Goal: Information Seeking & Learning: Learn about a topic

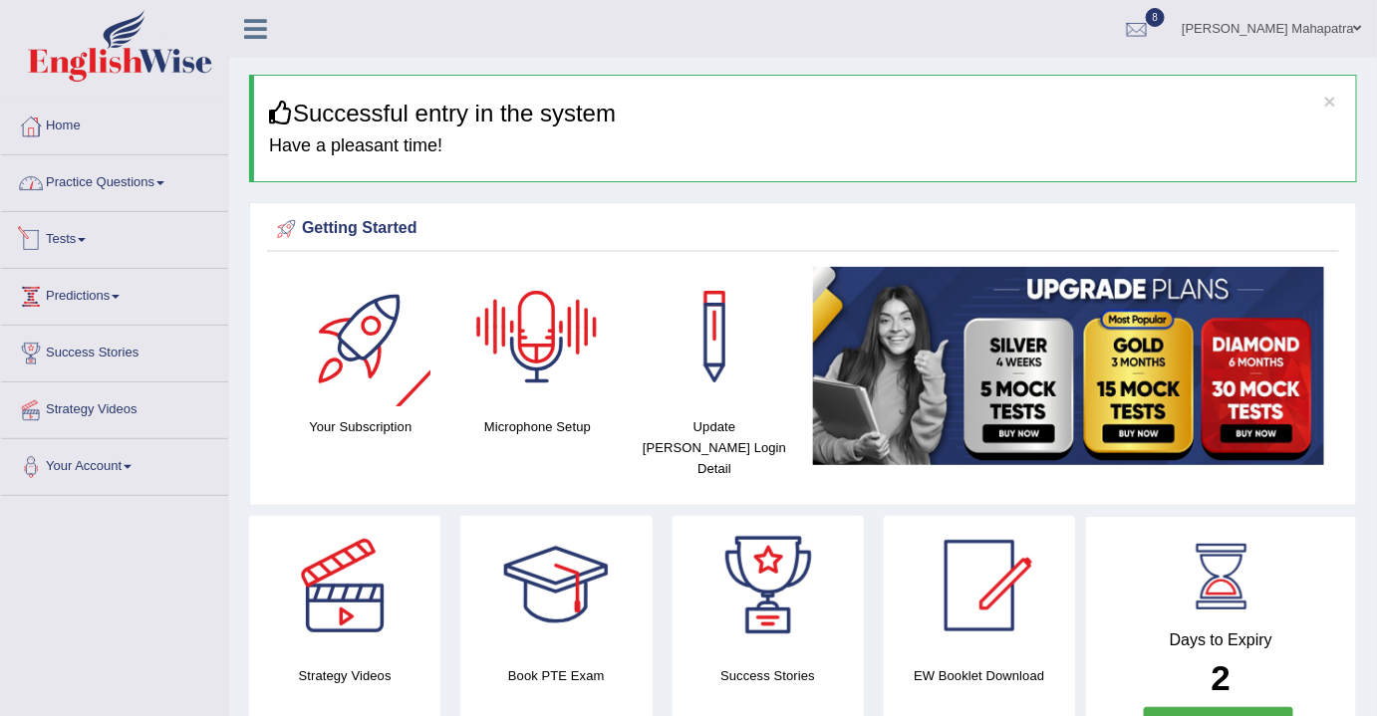
click at [114, 185] on link "Practice Questions" at bounding box center [114, 180] width 227 height 50
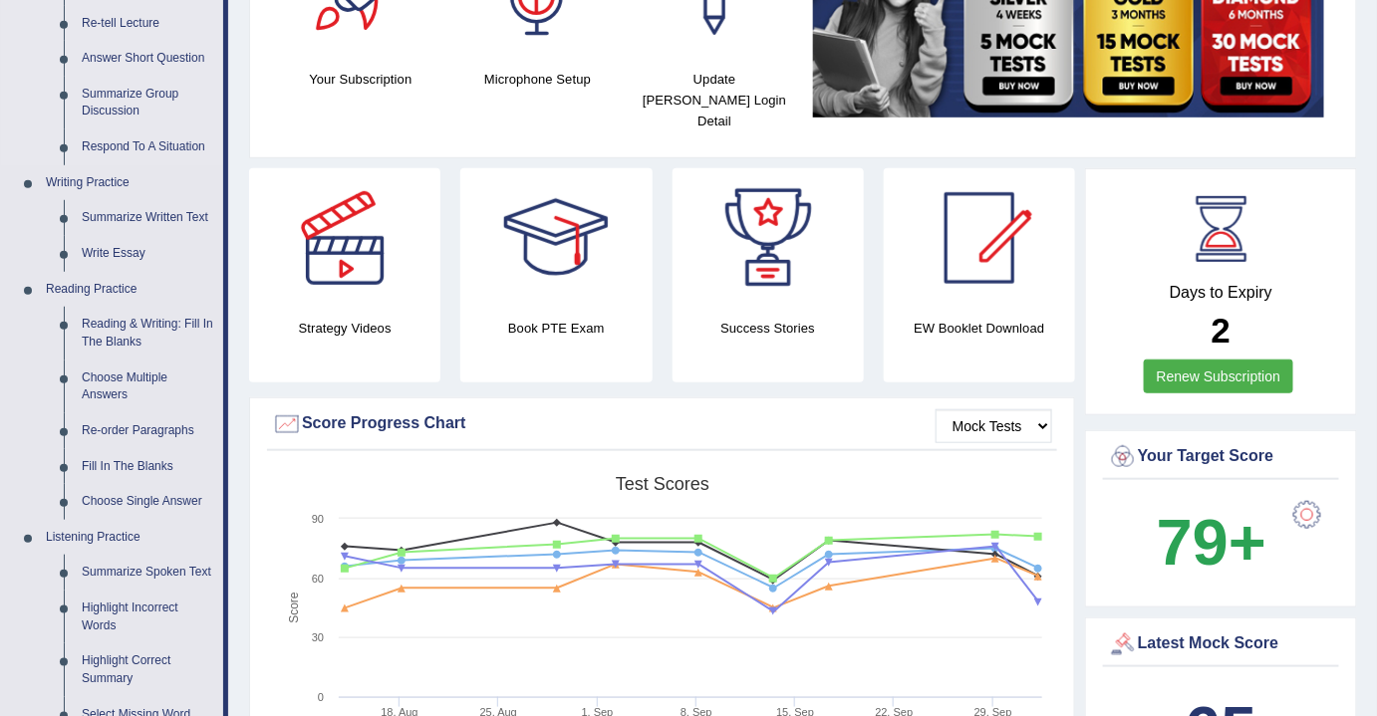
scroll to position [362, 0]
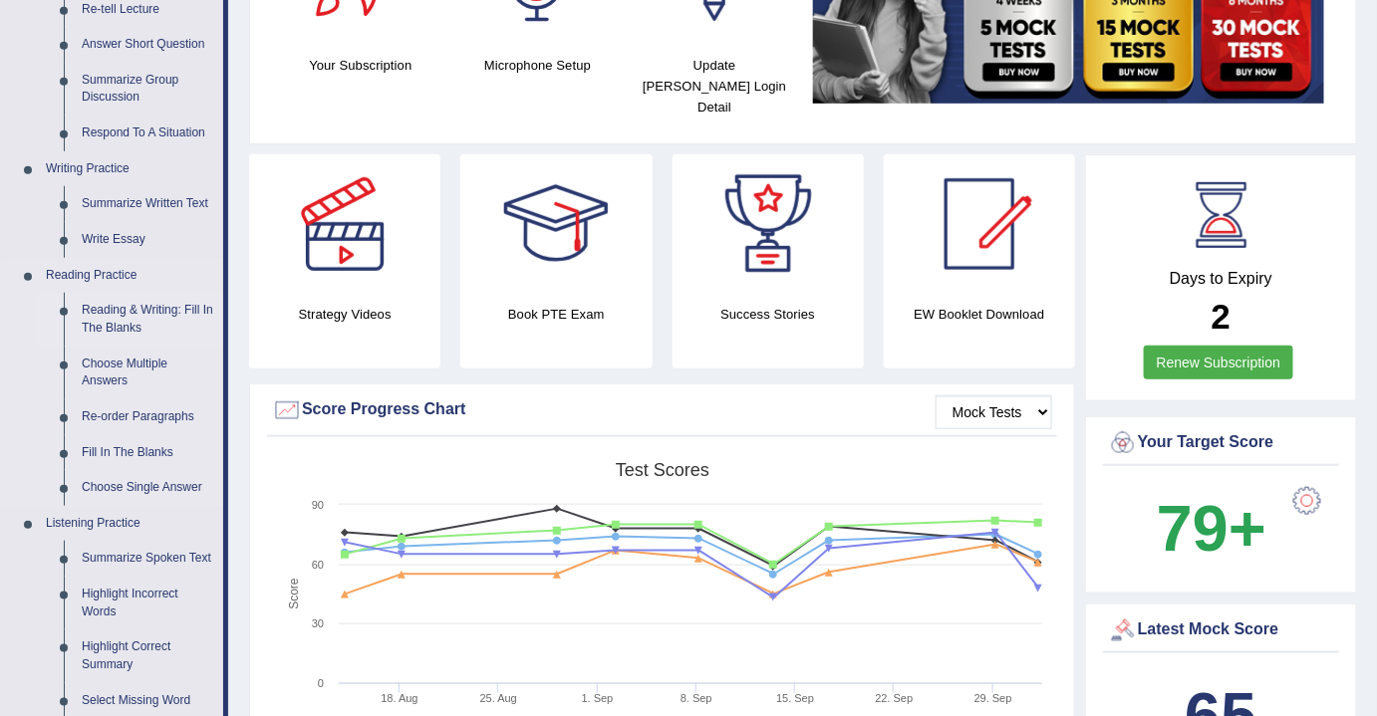
click at [116, 322] on link "Reading & Writing: Fill In The Blanks" at bounding box center [148, 319] width 150 height 53
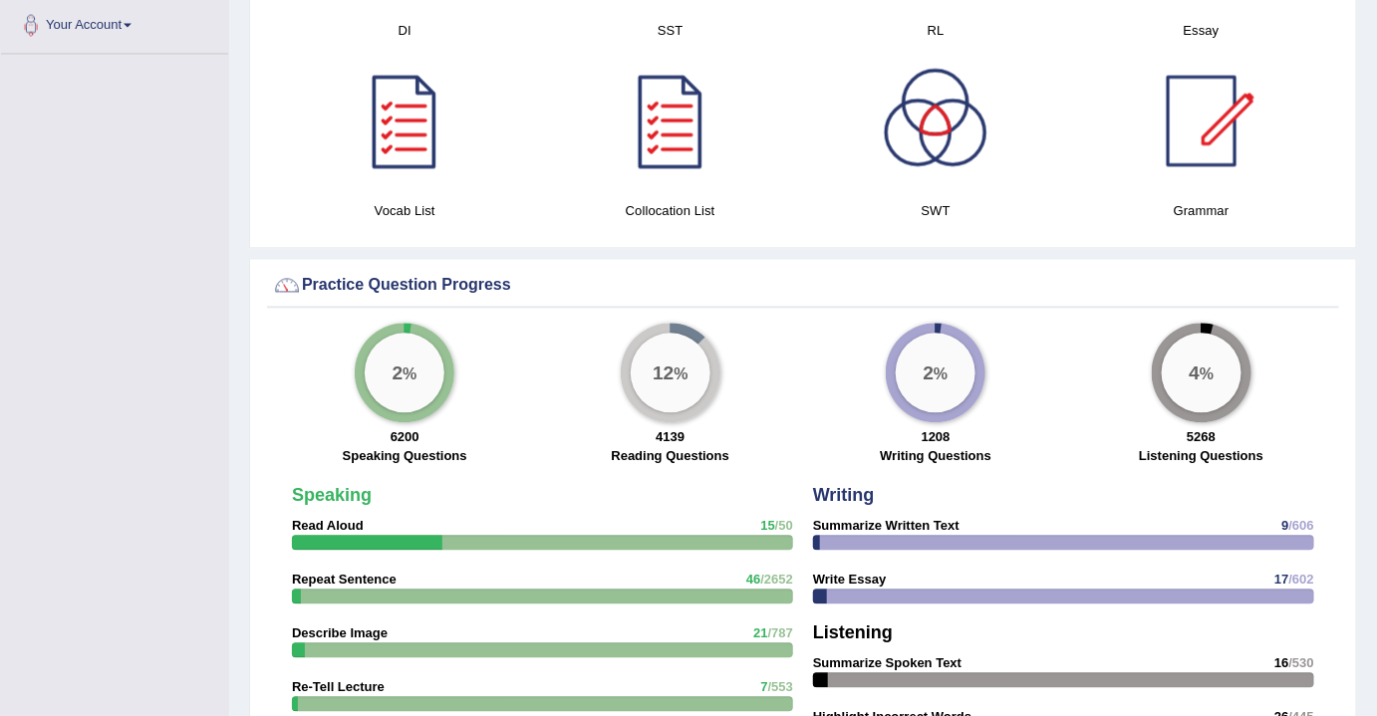
scroll to position [1255, 0]
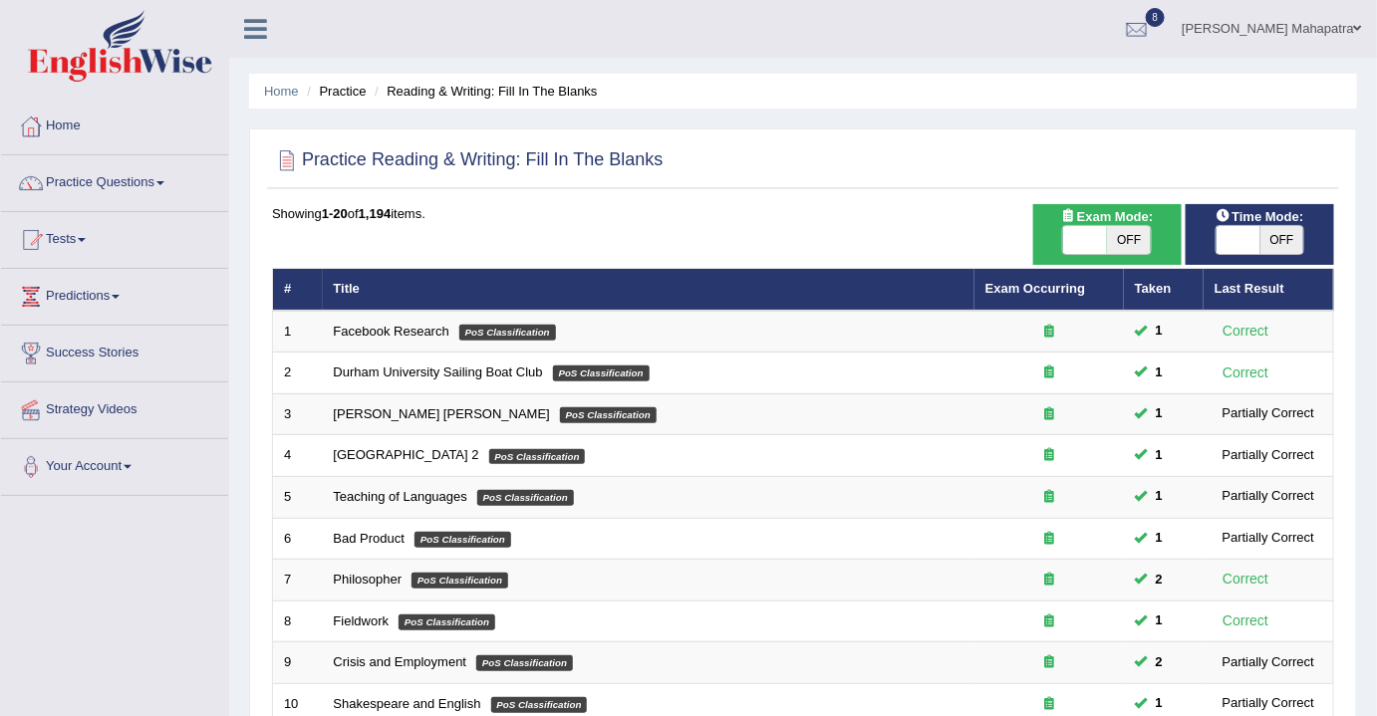
click at [1303, 250] on span "OFF" at bounding box center [1282, 240] width 44 height 28
checkbox input "true"
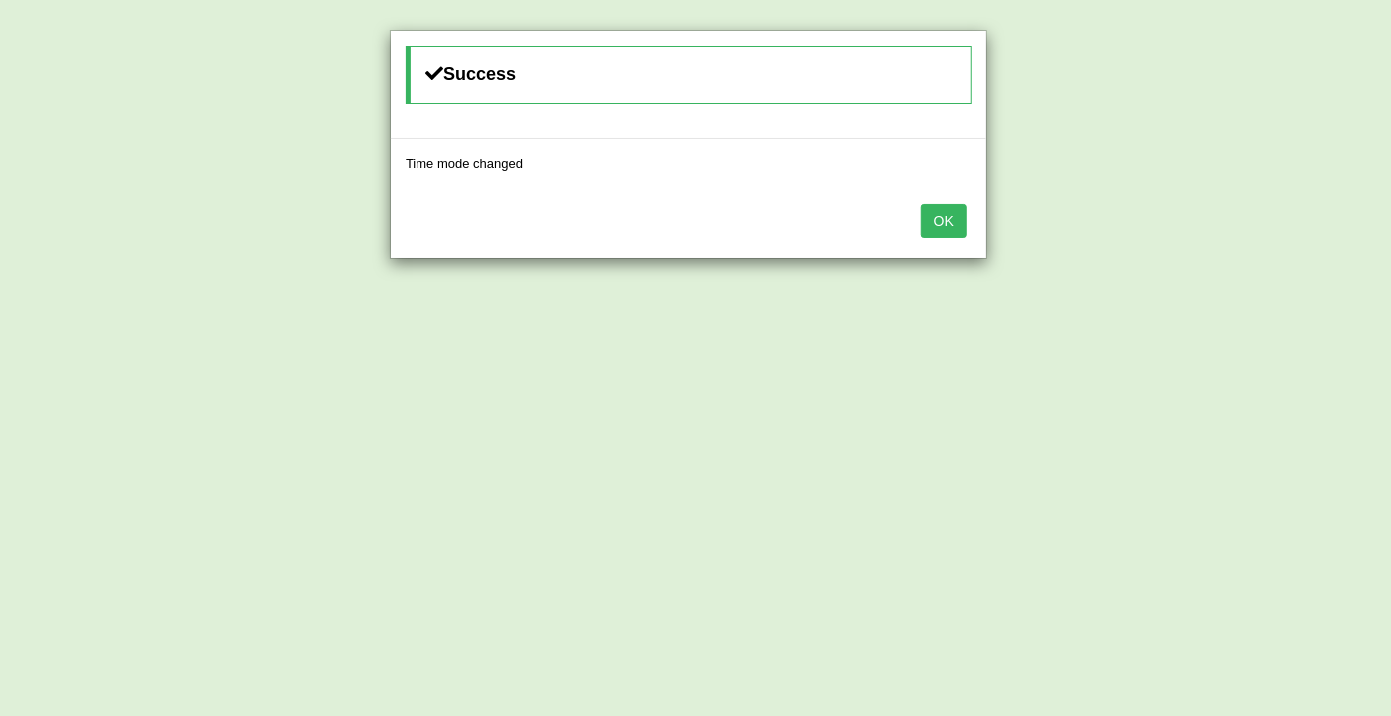
click at [949, 211] on button "OK" at bounding box center [943, 221] width 46 height 34
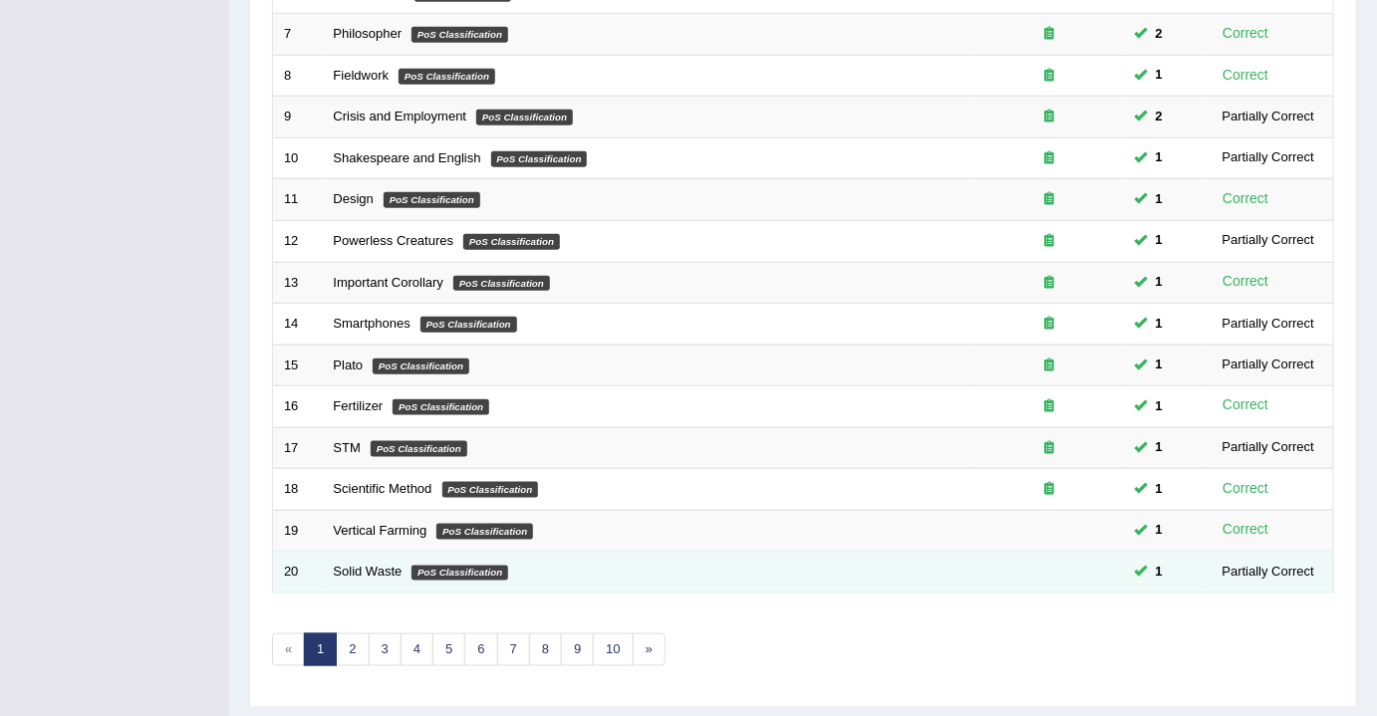
scroll to position [594, 0]
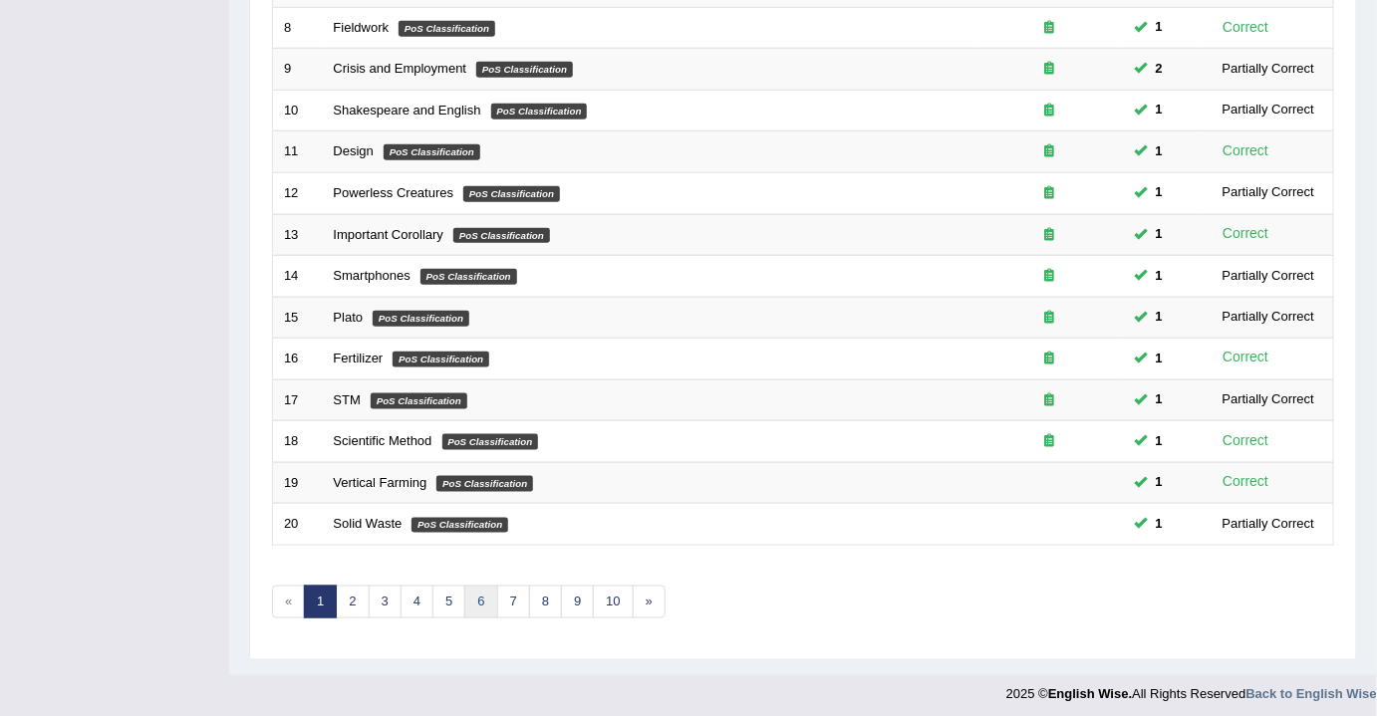
click at [480, 591] on link "6" at bounding box center [480, 602] width 33 height 33
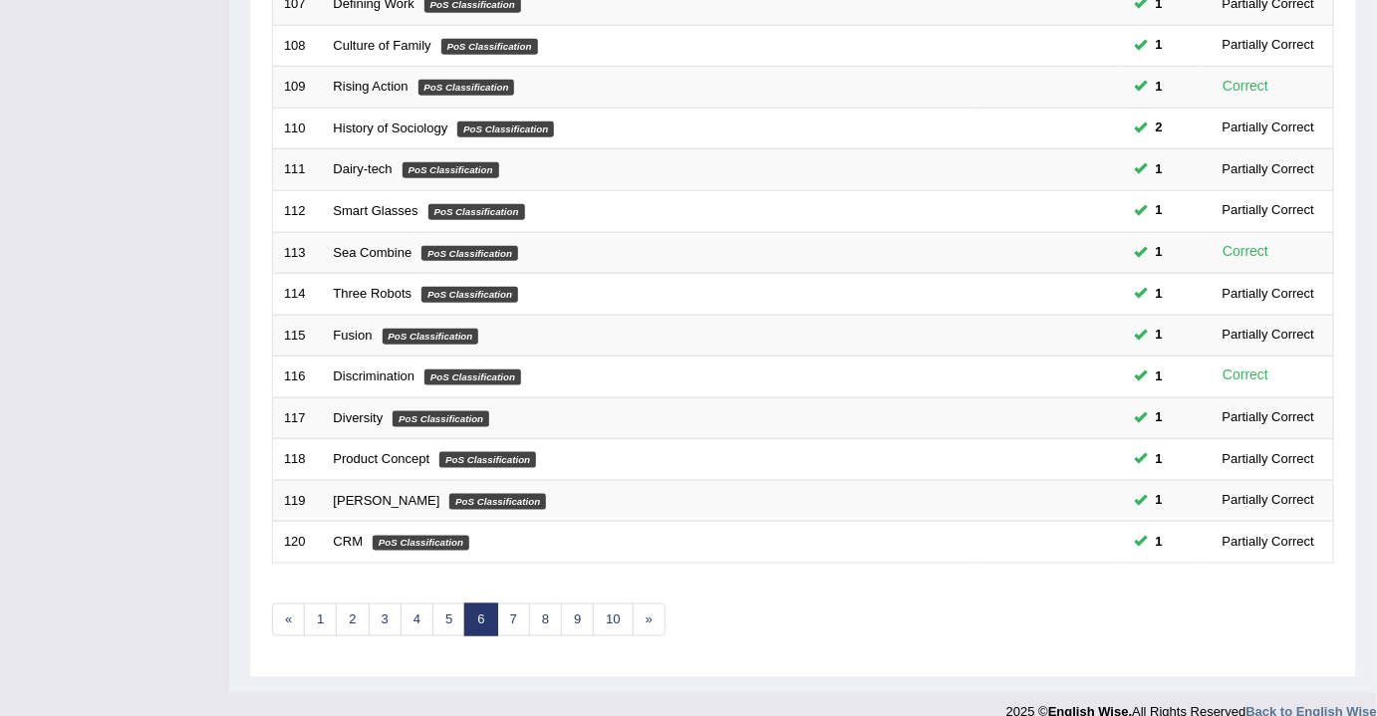
scroll to position [594, 0]
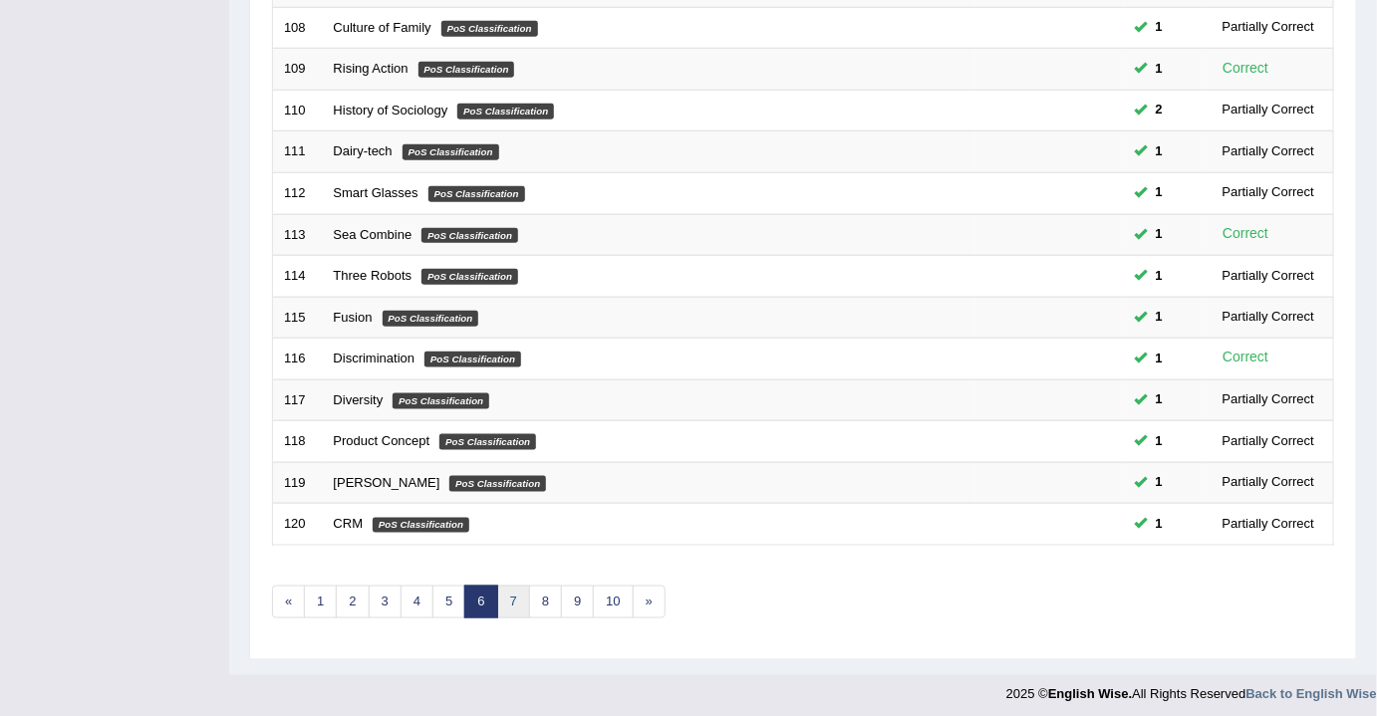
click at [504, 594] on link "7" at bounding box center [513, 602] width 33 height 33
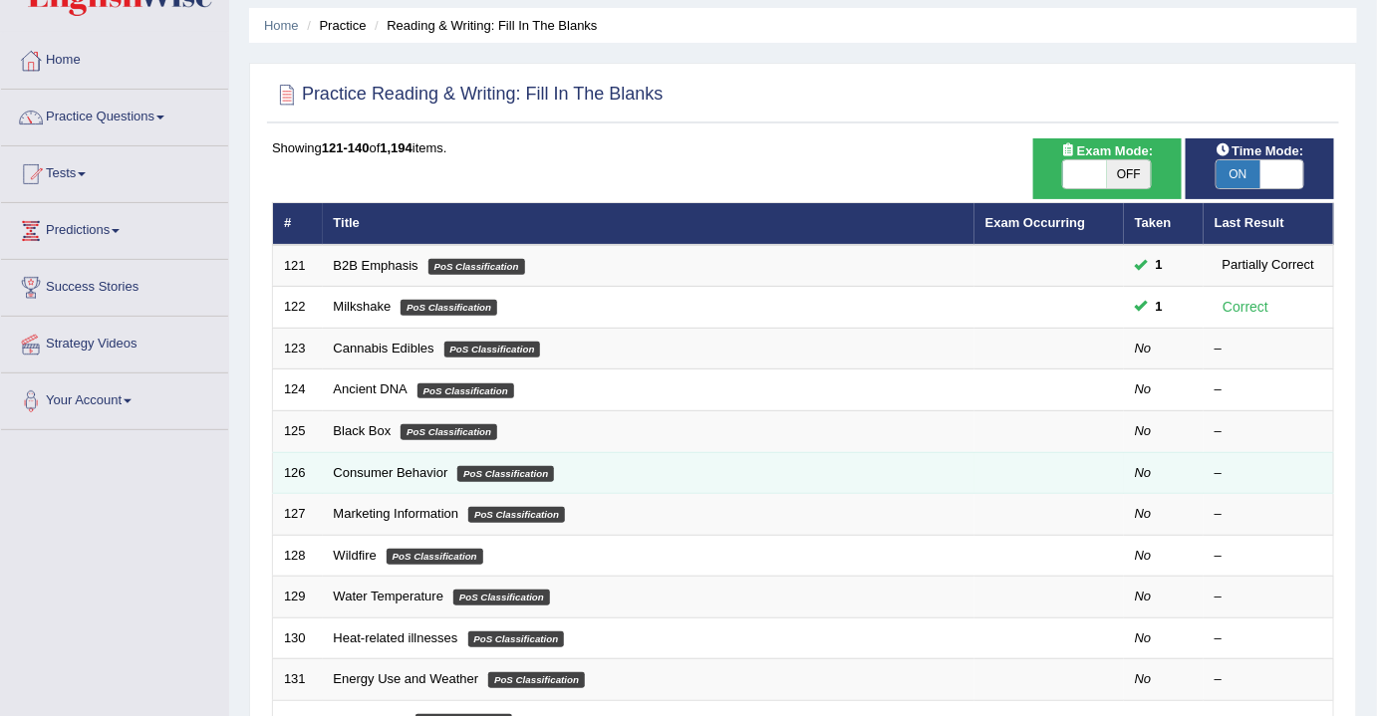
scroll to position [90, 0]
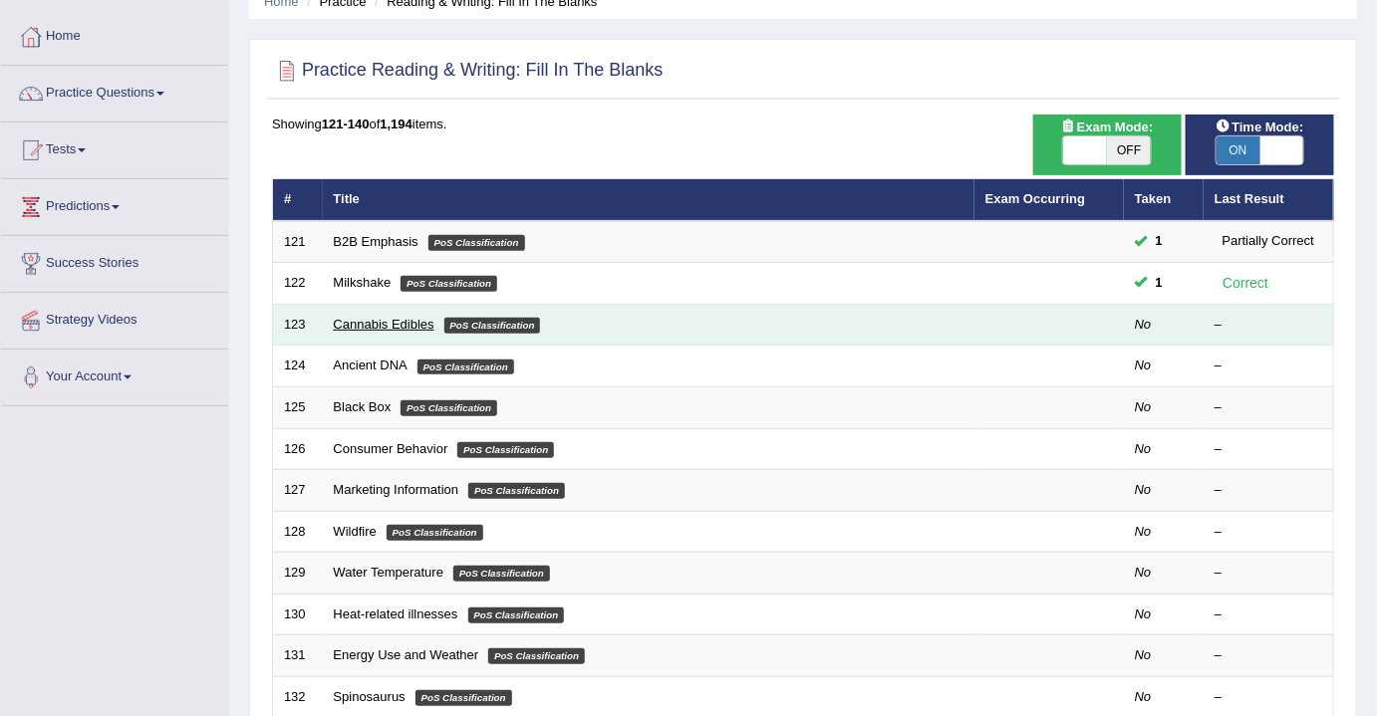
click at [385, 319] on link "Cannabis Edibles" at bounding box center [384, 324] width 101 height 15
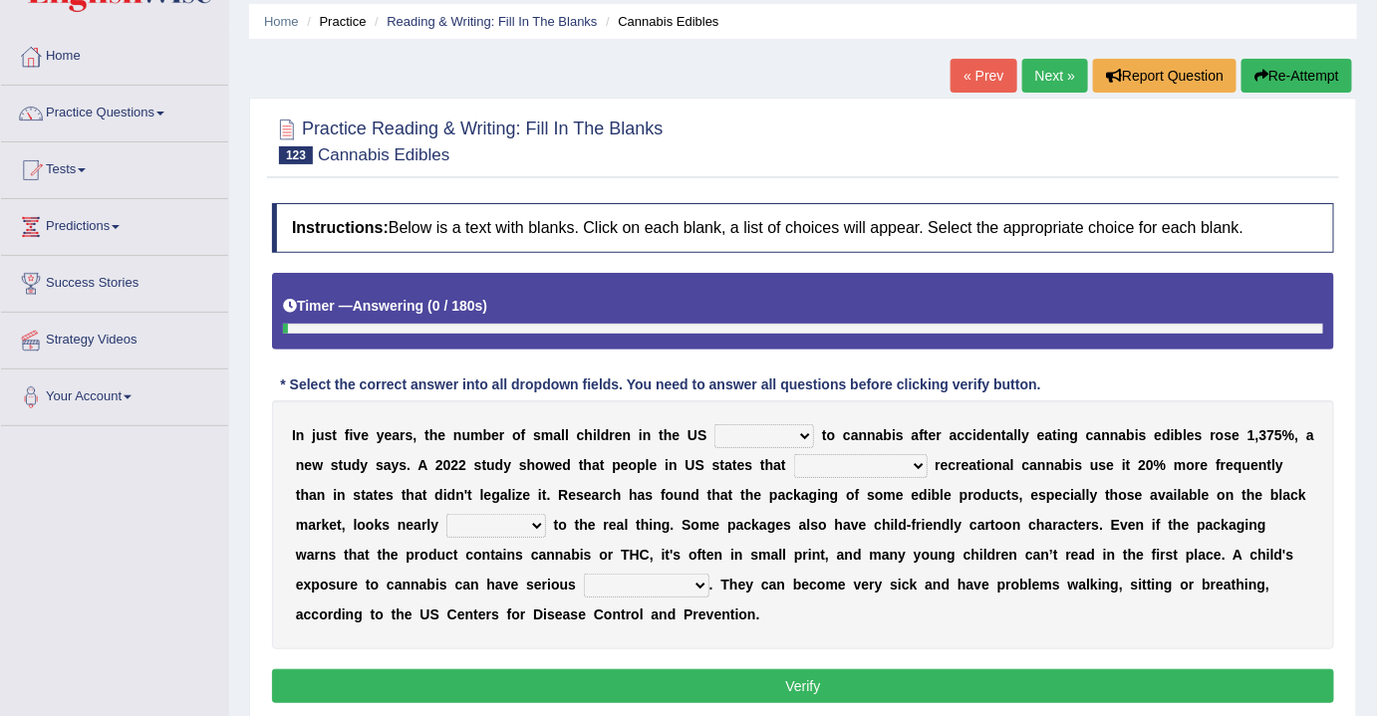
scroll to position [271, 0]
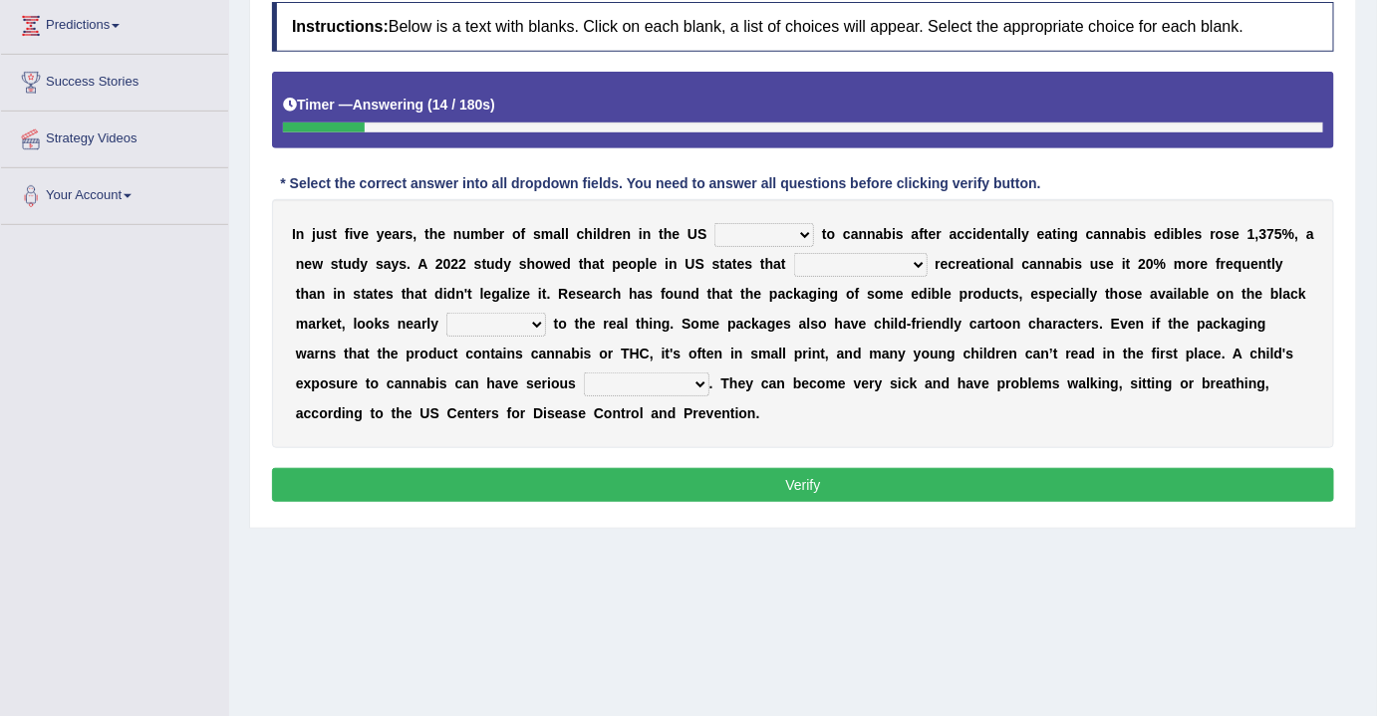
click at [786, 226] on select "appended rejected grounded exposed" at bounding box center [764, 235] width 100 height 24
select select "exposed"
click at [714, 223] on select "appended rejected grounded exposed" at bounding box center [764, 235] width 100 height 24
click at [879, 259] on select "vandalized commercialized legalized privatized" at bounding box center [860, 265] width 133 height 24
select select "commercialized"
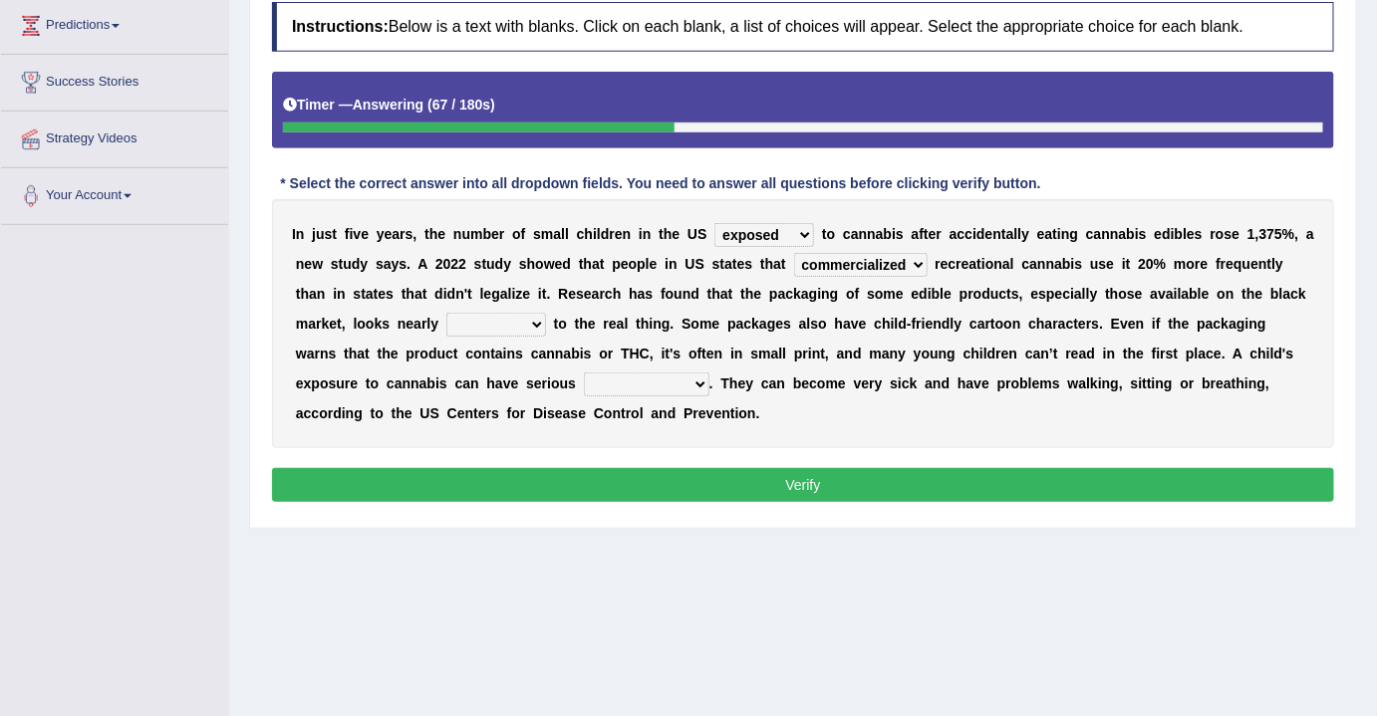
click at [794, 253] on select "vandalized commercialized legalized privatized" at bounding box center [860, 265] width 133 height 24
click at [496, 314] on select "critical nautical identical statistical" at bounding box center [496, 325] width 100 height 24
select select "critical"
click at [446, 313] on select "critical nautical identical statistical" at bounding box center [496, 325] width 100 height 24
click at [584, 382] on select "absences presences violations consequences" at bounding box center [647, 385] width 126 height 24
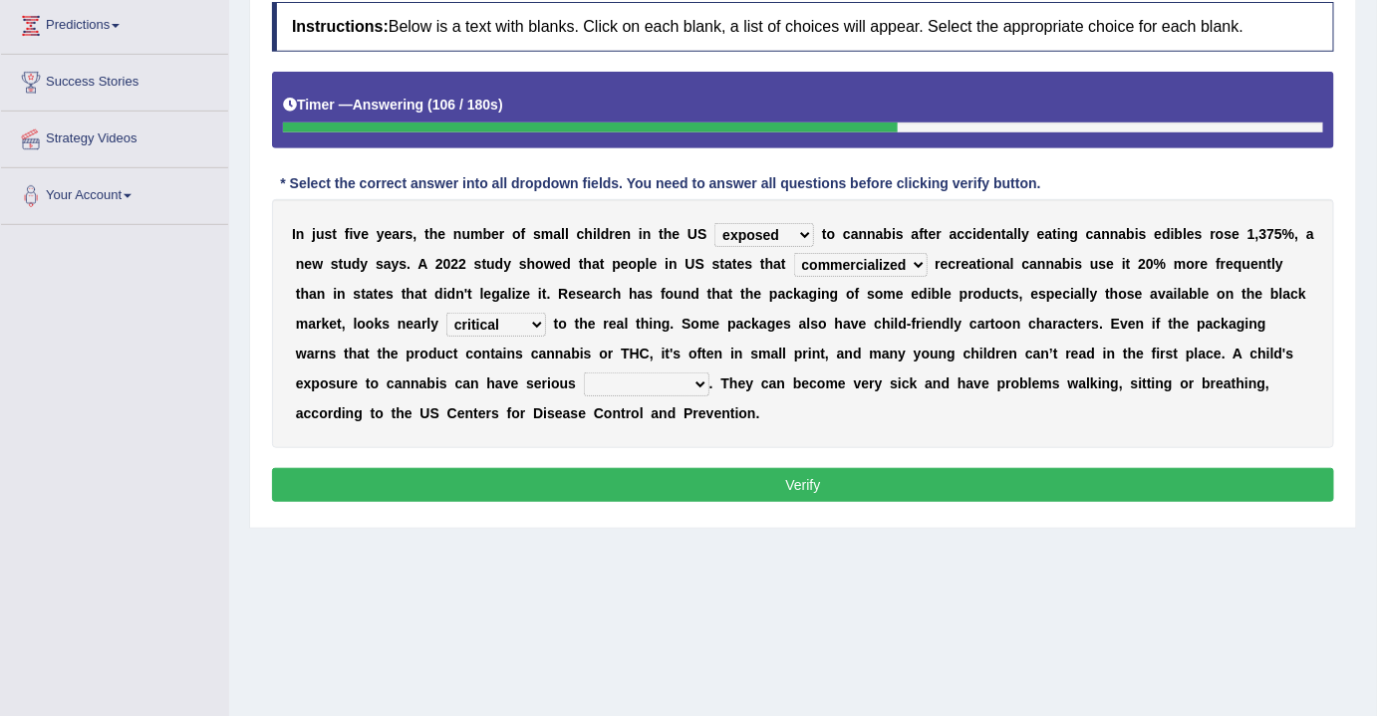
select select "consequences"
click at [584, 373] on select "absences presences violations consequences" at bounding box center [647, 385] width 126 height 24
click at [866, 259] on select "vandalized commercialized legalized privatized" at bounding box center [860, 265] width 133 height 24
click at [471, 315] on select "critical nautical identical statistical" at bounding box center [496, 325] width 100 height 24
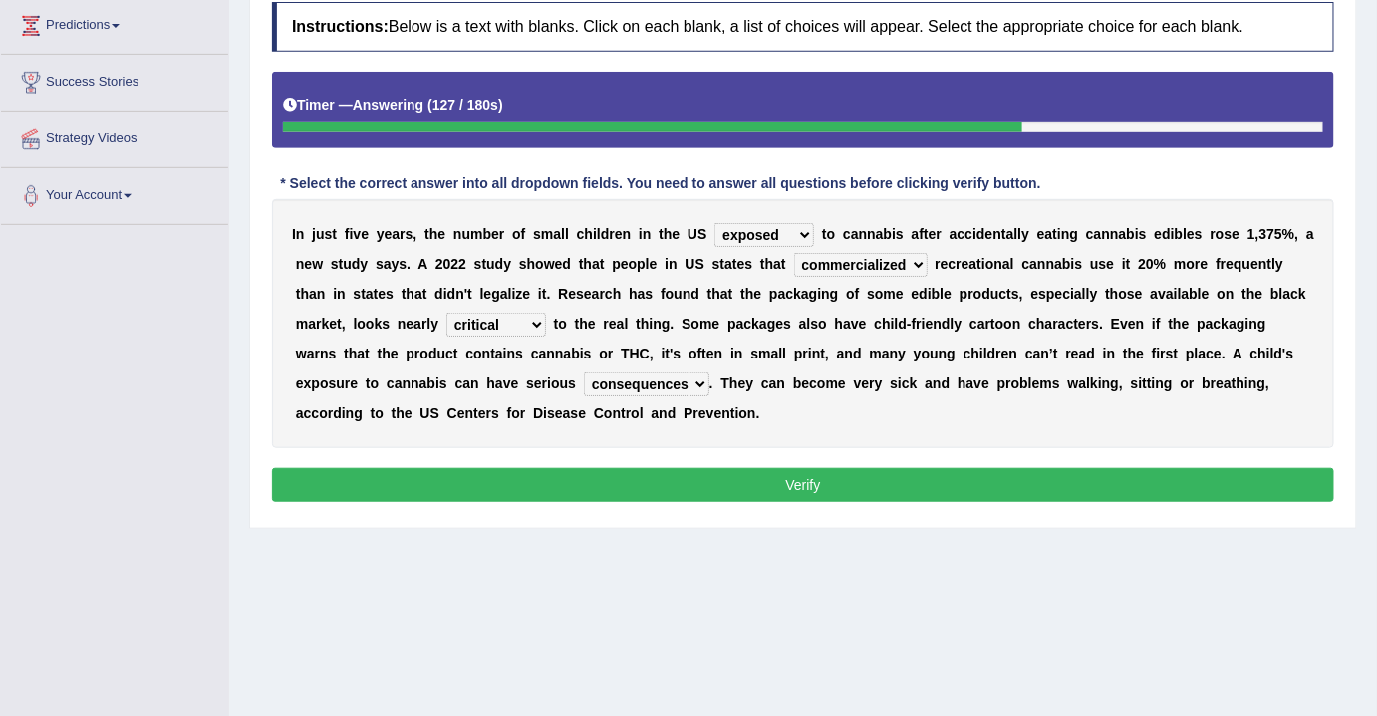
click at [471, 315] on select "critical nautical identical statistical" at bounding box center [496, 325] width 100 height 24
click at [748, 472] on button "Verify" at bounding box center [803, 485] width 1062 height 34
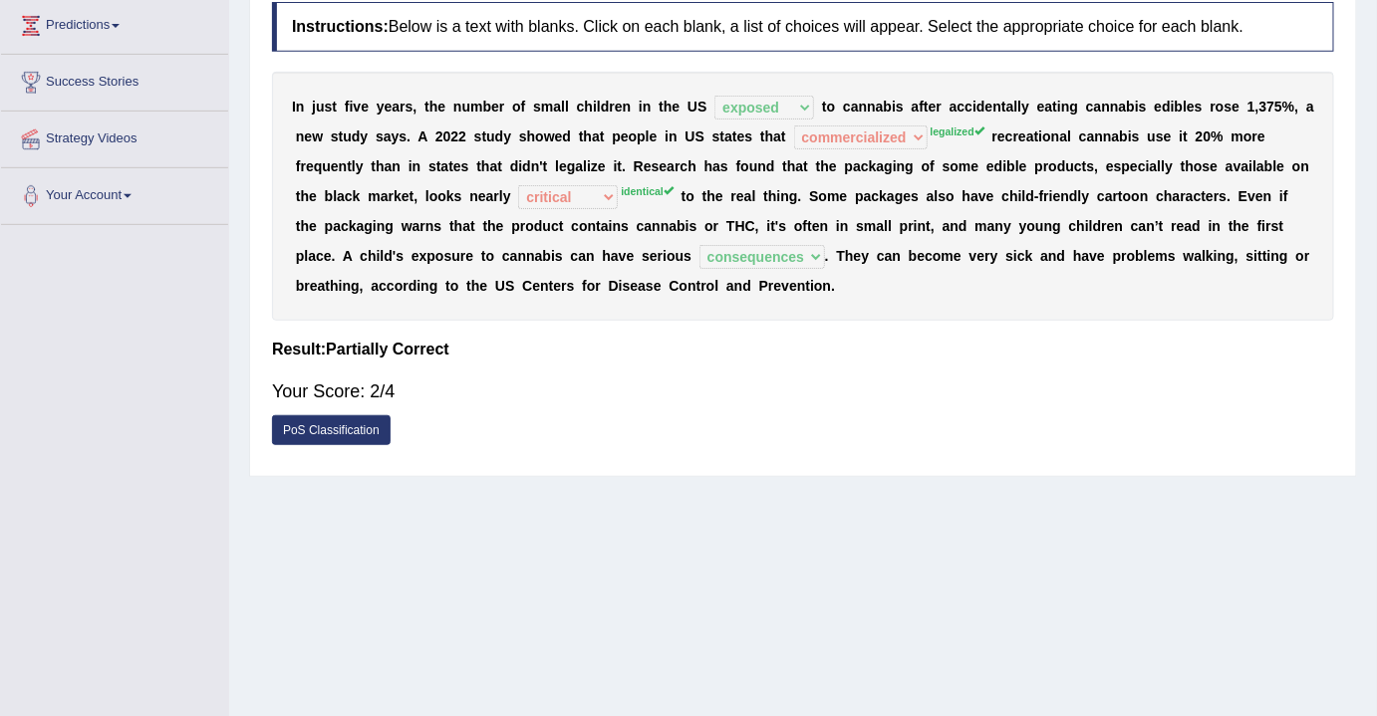
click at [410, 131] on b at bounding box center [413, 137] width 7 height 16
drag, startPoint x: 410, startPoint y: 131, endPoint x: 674, endPoint y: 133, distance: 264.0
click at [674, 133] on div "I n j u s t f i v e y e a r s , t h e n u m b e r o f s m a l l c h i l d r e n…" at bounding box center [803, 196] width 1062 height 249
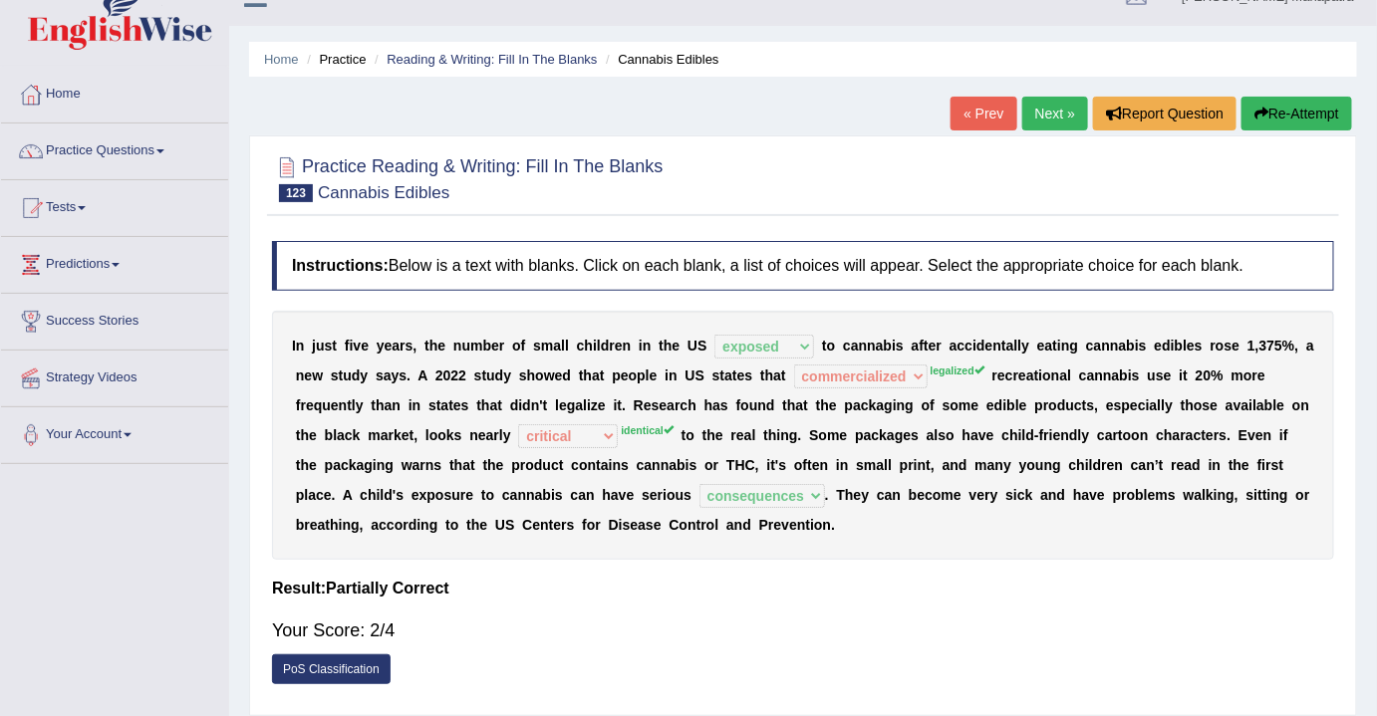
scroll to position [0, 0]
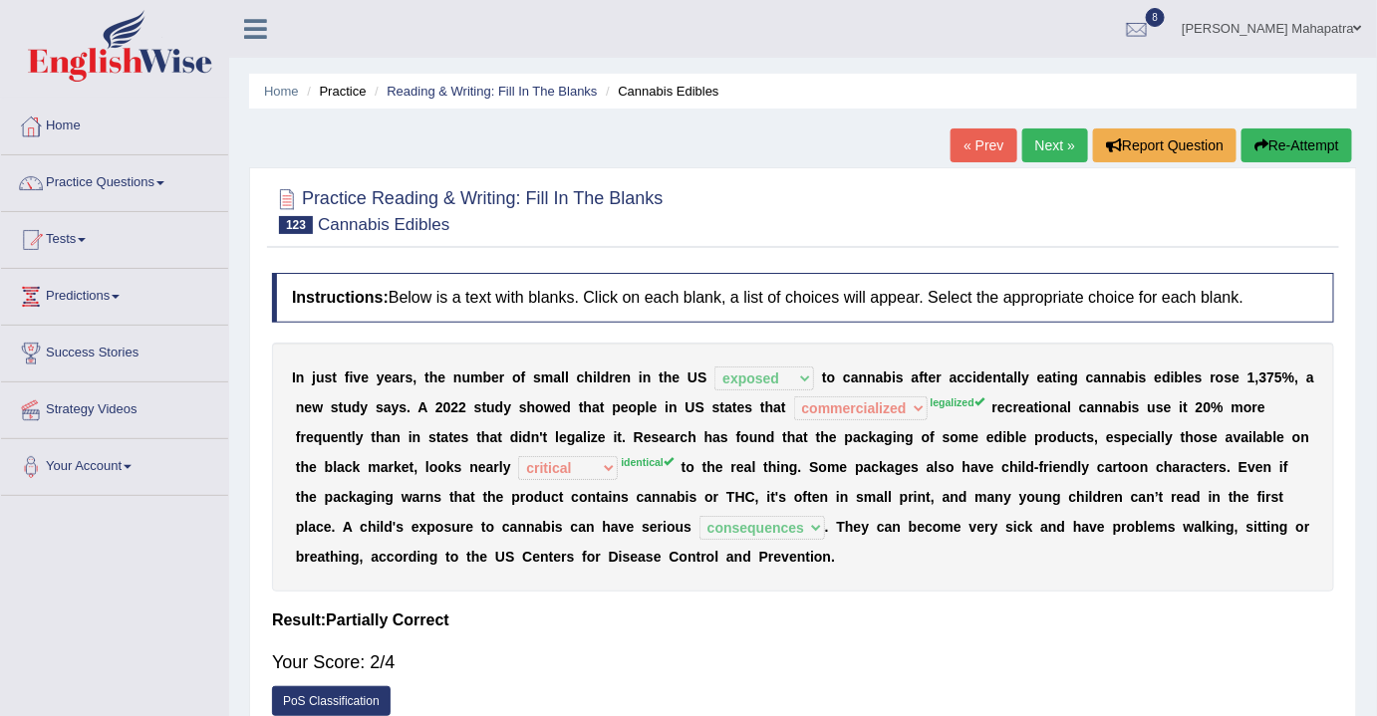
click at [1047, 139] on link "Next »" at bounding box center [1055, 146] width 66 height 34
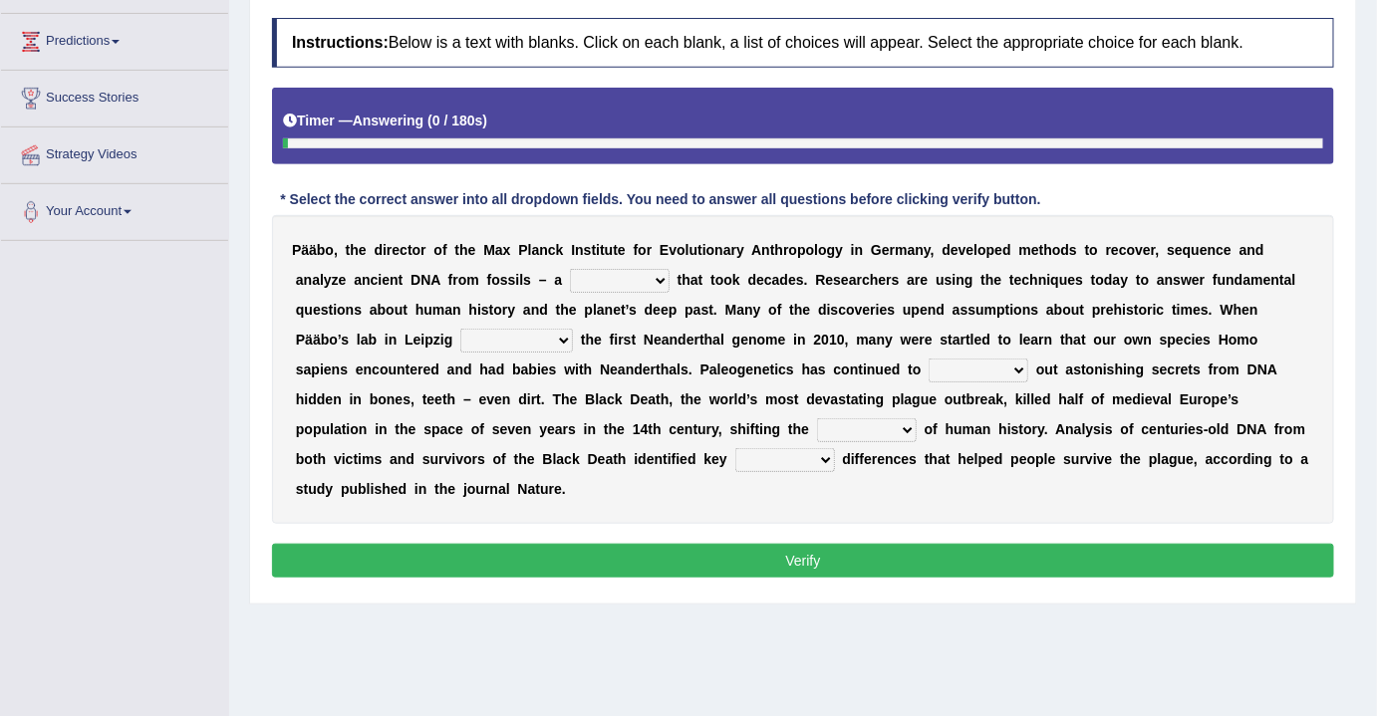
scroll to position [271, 0]
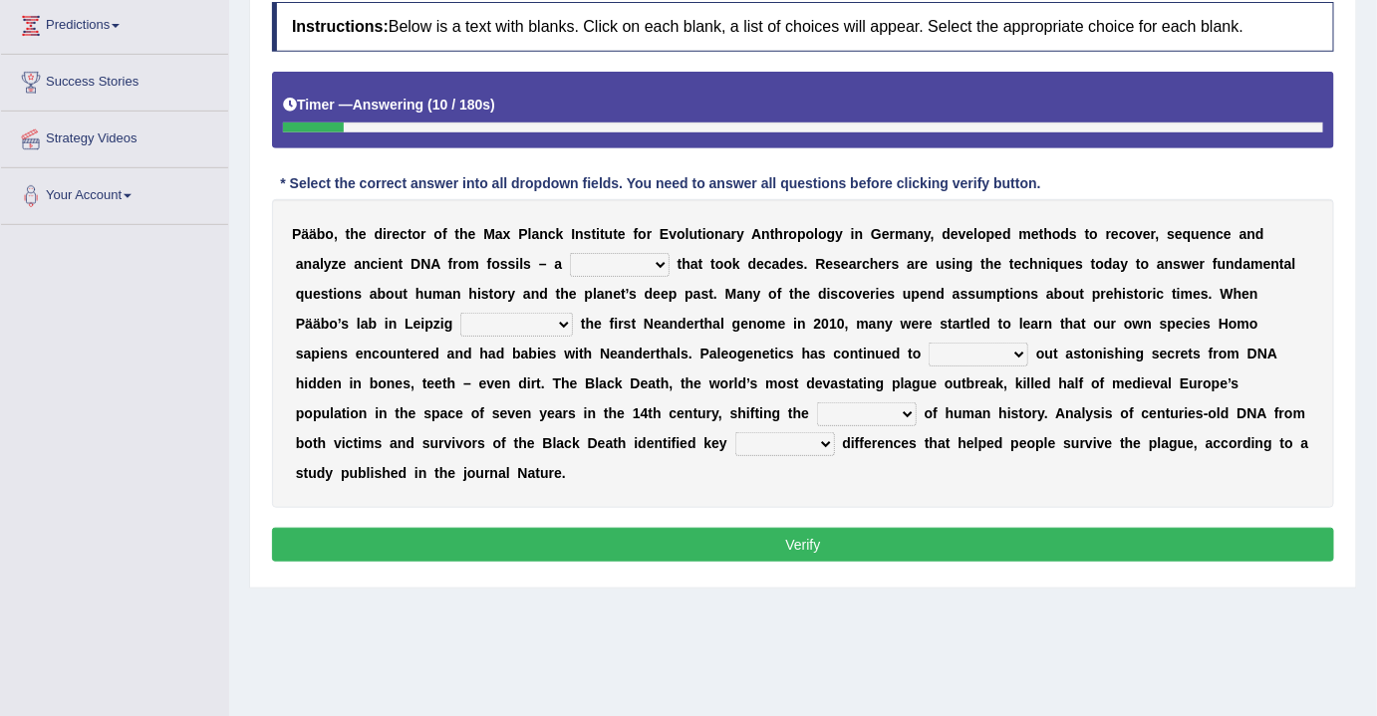
click at [635, 259] on select "feast feat feature [PERSON_NAME]" at bounding box center [620, 265] width 100 height 24
select select "feature"
click at [570, 253] on select "feast feat feature [PERSON_NAME]" at bounding box center [620, 265] width 100 height 24
click at [536, 308] on div "P ä ä b o , t h e d i r e c t o r o f t h e M a x P l a n c k I n s t i t u t e…" at bounding box center [803, 353] width 1062 height 309
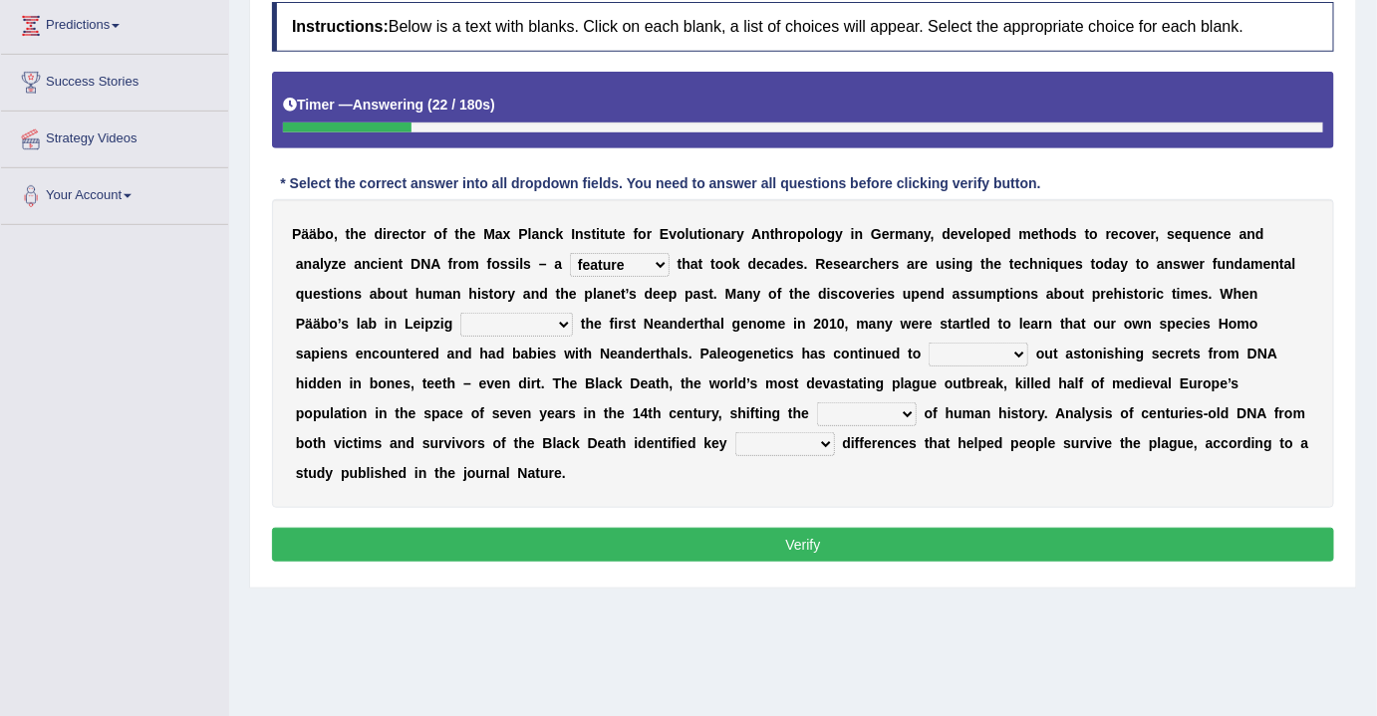
click at [536, 316] on select "sympathized sequenced disturbed regulated" at bounding box center [516, 325] width 113 height 24
select select "sequenced"
click at [460, 313] on select "sympathized sequenced disturbed regulated" at bounding box center [516, 325] width 113 height 24
click at [1001, 345] on select "lease tease grease release" at bounding box center [978, 355] width 100 height 24
select select "release"
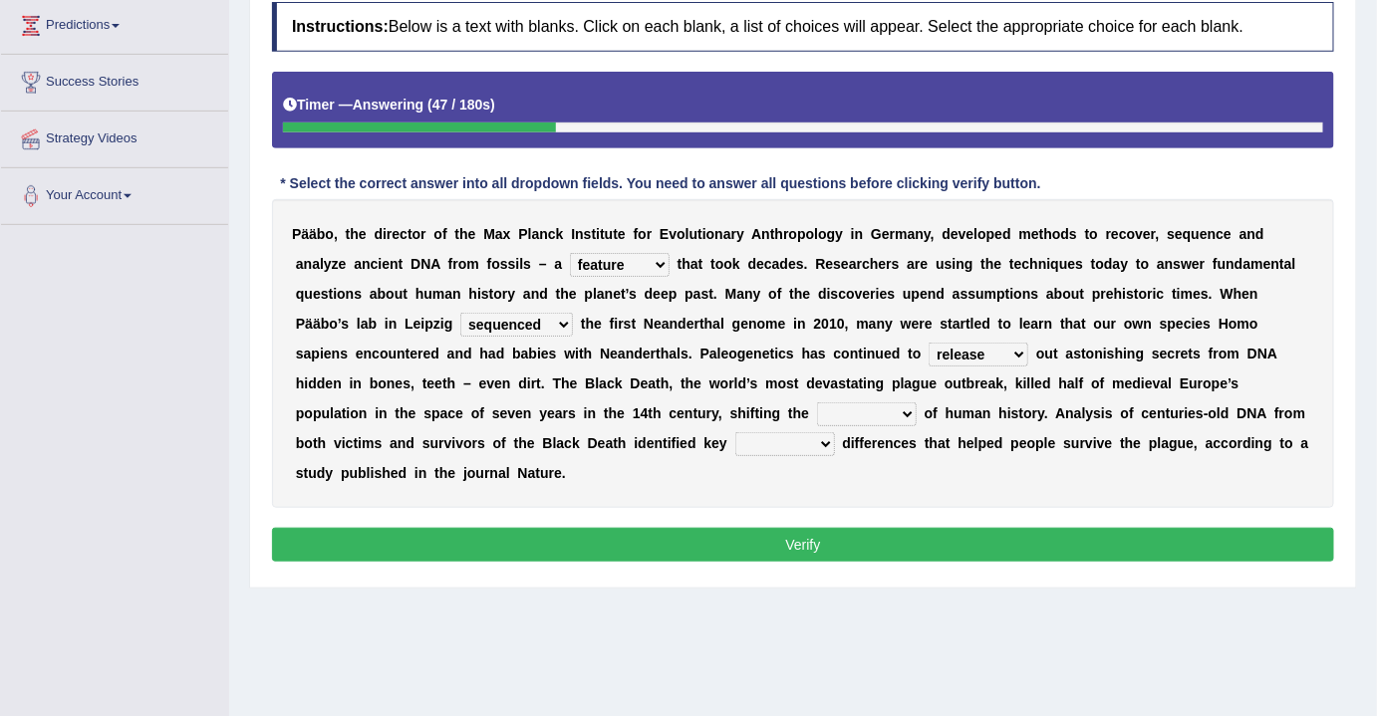
click at [928, 343] on select "lease tease grease release" at bounding box center [978, 355] width 100 height 24
click at [895, 410] on select "geek course contour discourse" at bounding box center [867, 414] width 100 height 24
click at [1166, 461] on div "P ä ä b o , t h e d i r e c t o r o f t h e M a x P l a n c k I n s t i t u t e…" at bounding box center [803, 353] width 1062 height 309
click at [791, 436] on select "physical social genetic mental" at bounding box center [785, 444] width 100 height 24
select select "genetic"
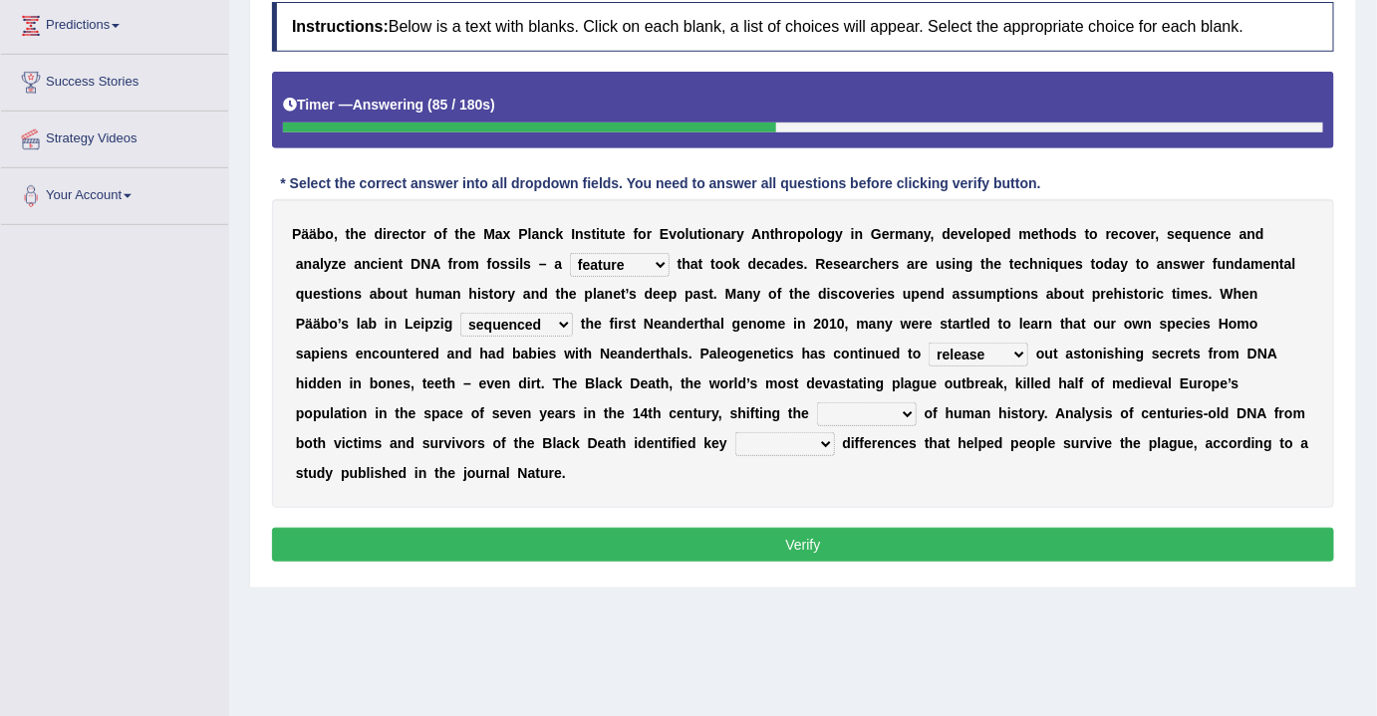
click at [735, 432] on select "physical social genetic mental" at bounding box center [785, 444] width 100 height 24
click at [858, 408] on select "geek course contour discourse" at bounding box center [867, 414] width 100 height 24
select select "course"
click at [817, 402] on select "geek course contour discourse" at bounding box center [867, 414] width 100 height 24
click at [850, 539] on button "Verify" at bounding box center [803, 545] width 1062 height 34
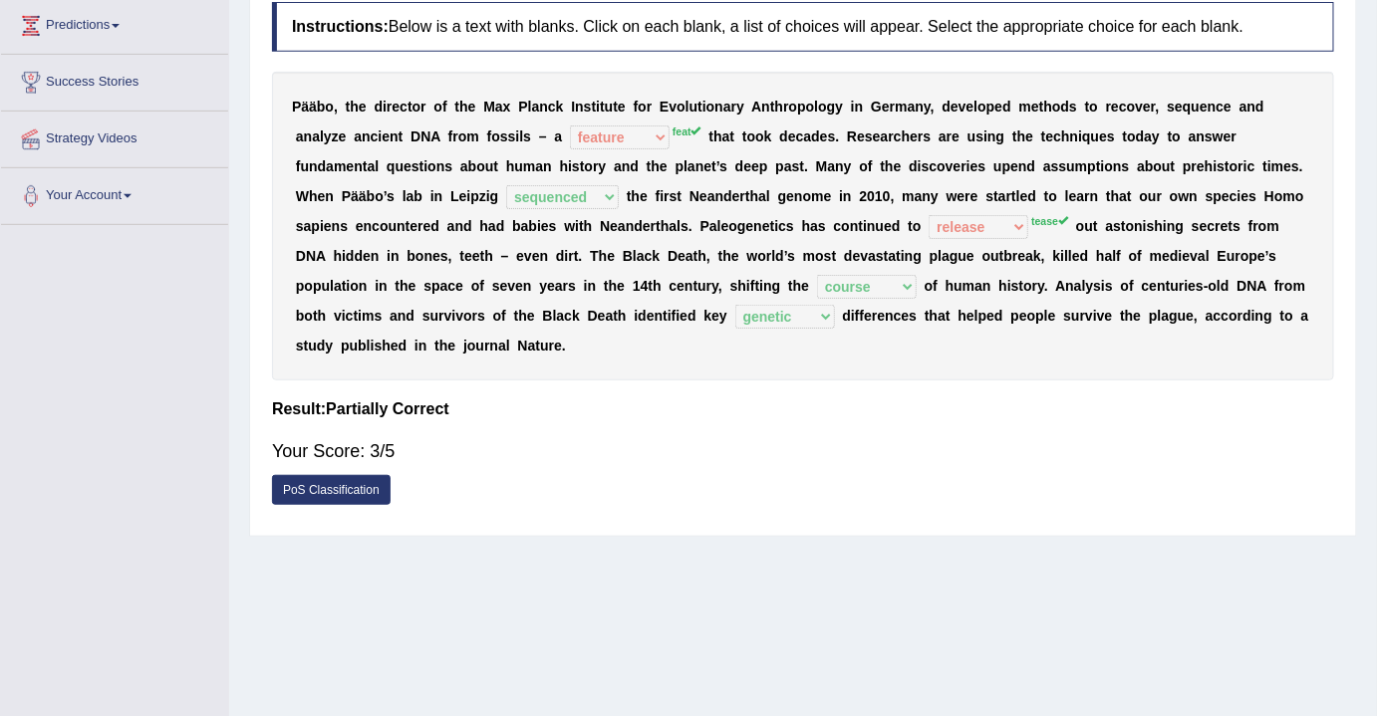
scroll to position [0, 0]
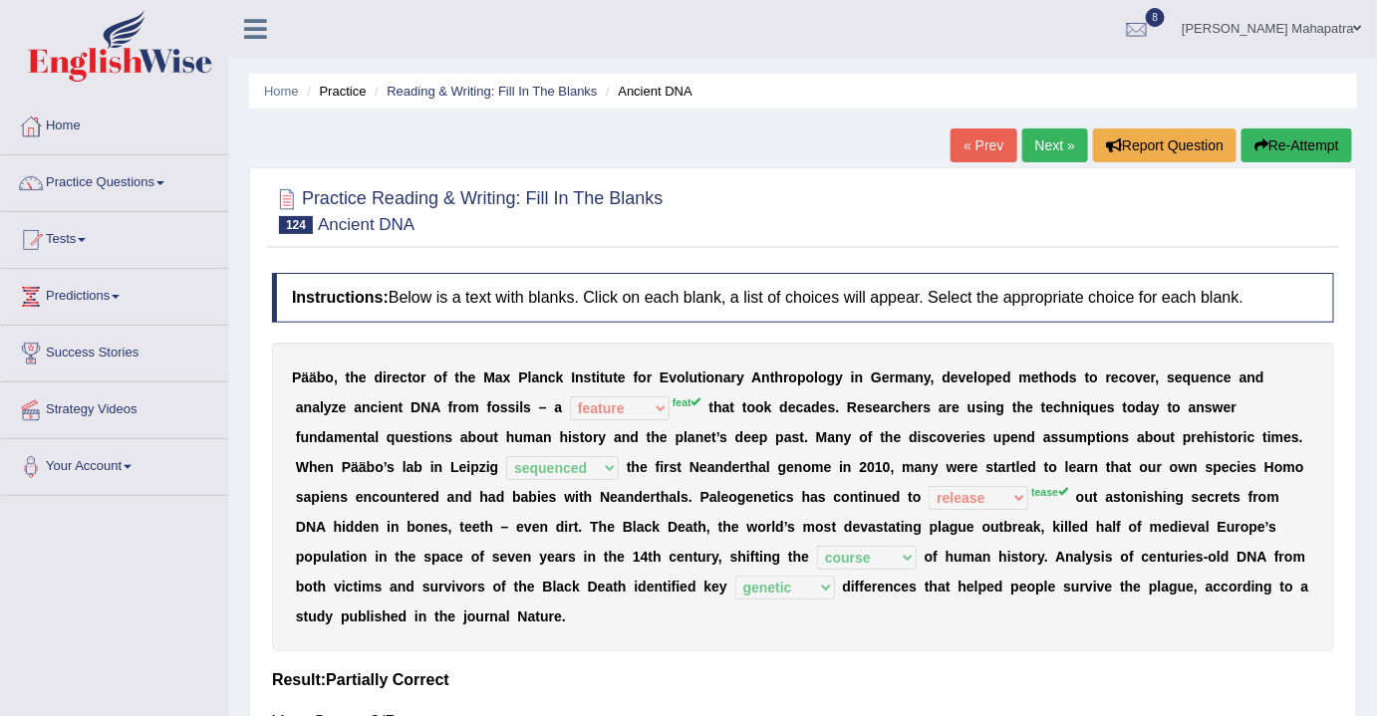
click at [1290, 148] on button "Re-Attempt" at bounding box center [1296, 146] width 111 height 34
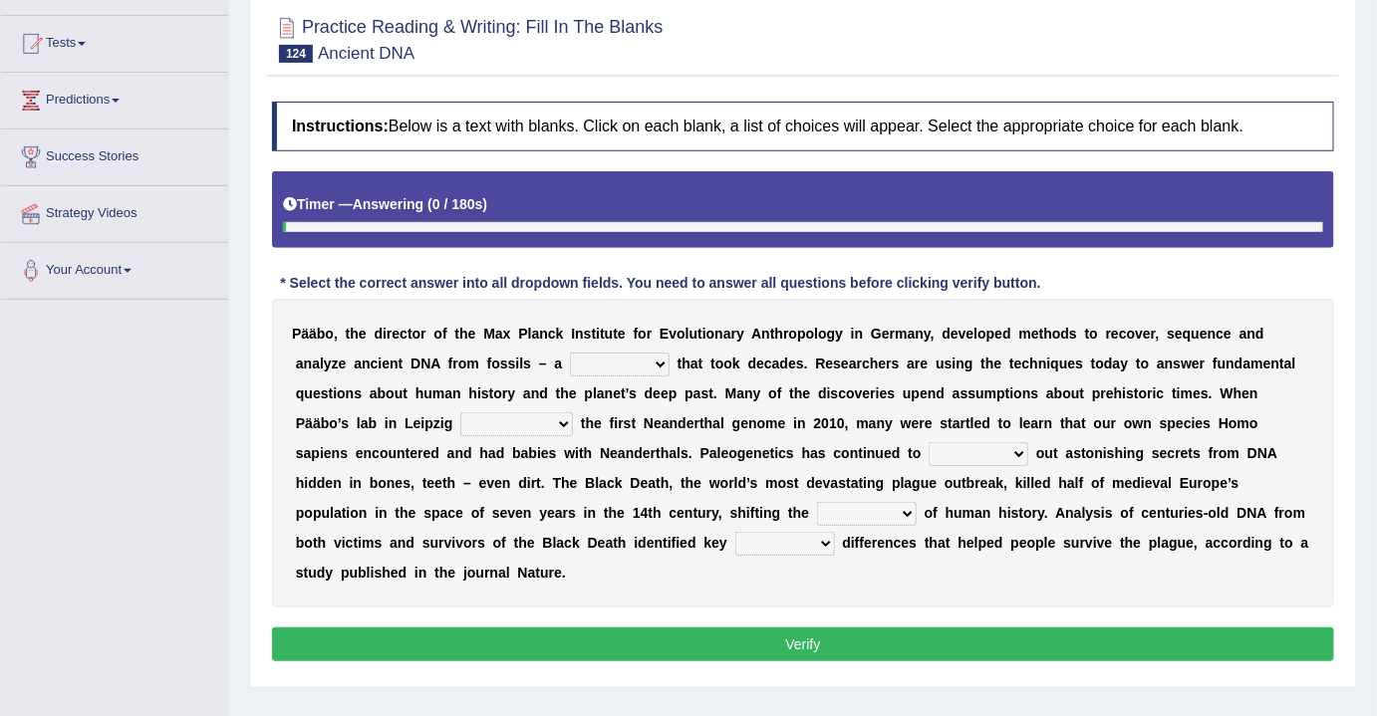
scroll to position [203, 0]
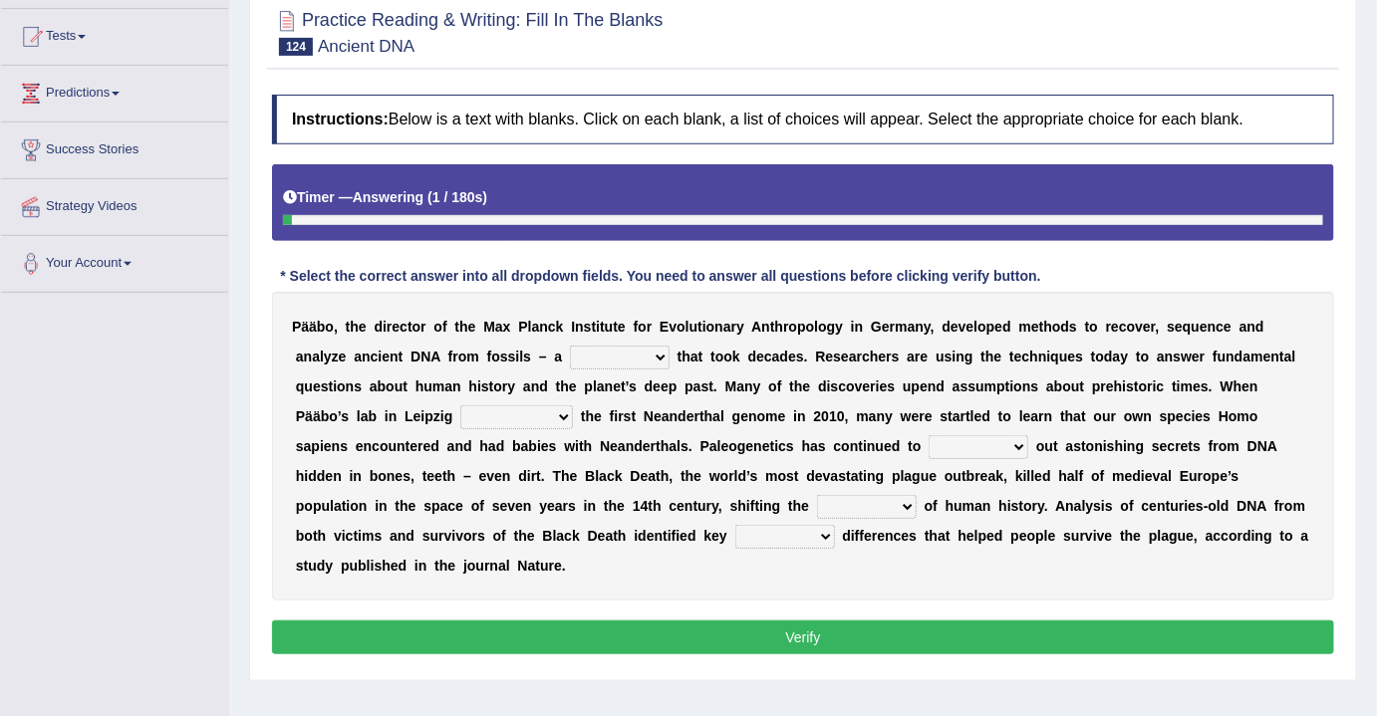
click at [996, 446] on select "lease tease grease release" at bounding box center [978, 447] width 100 height 24
click at [622, 357] on select "feast feat feature faint" at bounding box center [620, 358] width 100 height 24
click at [995, 437] on select "lease tease grease release" at bounding box center [978, 447] width 100 height 24
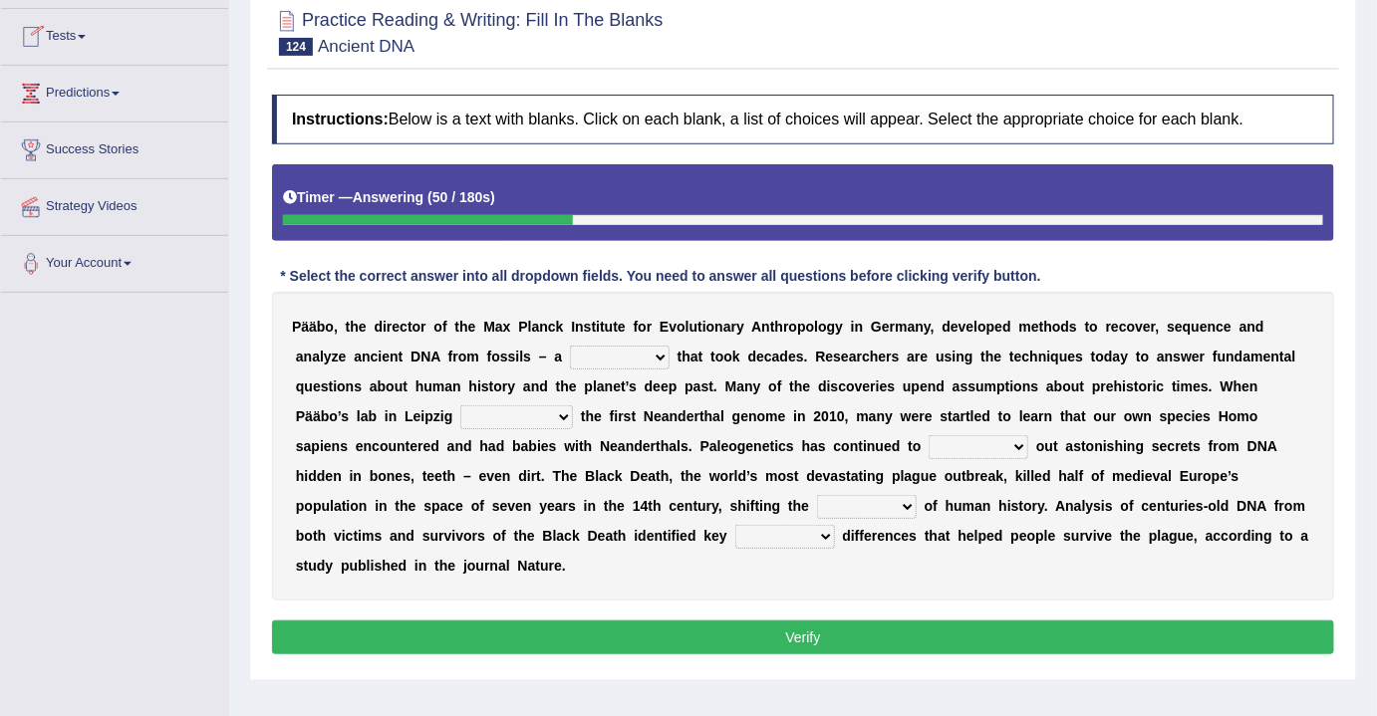
drag, startPoint x: 579, startPoint y: 406, endPoint x: 886, endPoint y: 422, distance: 307.2
click at [890, 421] on div "P ä ä b o , t h e d i r e c t o r o f t h e M a x P l a n c k I n s t i t u t e…" at bounding box center [803, 446] width 1062 height 309
drag, startPoint x: 806, startPoint y: 427, endPoint x: 1031, endPoint y: 405, distance: 226.2
click at [1031, 405] on div "P ä ä b o , t h e d i r e c t o r o f t h e M a x P l a n c k I n s t i t u t e…" at bounding box center [803, 446] width 1062 height 309
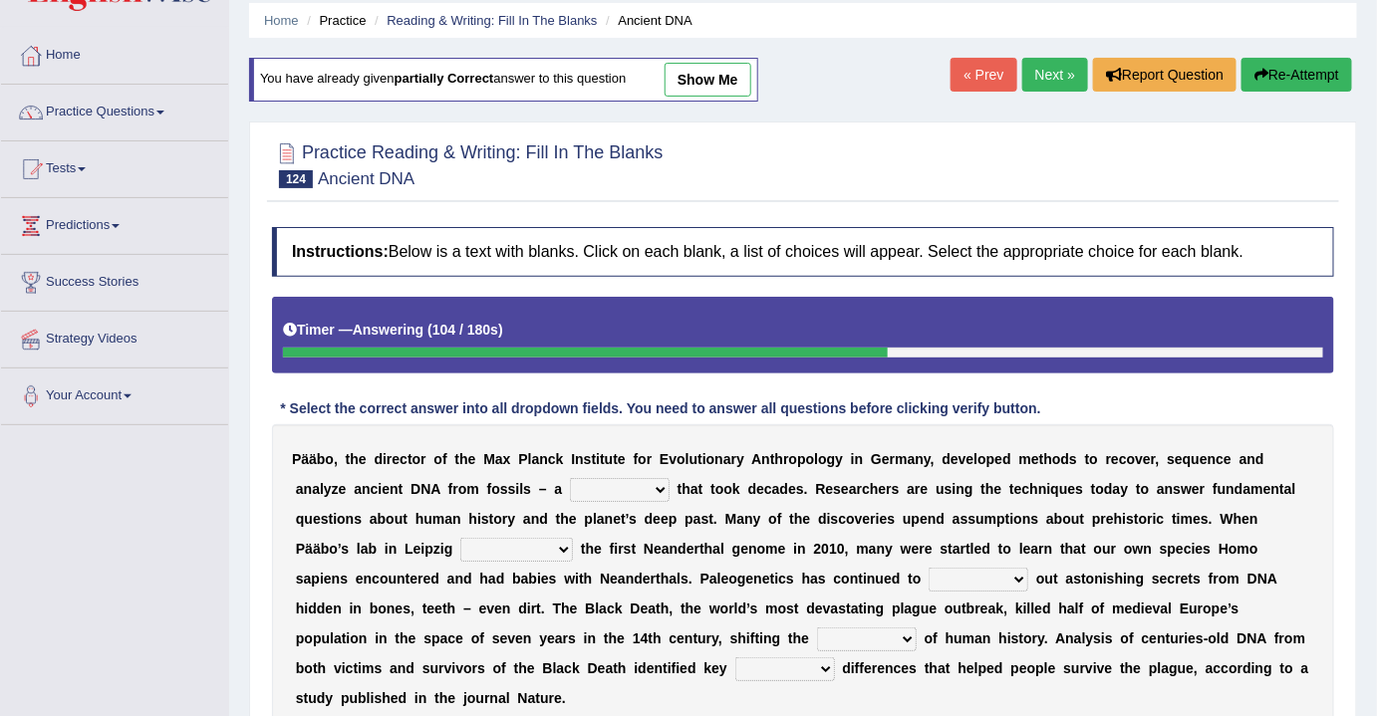
scroll to position [0, 0]
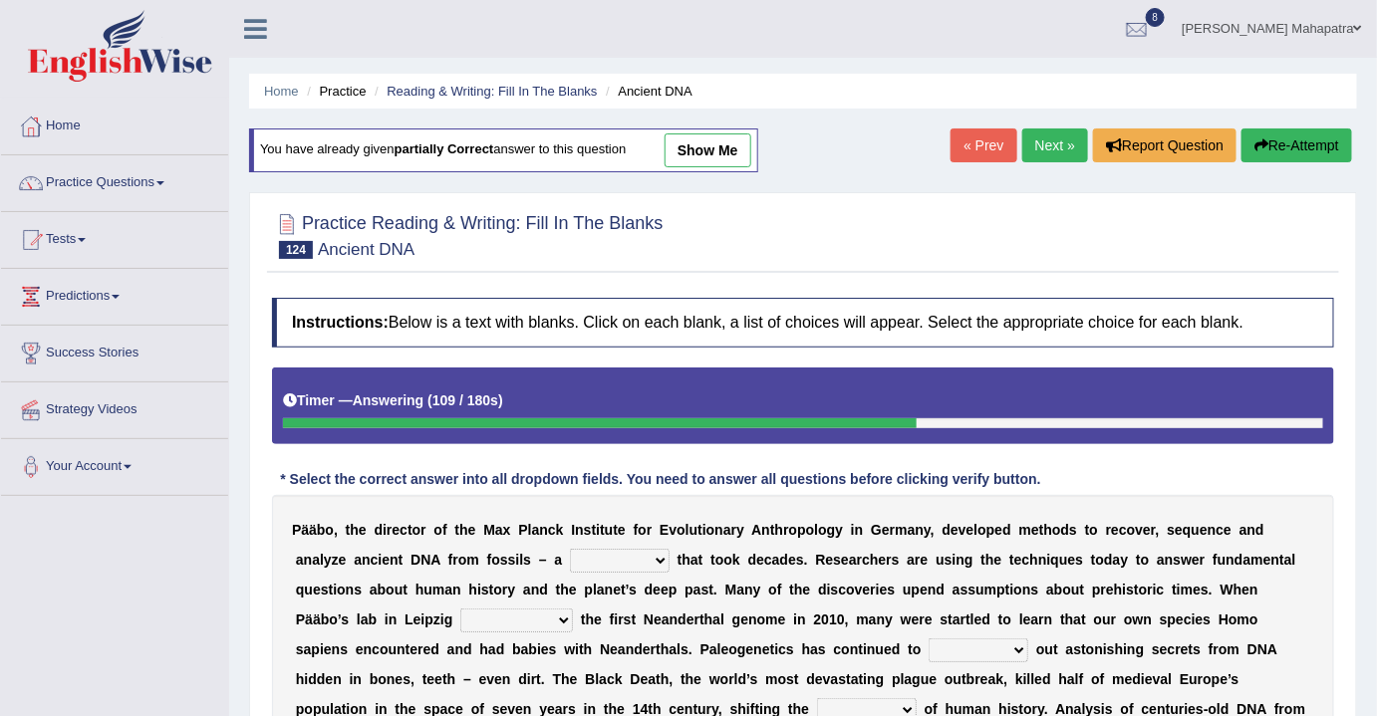
click at [1040, 139] on link "Next »" at bounding box center [1055, 146] width 66 height 34
click at [1041, 252] on div at bounding box center [803, 234] width 1062 height 61
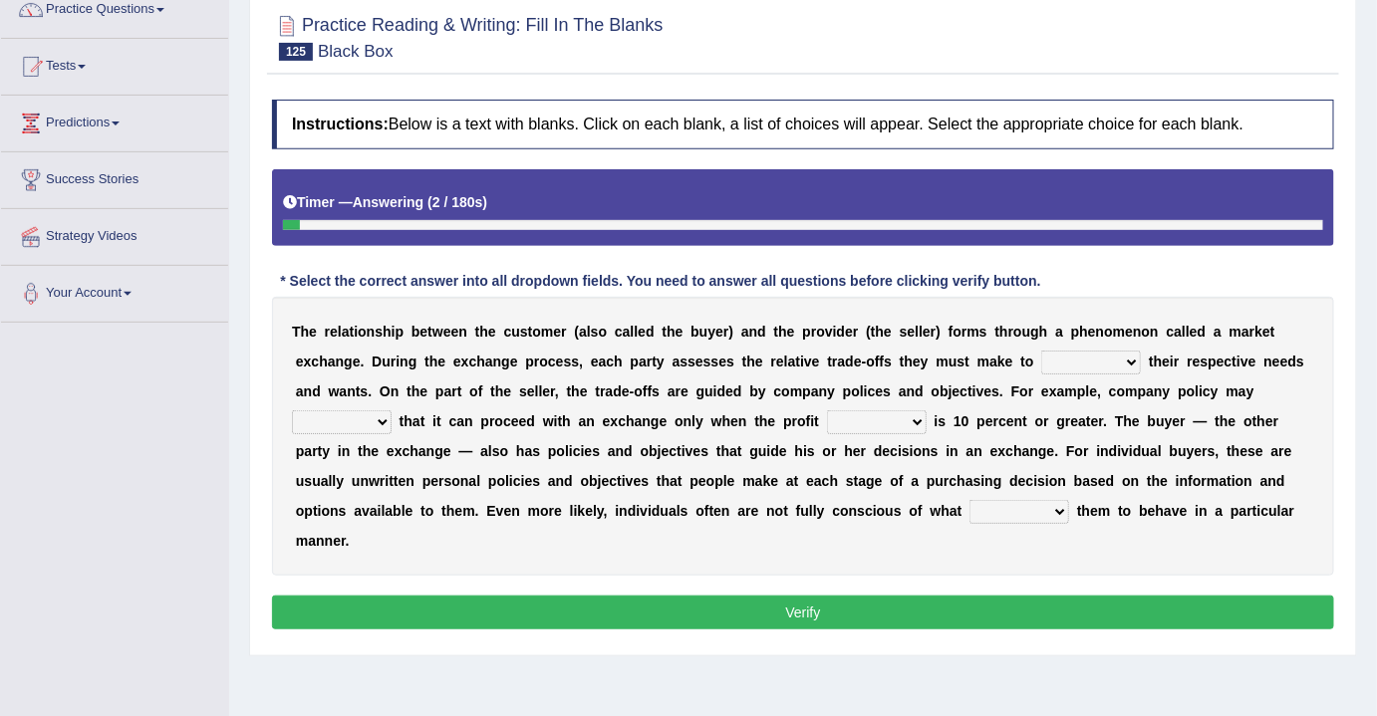
scroll to position [180, 0]
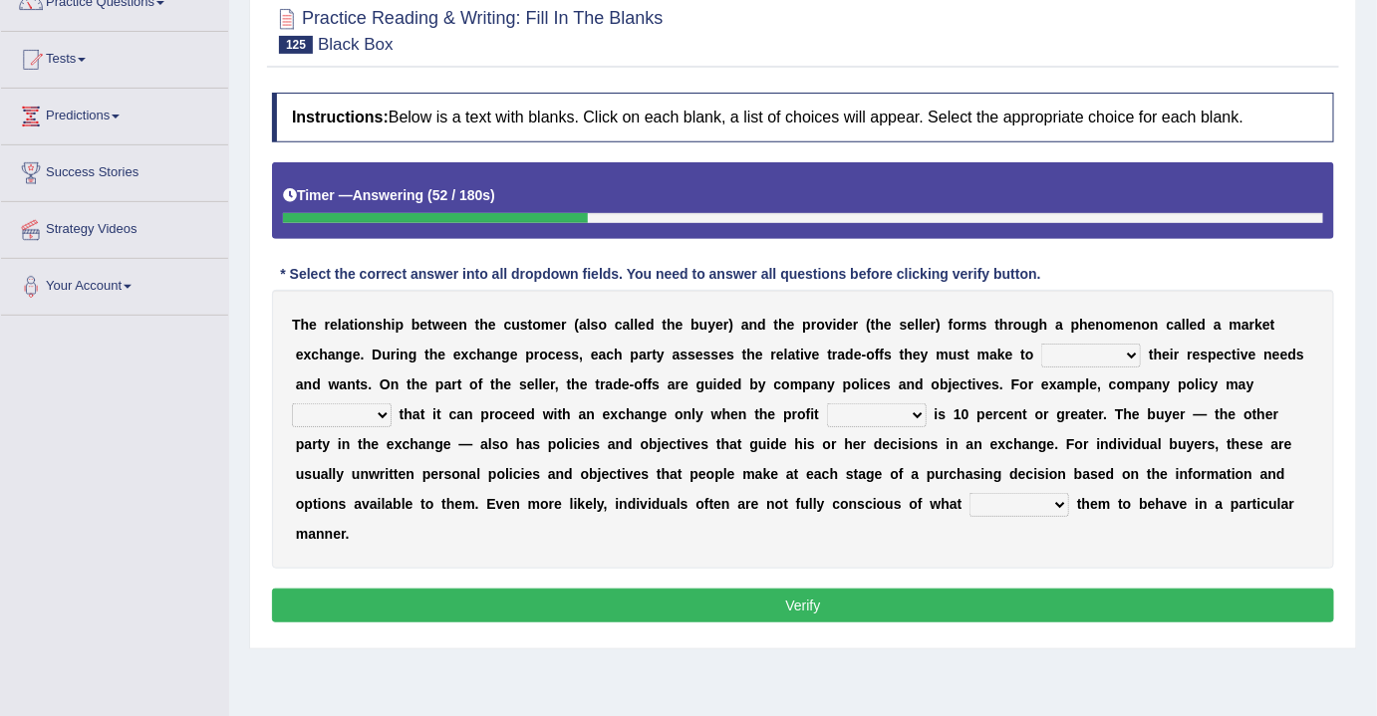
click at [1044, 501] on select "attempts exempts prompts levers" at bounding box center [1019, 505] width 100 height 24
select select "prompts"
click at [969, 493] on select "attempts exempts prompts levers" at bounding box center [1019, 505] width 100 height 24
click at [1095, 349] on select "classify satisfy intensify clarify" at bounding box center [1091, 356] width 100 height 24
select select "satisfy"
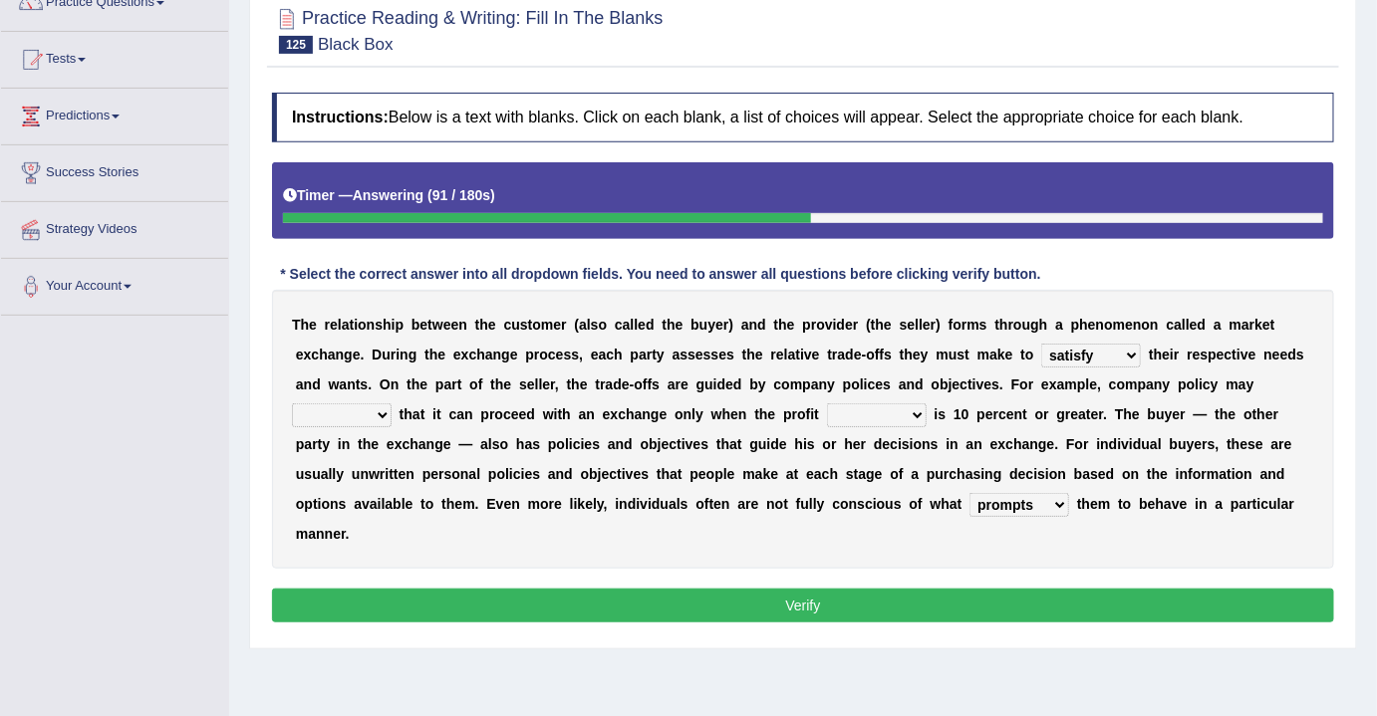
click at [1041, 344] on select "classify satisfy intensify clarify" at bounding box center [1091, 356] width 100 height 24
click at [359, 406] on select "rotate deliberate dilate dictate" at bounding box center [342, 415] width 100 height 24
click at [885, 409] on select "origin pidgin margin bulletin" at bounding box center [877, 415] width 100 height 24
select select "margin"
click at [827, 403] on select "origin pidgin margin bulletin" at bounding box center [877, 415] width 100 height 24
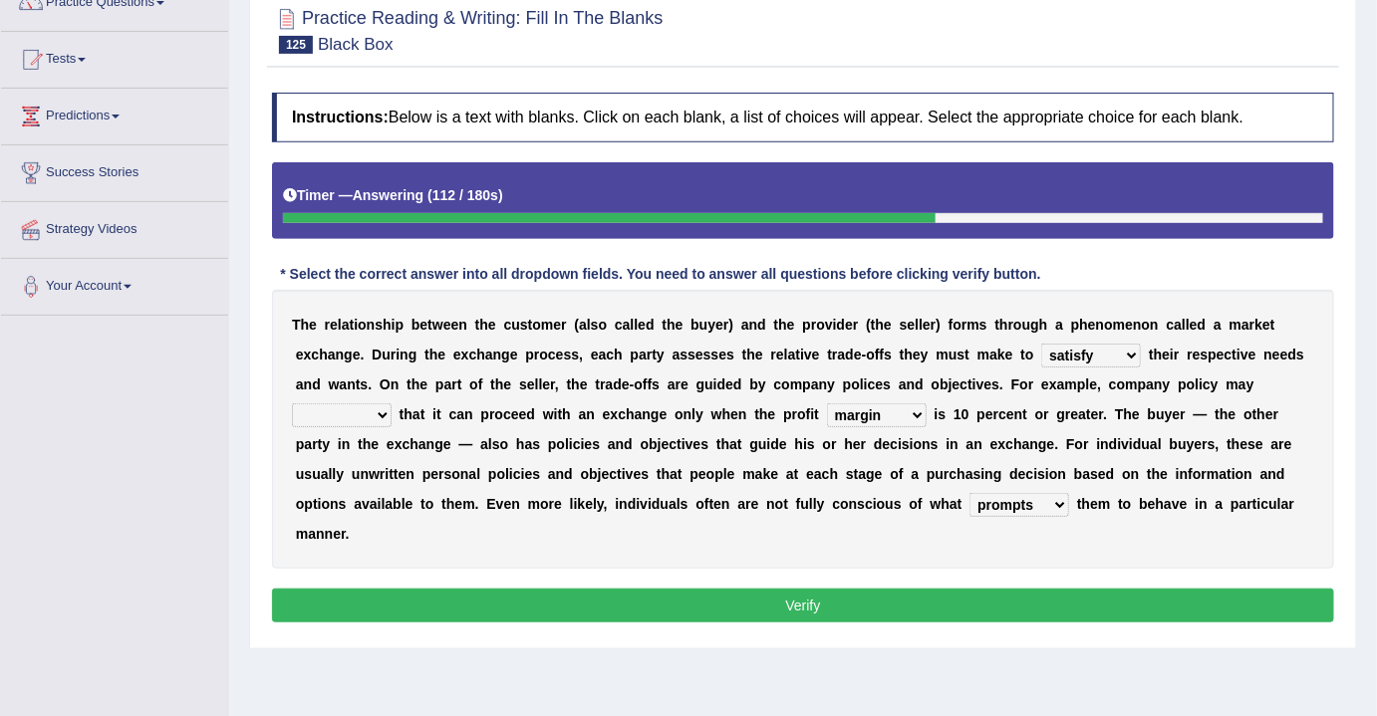
click at [365, 409] on select "rotate deliberate dilate dictate" at bounding box center [342, 415] width 100 height 24
select select "dictate"
click at [292, 403] on select "rotate deliberate dilate dictate" at bounding box center [342, 415] width 100 height 24
click at [740, 599] on button "Verify" at bounding box center [803, 606] width 1062 height 34
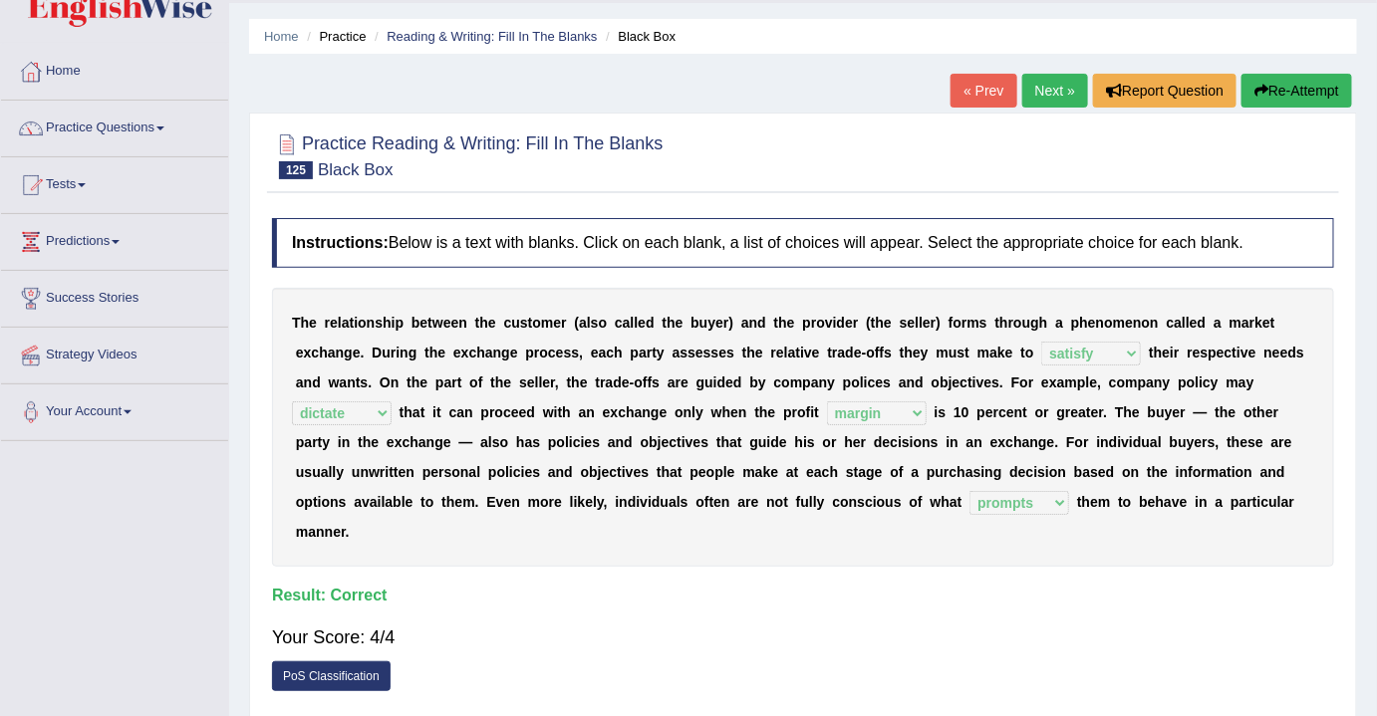
scroll to position [0, 0]
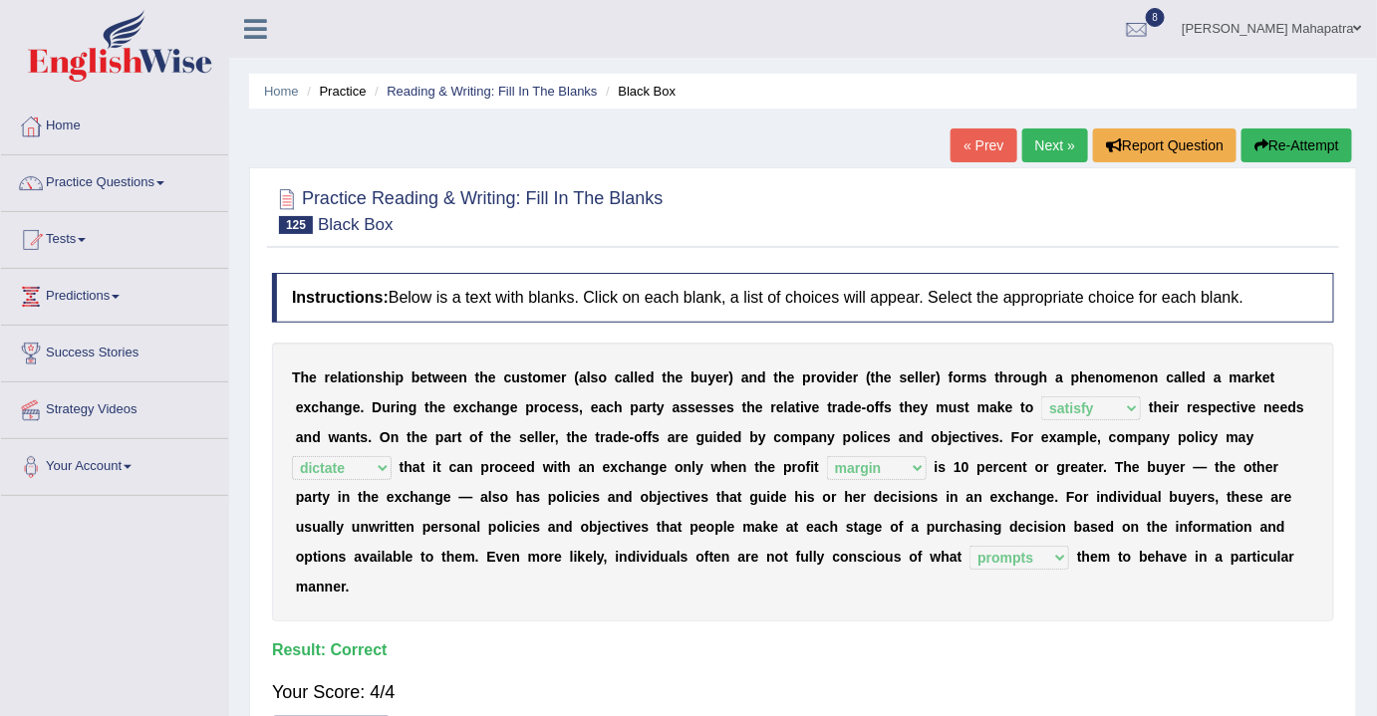
click at [908, 647] on h4 "Result:" at bounding box center [803, 651] width 1062 height 18
click at [841, 593] on div "T h e r e l a t i o n s h i p b e t w e e n t h e c u s t o m e r ( a l s o c a…" at bounding box center [803, 482] width 1062 height 279
click at [1037, 147] on link "Next »" at bounding box center [1055, 146] width 66 height 34
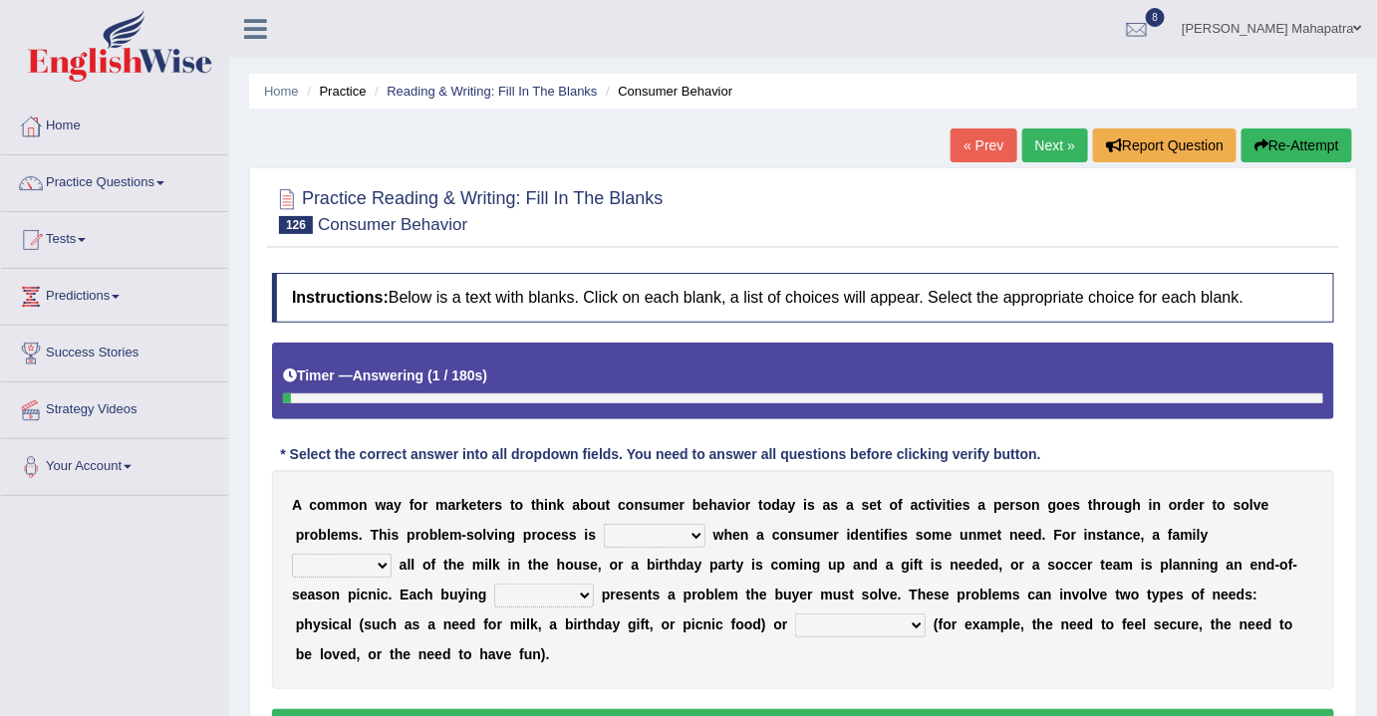
scroll to position [90, 0]
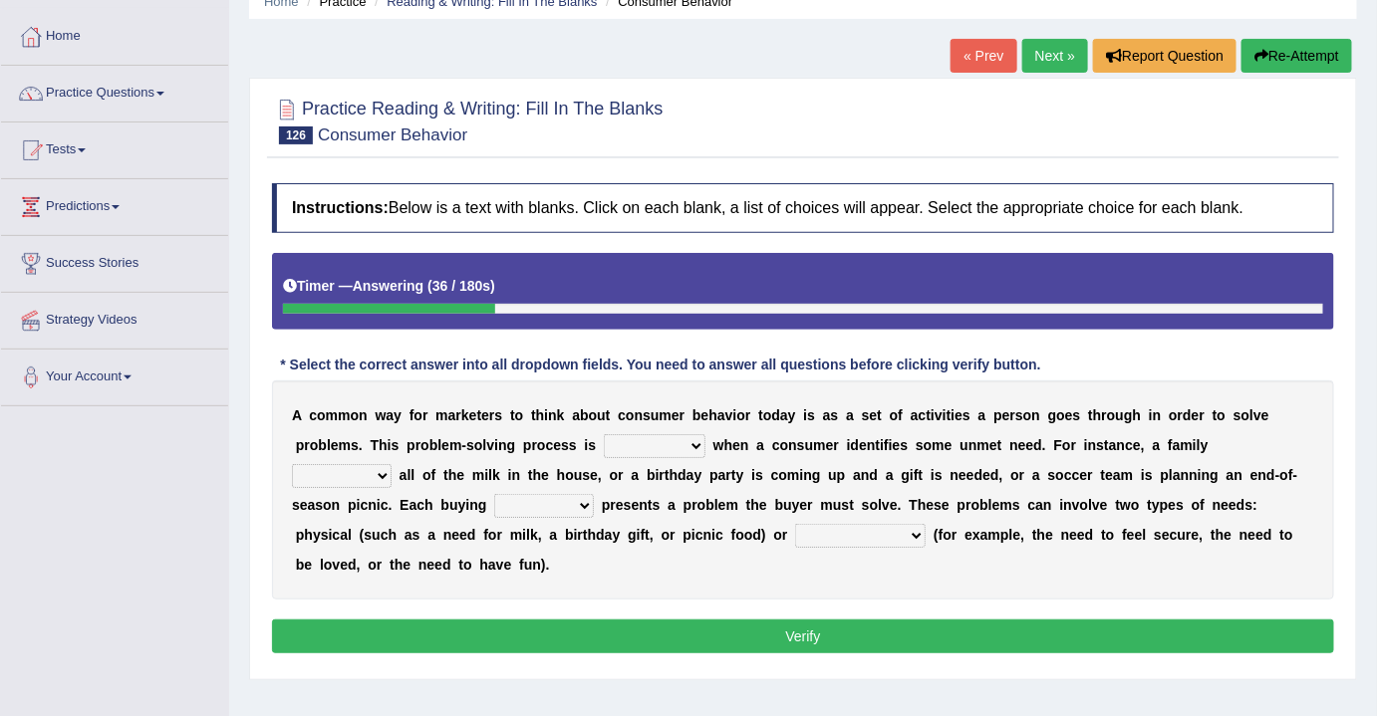
click at [795, 530] on select "biological pharmaceutical technological psychological" at bounding box center [860, 536] width 130 height 24
select select "psychological"
click at [795, 524] on select "biological pharmaceutical technological psychological" at bounding box center [860, 536] width 130 height 24
click at [678, 440] on select "staggered swaggered sniggered triggered" at bounding box center [655, 446] width 102 height 24
select select "triggered"
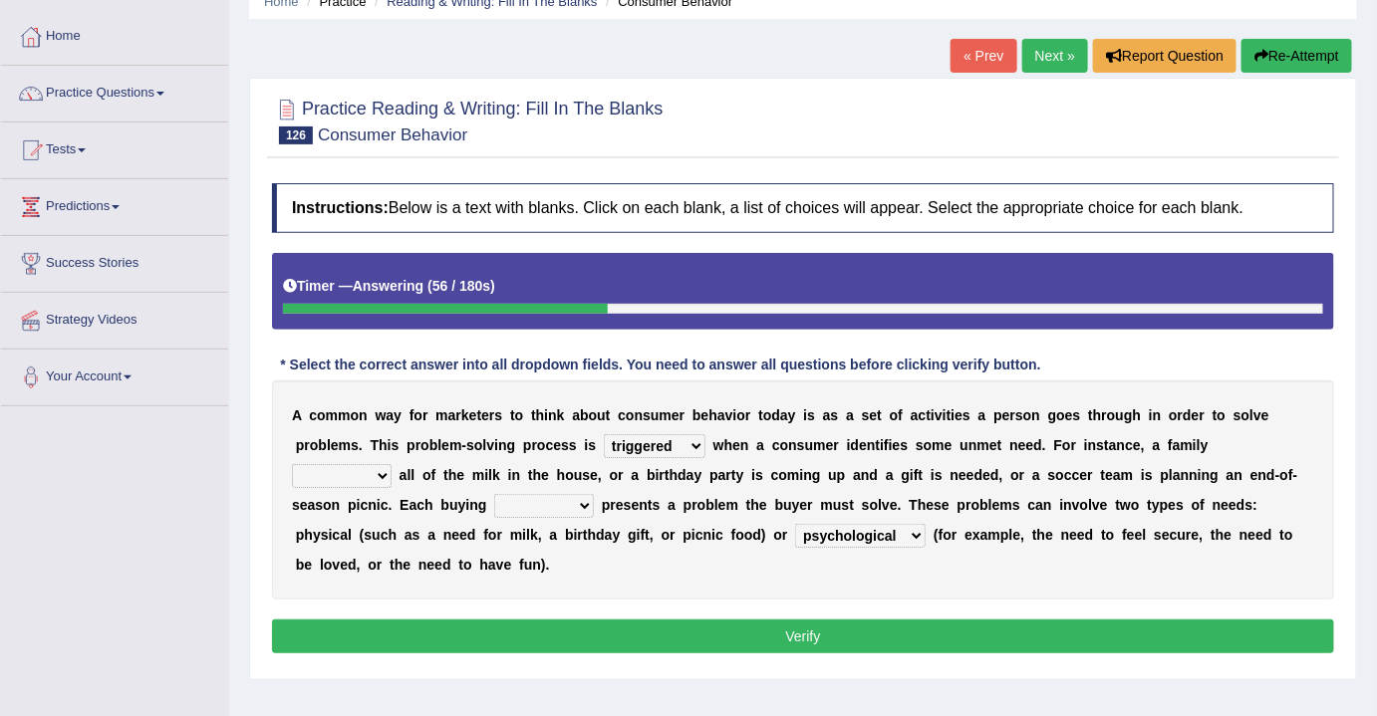
click at [604, 434] on select "staggered swaggered sniggered triggered" at bounding box center [655, 446] width 102 height 24
click at [391, 464] on select "presumes donates consumes sells" at bounding box center [342, 476] width 100 height 24
select select "consumes"
click at [391, 464] on select "presumes donates consumes sells" at bounding box center [342, 476] width 100 height 24
click at [494, 495] on select "aspiration ratio scenario trio" at bounding box center [544, 506] width 100 height 24
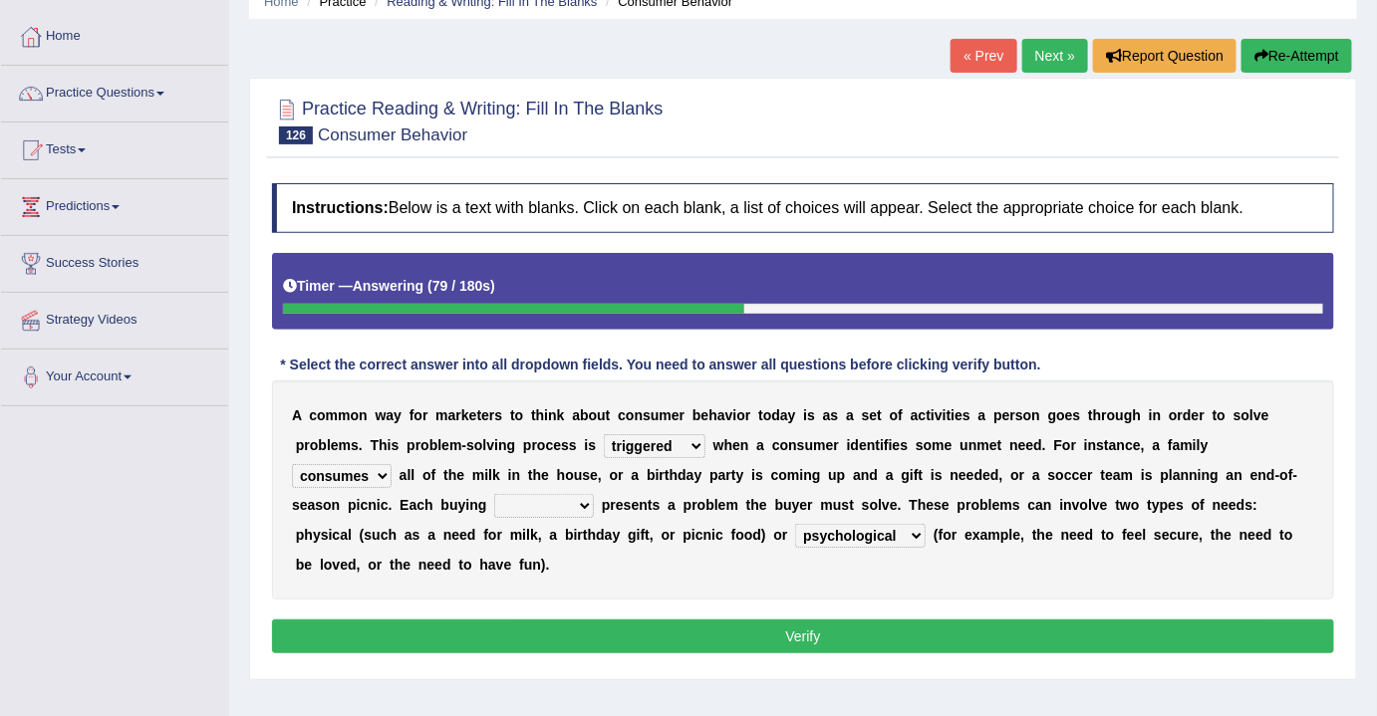
select select "scenario"
click at [494, 494] on select "aspiration ratio scenario trio" at bounding box center [544, 506] width 100 height 24
click at [853, 647] on button "Verify" at bounding box center [803, 637] width 1062 height 34
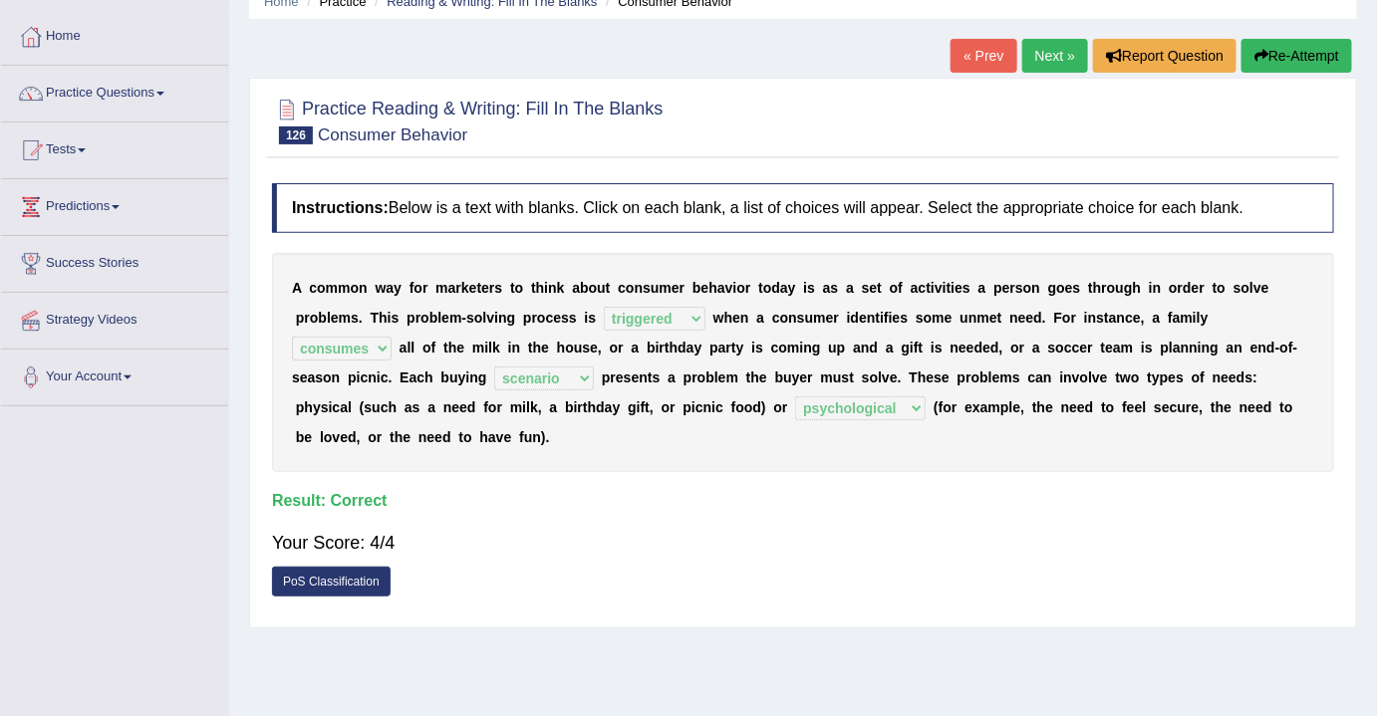
click at [1055, 53] on link "Next »" at bounding box center [1055, 56] width 66 height 34
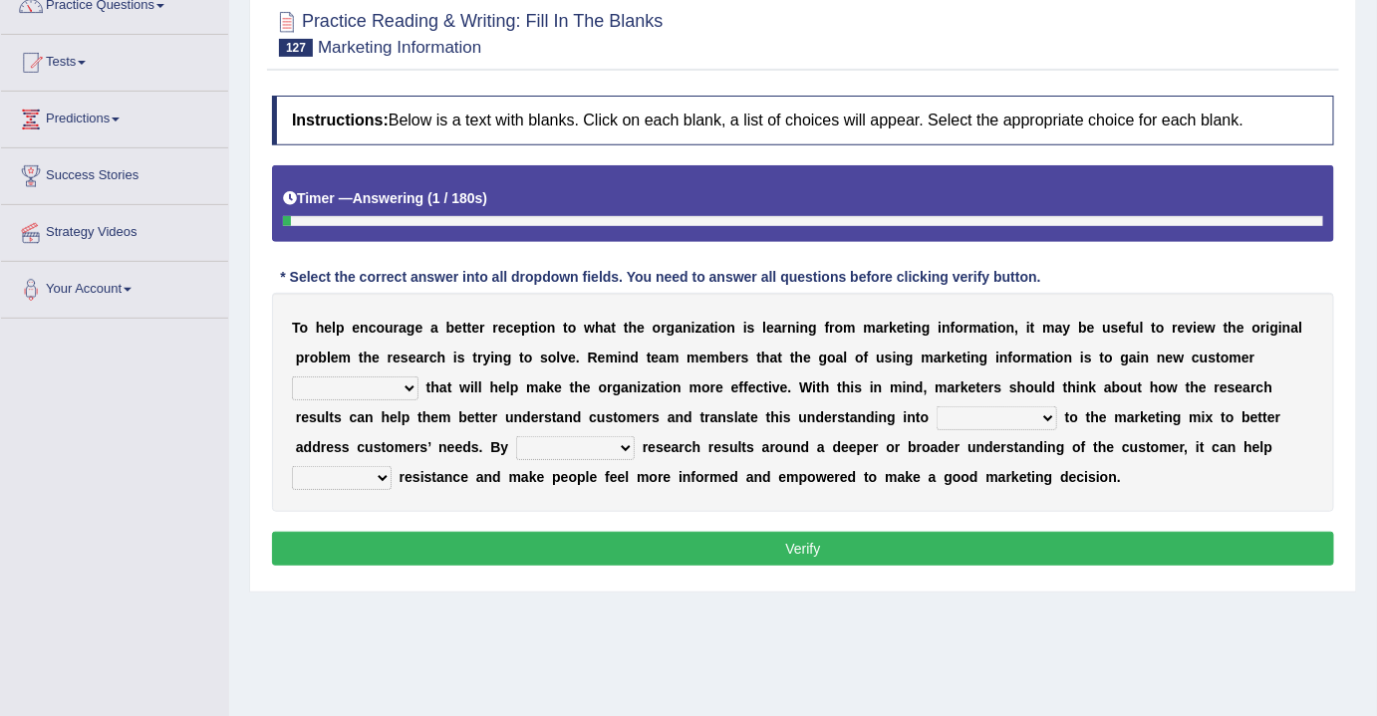
scroll to position [180, 0]
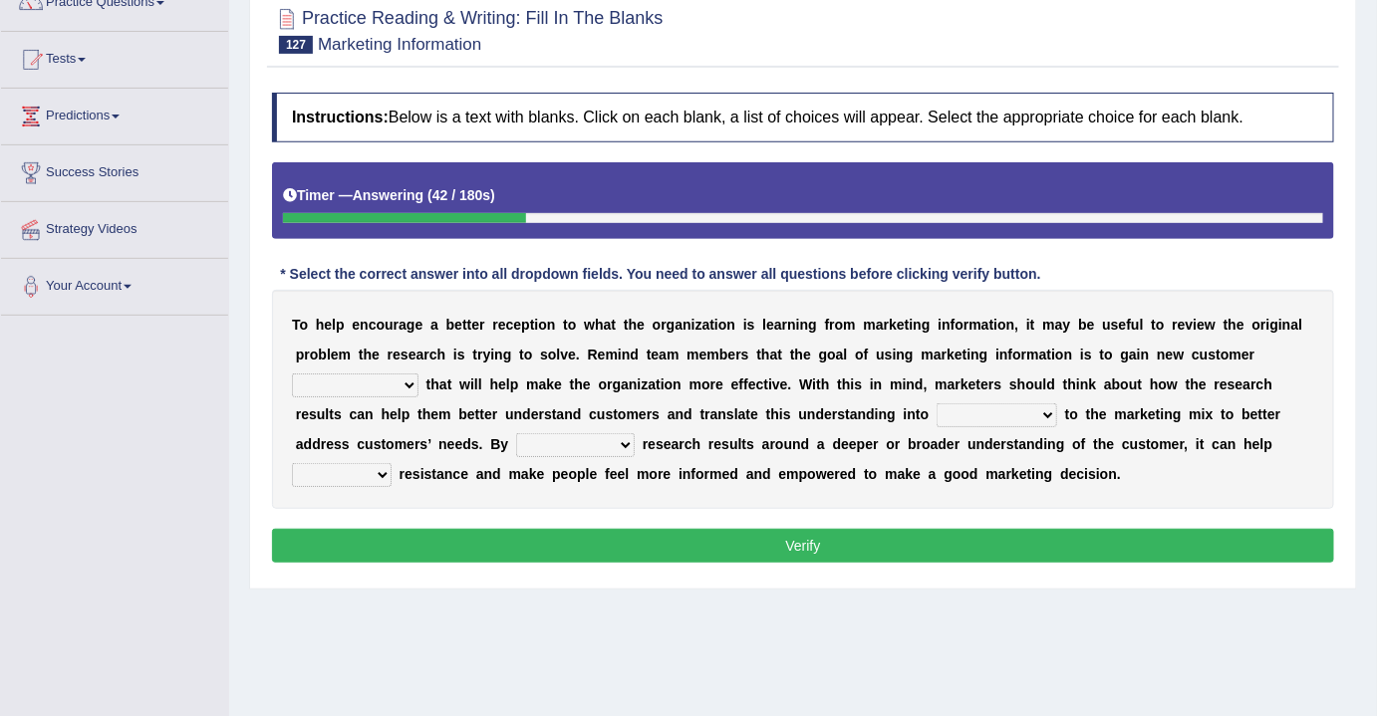
click at [362, 466] on select "defuse refuse confuse fuse" at bounding box center [342, 475] width 100 height 24
select select "refuse"
click at [292, 463] on select "defuse refuse confuse fuse" at bounding box center [342, 475] width 100 height 24
click at [609, 433] on select "transforming programming consuming framing" at bounding box center [575, 445] width 119 height 24
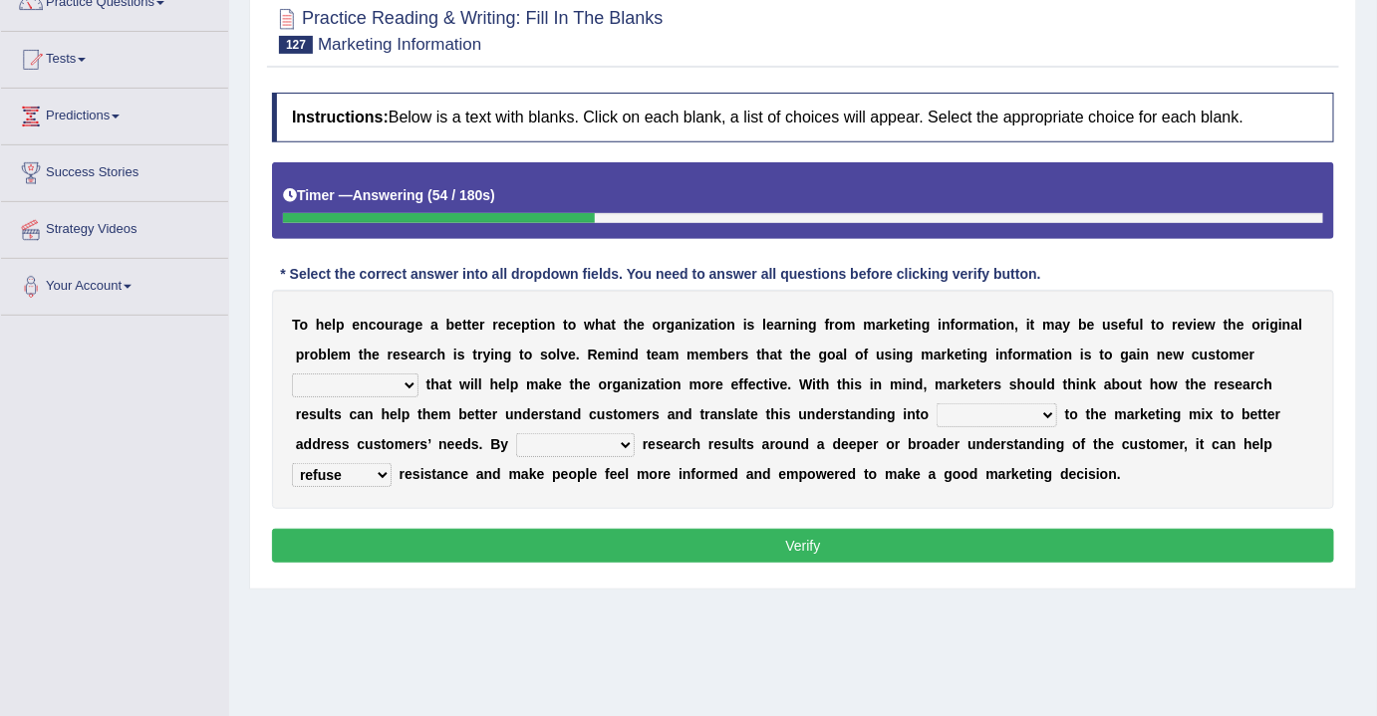
click at [605, 440] on select "transforming programming consuming framing" at bounding box center [575, 445] width 119 height 24
click at [697, 496] on div "T o h e l p e n c o u r a g e a b e t t e r r e c e p t i o n t o w h a t t h e…" at bounding box center [803, 399] width 1062 height 219
click at [387, 377] on select "ingeniousness invertebrate insights inspiration" at bounding box center [355, 386] width 127 height 24
select select "inspiration"
click at [292, 374] on select "ingeniousness invertebrate insights inspiration" at bounding box center [355, 386] width 127 height 24
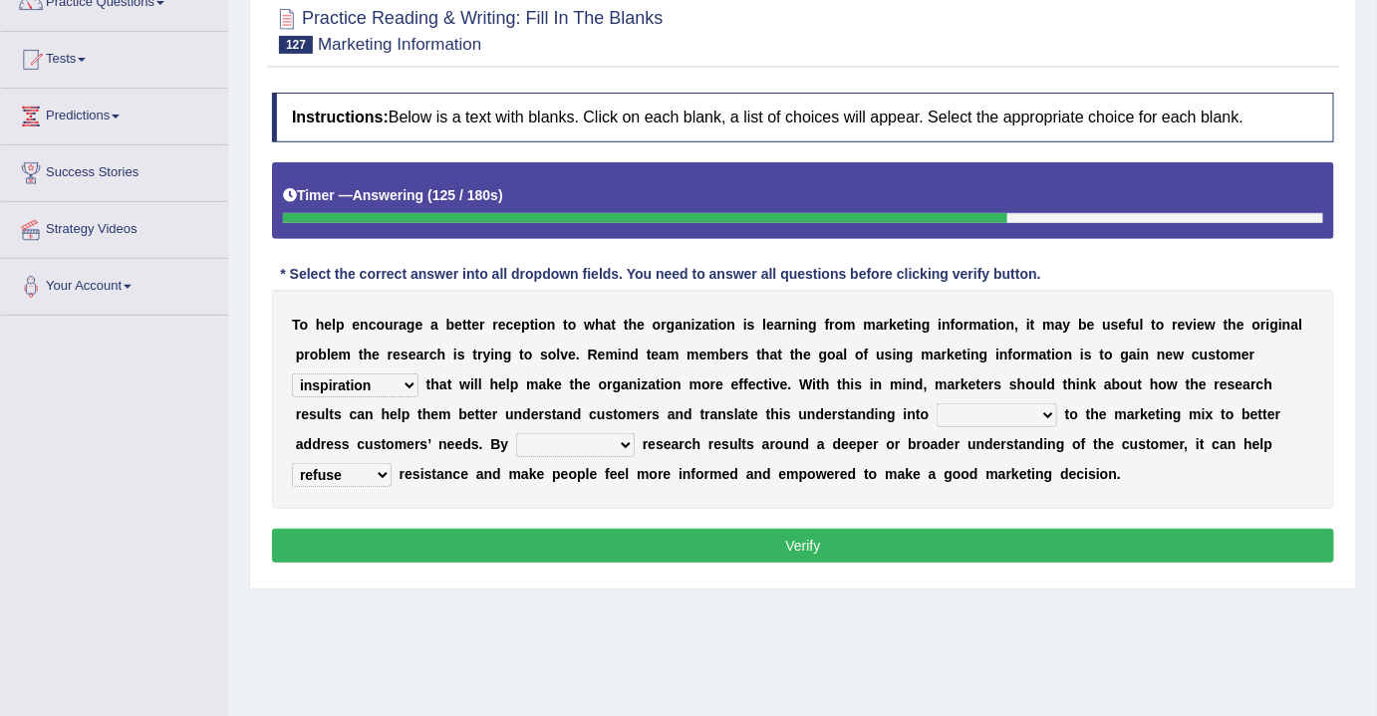
click at [1012, 409] on select "arrangements adjustments amusements testaments" at bounding box center [996, 415] width 121 height 24
select select "arrangements"
click at [936, 403] on select "arrangements adjustments amusements testaments" at bounding box center [996, 415] width 121 height 24
click at [584, 443] on select "transforming programming consuming framing" at bounding box center [575, 445] width 119 height 24
select select "transforming"
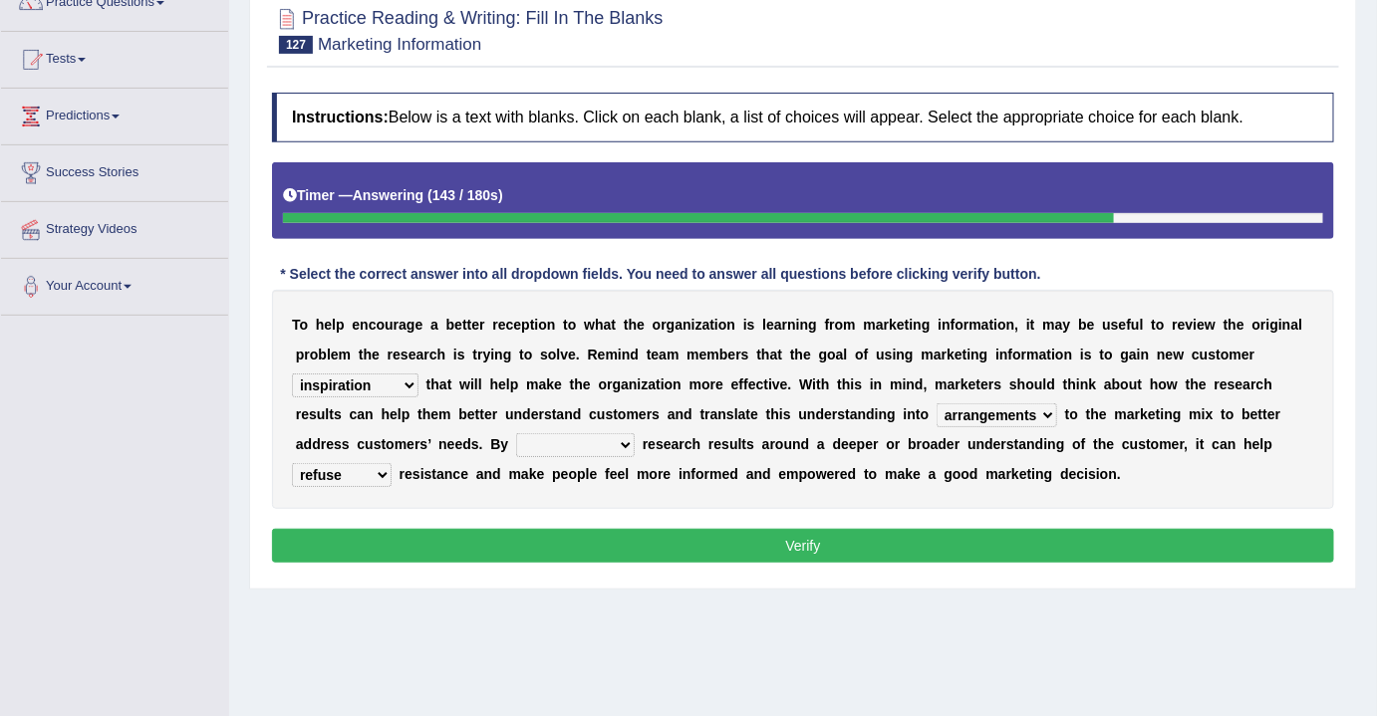
click at [516, 433] on select "transforming programming consuming framing" at bounding box center [575, 445] width 119 height 24
click at [762, 545] on button "Verify" at bounding box center [803, 546] width 1062 height 34
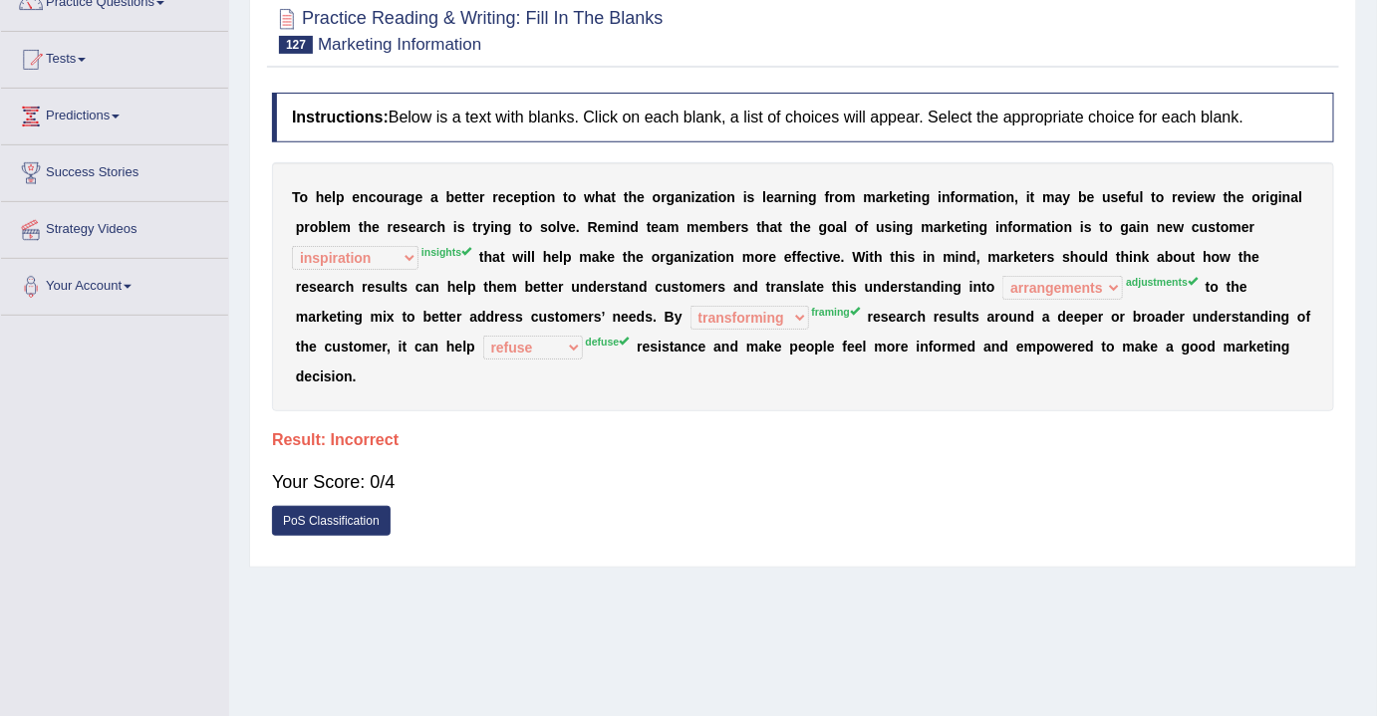
click at [717, 535] on div "PoS Classification" at bounding box center [803, 523] width 1062 height 35
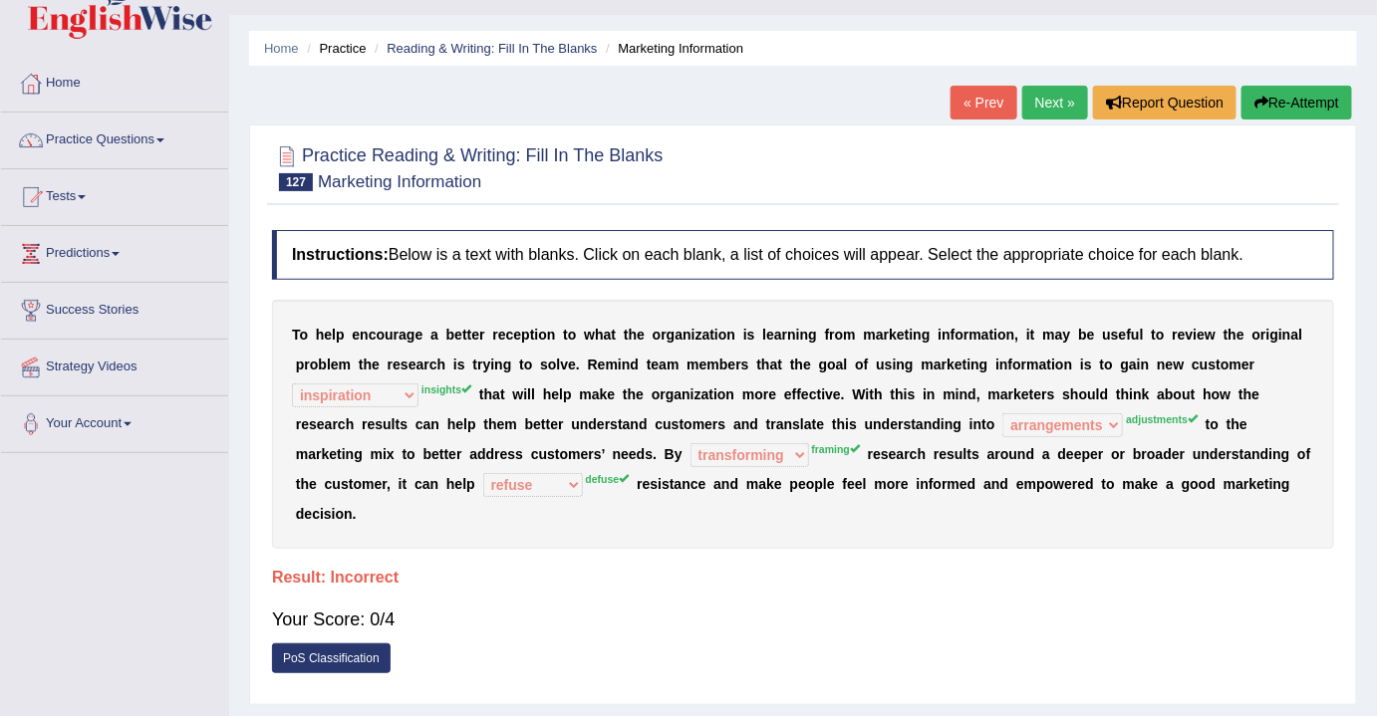
scroll to position [0, 0]
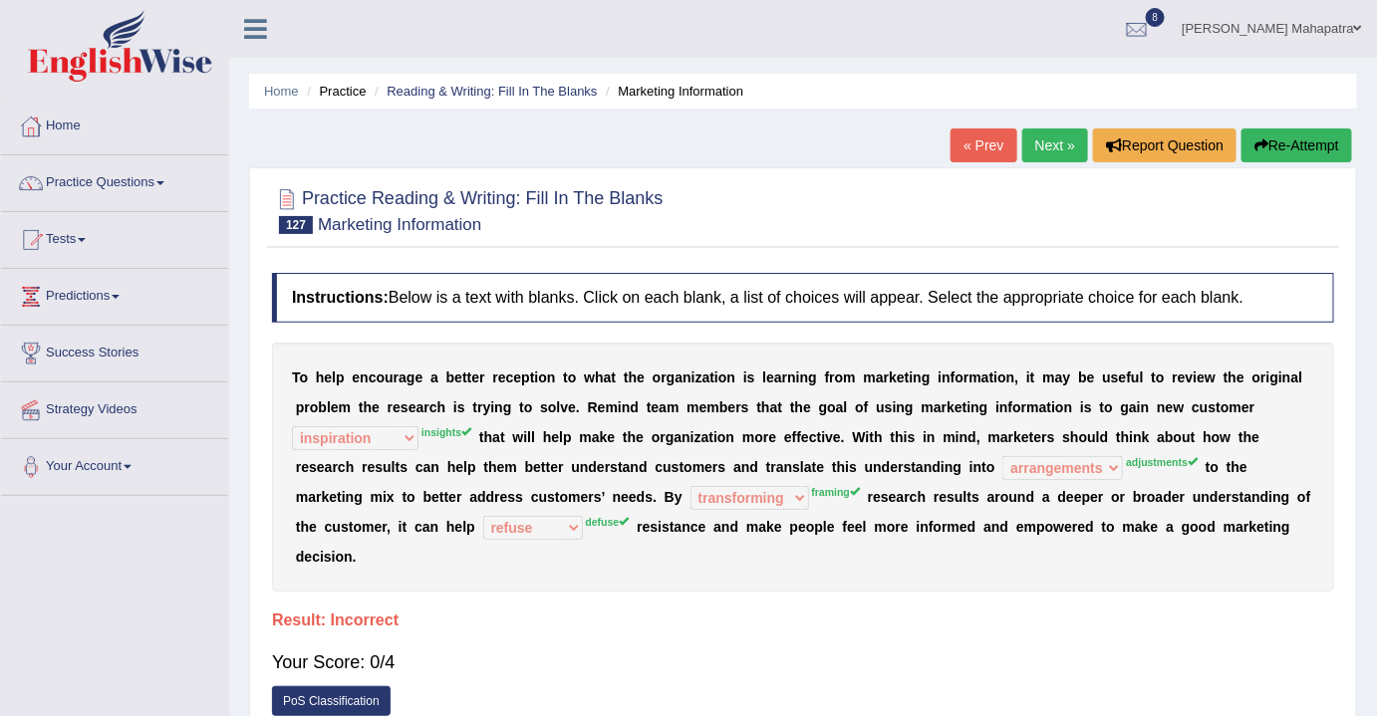
click at [871, 619] on h4 "Result:" at bounding box center [803, 621] width 1062 height 18
click at [1052, 145] on link "Next »" at bounding box center [1055, 146] width 66 height 34
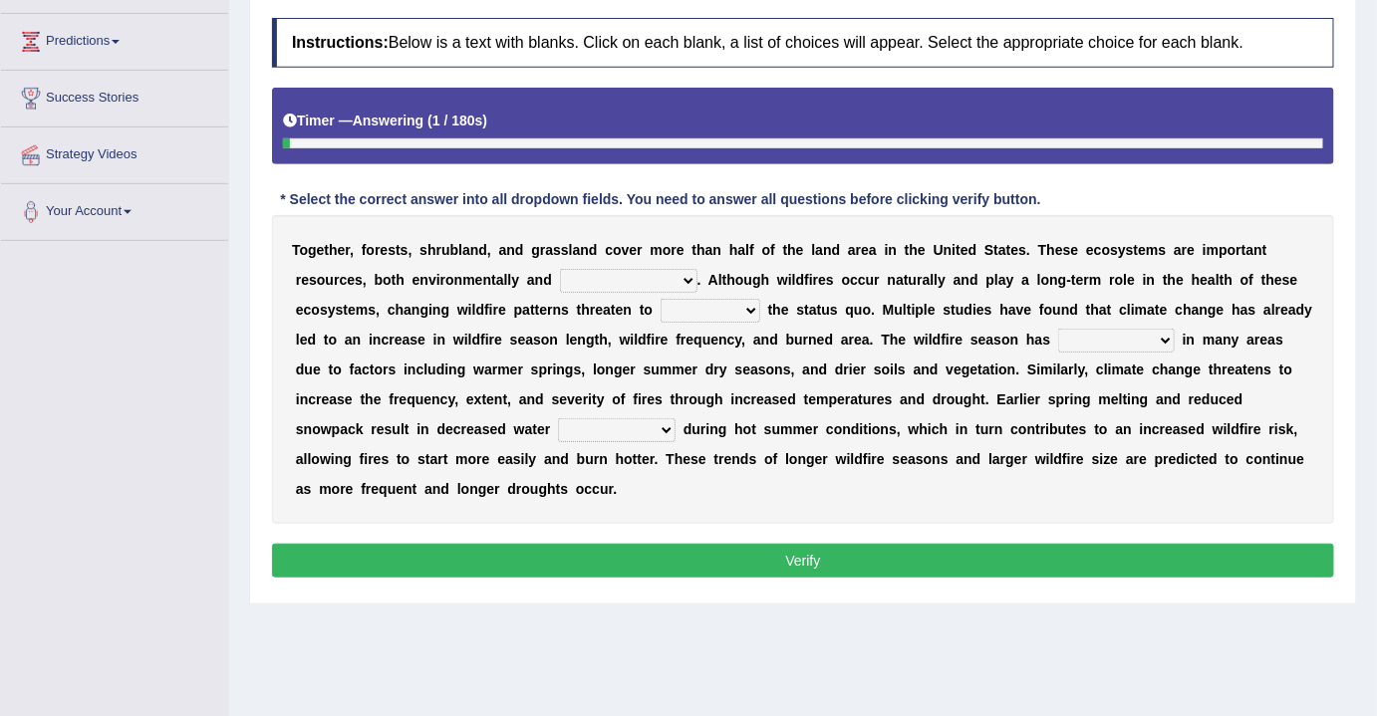
scroll to position [271, 0]
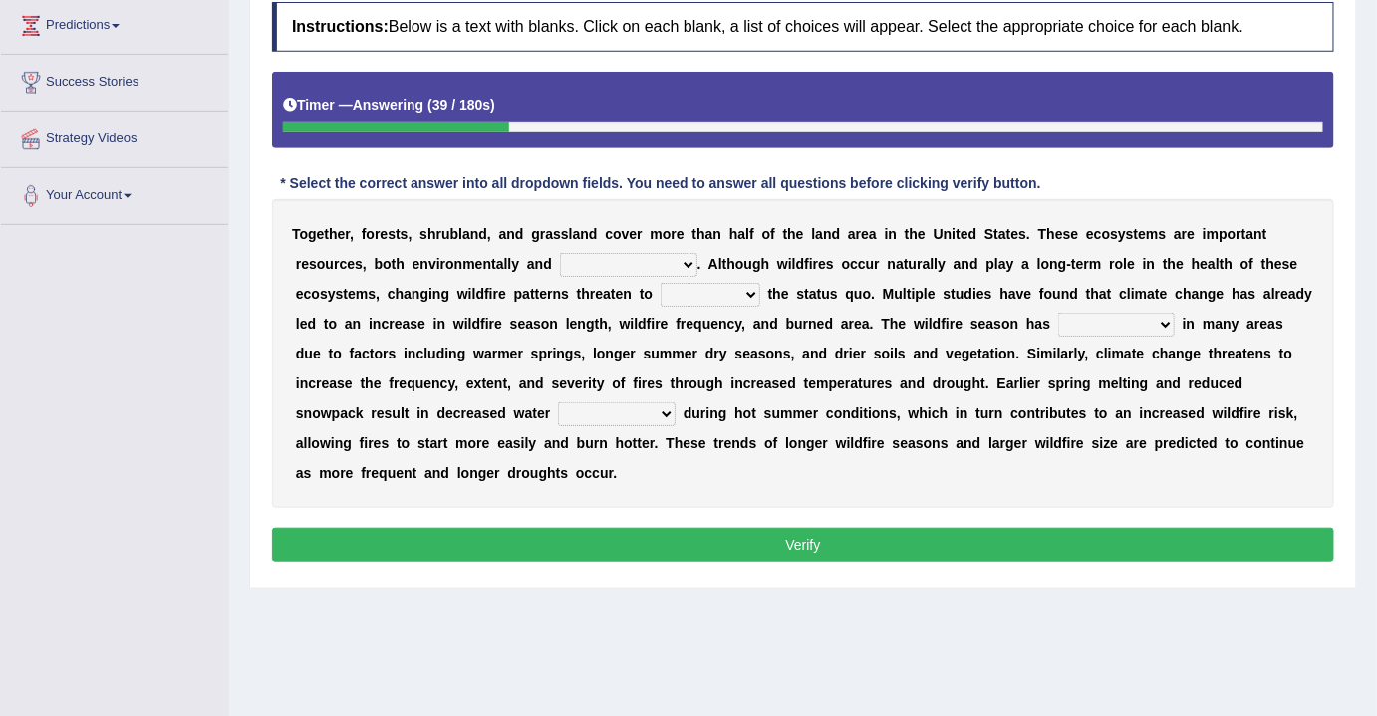
click at [619, 408] on select "susceptibility availability spirituality compatibility" at bounding box center [617, 414] width 118 height 24
select select "availability"
click at [558, 402] on select "susceptibility availability spirituality compatibility" at bounding box center [617, 414] width 118 height 24
click at [615, 254] on select "archaeologically psychologically chronologically economically" at bounding box center [628, 265] width 137 height 24
select select "archaeologically"
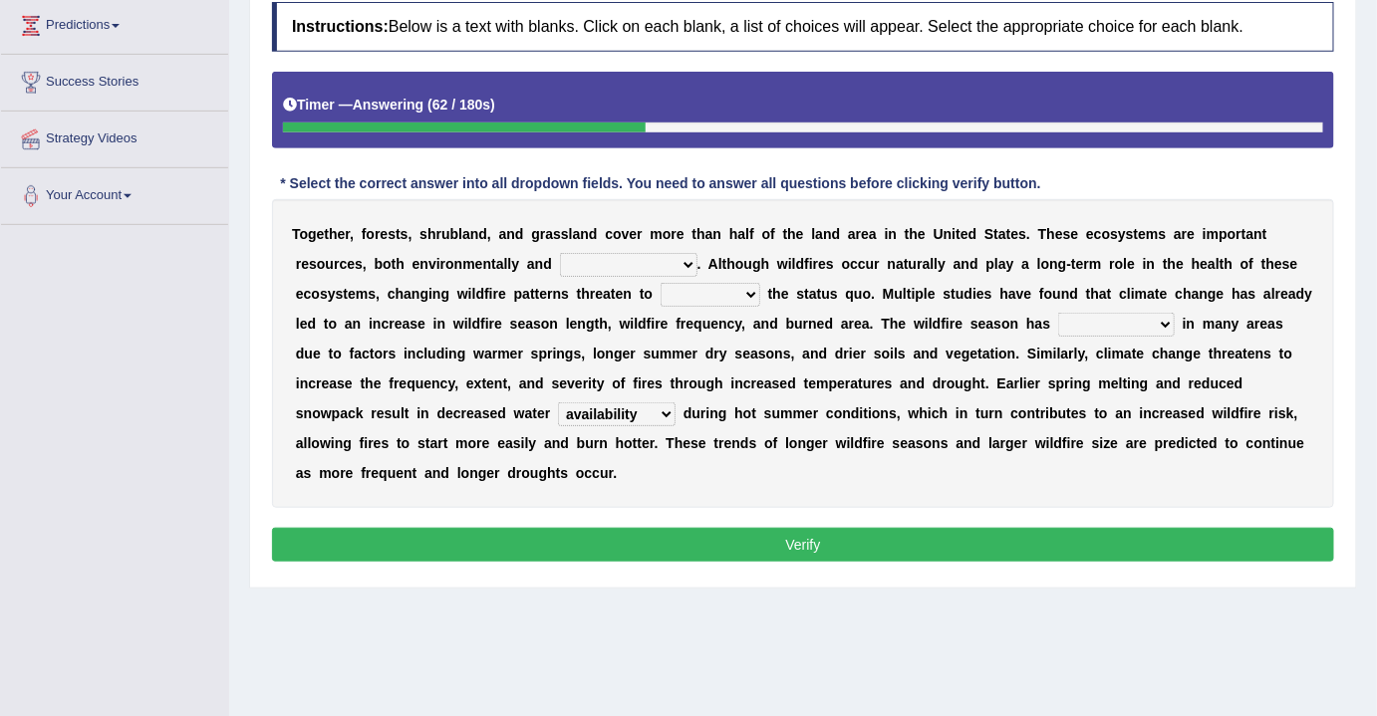
click at [560, 253] on select "archaeologically psychologically chronologically economically" at bounding box center [628, 265] width 137 height 24
click at [701, 294] on select "upset posset set reset" at bounding box center [710, 295] width 100 height 24
select select "upset"
click at [660, 283] on select "upset posset set reset" at bounding box center [710, 295] width 100 height 24
click at [1142, 322] on select "freshened hyphened lengthened strengthened" at bounding box center [1116, 325] width 117 height 24
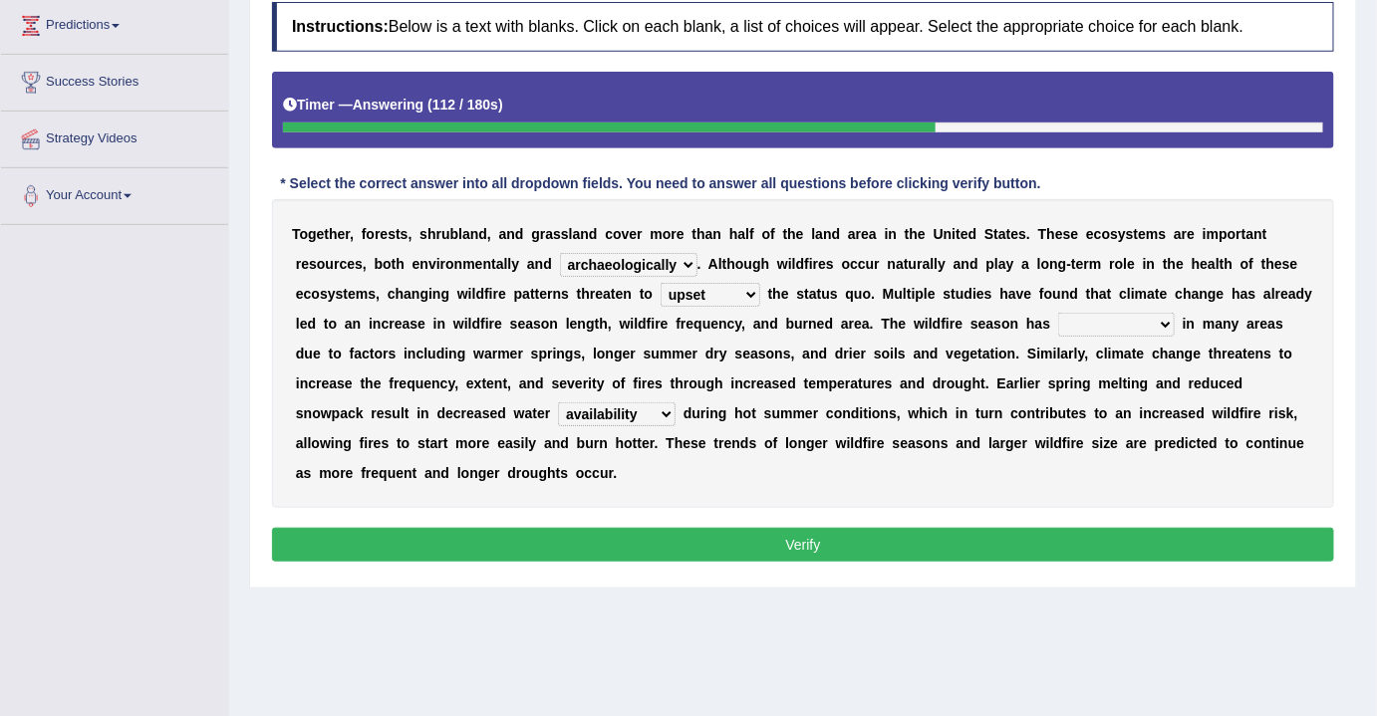
select select "lengthened"
click at [1058, 313] on select "freshened hyphened lengthened strengthened" at bounding box center [1116, 325] width 117 height 24
click at [767, 545] on button "Verify" at bounding box center [803, 545] width 1062 height 34
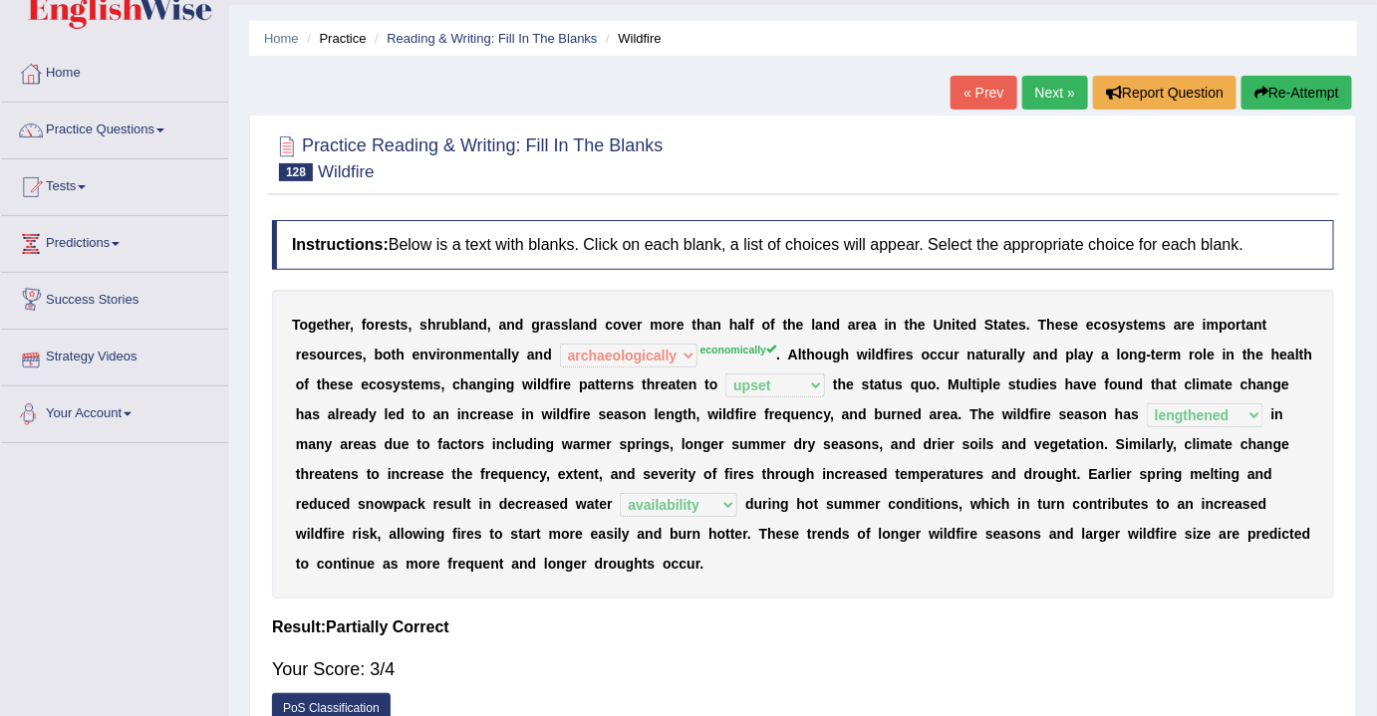
scroll to position [0, 0]
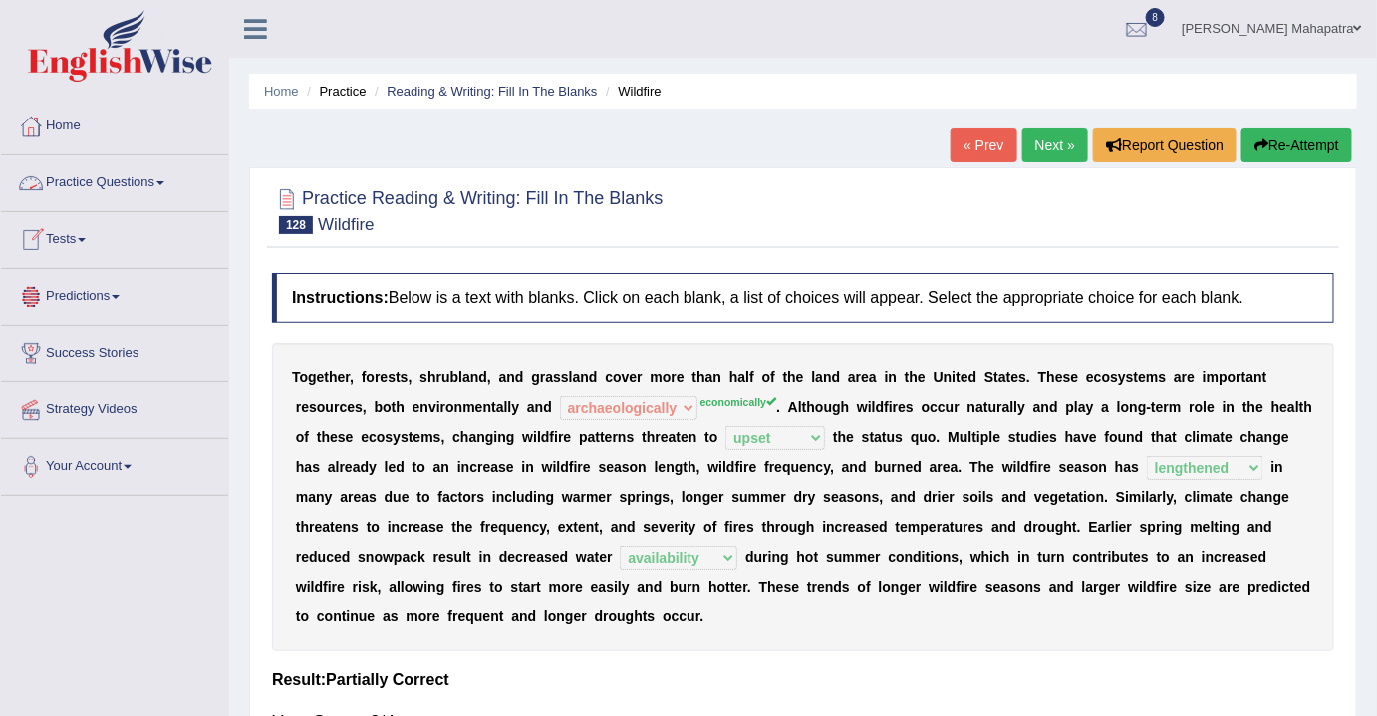
click at [135, 173] on link "Practice Questions" at bounding box center [114, 180] width 227 height 50
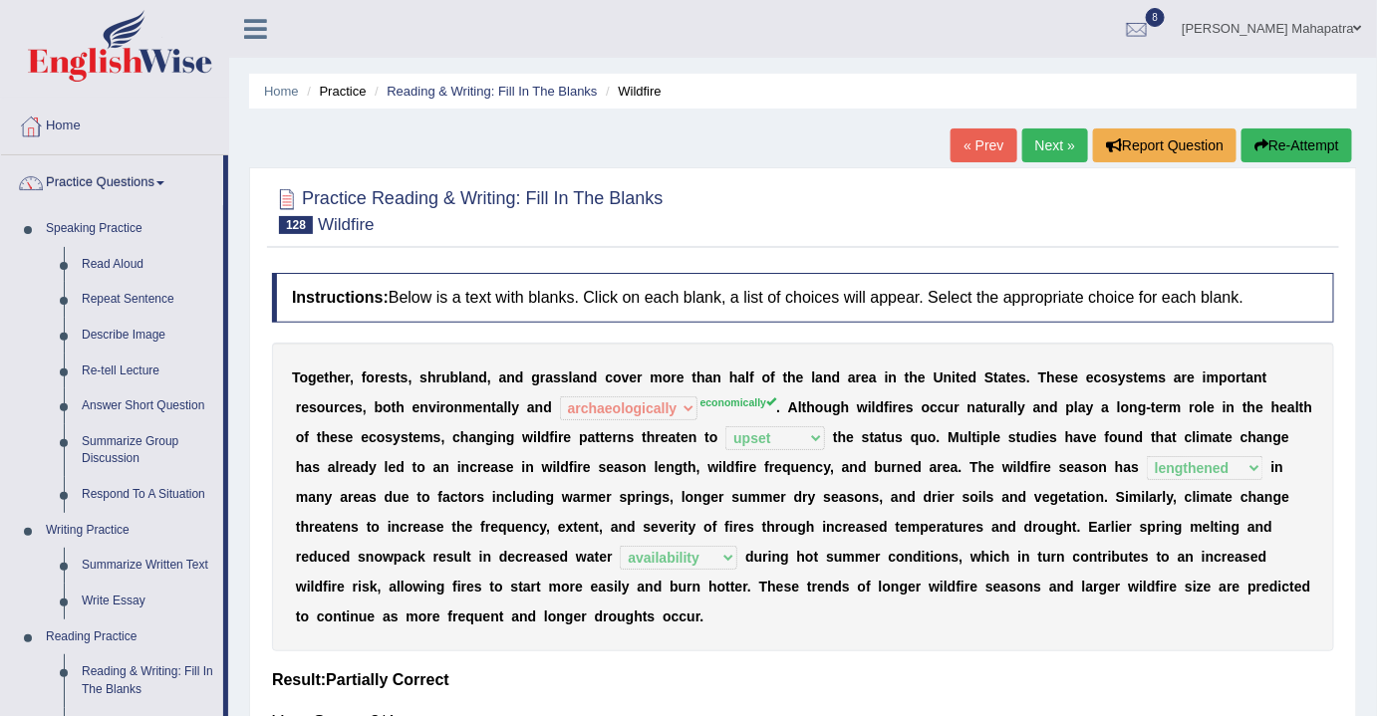
click at [1047, 141] on link "Next »" at bounding box center [1055, 146] width 66 height 34
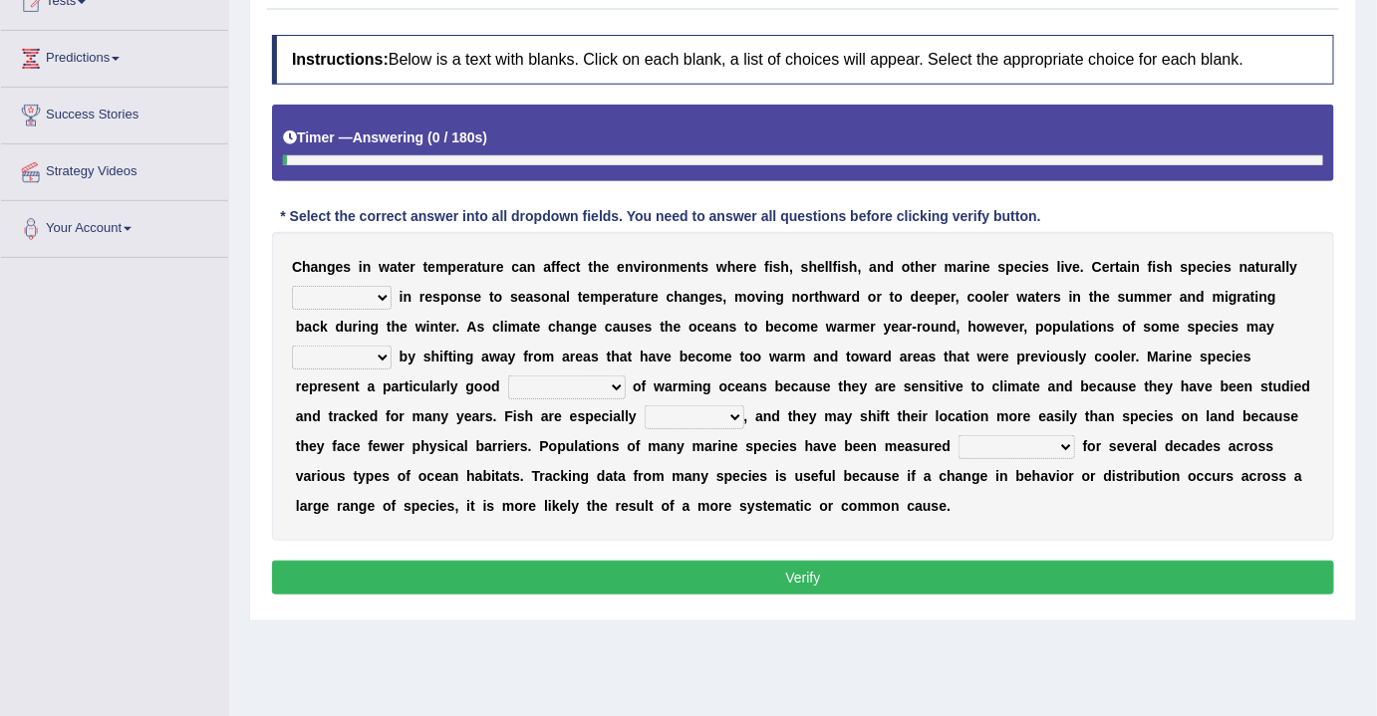
scroll to position [271, 0]
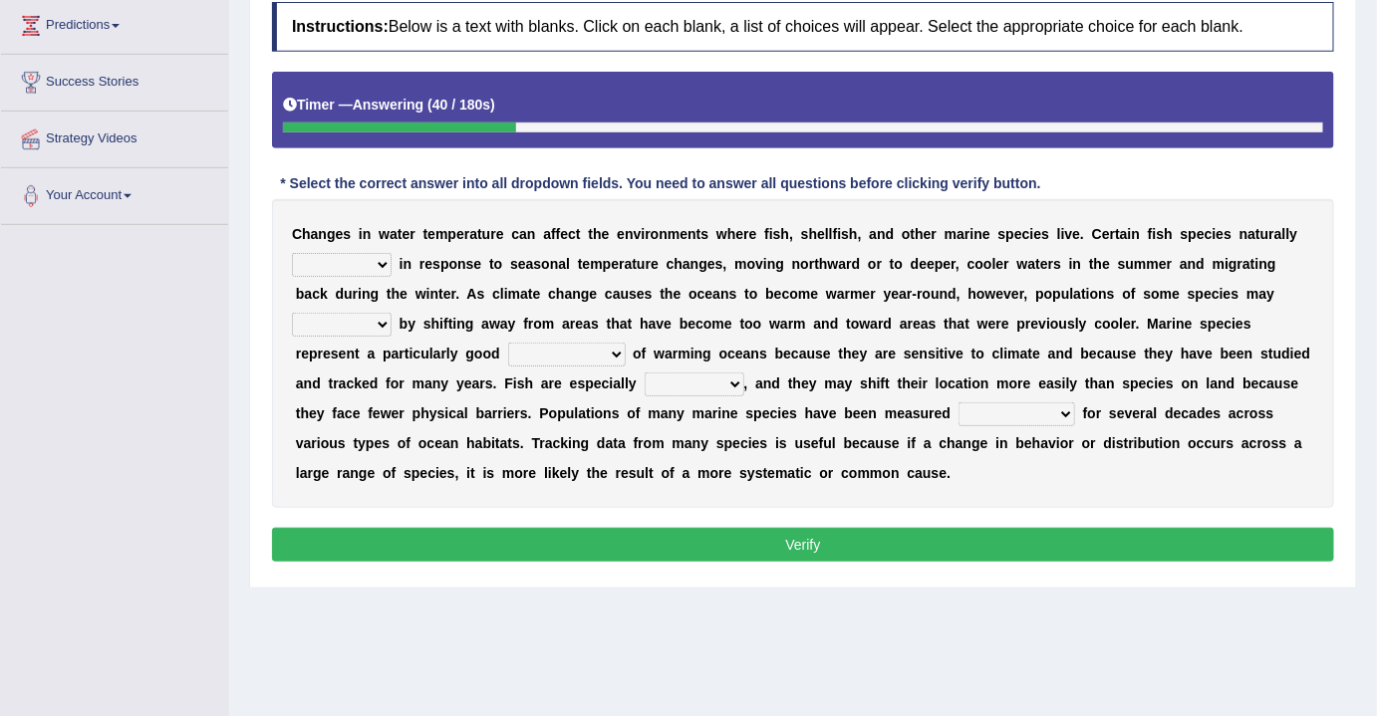
click at [698, 379] on select "fragile juvenile hostile mobile" at bounding box center [694, 385] width 100 height 24
select select "mobile"
click at [644, 373] on select "fragile juvenile hostile mobile" at bounding box center [694, 385] width 100 height 24
click at [709, 497] on div "C h a n g e s i n w a t e r t e m p e r a t u r e c a n a f f e c t t h e e n v…" at bounding box center [803, 353] width 1062 height 309
click at [1027, 402] on select "competently consistently potently intermittently" at bounding box center [1016, 414] width 117 height 24
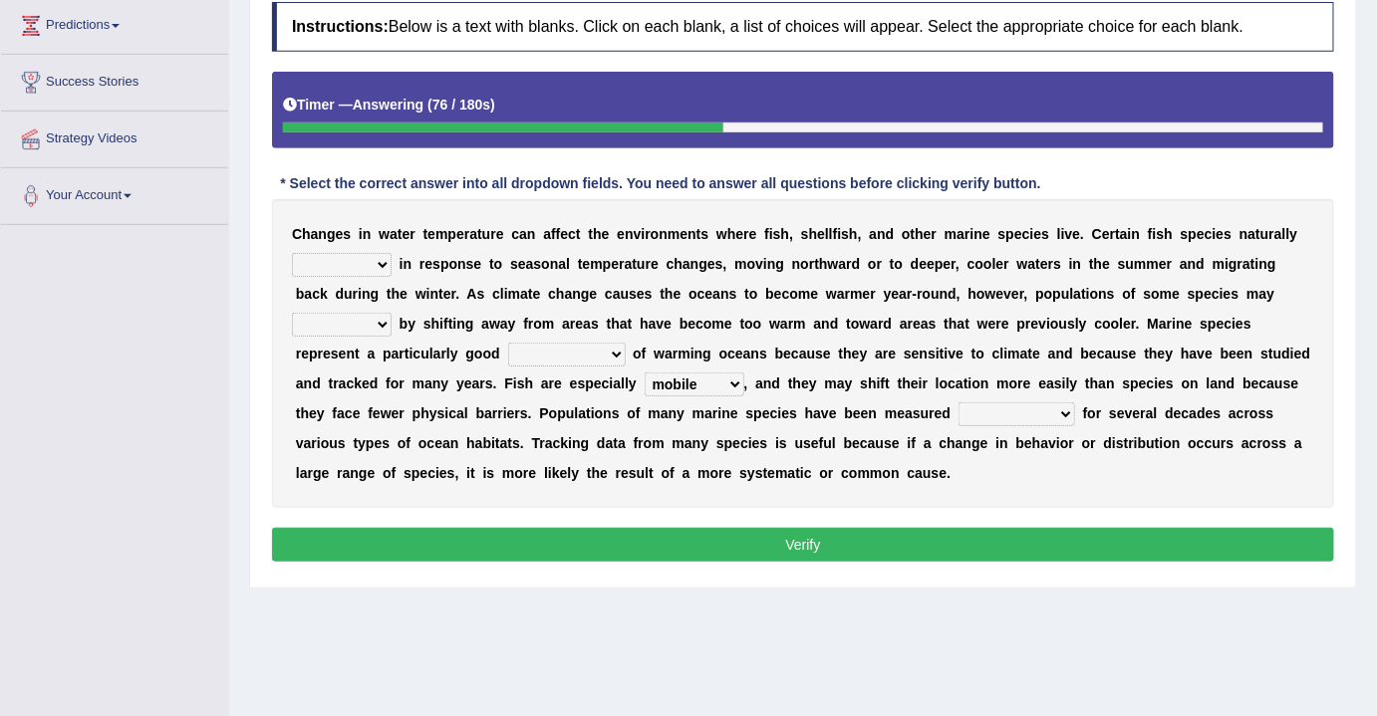
select select "consistently"
click at [958, 402] on select "competently consistently potently intermittently" at bounding box center [1016, 414] width 117 height 24
click at [364, 253] on select "migrate emigrate immigrate ingrate" at bounding box center [342, 265] width 100 height 24
select select "migrate"
click at [292, 253] on select "migrate emigrate immigrate ingrate" at bounding box center [342, 265] width 100 height 24
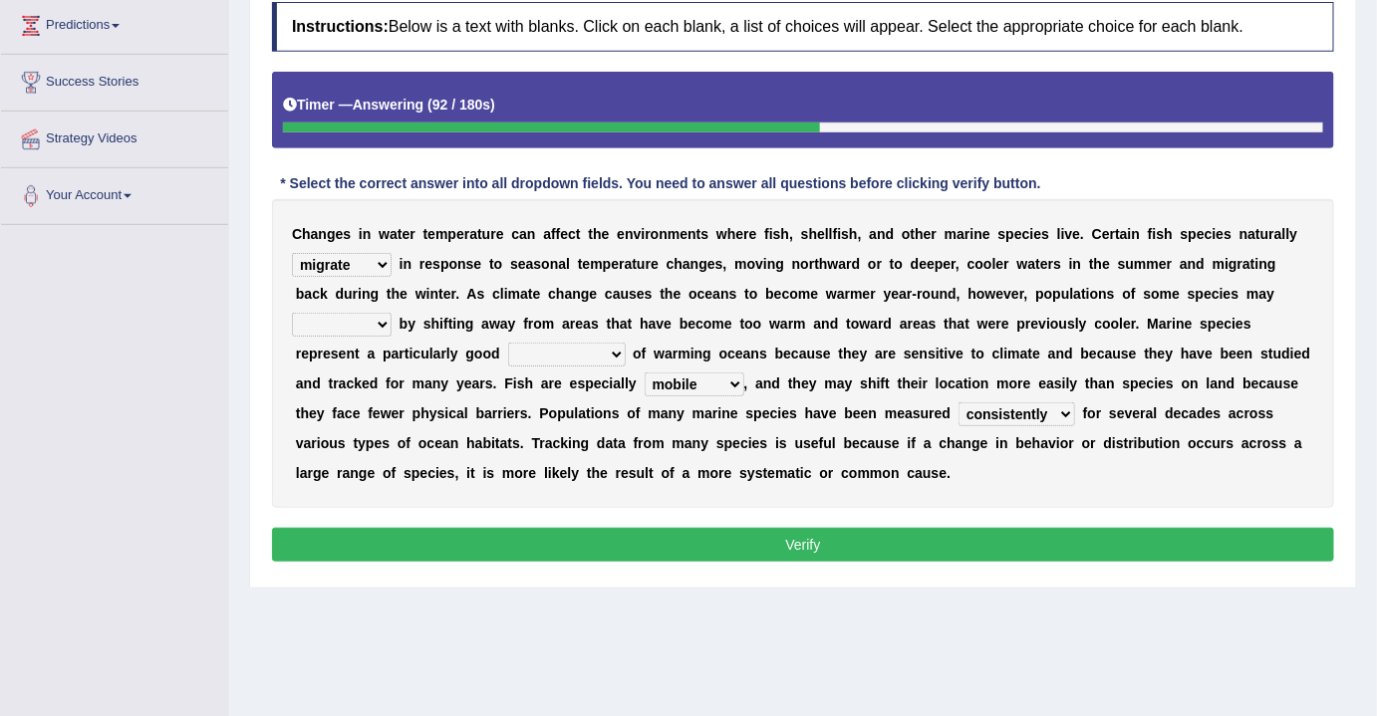
click at [323, 259] on select "migrate emigrate immigrate ingrate" at bounding box center [342, 265] width 100 height 24
click at [322, 263] on select "migrate emigrate immigrate ingrate" at bounding box center [342, 265] width 100 height 24
click at [356, 318] on select "prompt adapt adopt adept" at bounding box center [342, 325] width 100 height 24
click at [292, 313] on select "prompt adapt adopt adept" at bounding box center [342, 325] width 100 height 24
click at [355, 323] on select "prompt adapt adopt adept" at bounding box center [342, 325] width 100 height 24
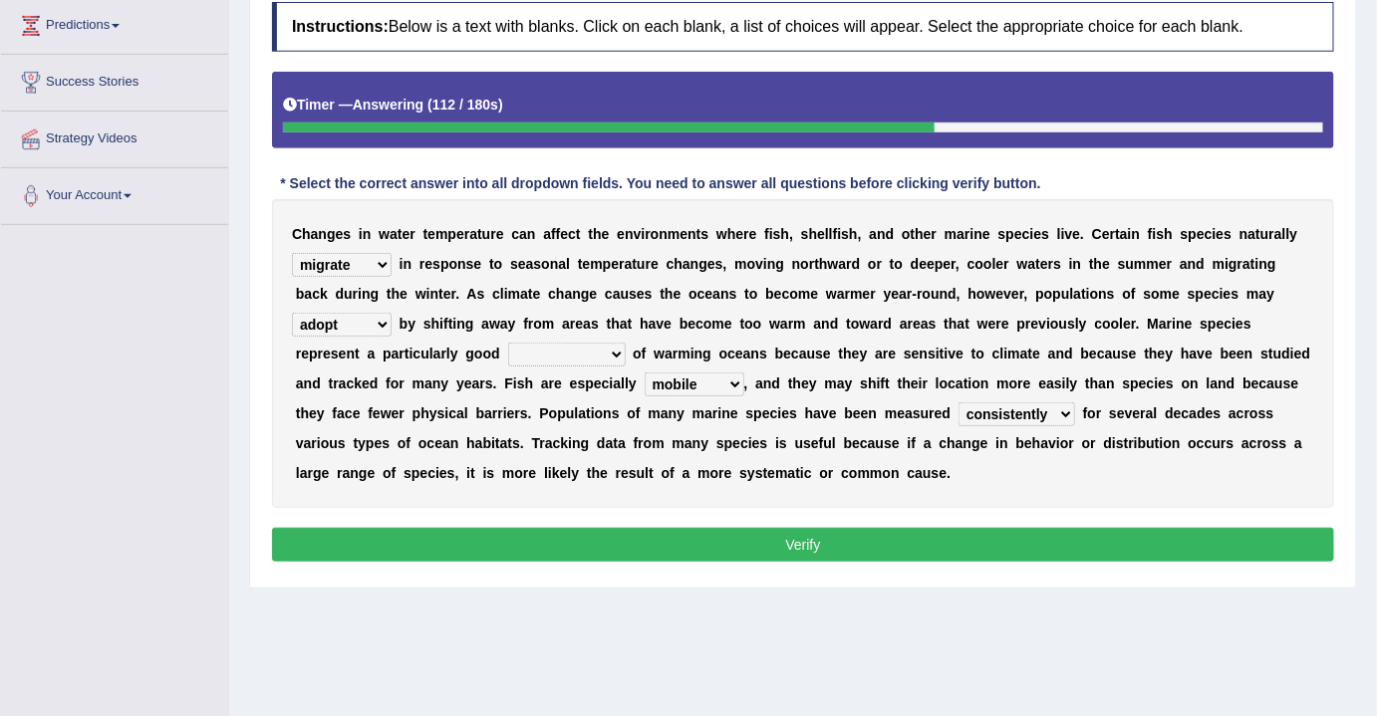
select select "adapt"
click at [292, 313] on select "prompt adapt adopt adept" at bounding box center [342, 325] width 100 height 24
click at [576, 349] on select "administrator emancipator indicator infiltrator" at bounding box center [567, 355] width 118 height 24
select select "indicator"
click at [508, 343] on select "administrator emancipator indicator infiltrator" at bounding box center [567, 355] width 118 height 24
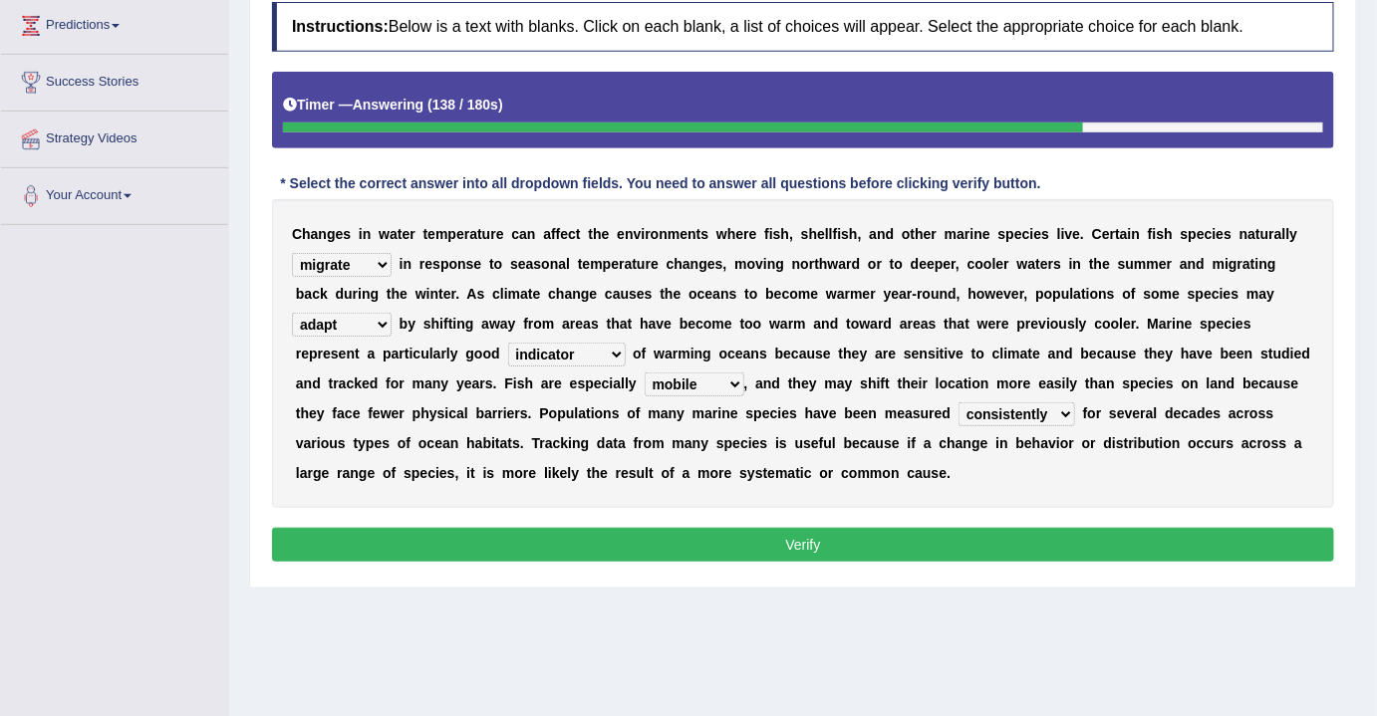
drag, startPoint x: 824, startPoint y: 541, endPoint x: 673, endPoint y: 512, distance: 153.2
click at [823, 540] on button "Verify" at bounding box center [803, 545] width 1062 height 34
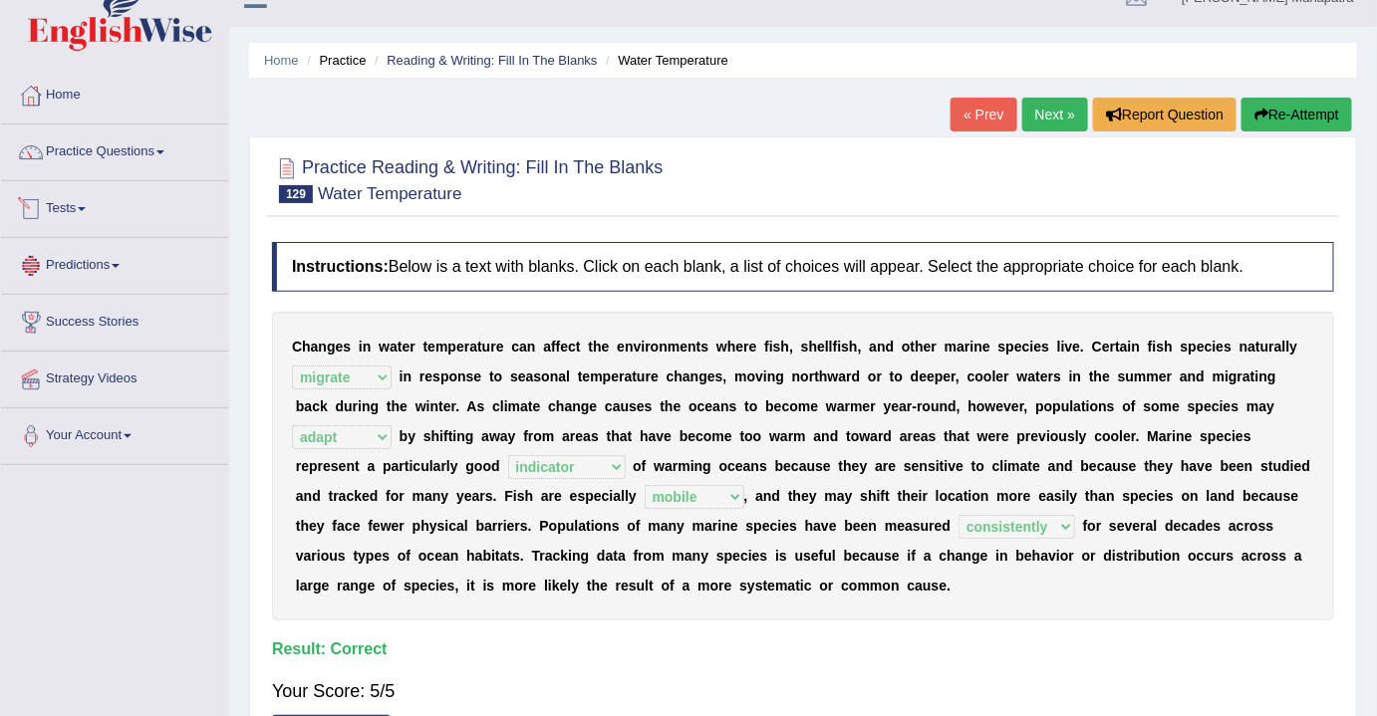
scroll to position [0, 0]
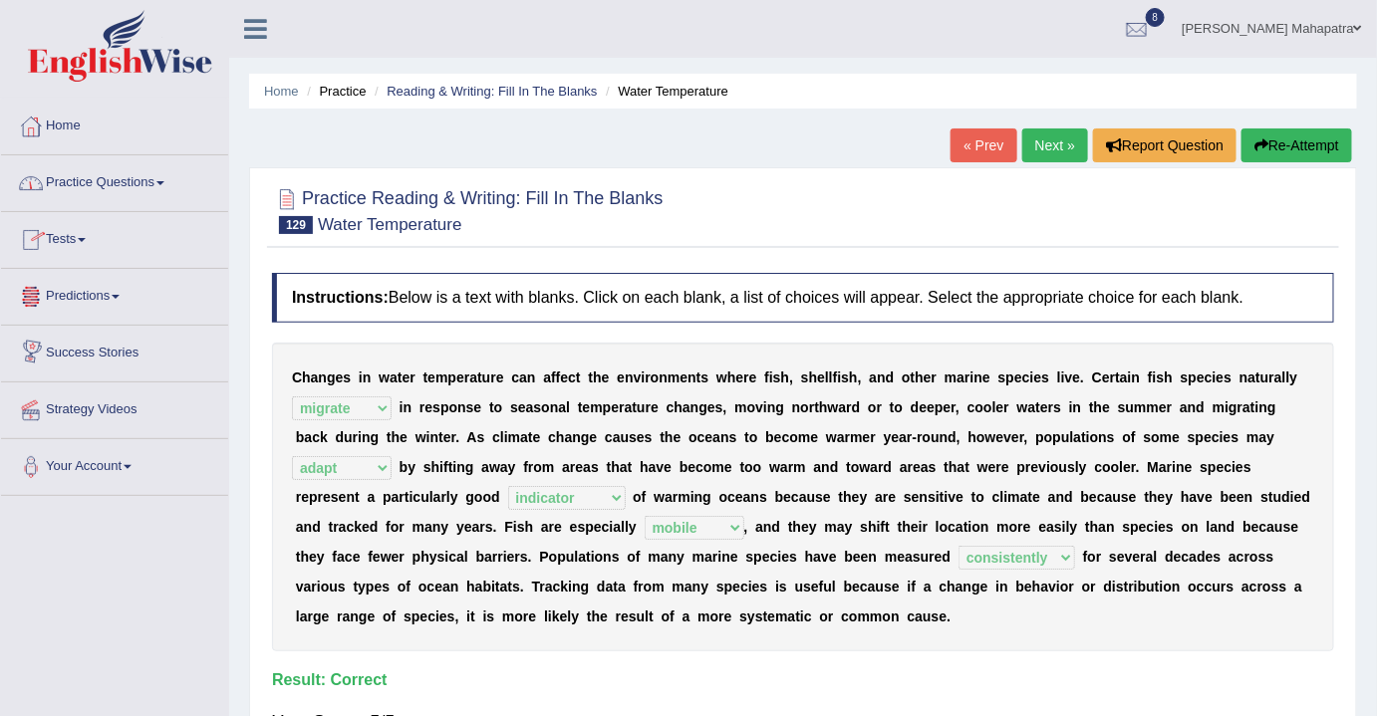
click at [145, 189] on link "Practice Questions" at bounding box center [114, 180] width 227 height 50
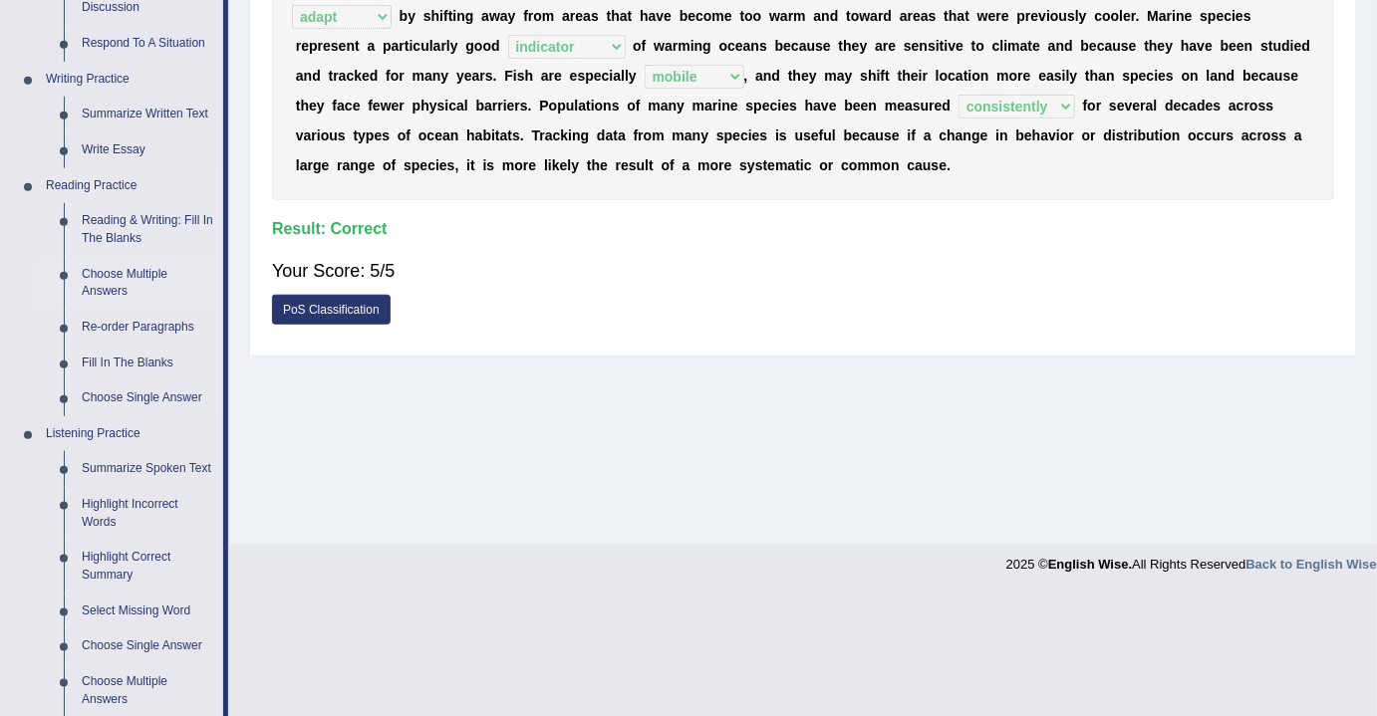
scroll to position [452, 0]
click at [125, 358] on link "Fill In The Blanks" at bounding box center [148, 363] width 150 height 36
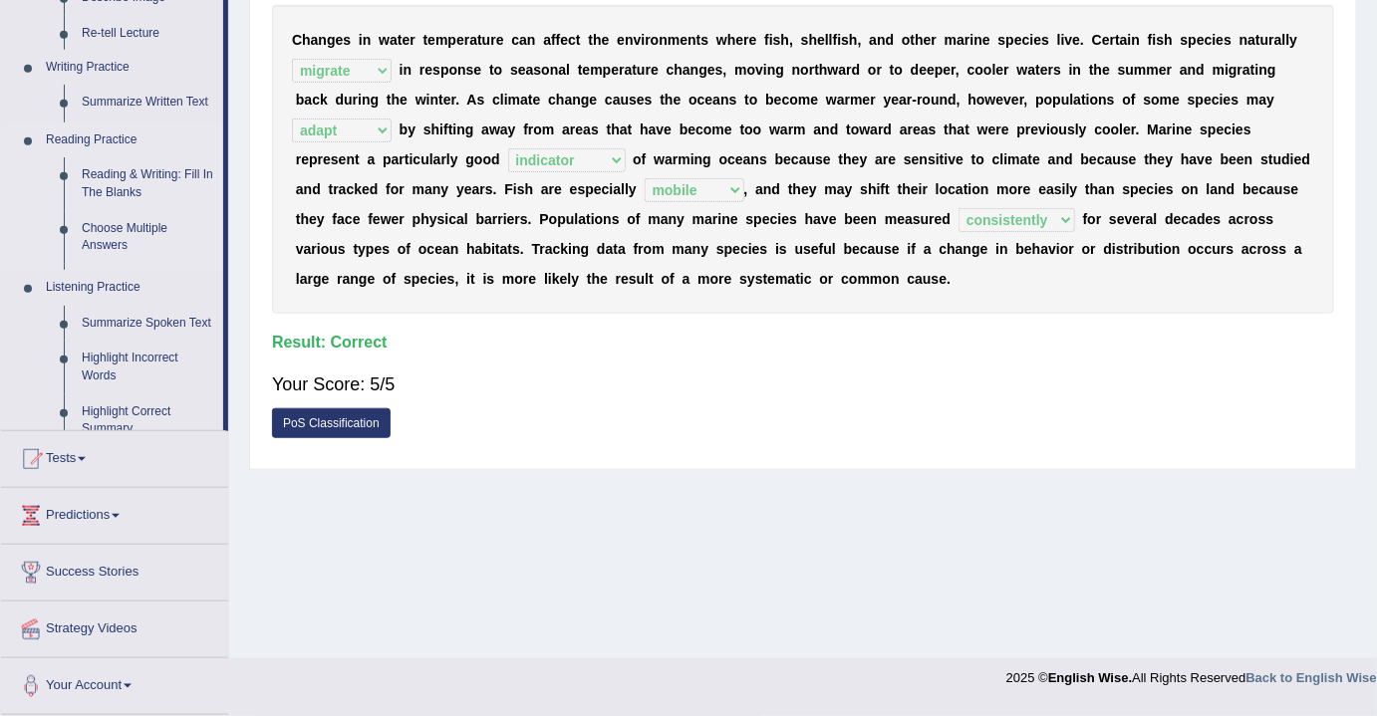
scroll to position [329, 0]
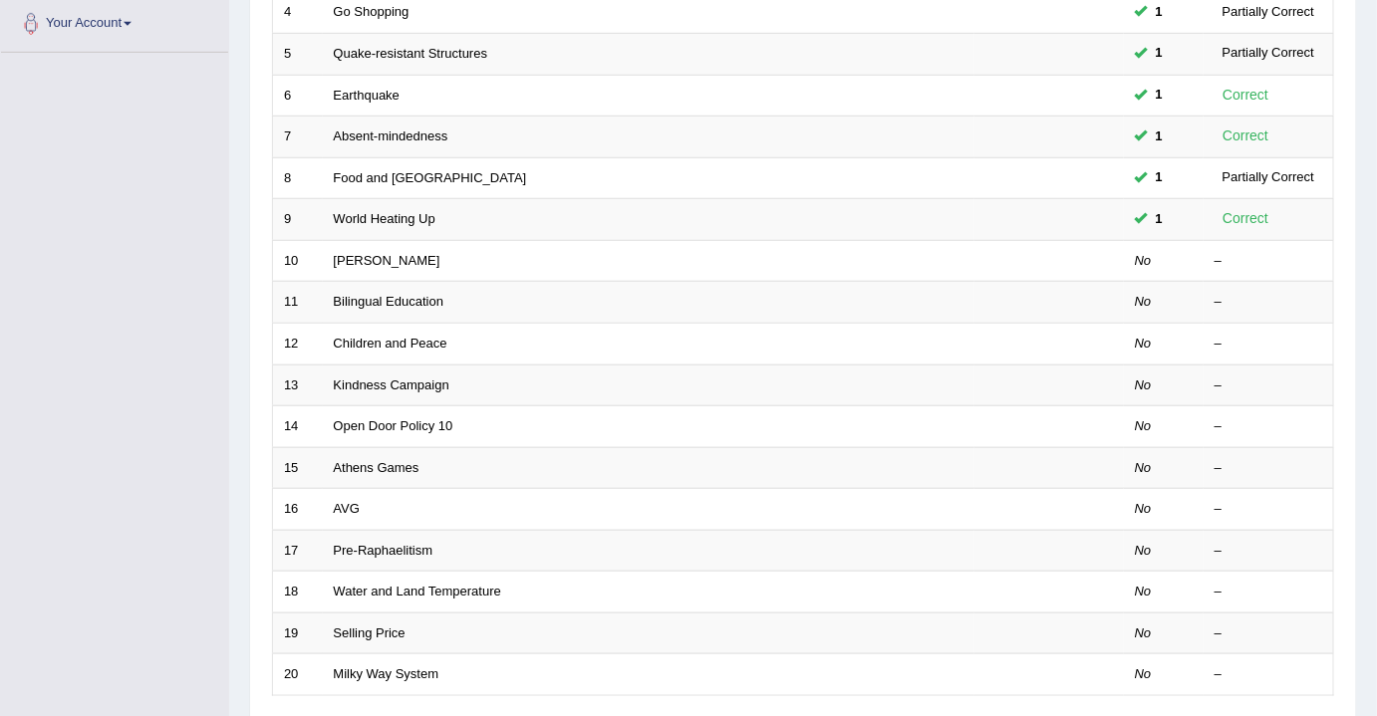
scroll to position [452, 0]
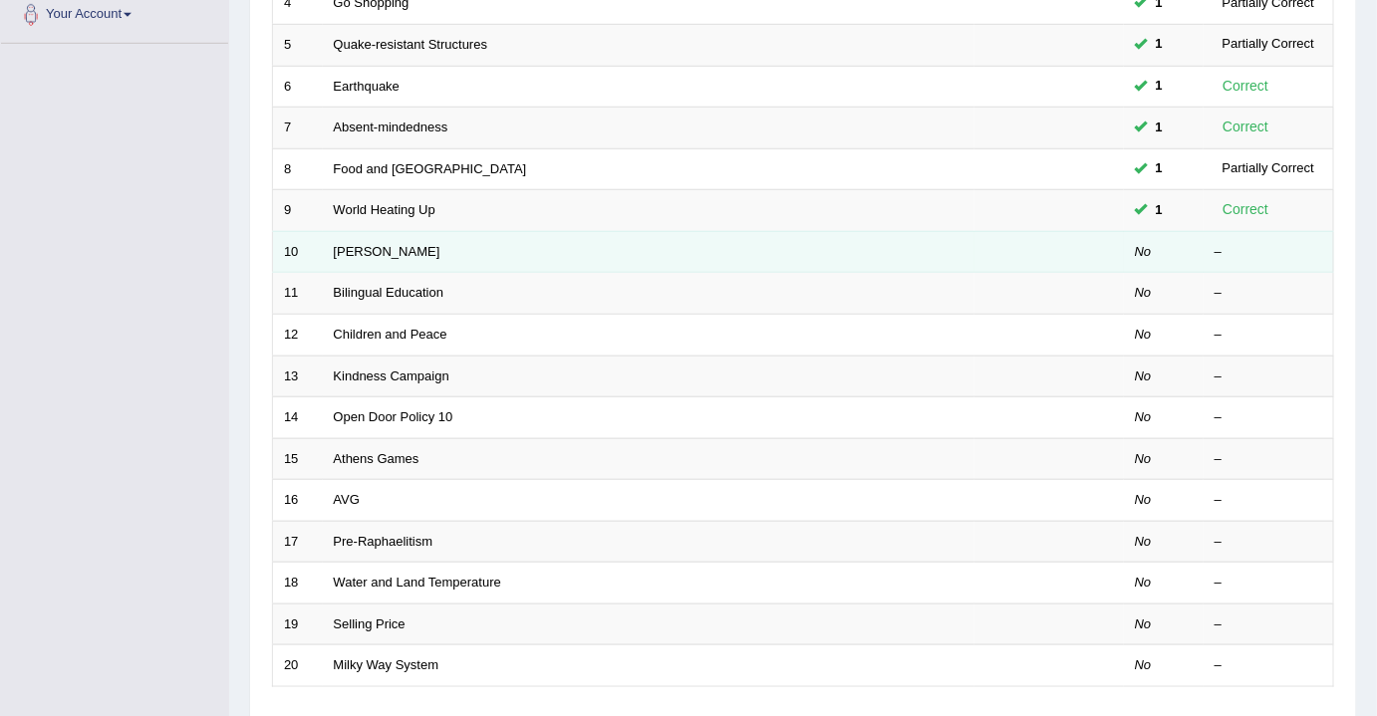
click at [542, 241] on td "[PERSON_NAME]" at bounding box center [648, 252] width 651 height 42
click at [359, 248] on link "[PERSON_NAME]" at bounding box center [387, 251] width 107 height 15
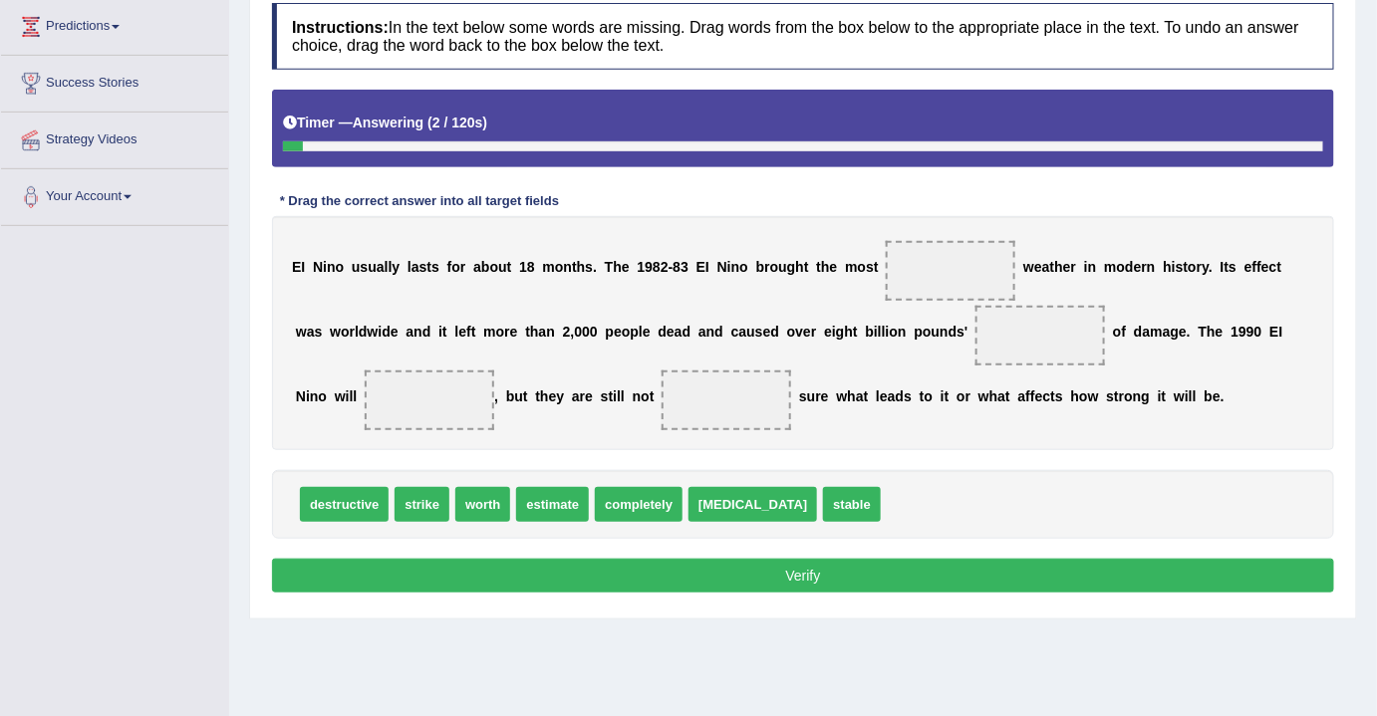
scroll to position [271, 0]
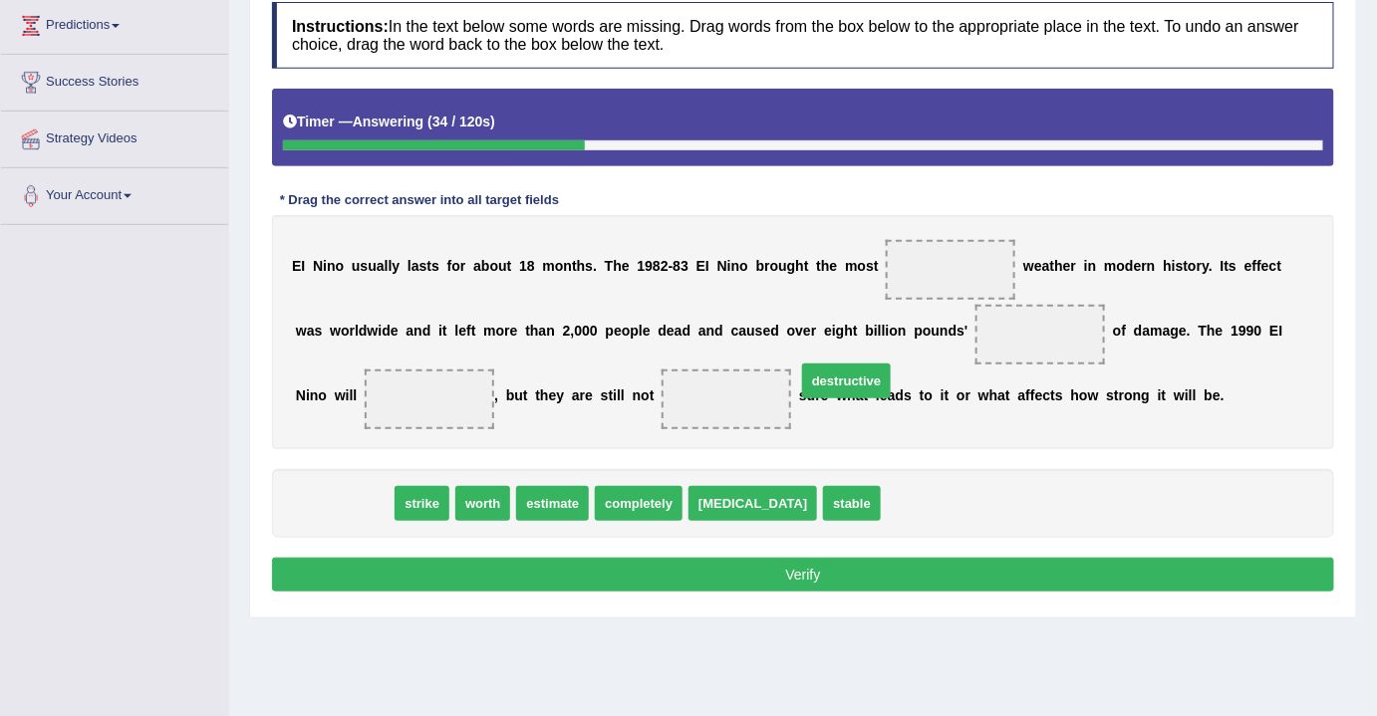
drag, startPoint x: 343, startPoint y: 501, endPoint x: 1012, endPoint y: 315, distance: 694.8
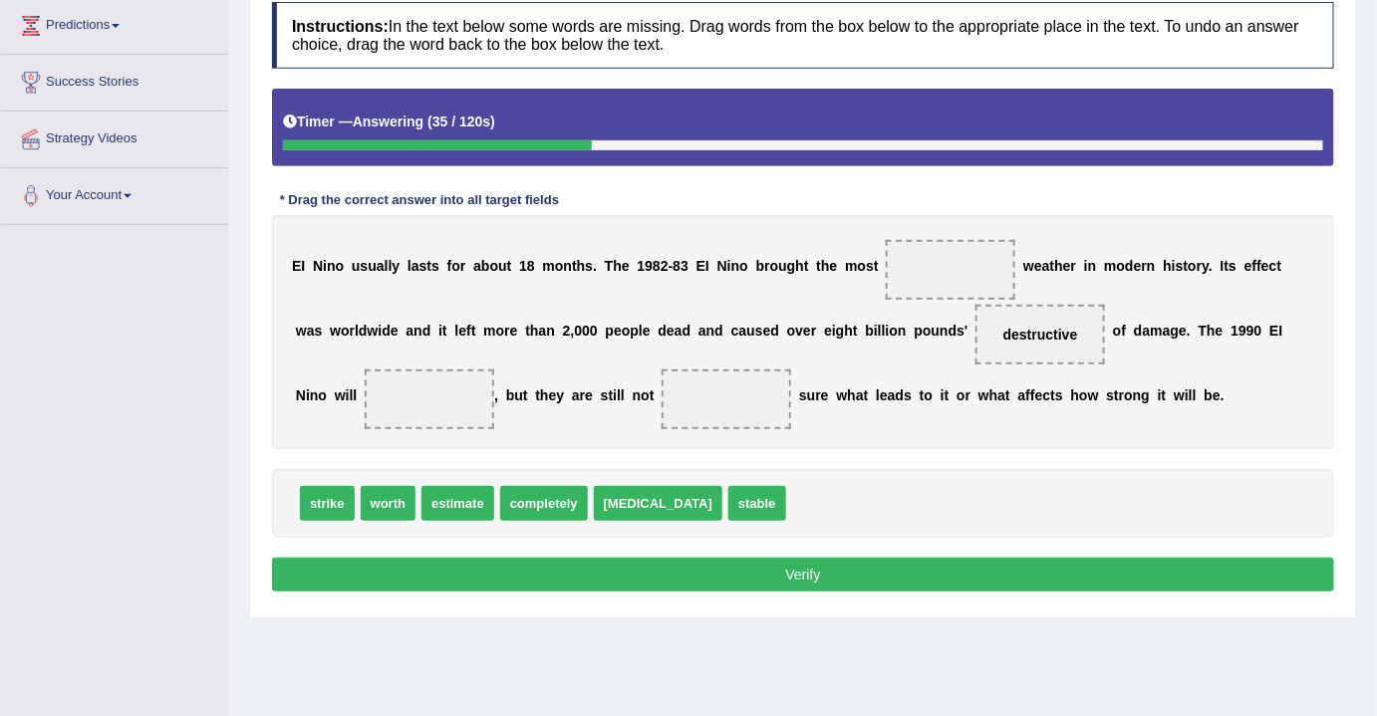
click at [982, 278] on span at bounding box center [950, 270] width 129 height 60
drag, startPoint x: 1001, startPoint y: 331, endPoint x: 939, endPoint y: 259, distance: 94.6
drag, startPoint x: 393, startPoint y: 504, endPoint x: 455, endPoint y: 460, distance: 75.7
click at [569, 429] on div "Instructions: In the text below some words are missing. Drag words from the box…" at bounding box center [803, 300] width 1072 height 616
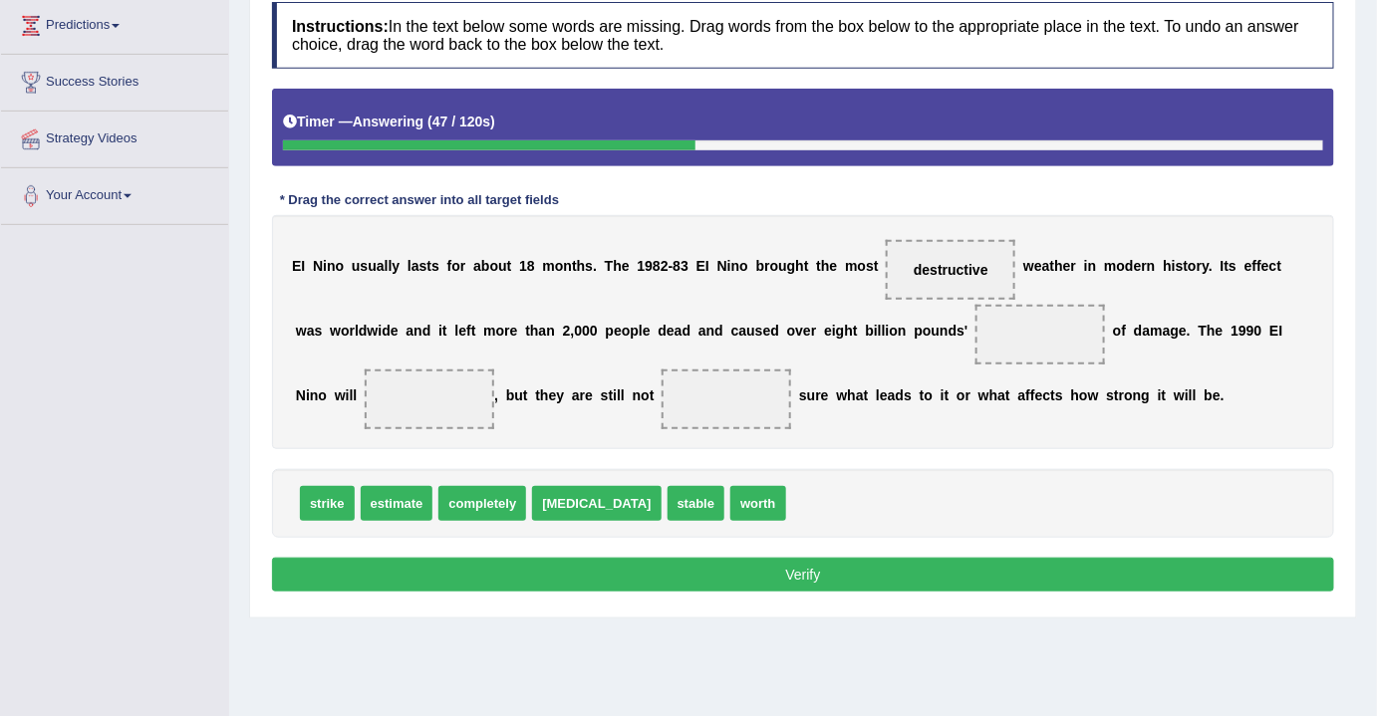
drag, startPoint x: 682, startPoint y: 405, endPoint x: 845, endPoint y: 374, distance: 165.5
click at [856, 373] on div "E I N i n o u s u a l l y l a s t s f o r a b o u t 1 8 m o n t h s . T h e 1 9…" at bounding box center [803, 332] width 1062 height 234
drag, startPoint x: 707, startPoint y: 504, endPoint x: 995, endPoint y: 329, distance: 337.1
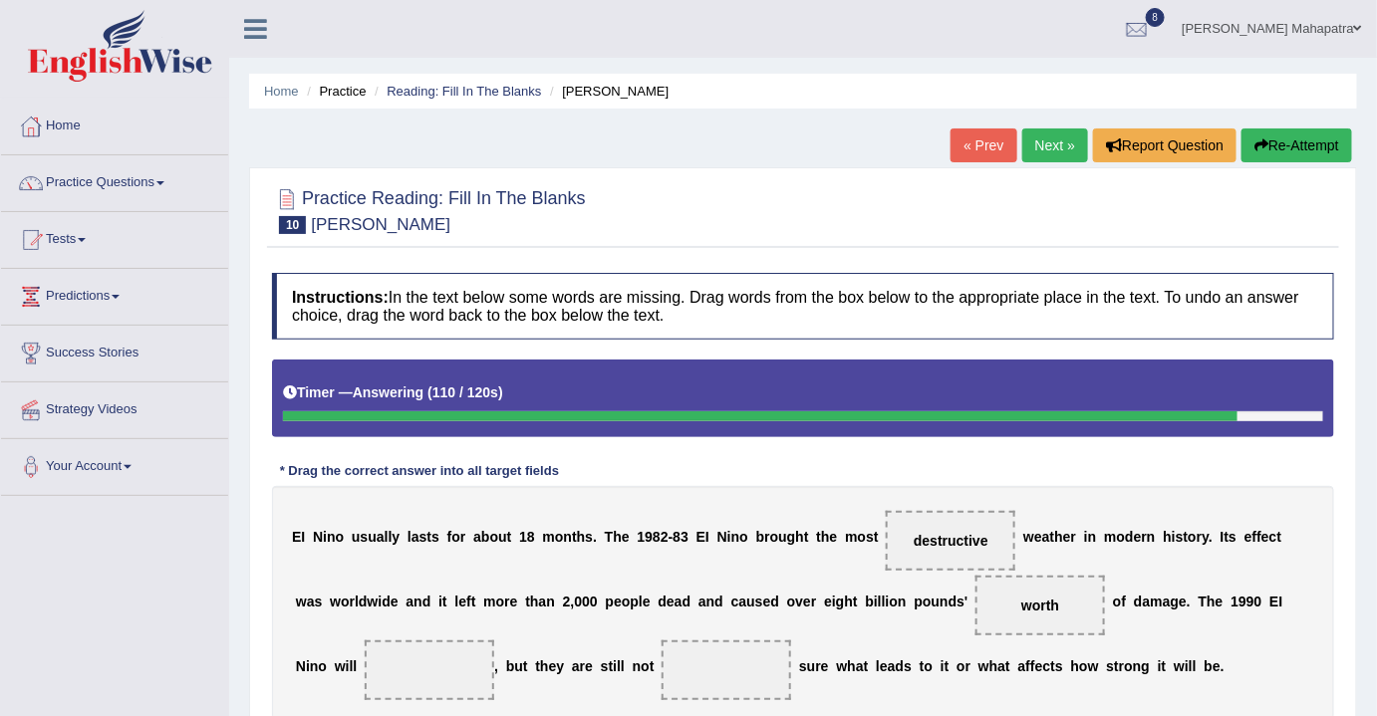
click at [1316, 150] on button "Re-Attempt" at bounding box center [1296, 146] width 111 height 34
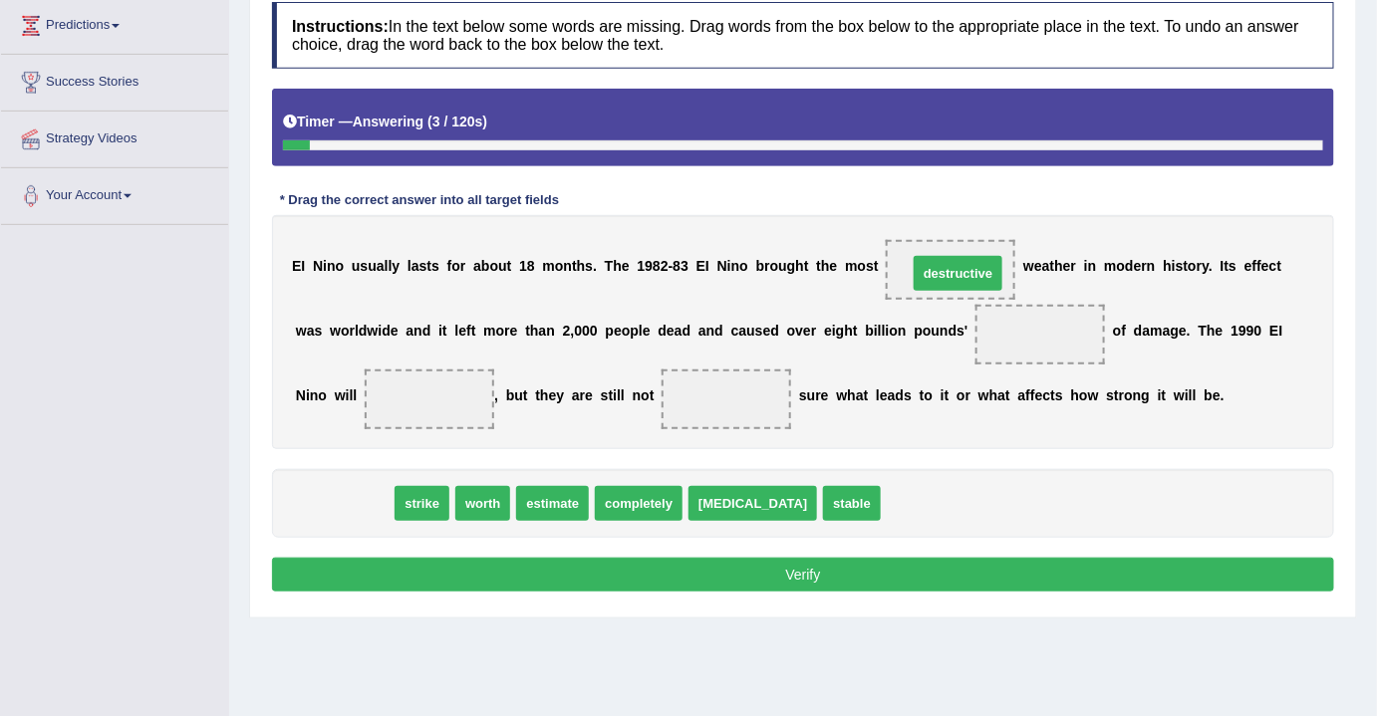
drag, startPoint x: 348, startPoint y: 499, endPoint x: 961, endPoint y: 269, distance: 655.3
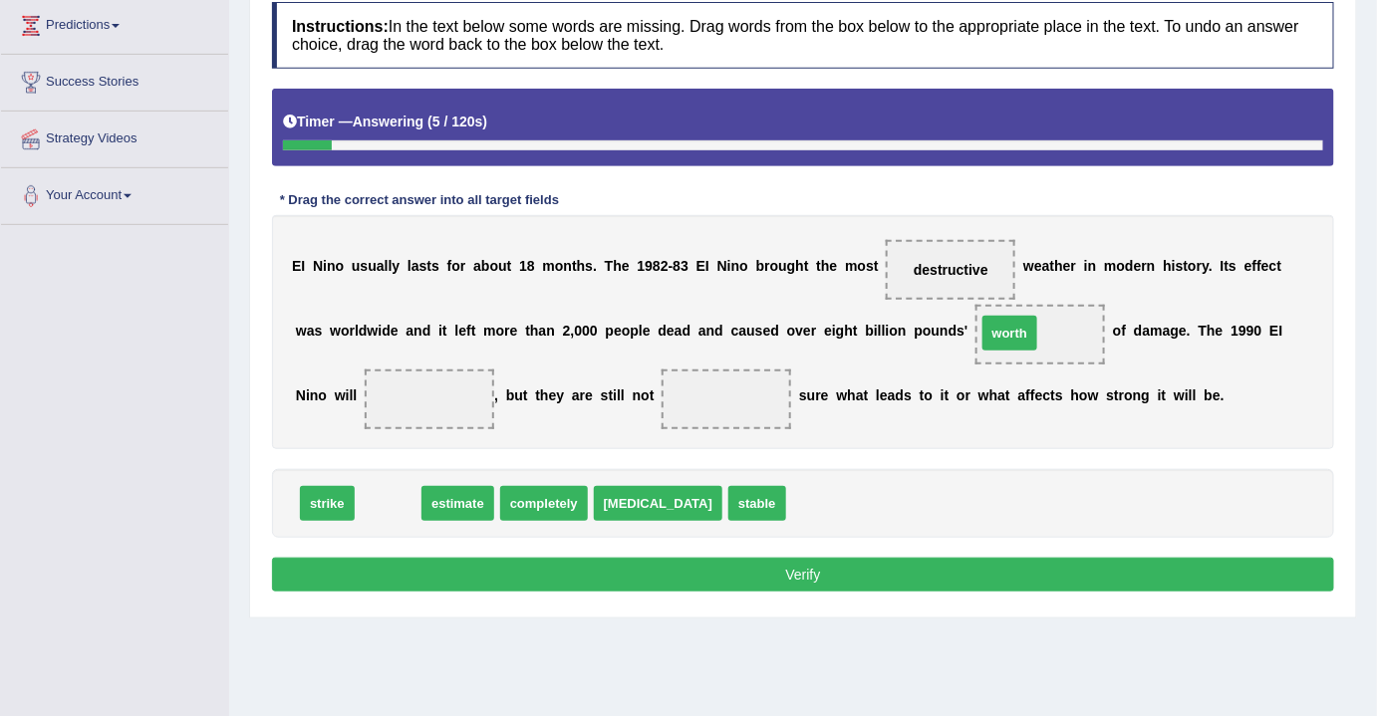
drag, startPoint x: 395, startPoint y: 509, endPoint x: 1017, endPoint y: 338, distance: 644.8
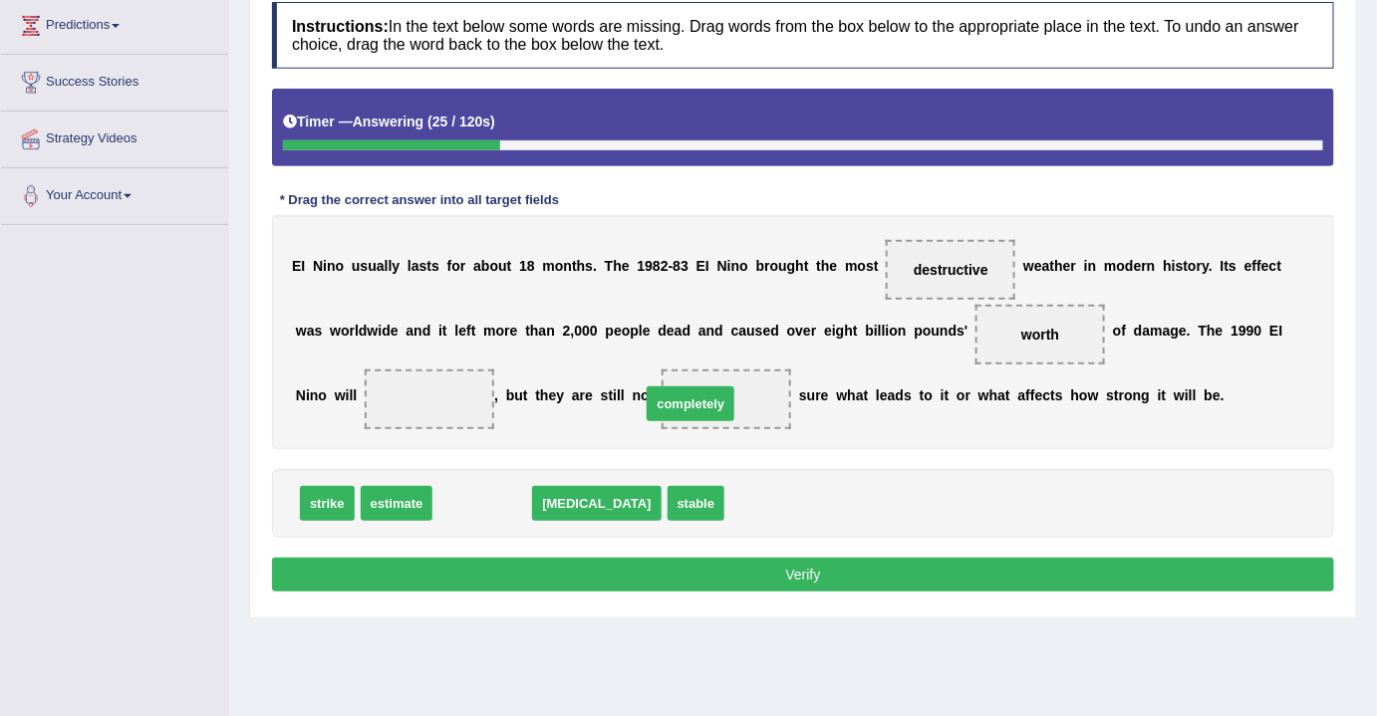
drag, startPoint x: 490, startPoint y: 501, endPoint x: 698, endPoint y: 400, distance: 231.2
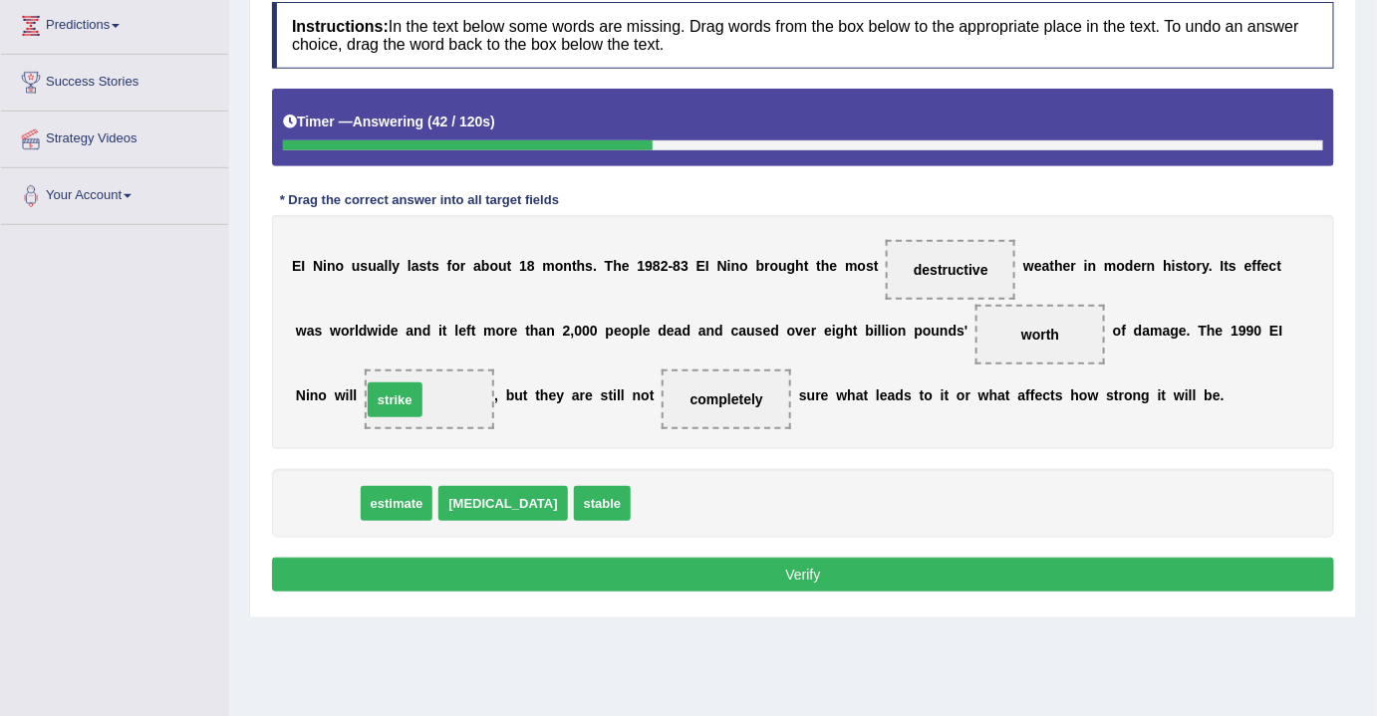
drag, startPoint x: 327, startPoint y: 498, endPoint x: 394, endPoint y: 393, distance: 124.6
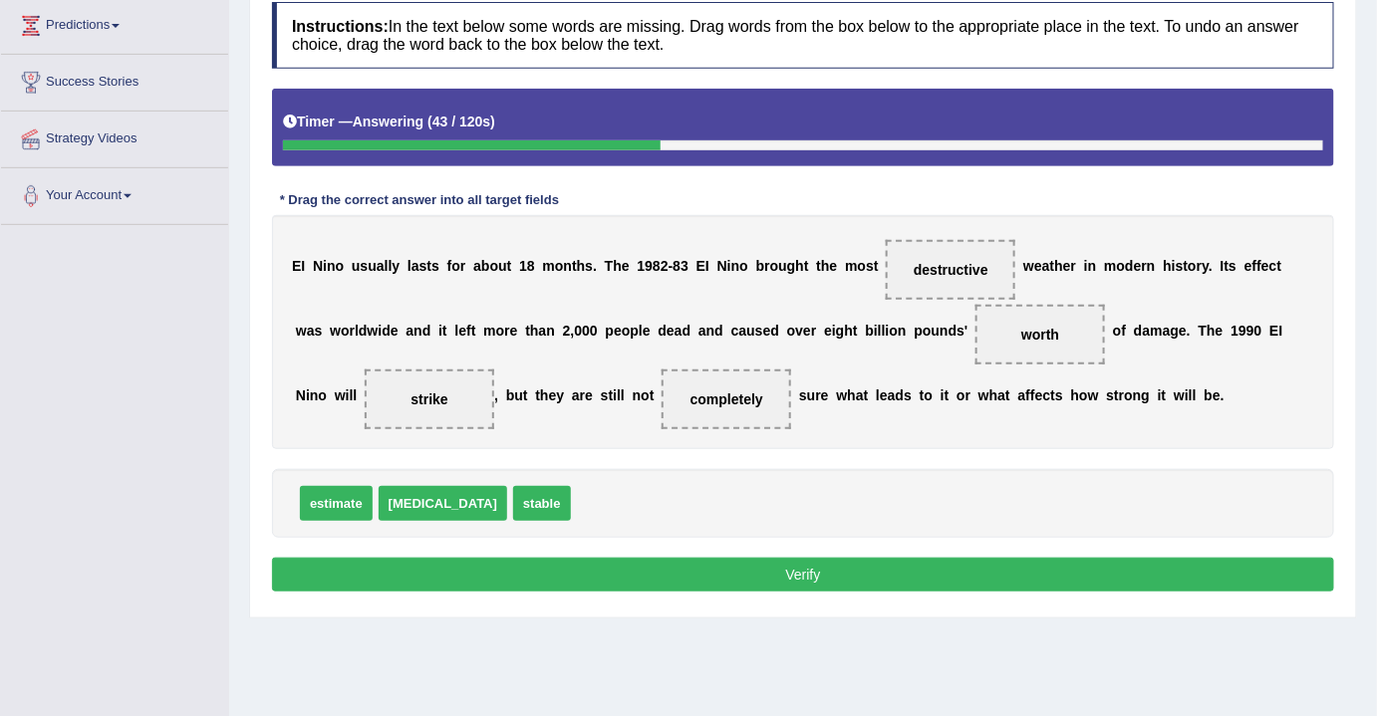
click at [790, 558] on button "Verify" at bounding box center [803, 575] width 1062 height 34
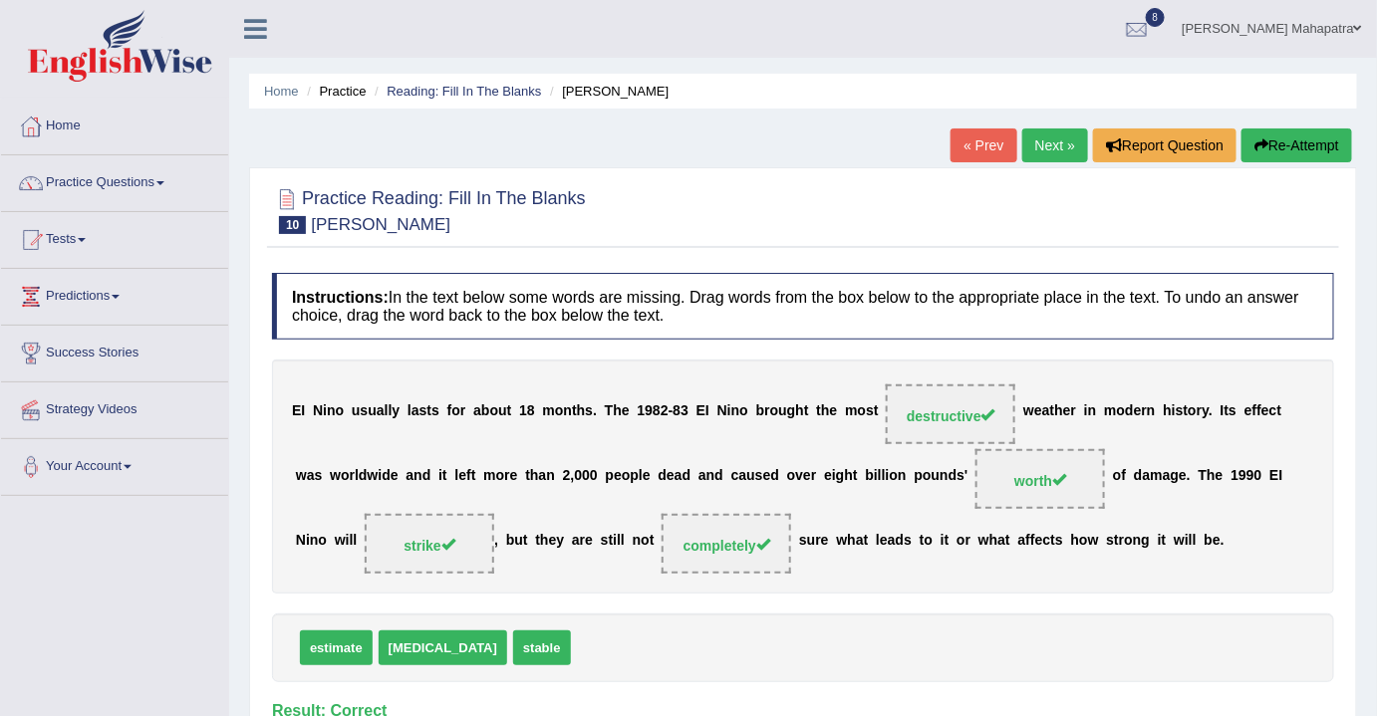
click at [1043, 150] on link "Next »" at bounding box center [1055, 146] width 66 height 34
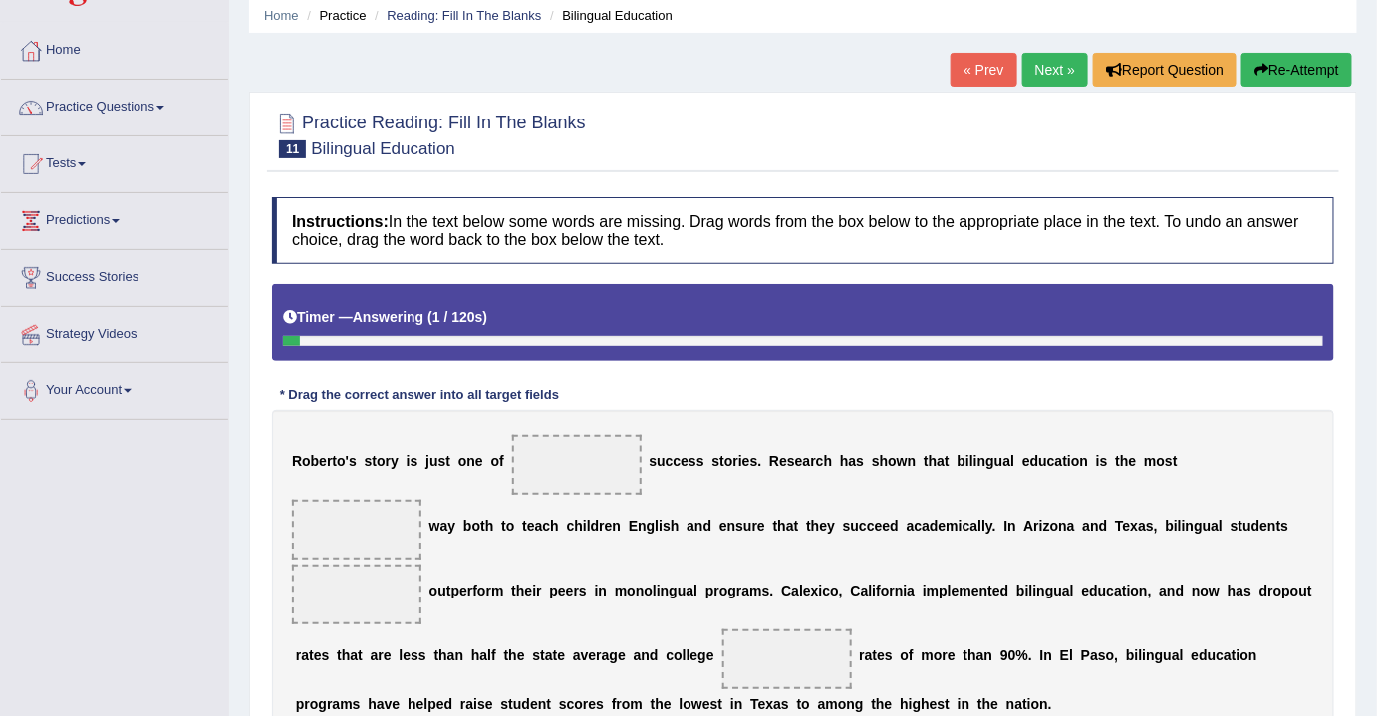
scroll to position [180, 0]
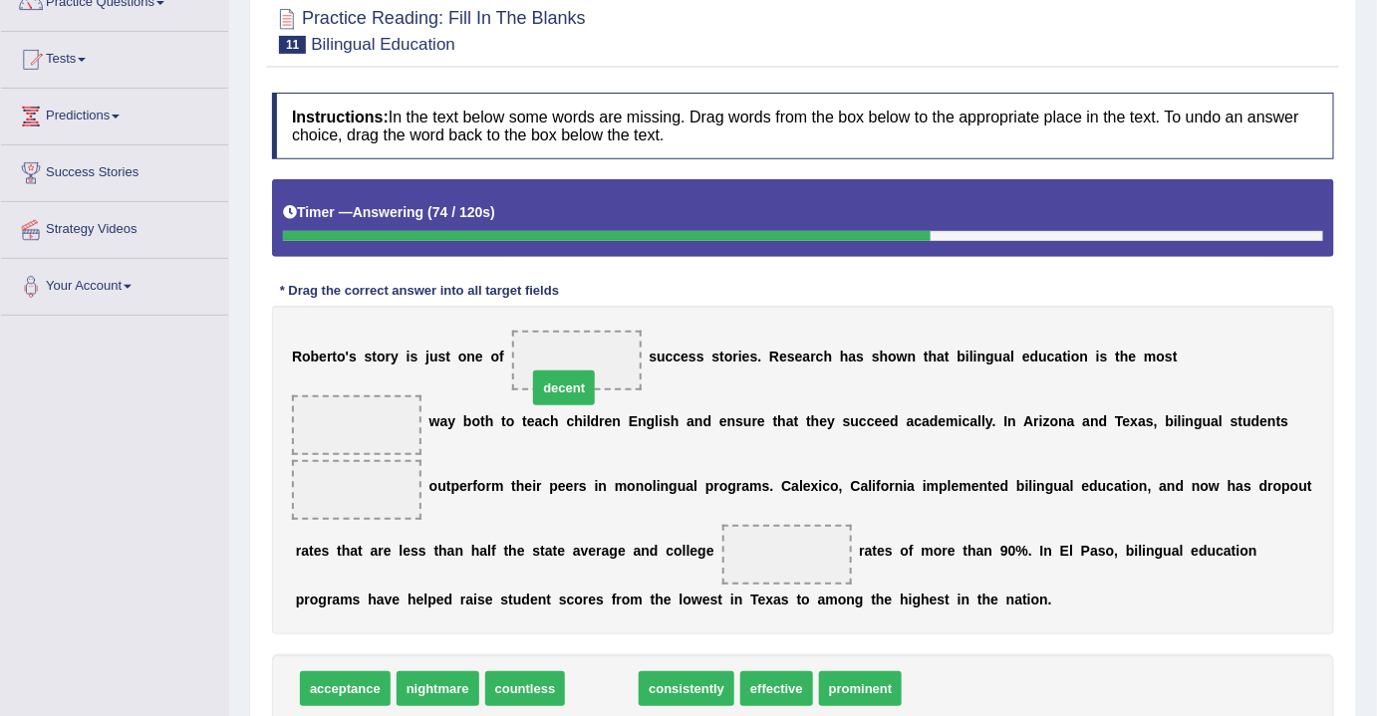
drag, startPoint x: 590, startPoint y: 651, endPoint x: 553, endPoint y: 351, distance: 303.1
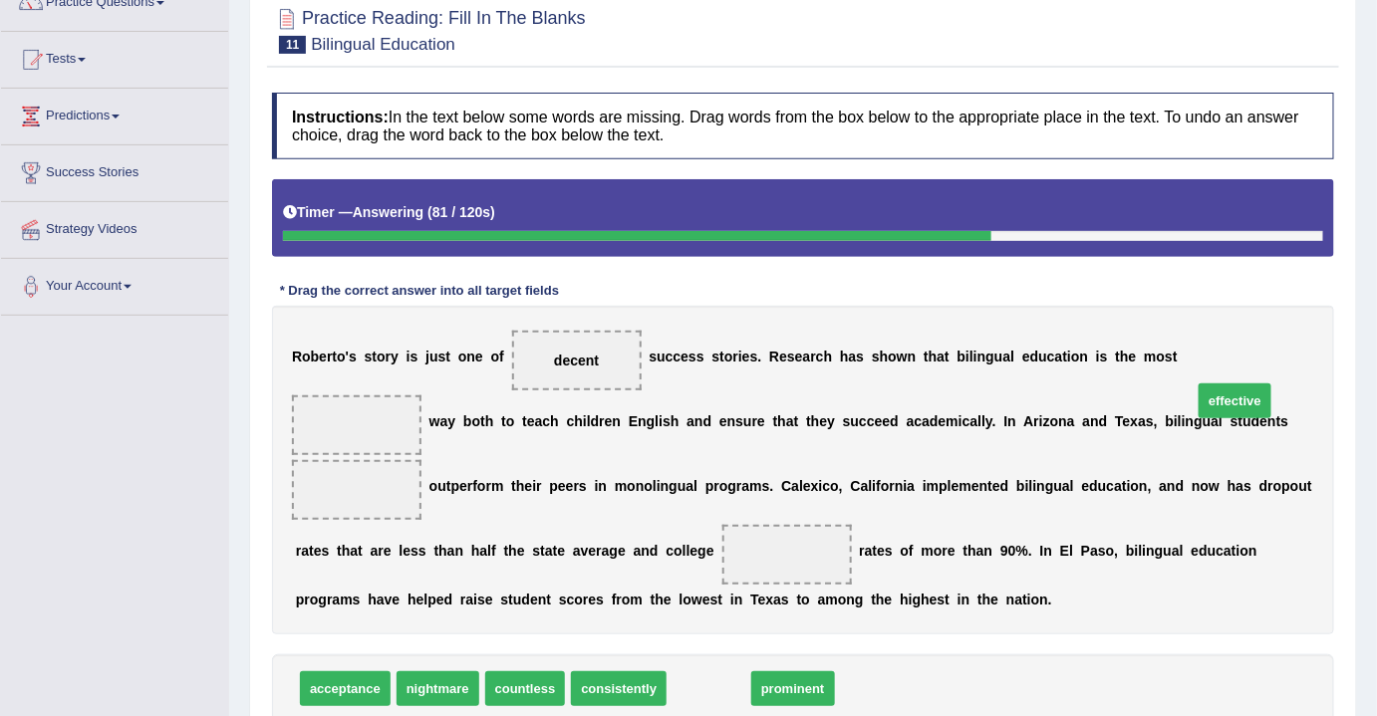
drag, startPoint x: 714, startPoint y: 643, endPoint x: 1247, endPoint y: 344, distance: 611.0
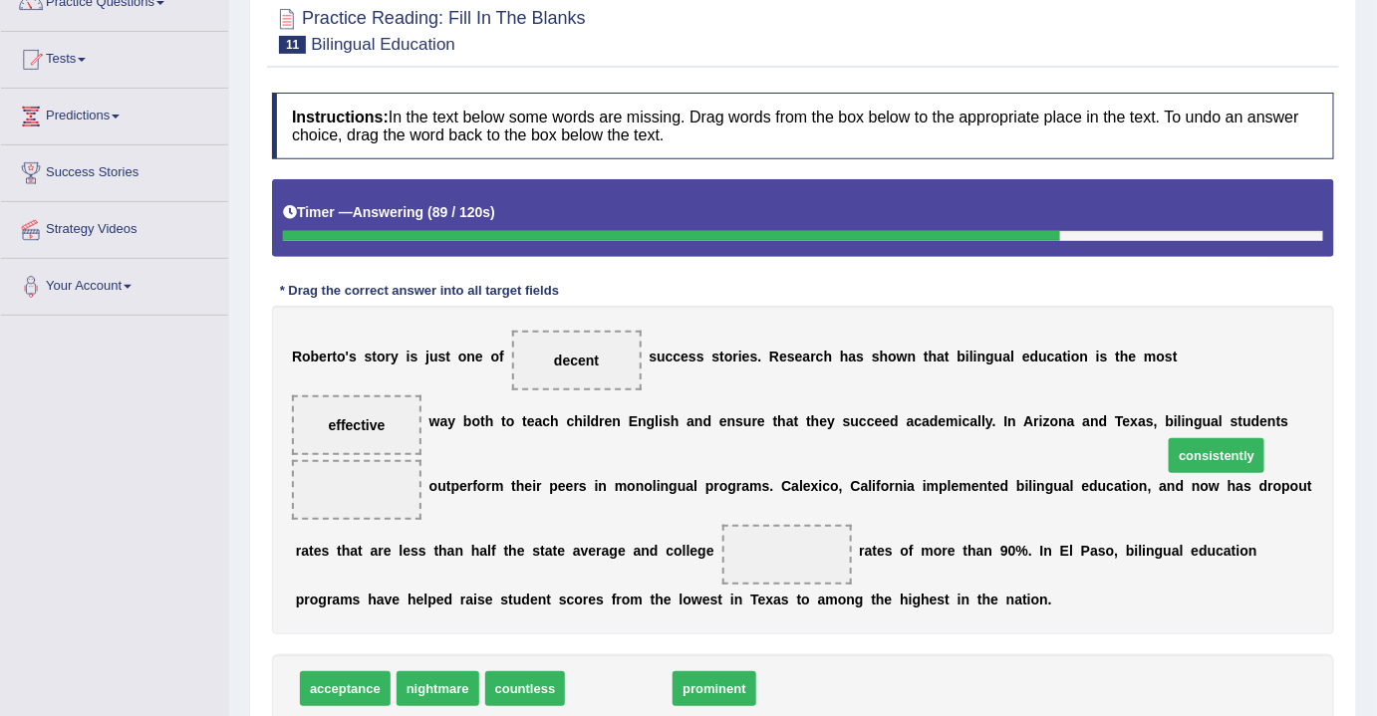
drag, startPoint x: 627, startPoint y: 652, endPoint x: 1224, endPoint y: 418, distance: 641.9
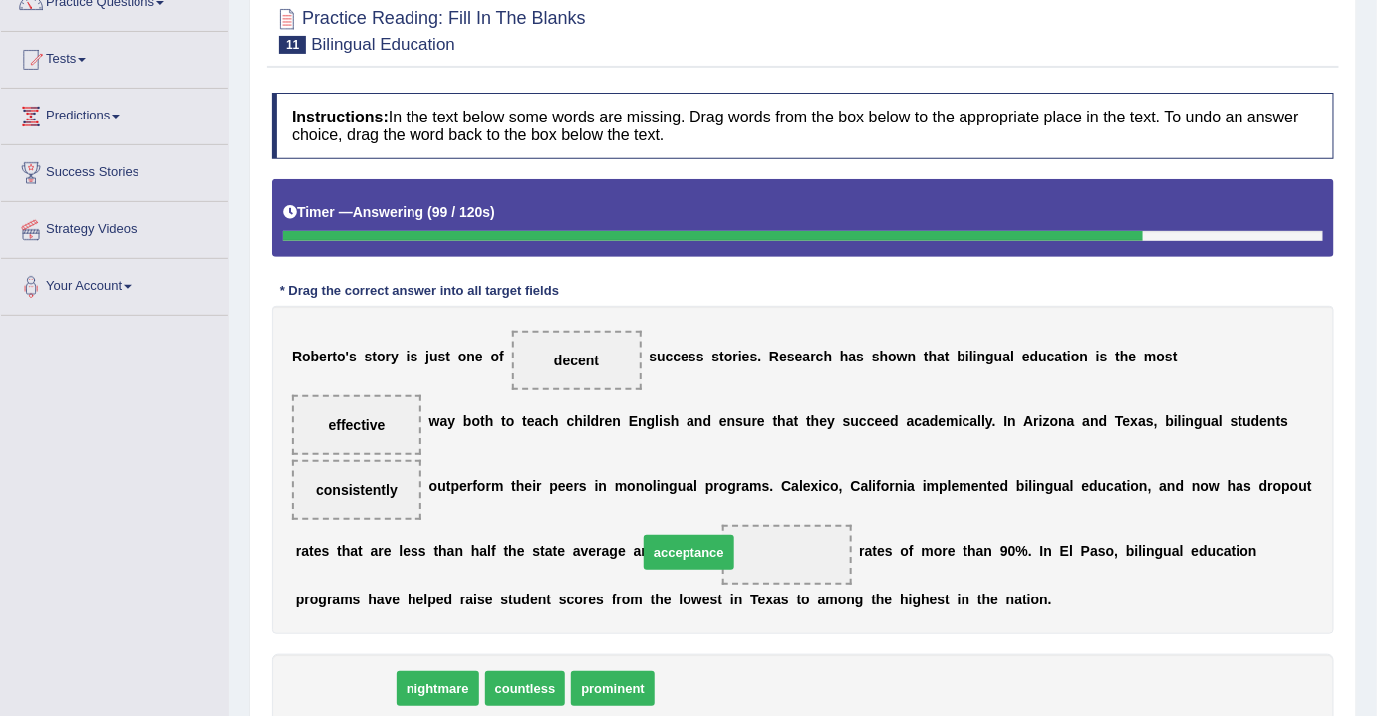
drag, startPoint x: 358, startPoint y: 656, endPoint x: 699, endPoint y: 521, distance: 367.5
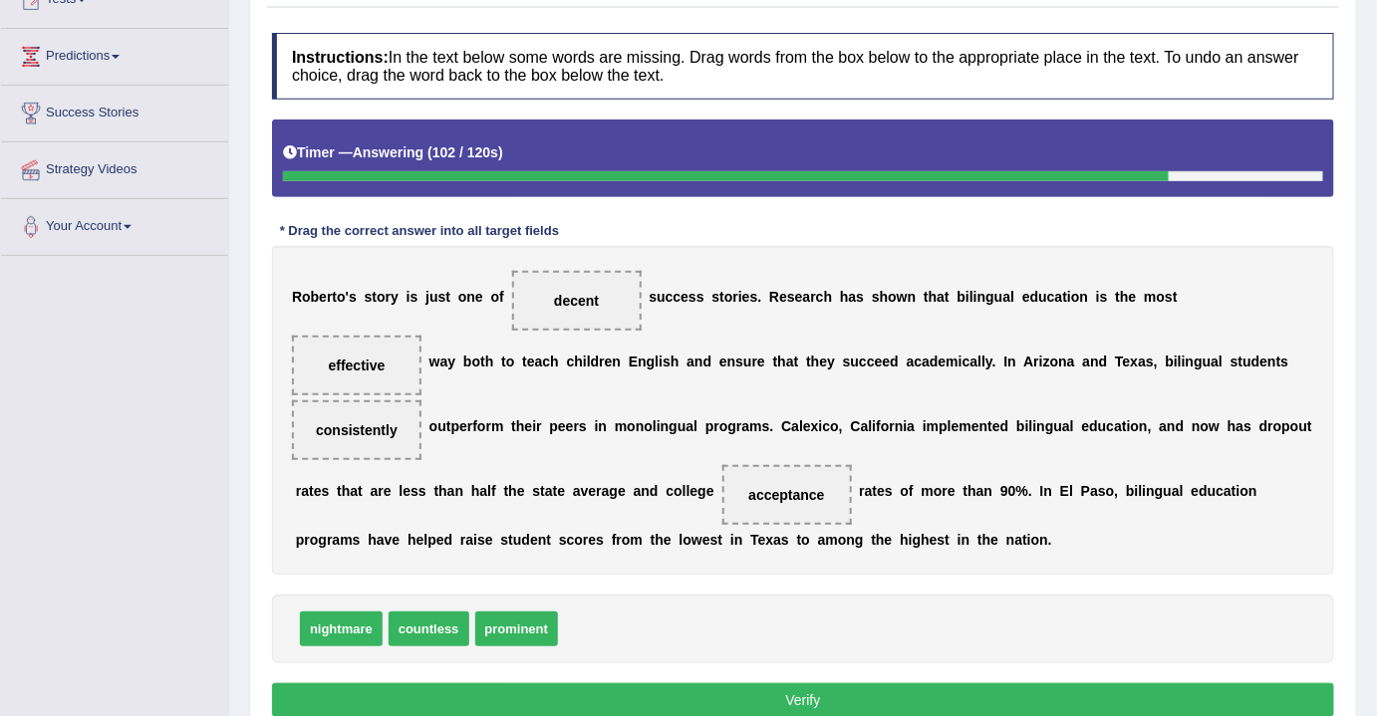
scroll to position [271, 0]
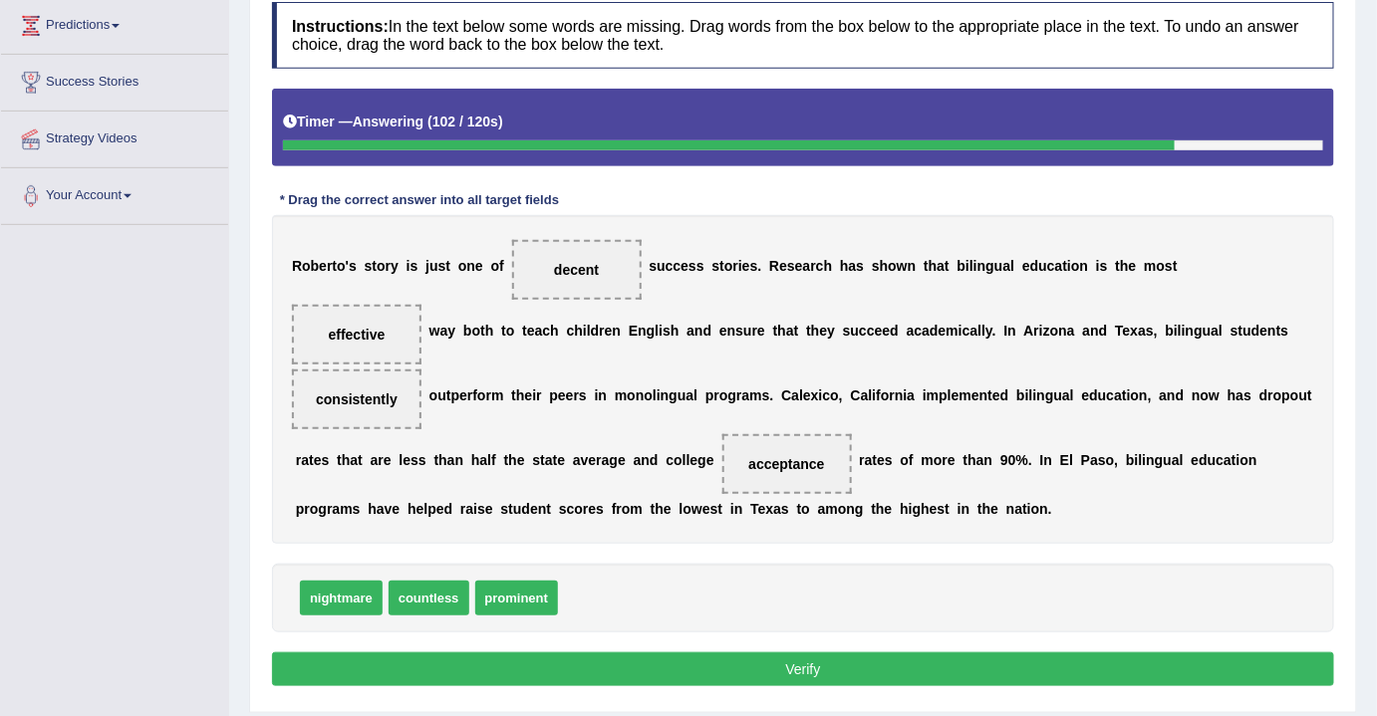
click at [783, 652] on button "Verify" at bounding box center [803, 669] width 1062 height 34
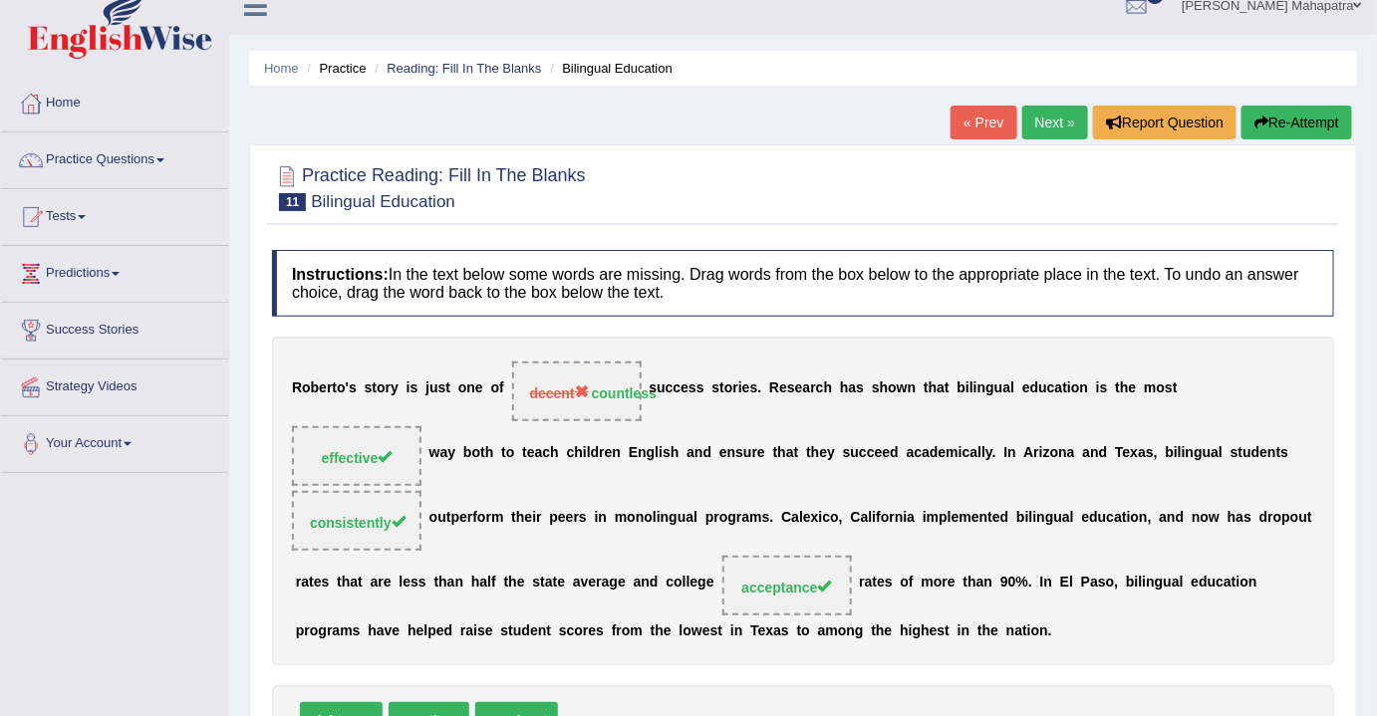
scroll to position [0, 0]
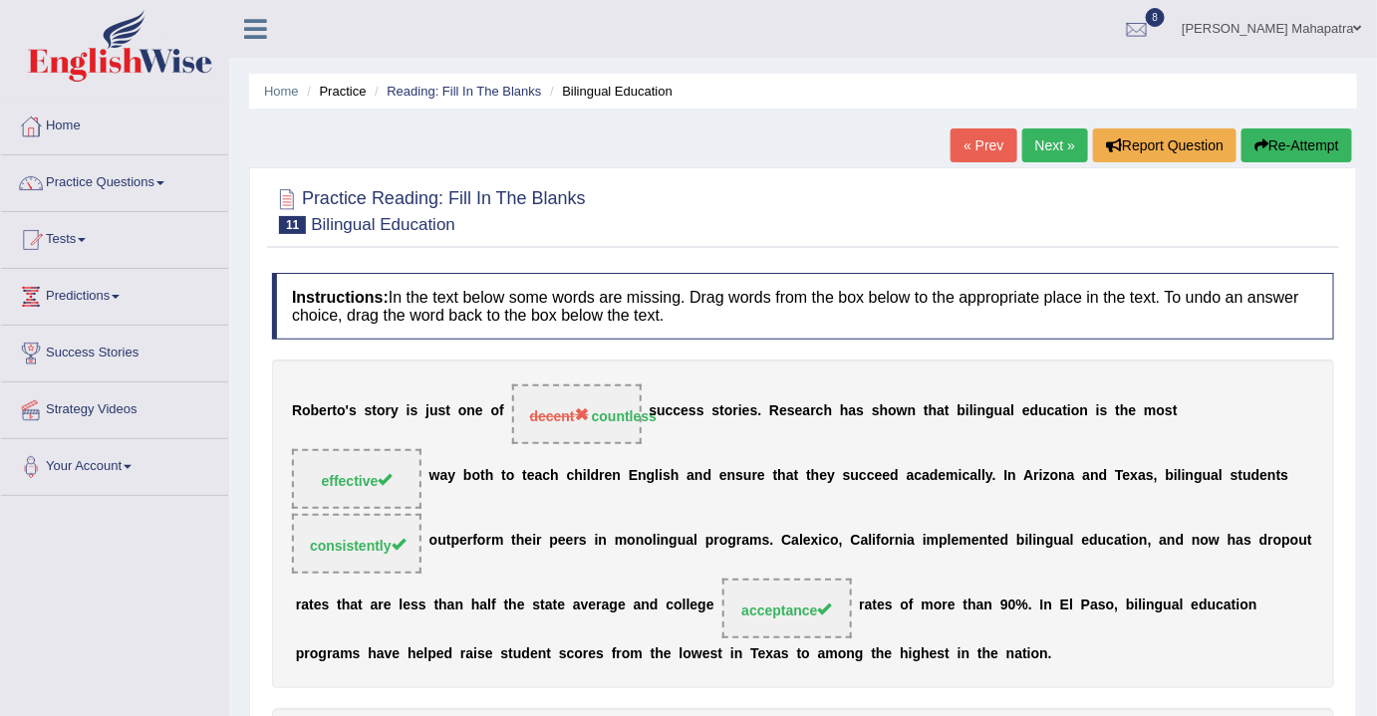
click at [1056, 140] on link "Next »" at bounding box center [1055, 146] width 66 height 34
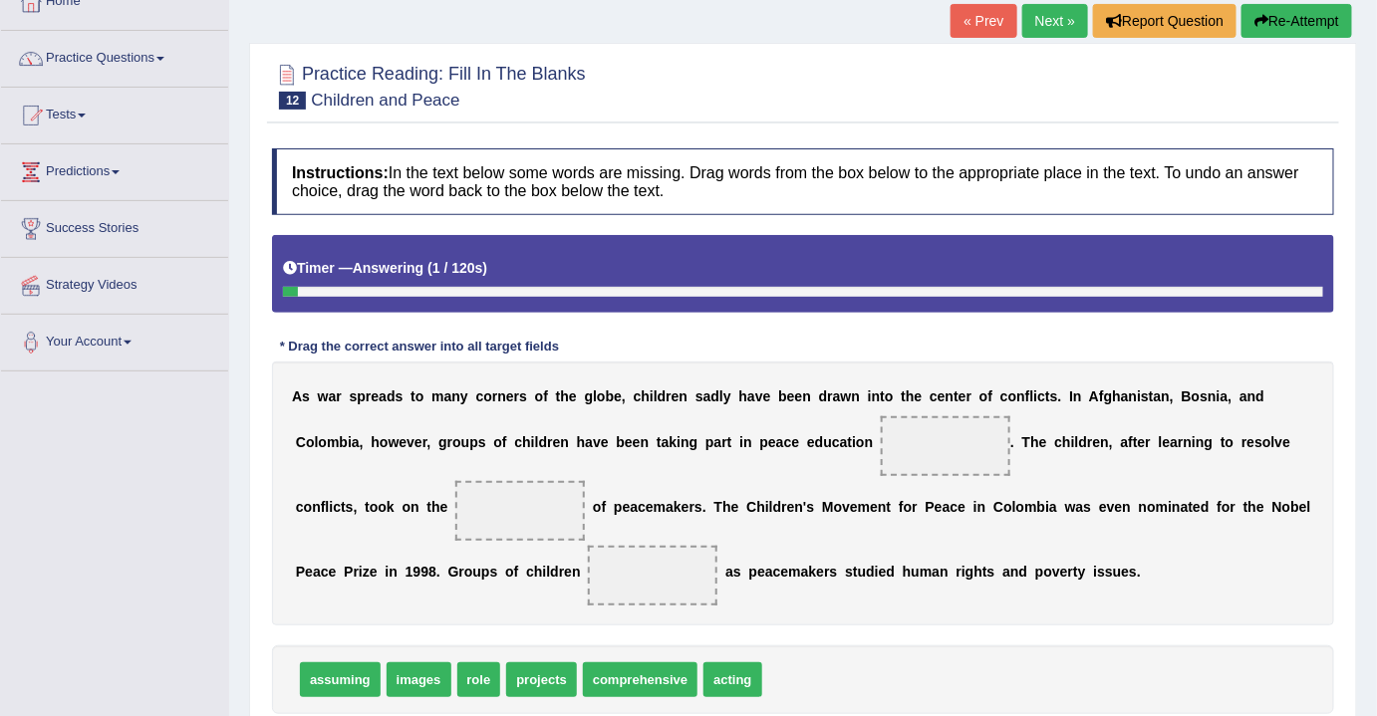
scroll to position [271, 0]
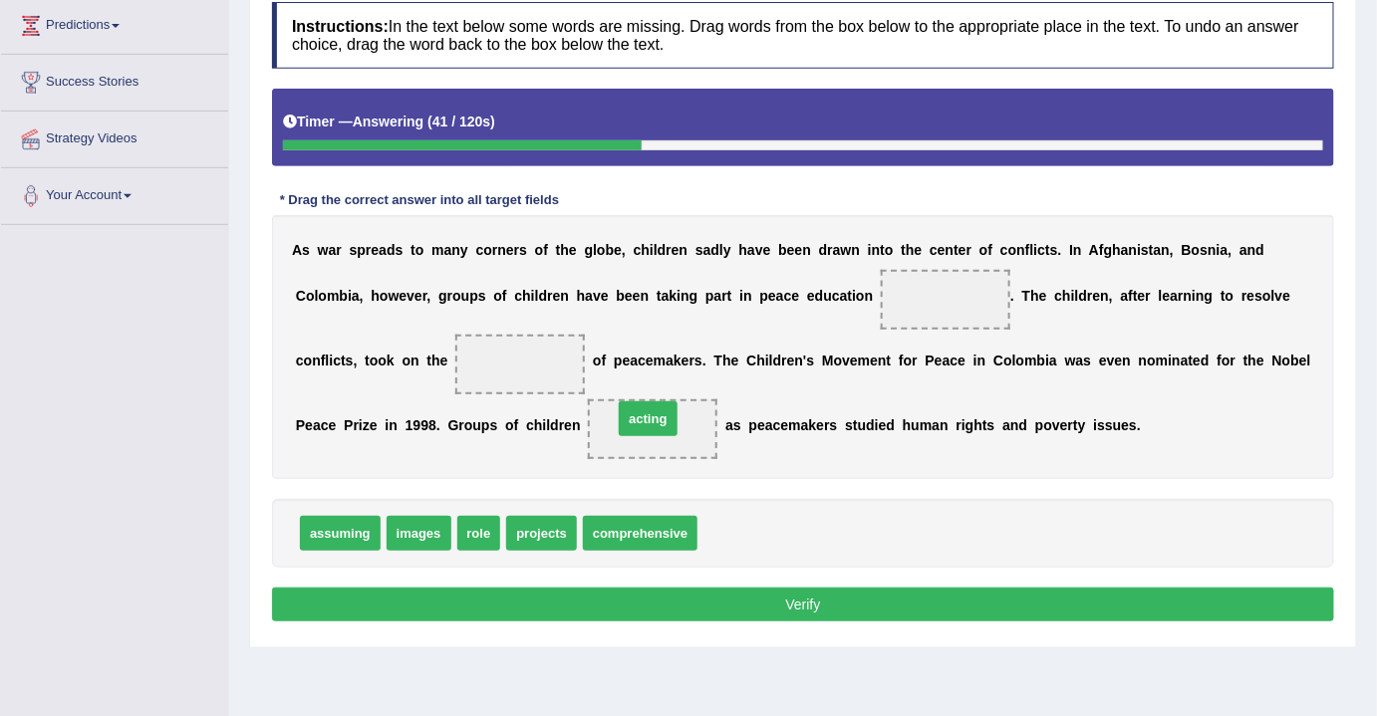
drag, startPoint x: 741, startPoint y: 530, endPoint x: 656, endPoint y: 415, distance: 142.4
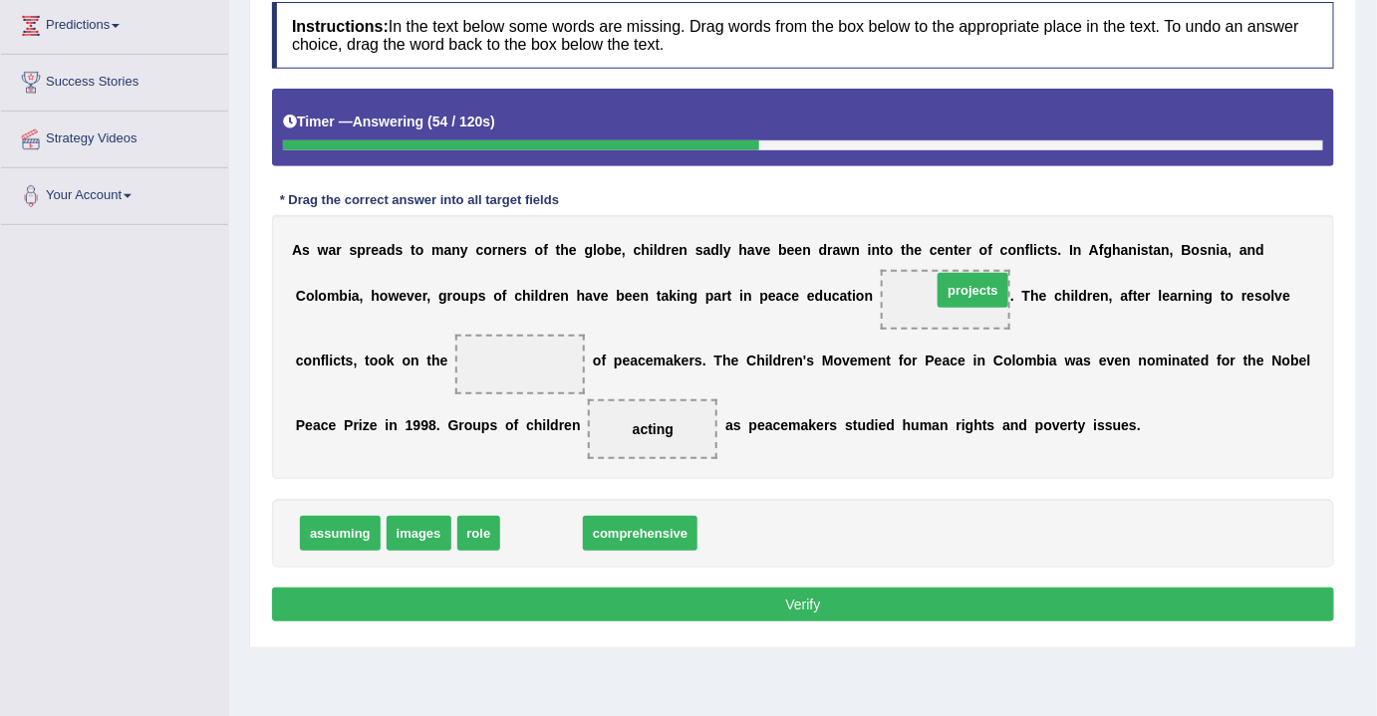
drag, startPoint x: 552, startPoint y: 533, endPoint x: 981, endPoint y: 289, distance: 493.8
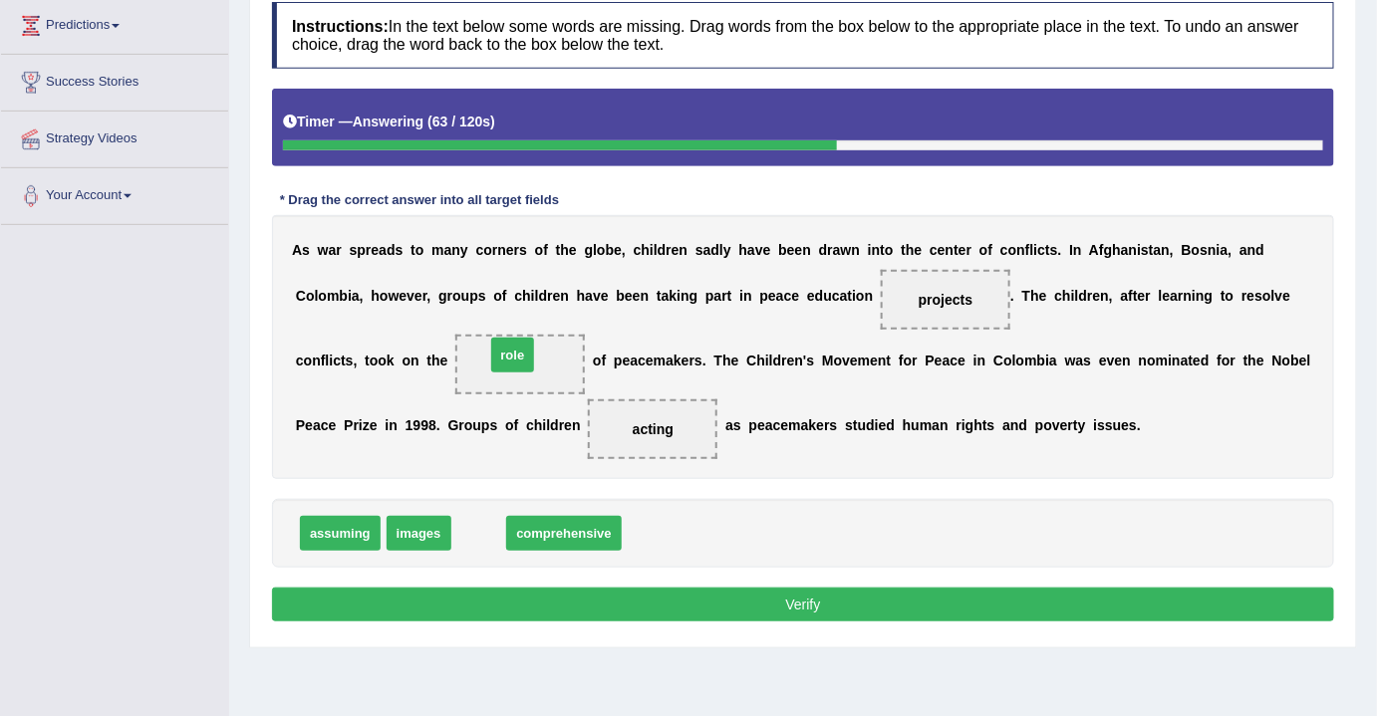
drag, startPoint x: 487, startPoint y: 533, endPoint x: 521, endPoint y: 355, distance: 181.5
click at [798, 598] on button "Verify" at bounding box center [803, 605] width 1062 height 34
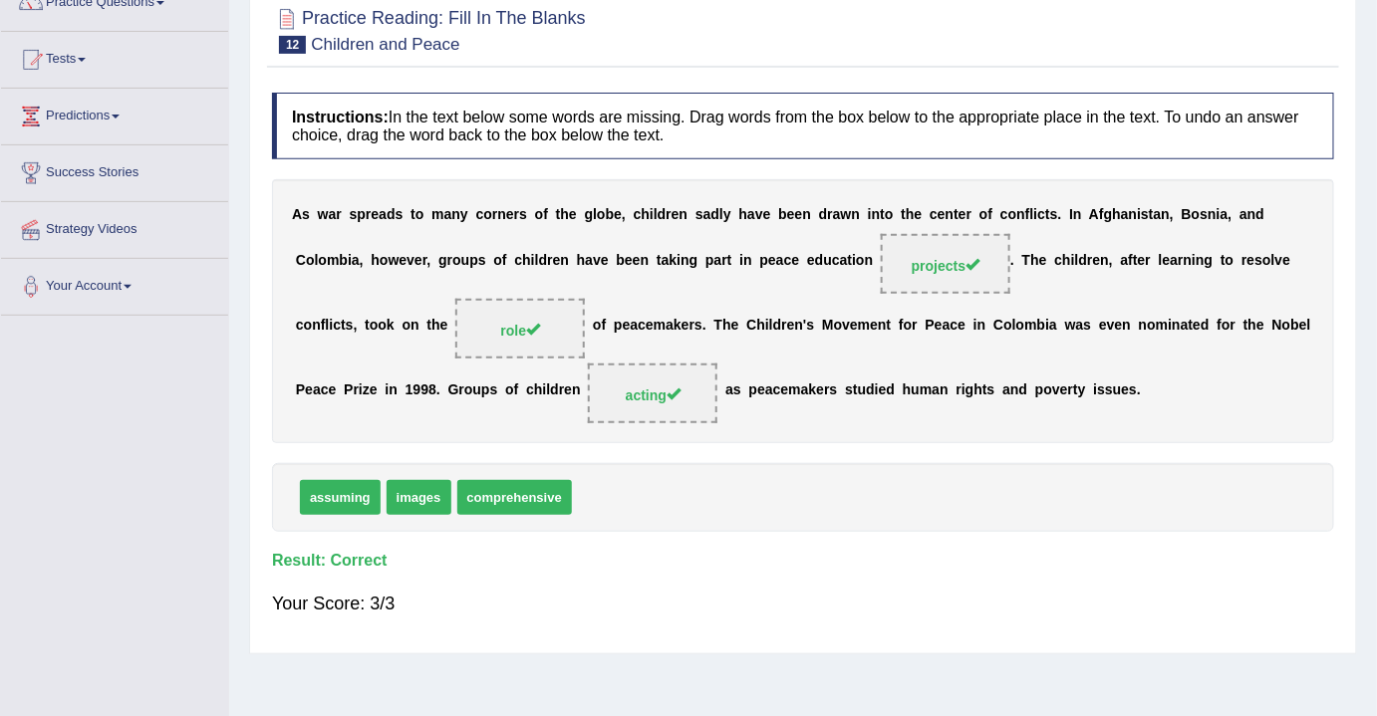
scroll to position [90, 0]
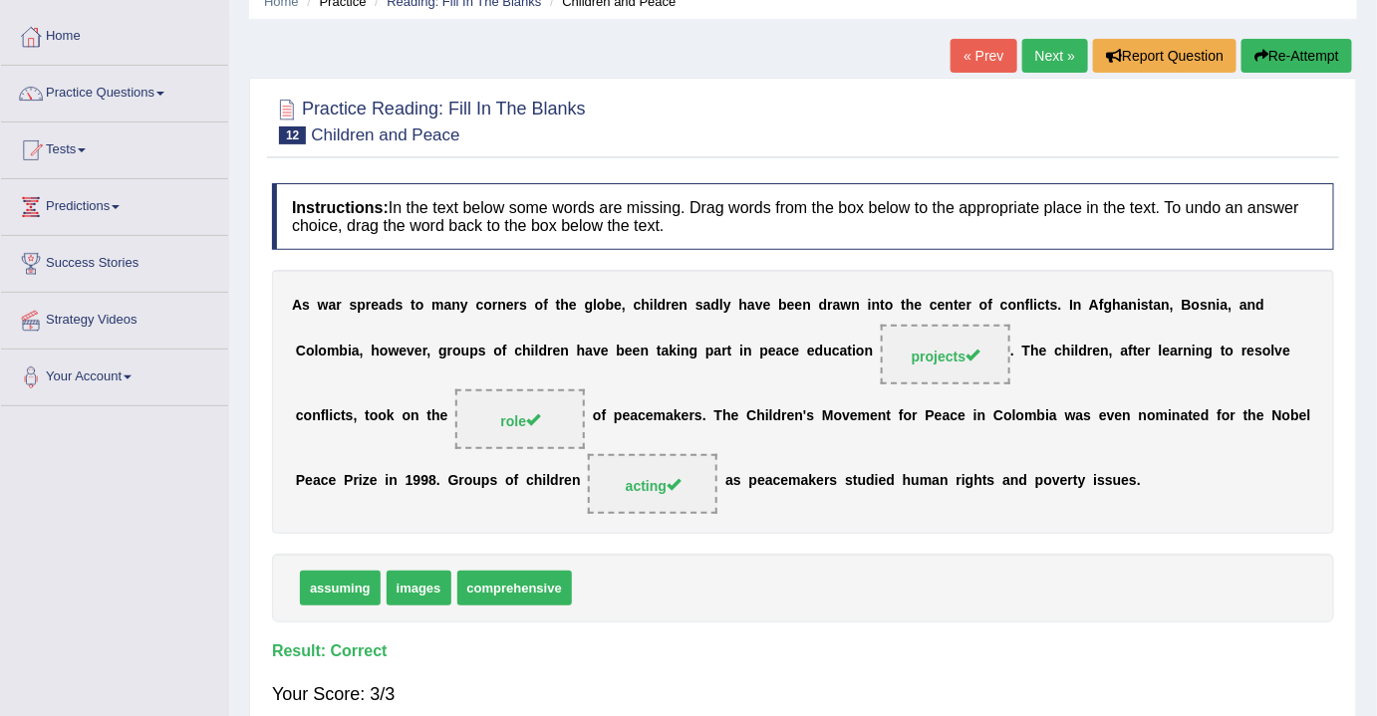
click at [1042, 53] on link "Next »" at bounding box center [1055, 56] width 66 height 34
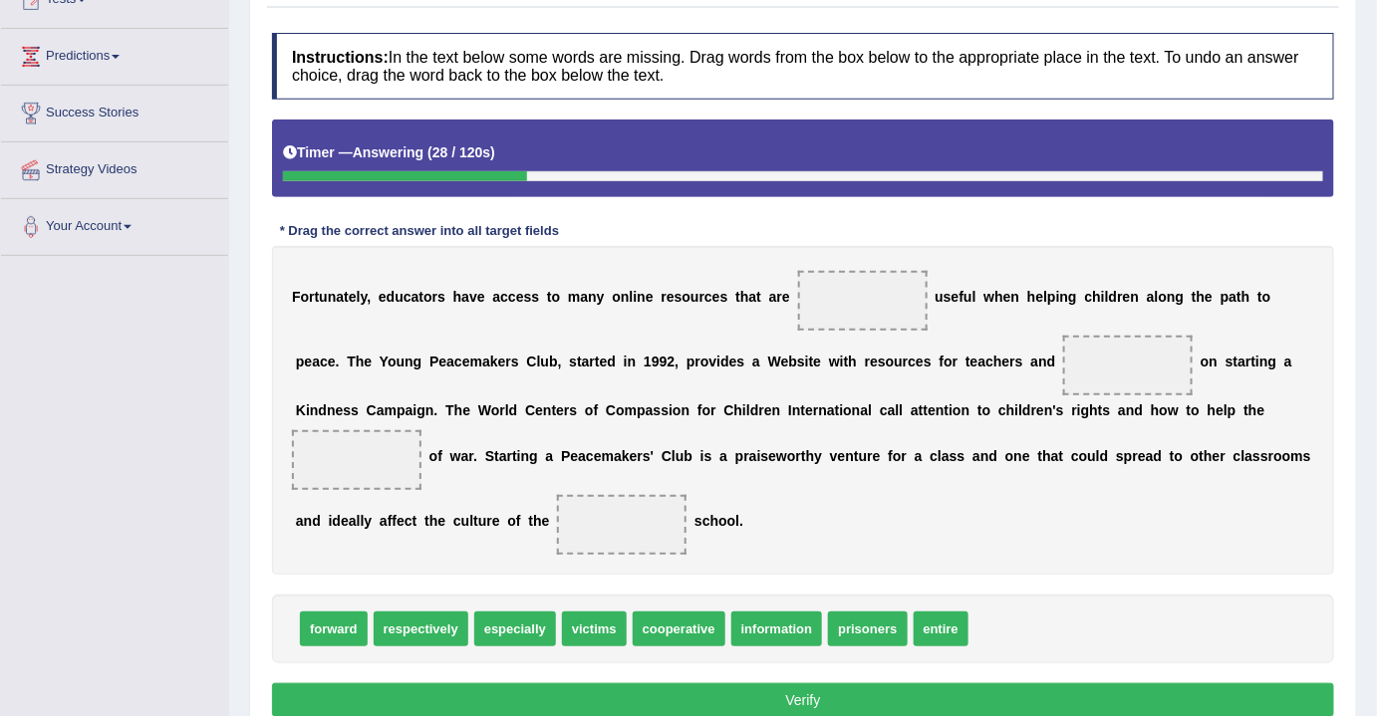
scroll to position [271, 0]
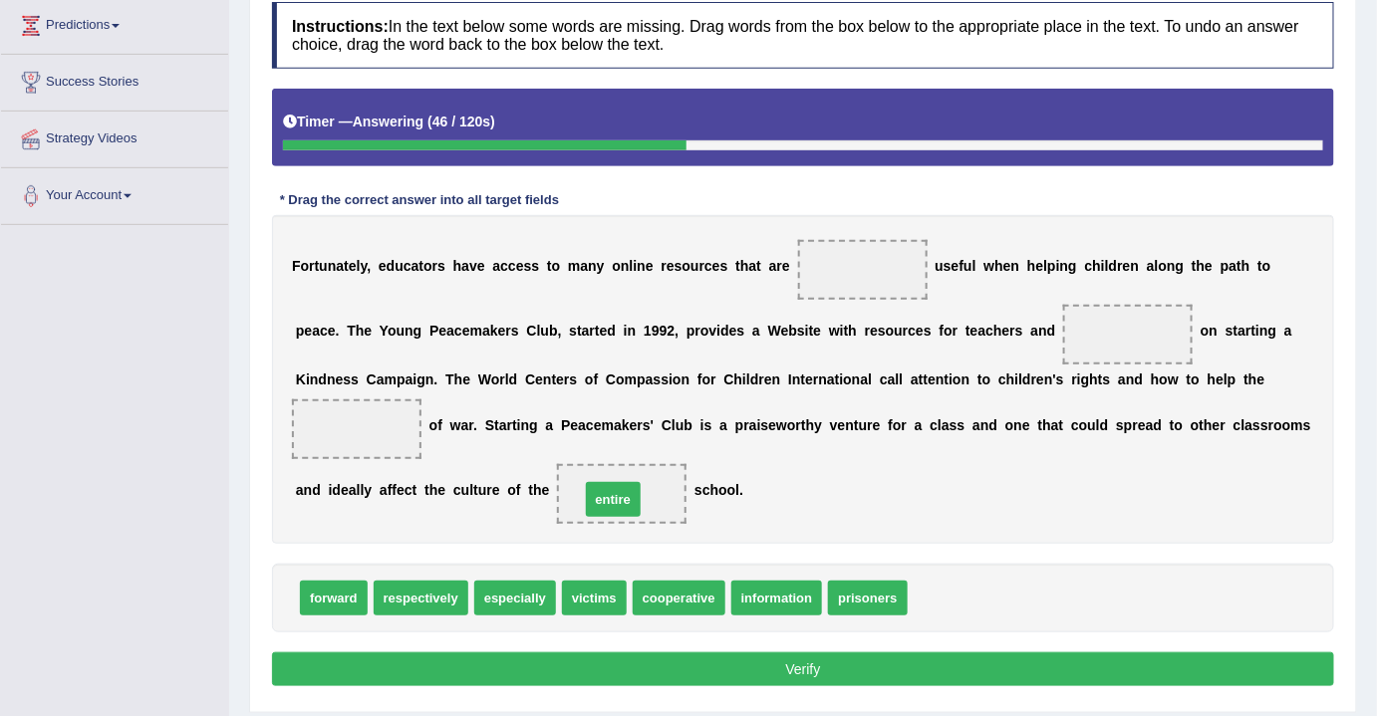
drag, startPoint x: 948, startPoint y: 597, endPoint x: 621, endPoint y: 497, distance: 342.5
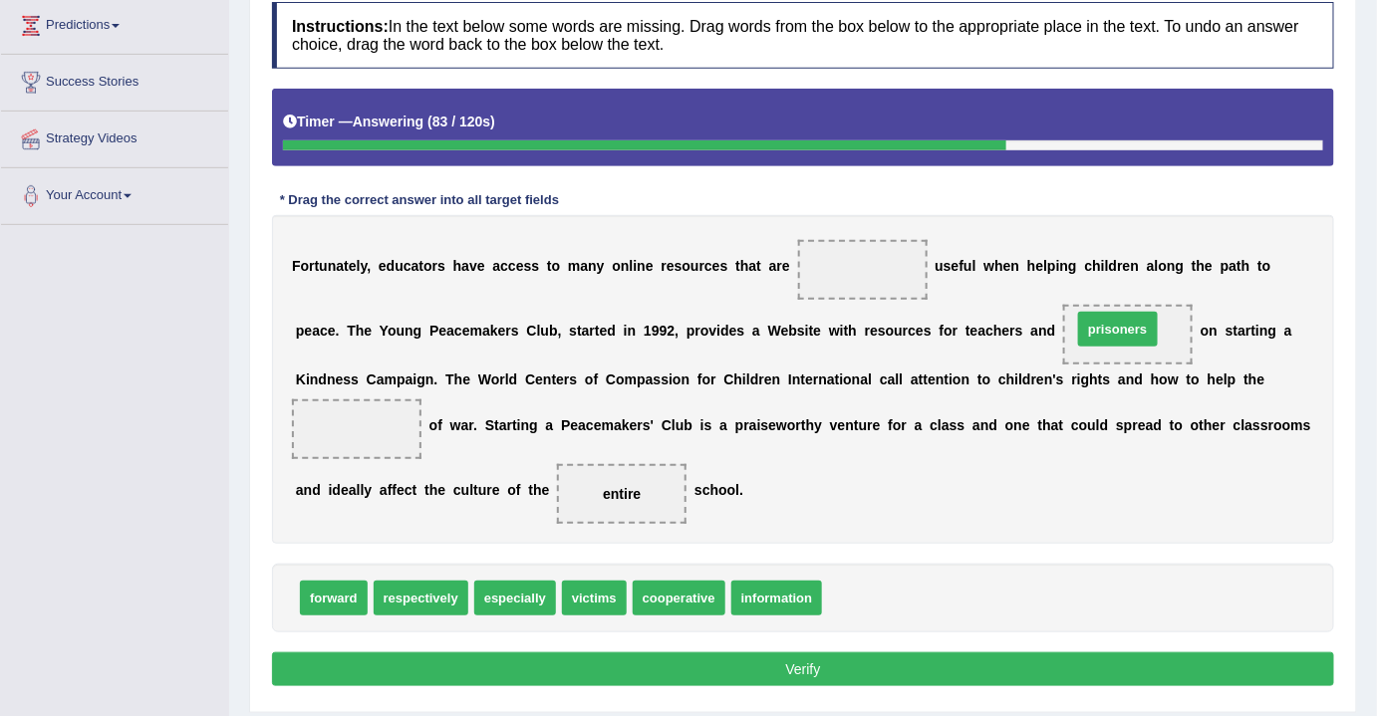
drag, startPoint x: 882, startPoint y: 594, endPoint x: 1132, endPoint y: 325, distance: 367.2
drag, startPoint x: 1137, startPoint y: 337, endPoint x: 334, endPoint y: 427, distance: 808.0
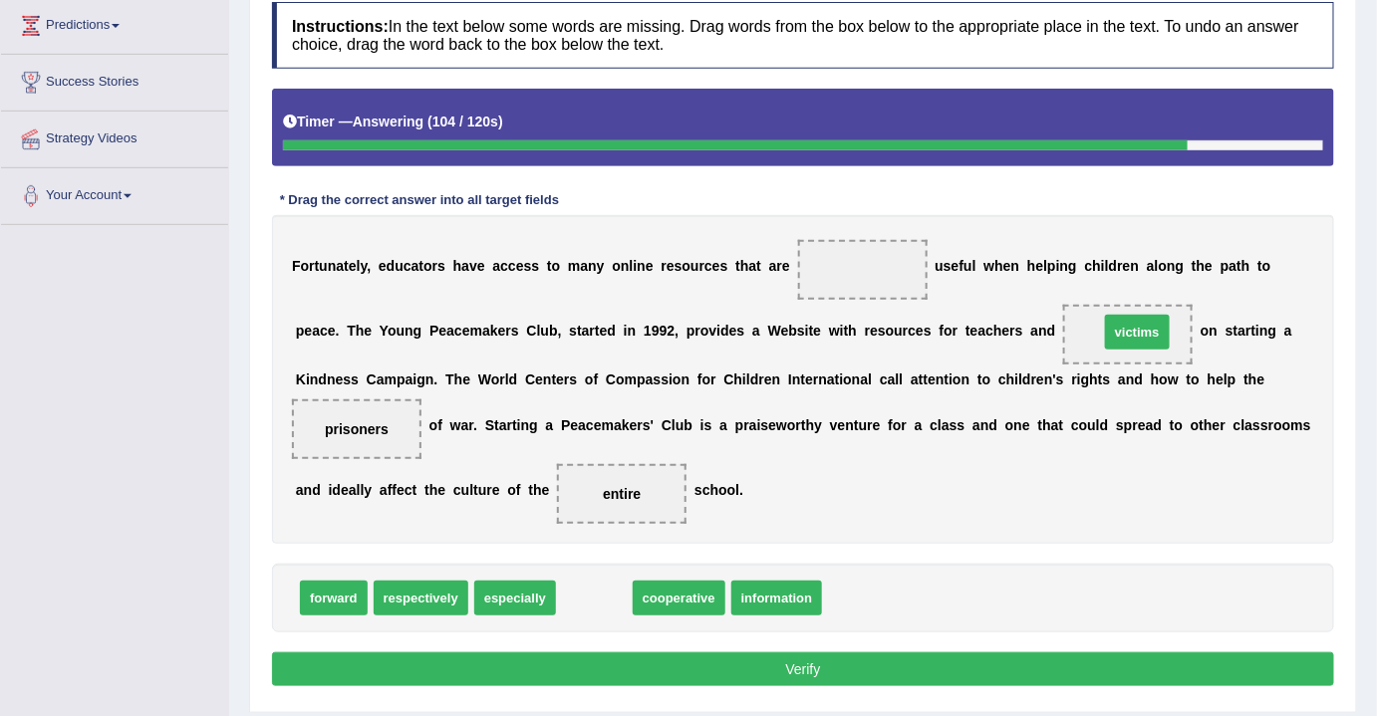
drag, startPoint x: 600, startPoint y: 597, endPoint x: 1143, endPoint y: 330, distance: 605.0
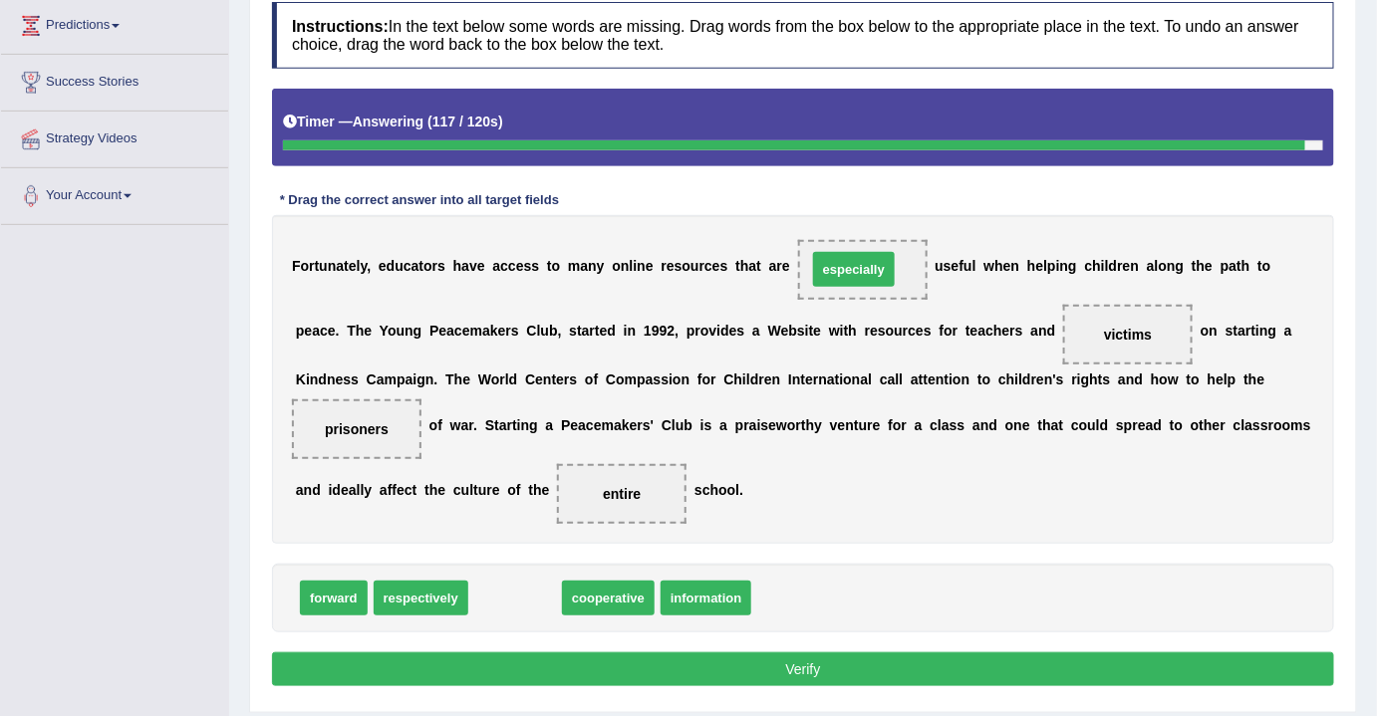
drag, startPoint x: 510, startPoint y: 594, endPoint x: 849, endPoint y: 265, distance: 472.0
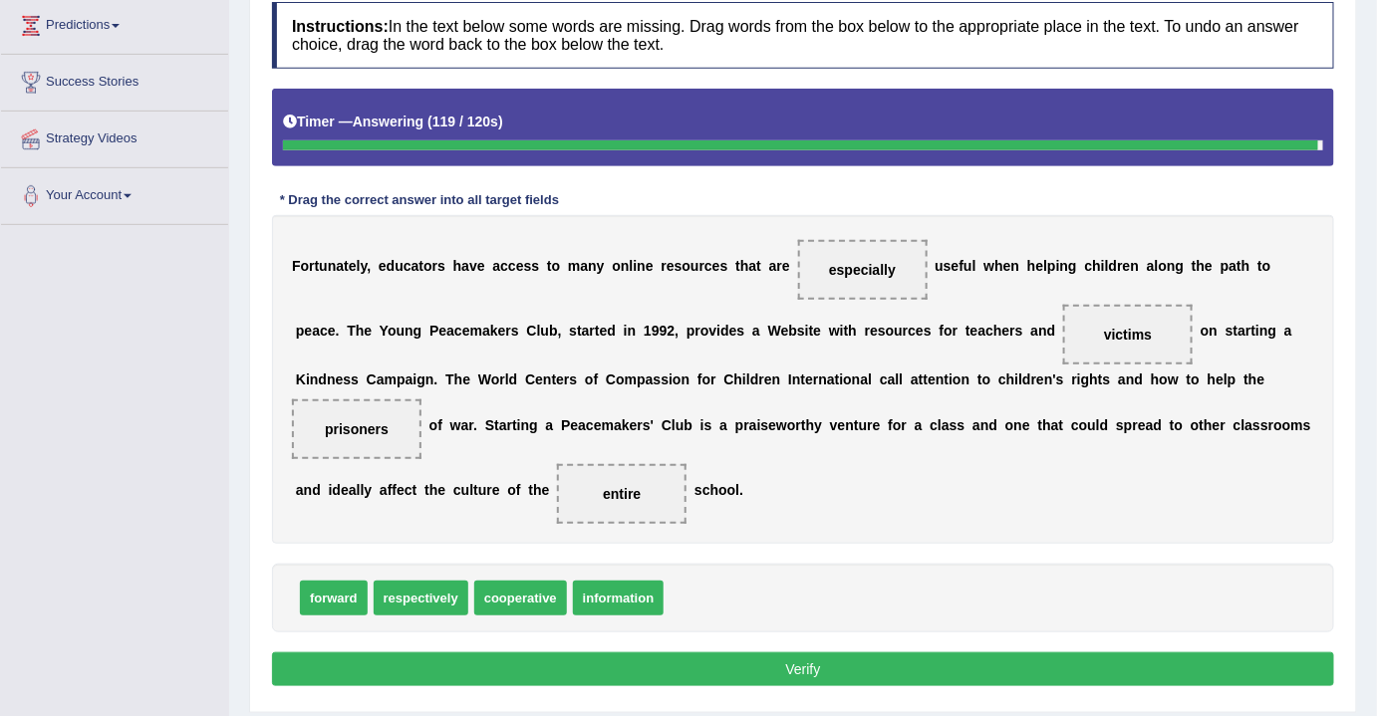
click at [800, 655] on button "Verify" at bounding box center [803, 669] width 1062 height 34
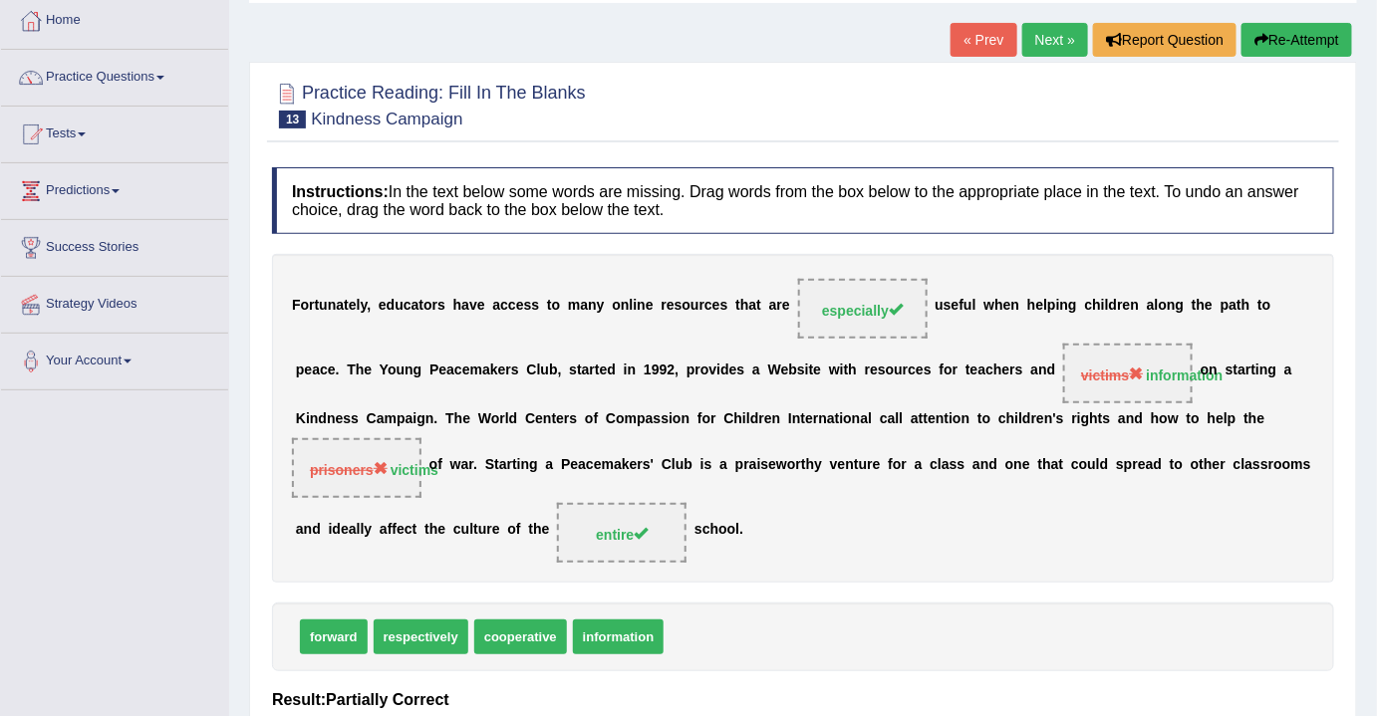
scroll to position [0, 0]
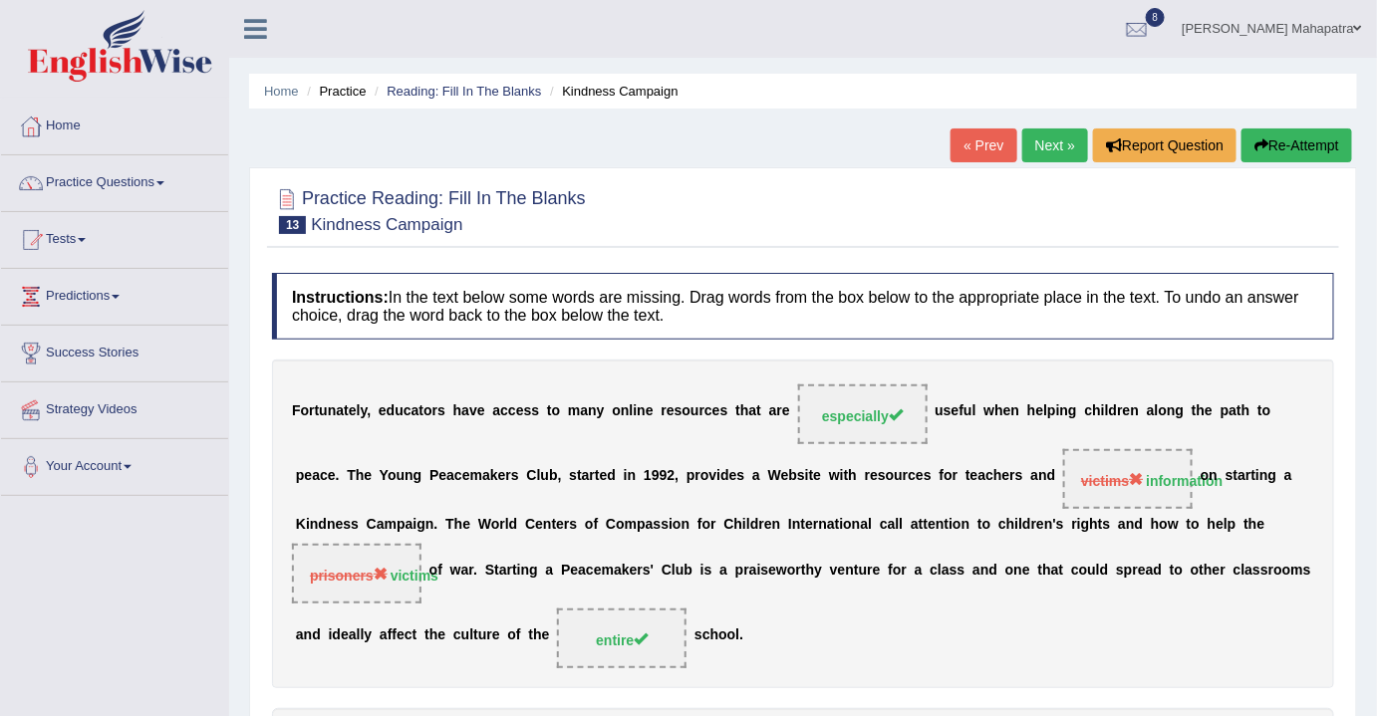
click at [1044, 141] on link "Next »" at bounding box center [1055, 146] width 66 height 34
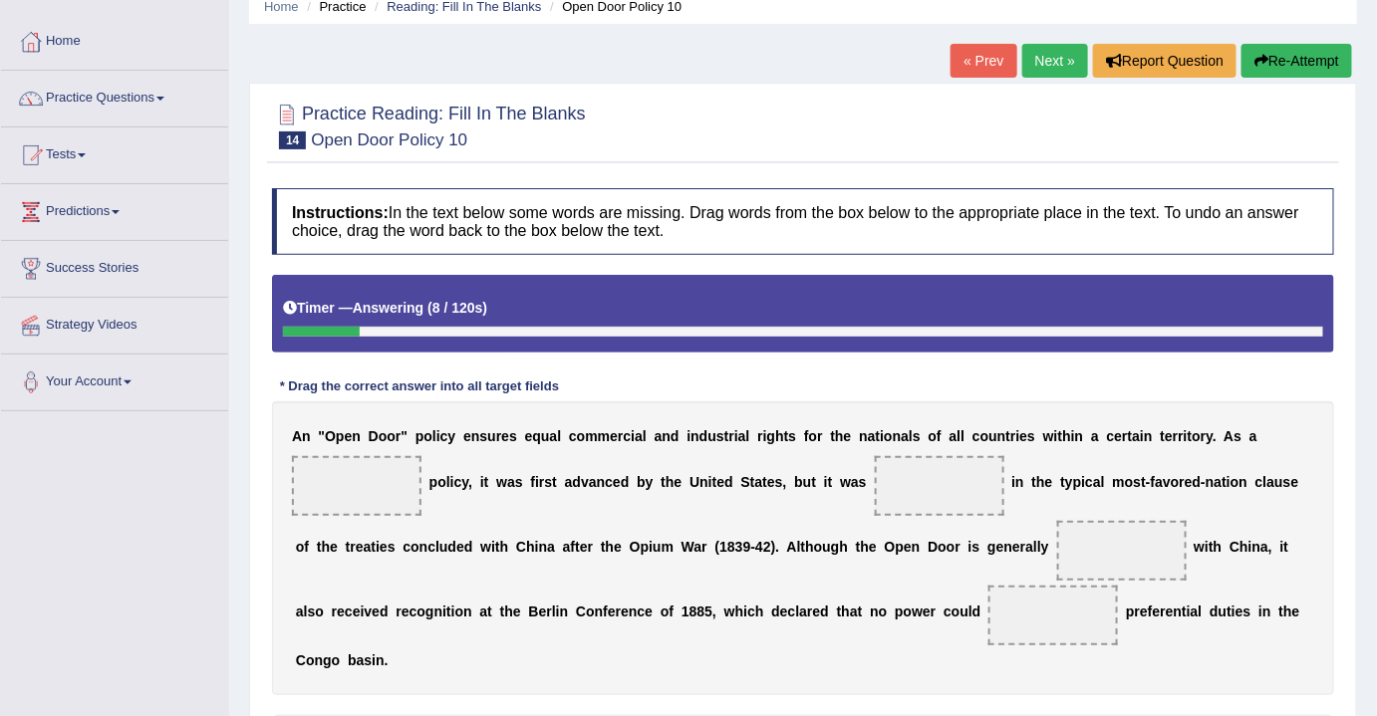
scroll to position [32, 0]
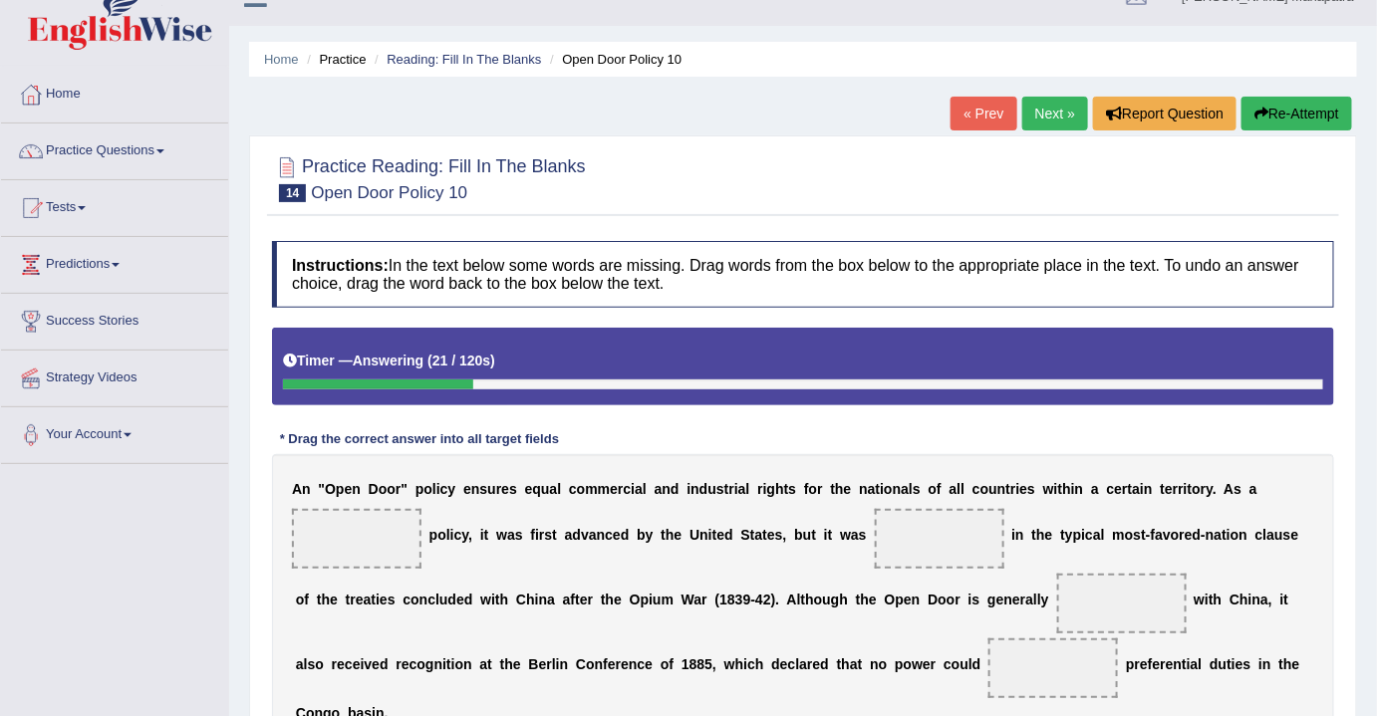
click at [1280, 116] on button "Re-Attempt" at bounding box center [1296, 114] width 111 height 34
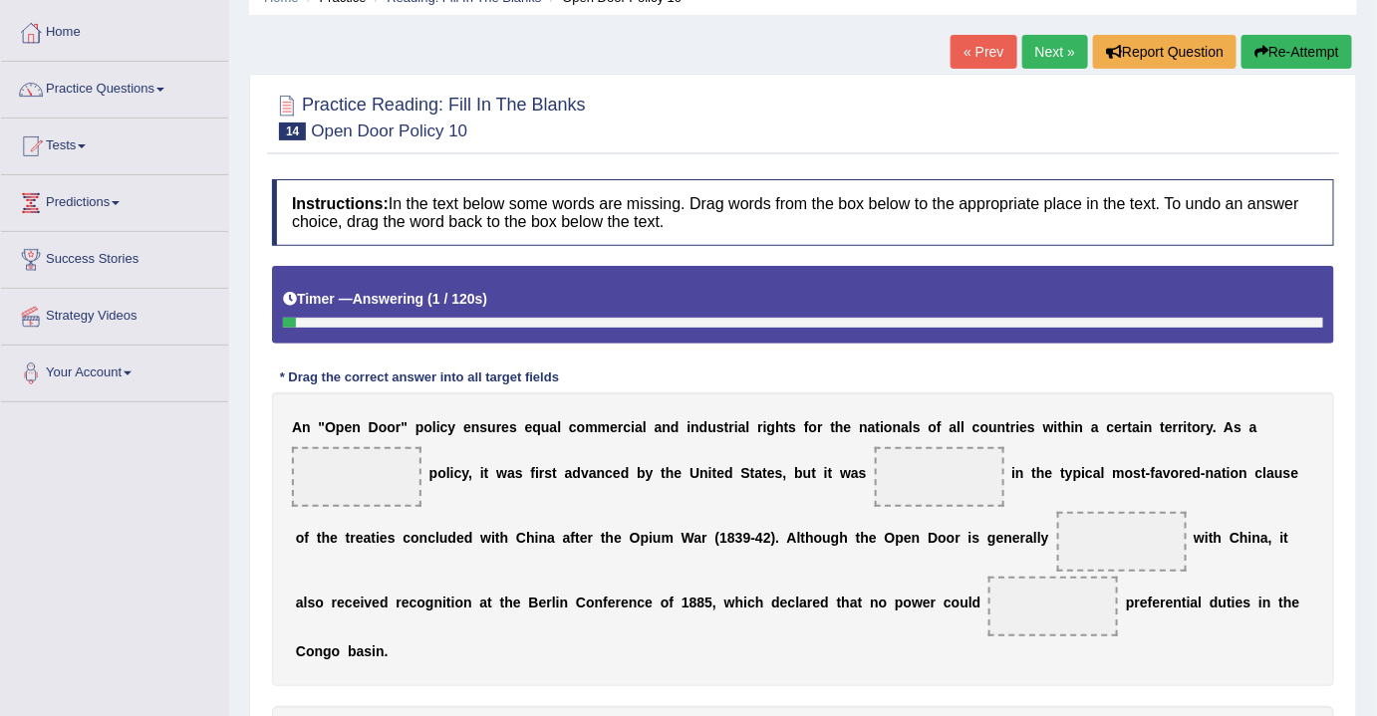
scroll to position [213, 0]
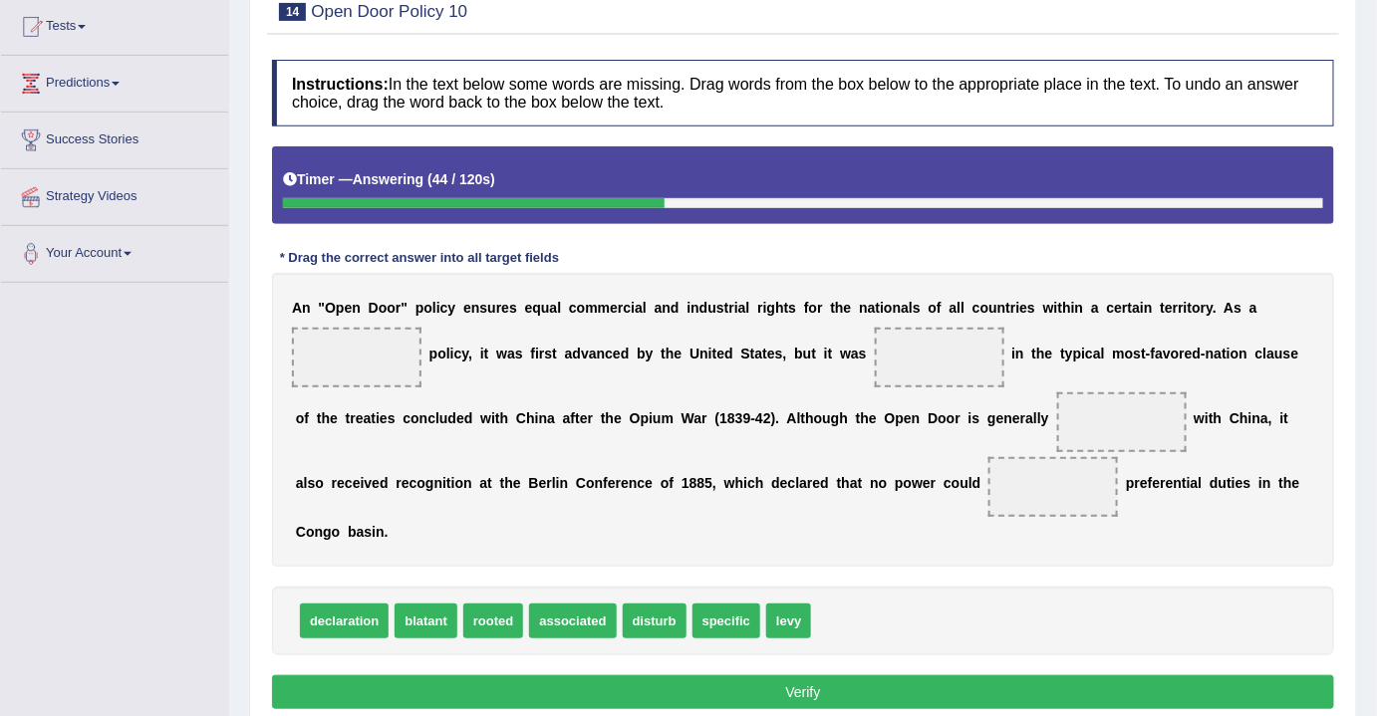
drag, startPoint x: 348, startPoint y: 618, endPoint x: 512, endPoint y: 627, distance: 164.6
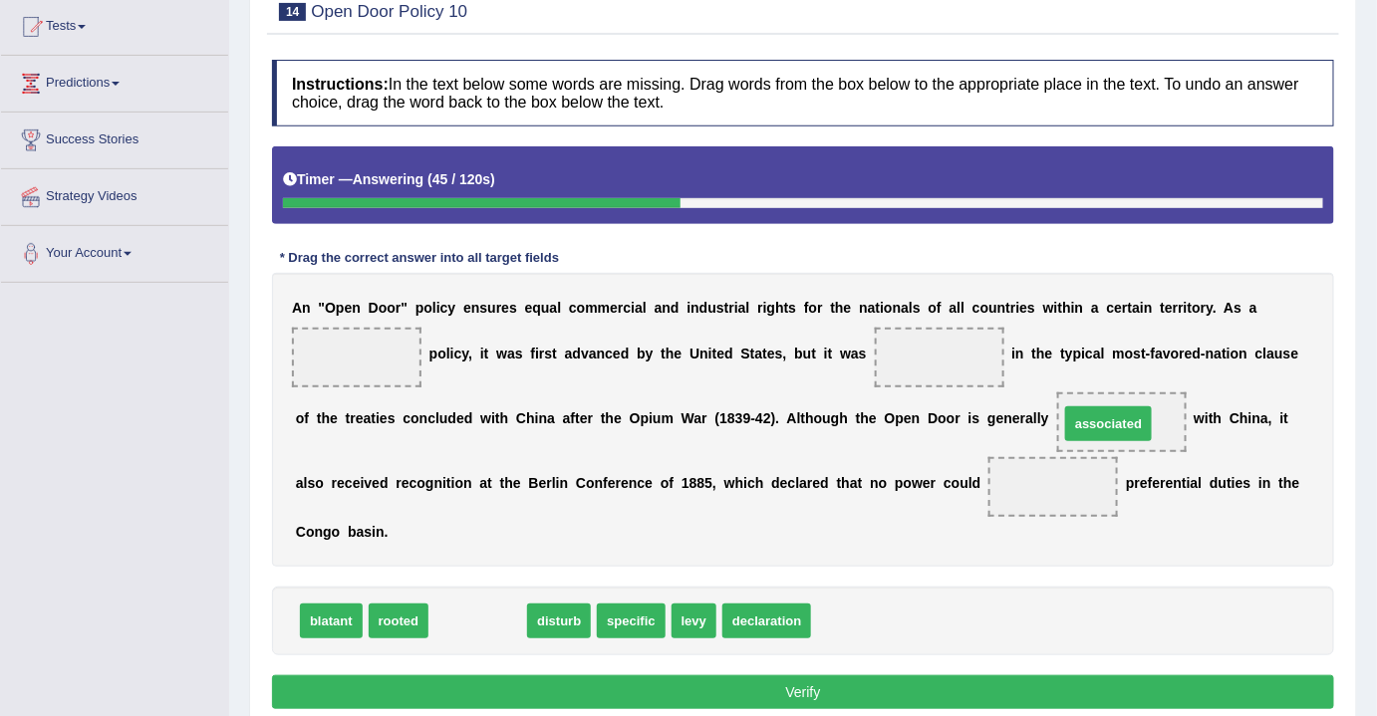
drag, startPoint x: 482, startPoint y: 622, endPoint x: 1113, endPoint y: 424, distance: 660.7
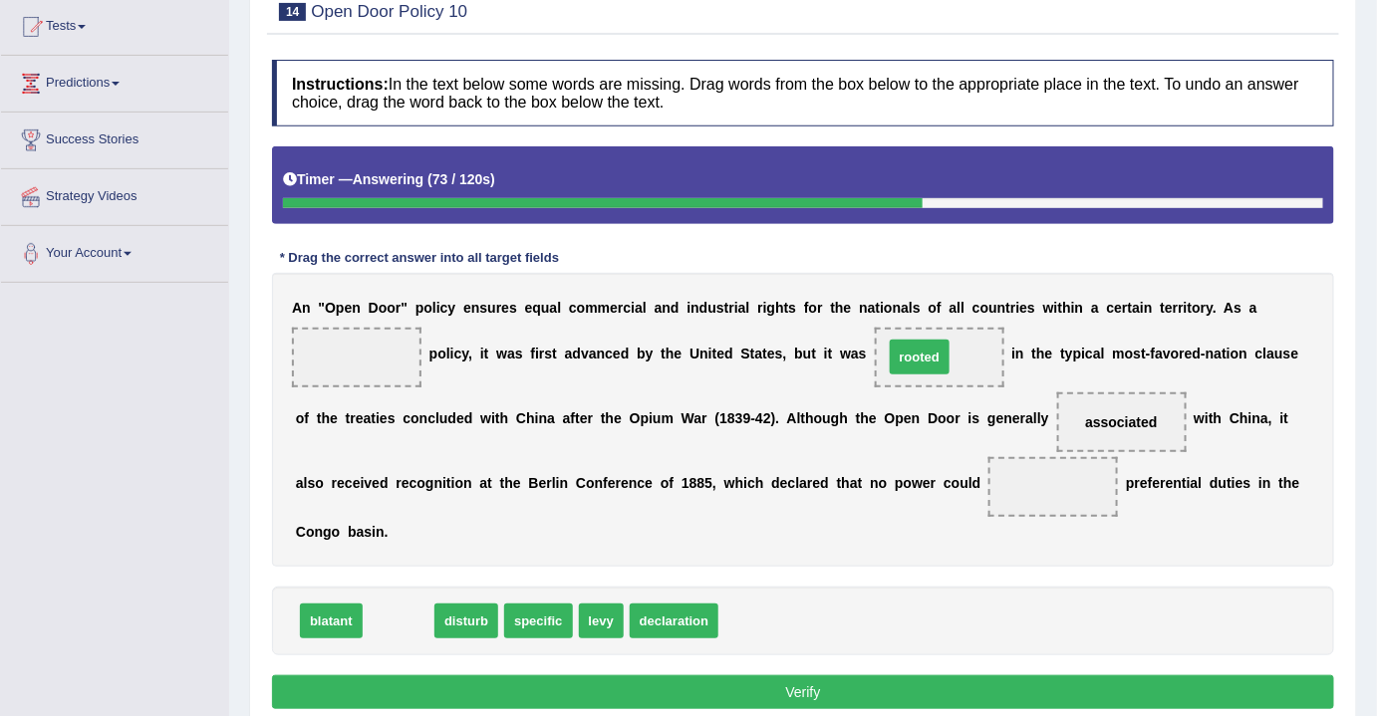
drag, startPoint x: 400, startPoint y: 620, endPoint x: 921, endPoint y: 355, distance: 584.5
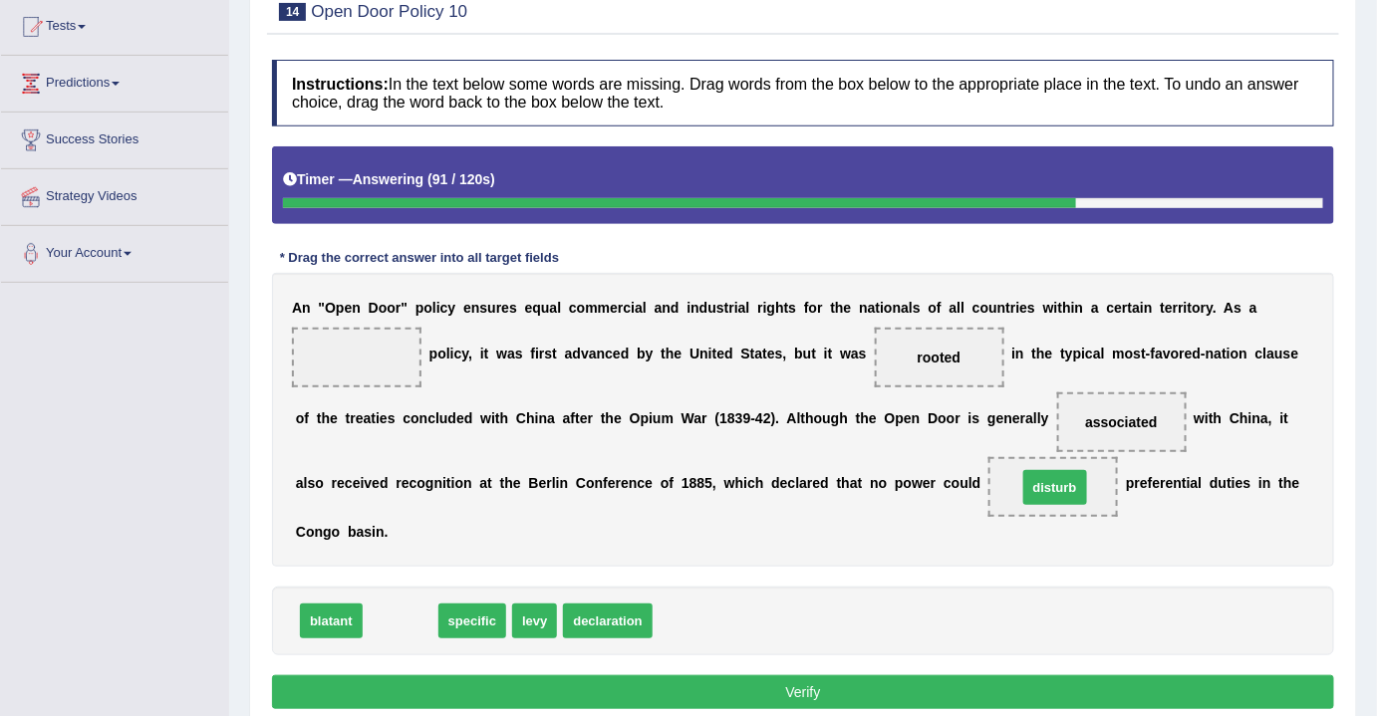
drag, startPoint x: 406, startPoint y: 626, endPoint x: 1061, endPoint y: 492, distance: 667.9
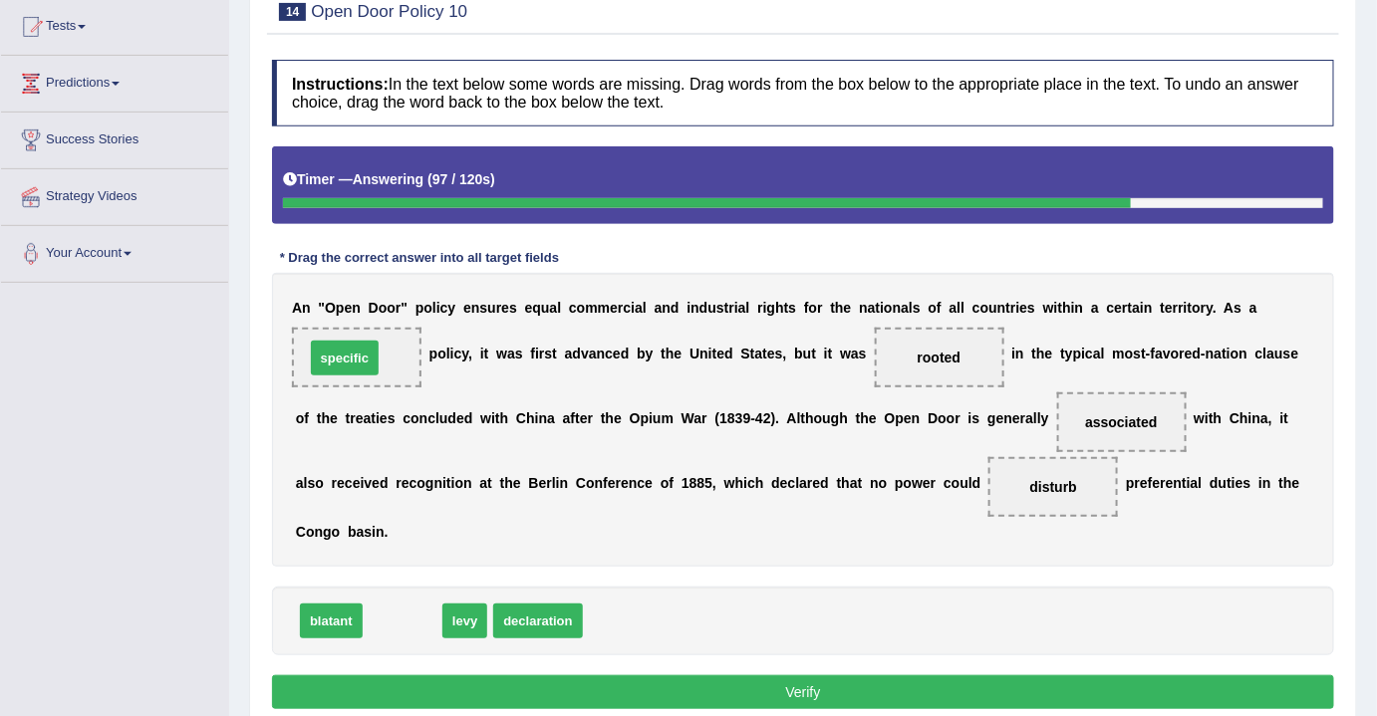
drag, startPoint x: 397, startPoint y: 619, endPoint x: 340, endPoint y: 357, distance: 268.3
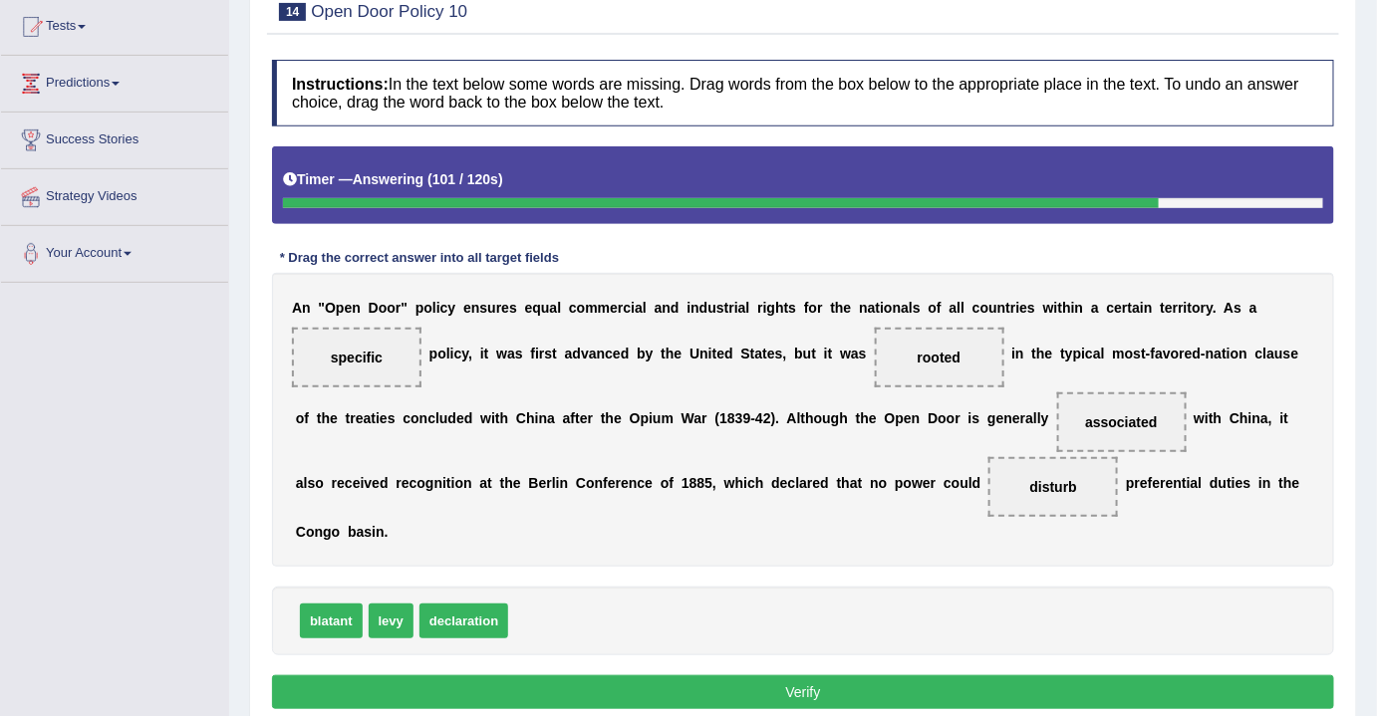
click at [776, 687] on button "Verify" at bounding box center [803, 692] width 1062 height 34
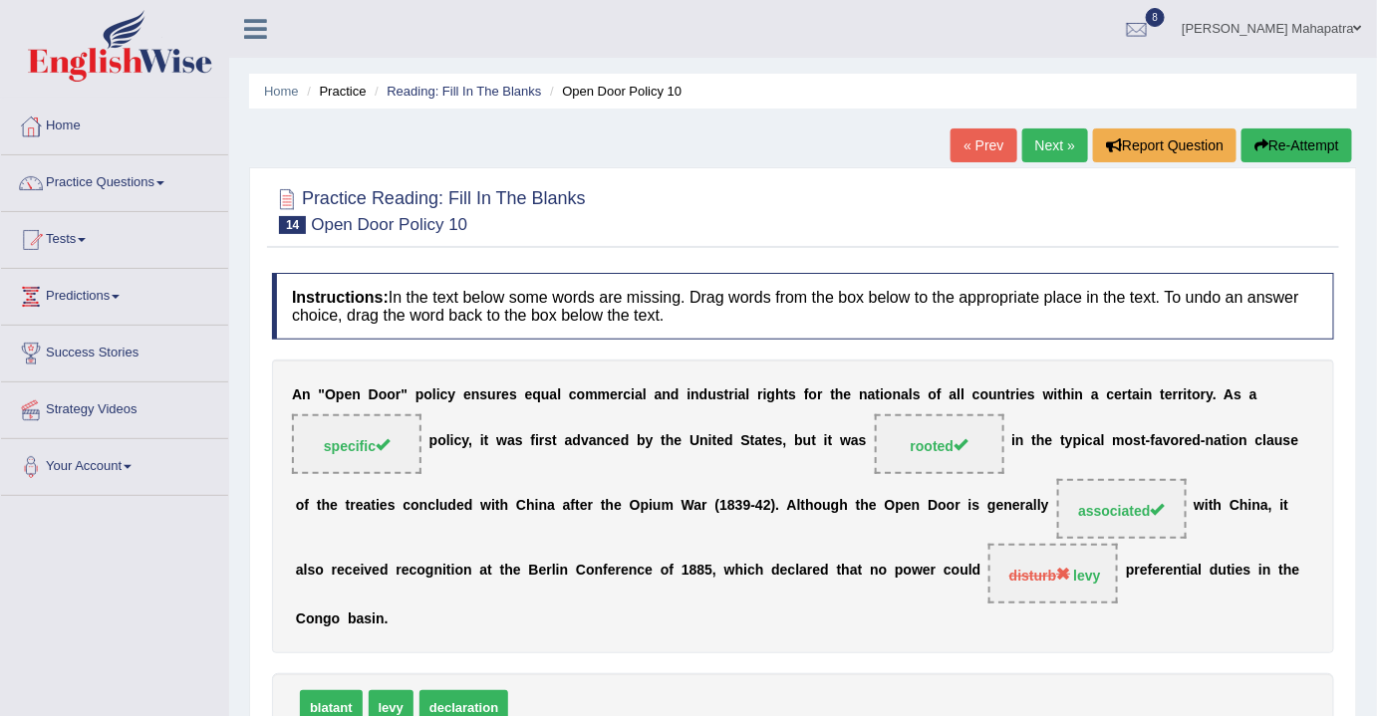
scroll to position [0, 0]
click at [127, 190] on link "Practice Questions" at bounding box center [114, 180] width 227 height 50
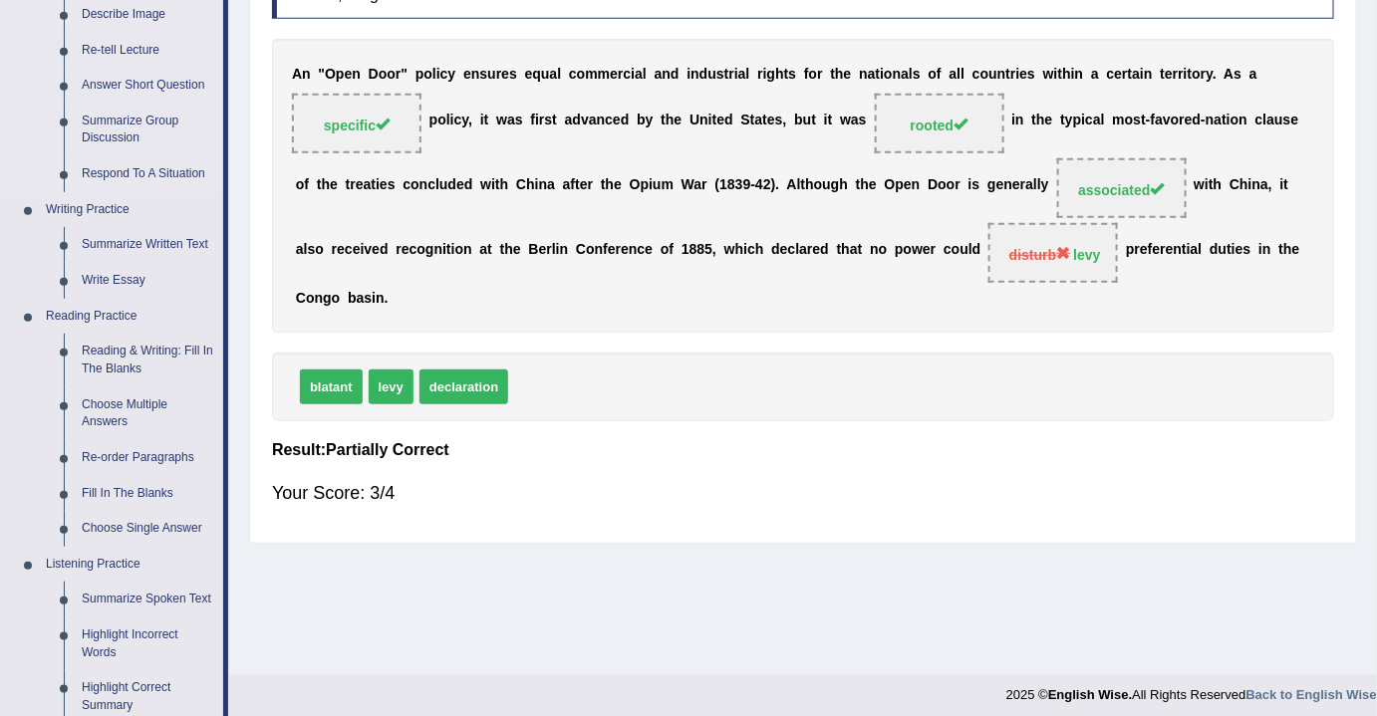
scroll to position [362, 0]
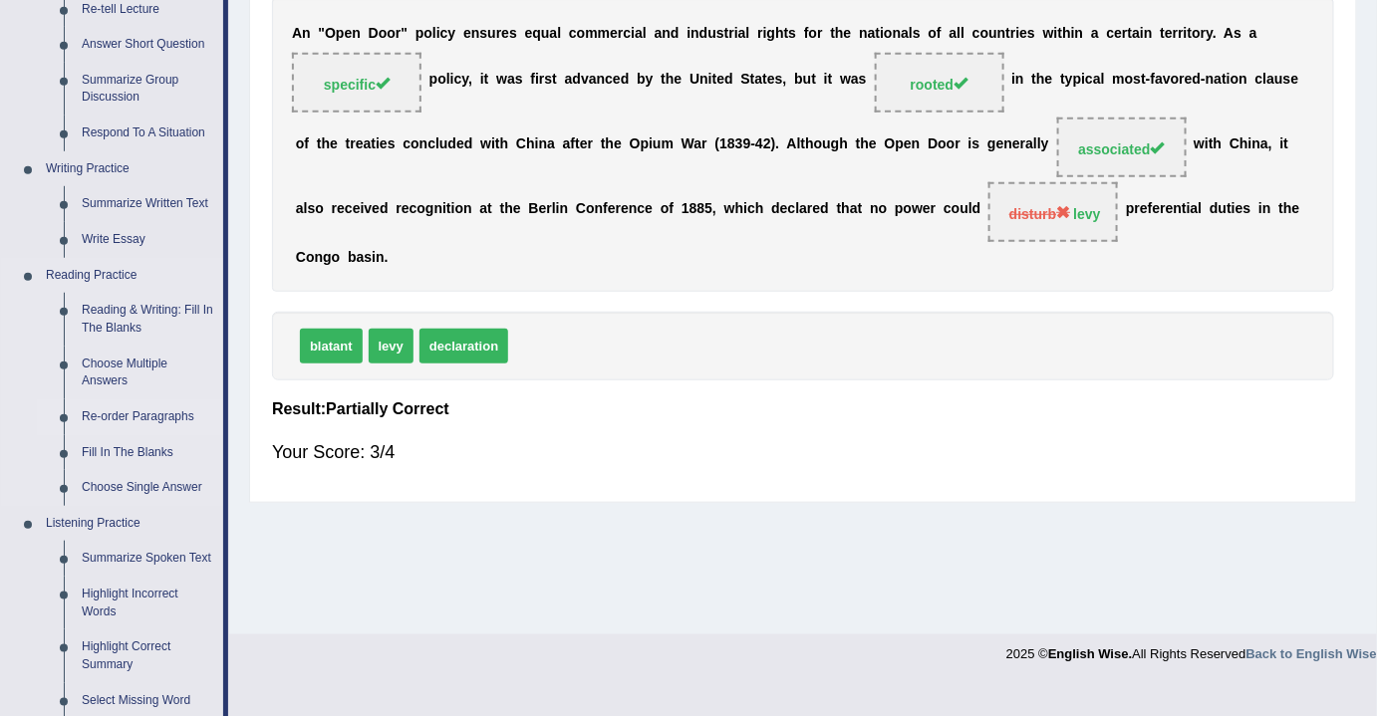
click at [137, 417] on link "Re-order Paragraphs" at bounding box center [148, 417] width 150 height 36
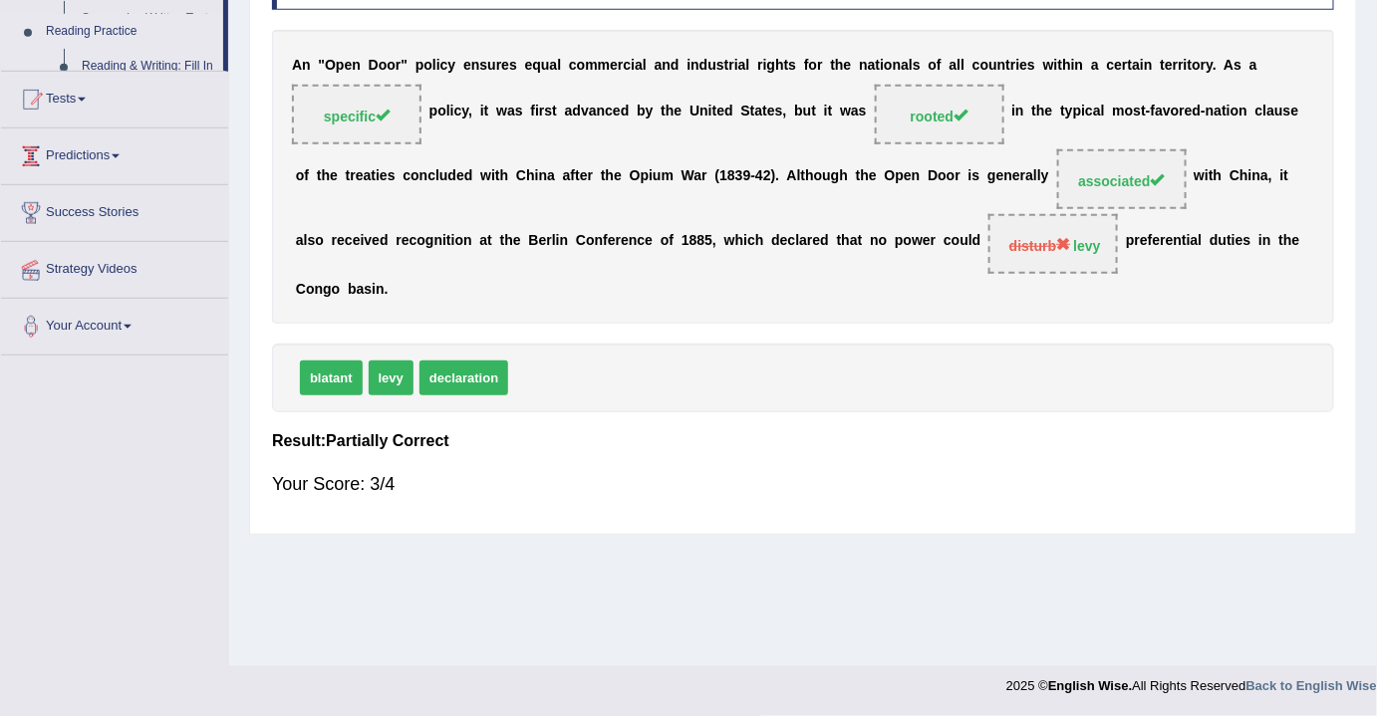
scroll to position [329, 0]
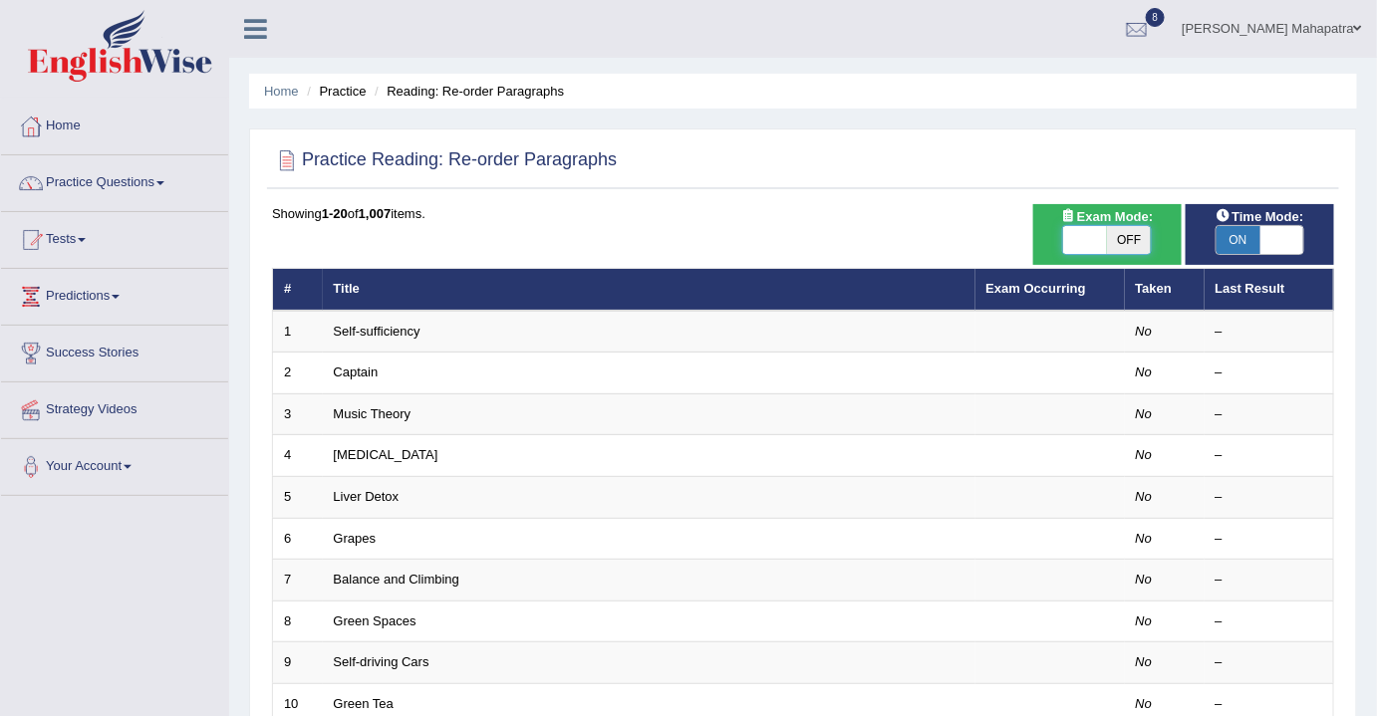
click at [1100, 242] on span at bounding box center [1085, 240] width 44 height 28
click at [1134, 238] on span "OFF" at bounding box center [1129, 240] width 44 height 28
checkbox input "true"
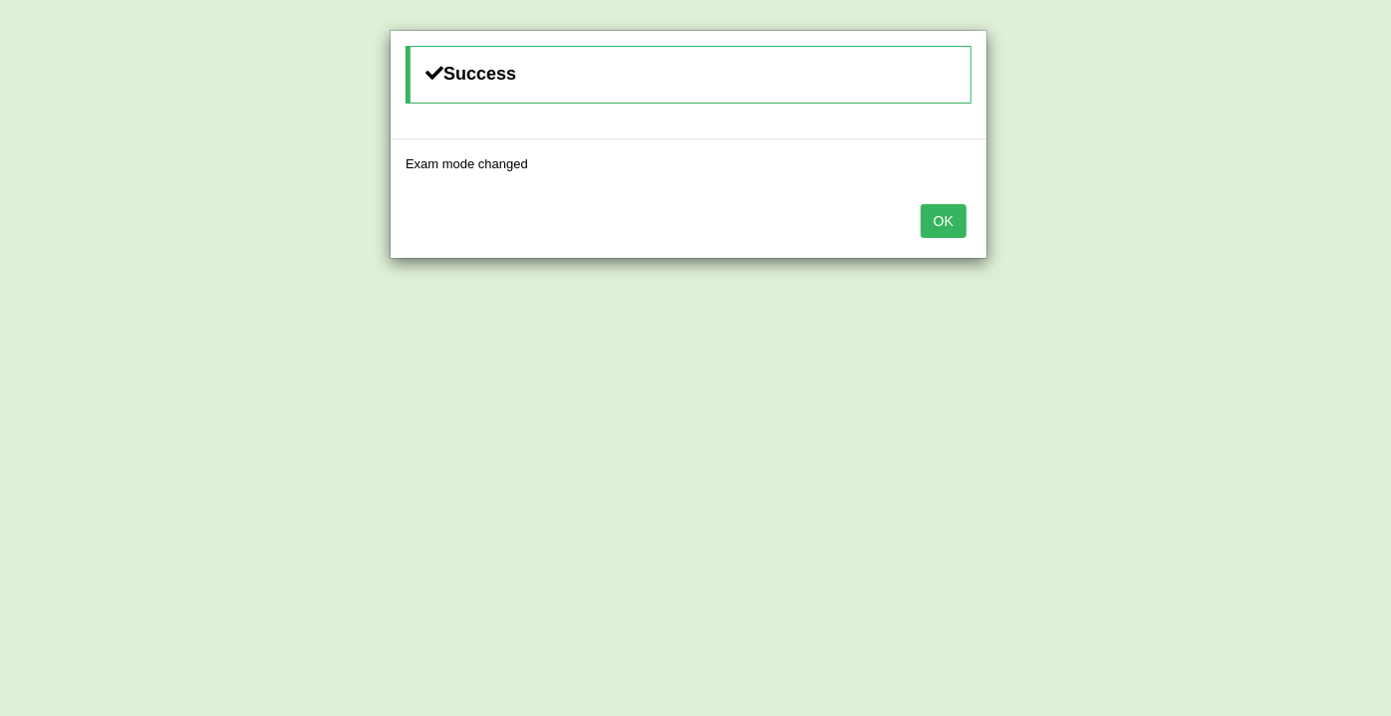
click at [950, 207] on button "OK" at bounding box center [943, 221] width 46 height 34
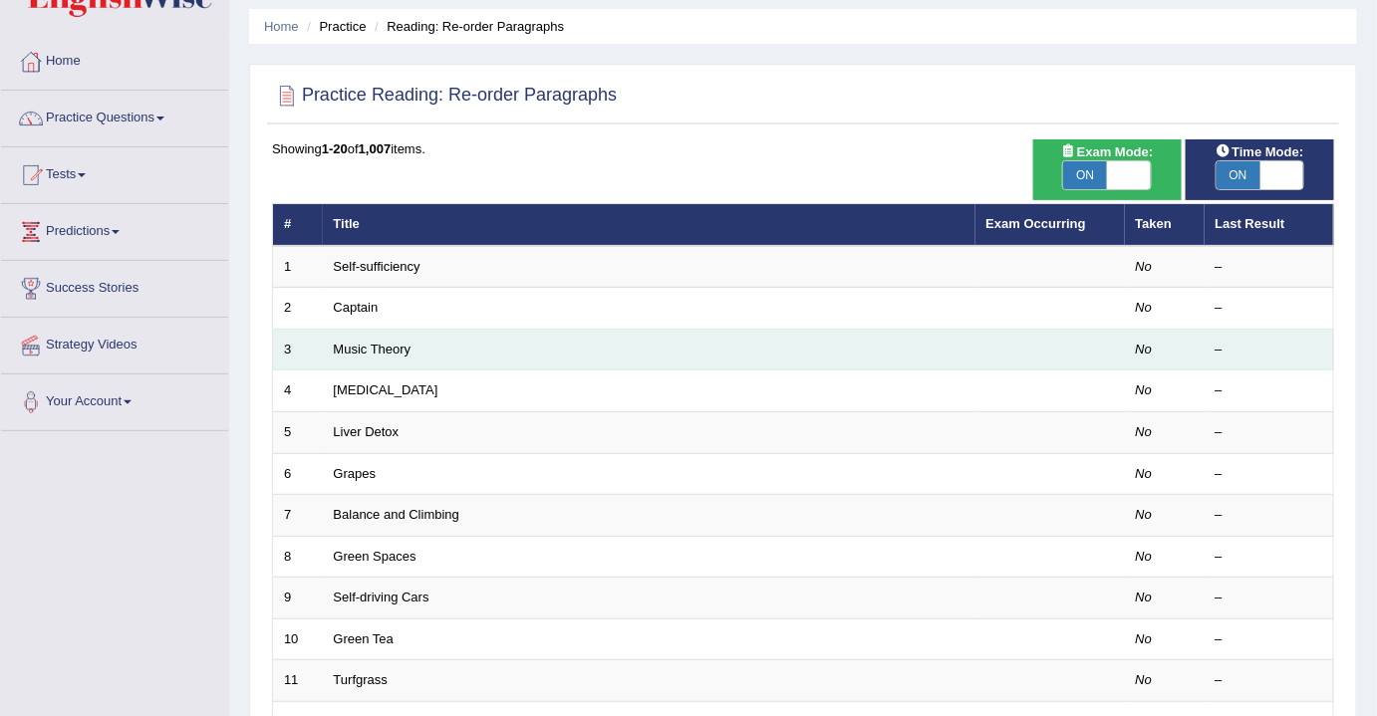
scroll to position [125, 0]
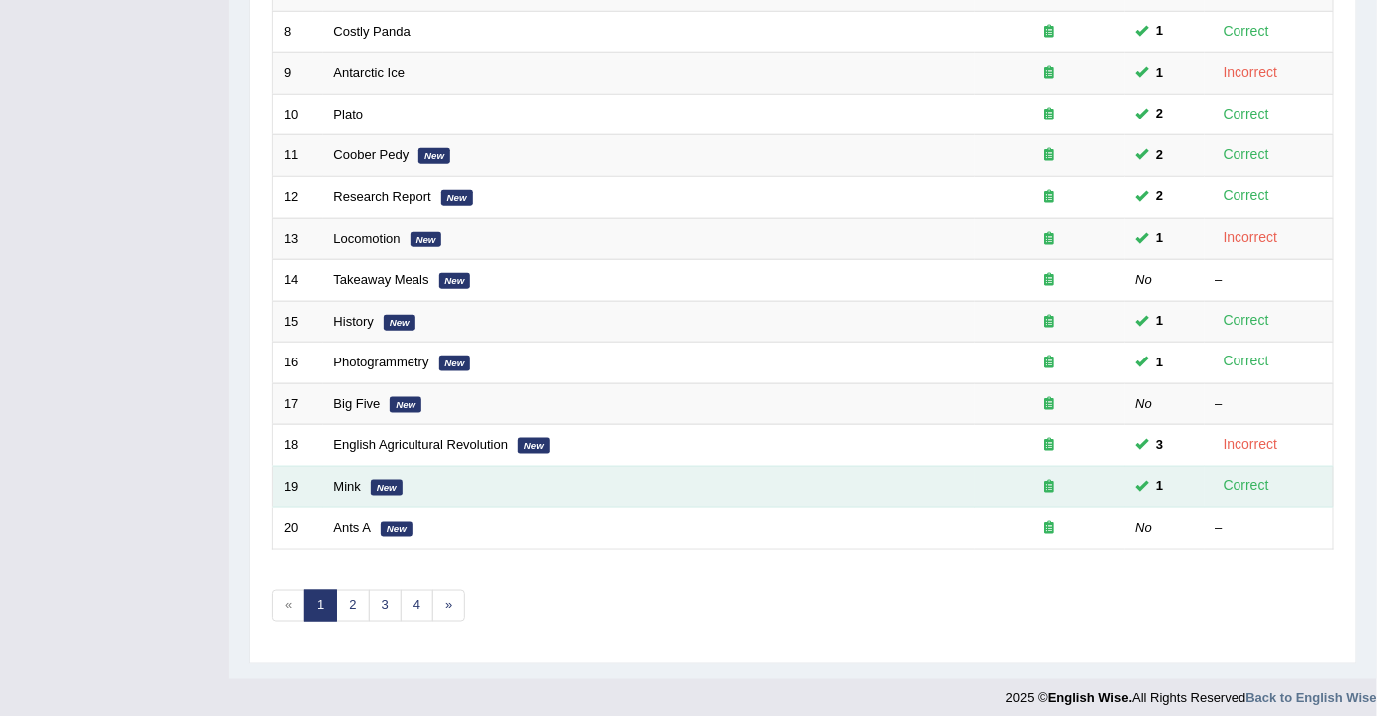
scroll to position [594, 0]
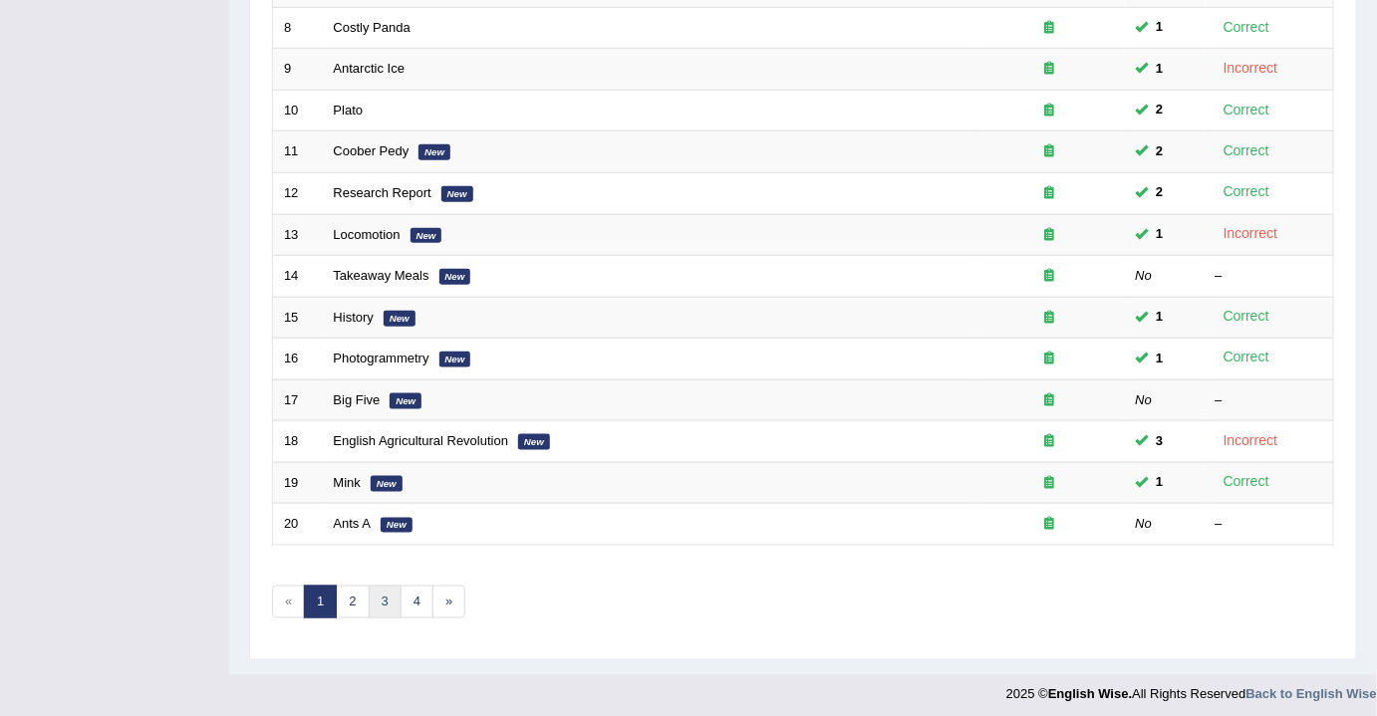
click at [389, 600] on link "3" at bounding box center [385, 602] width 33 height 33
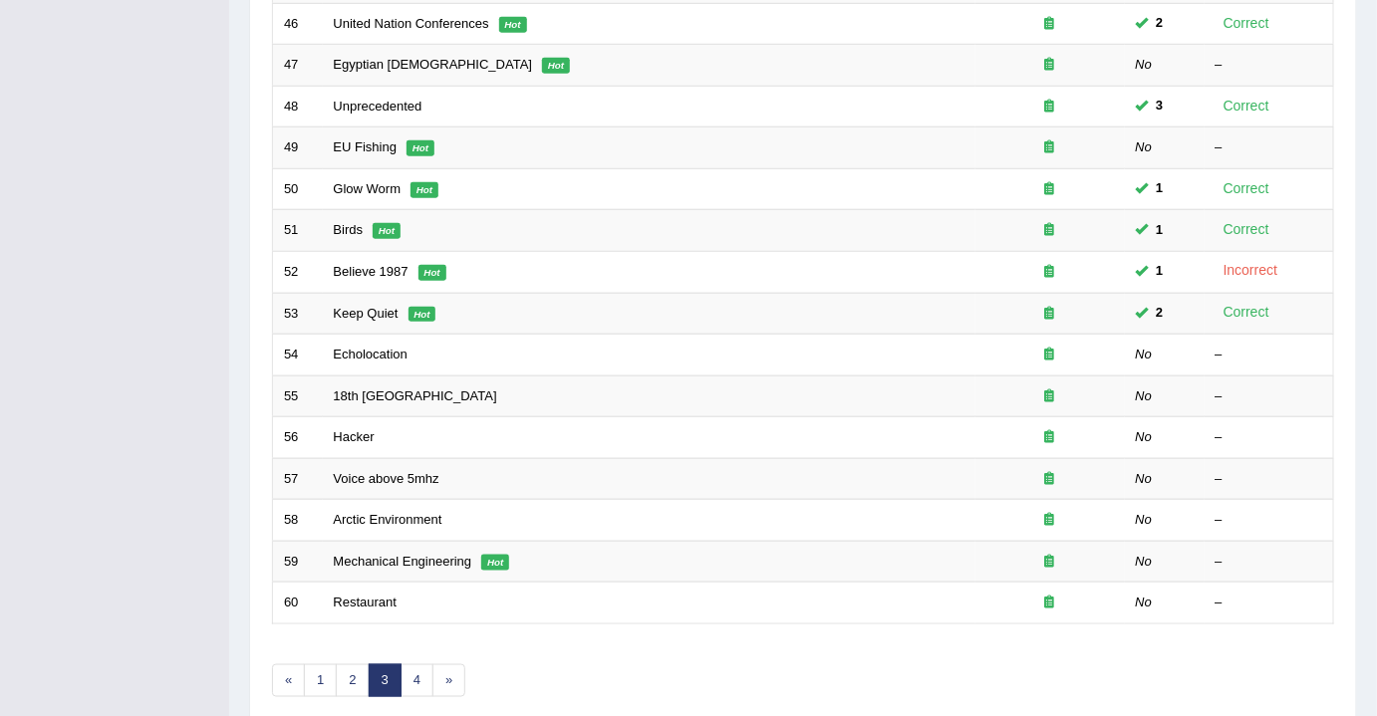
scroll to position [594, 0]
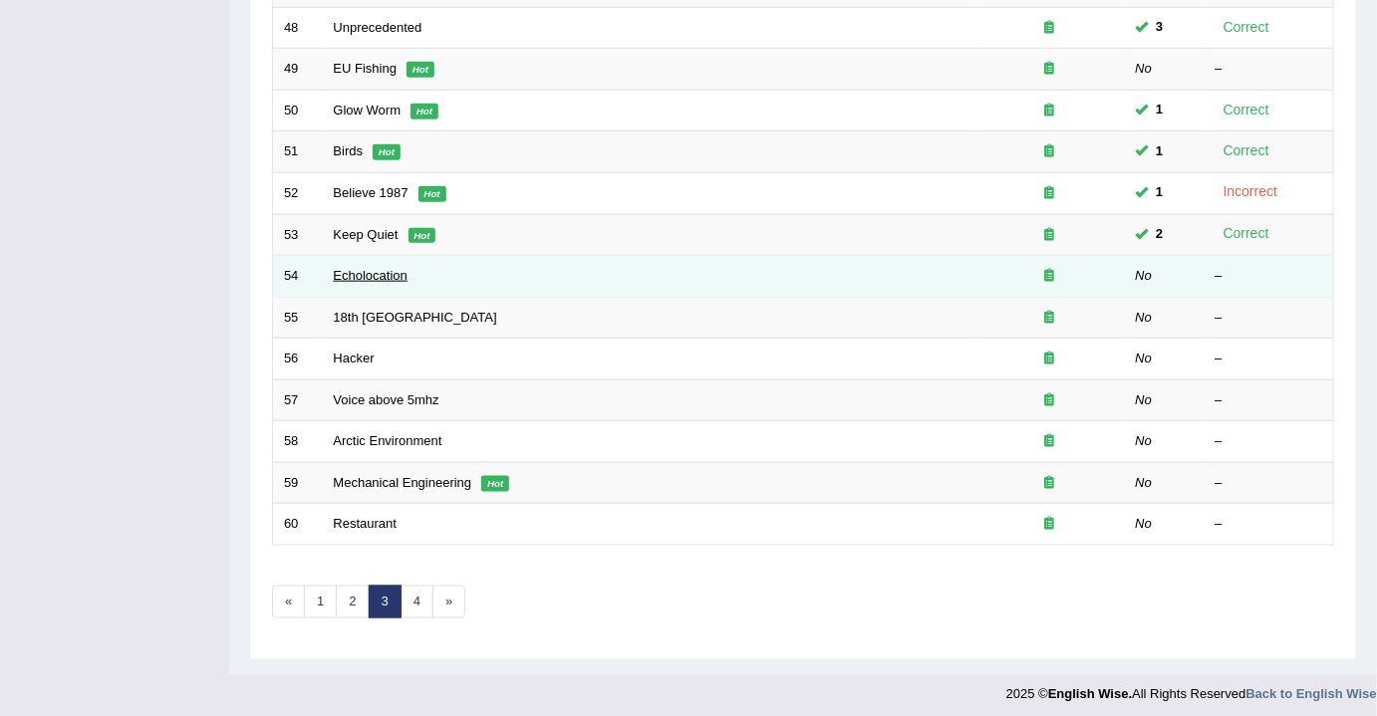
click at [385, 268] on link "Echolocation" at bounding box center [371, 275] width 74 height 15
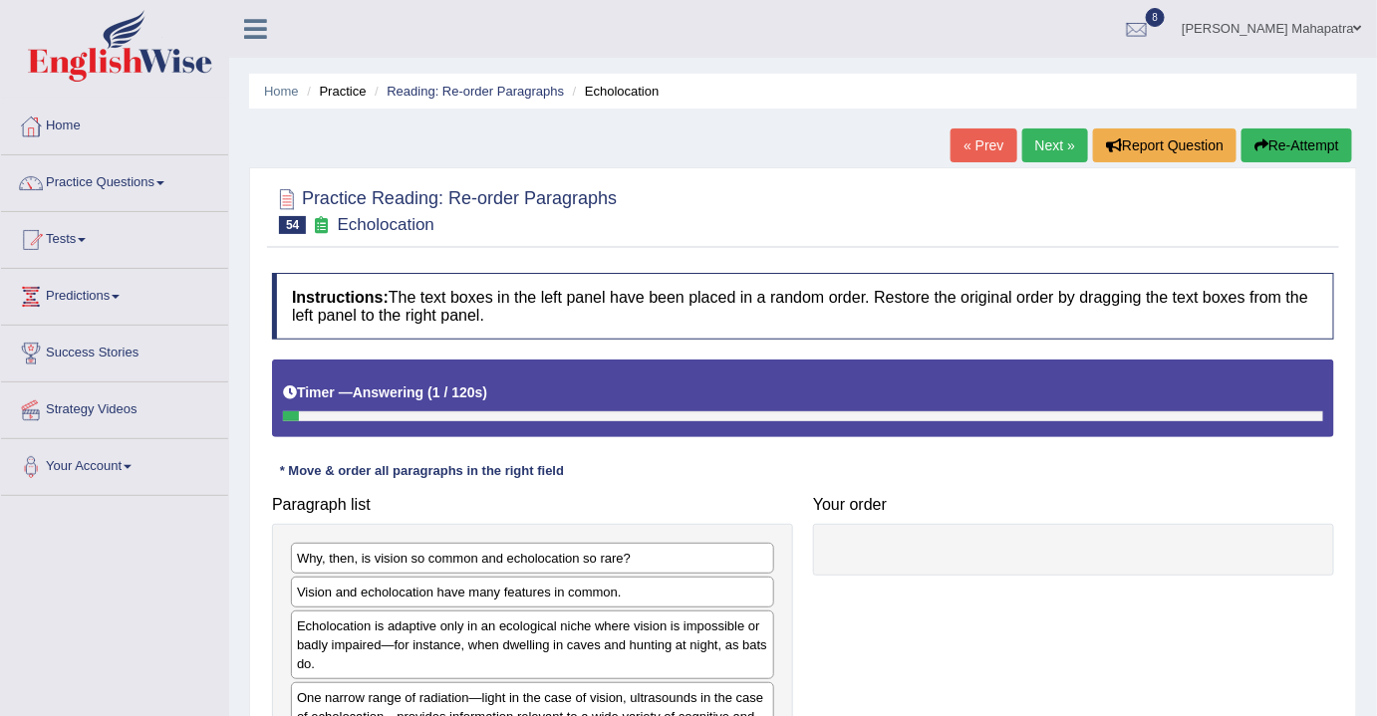
scroll to position [180, 0]
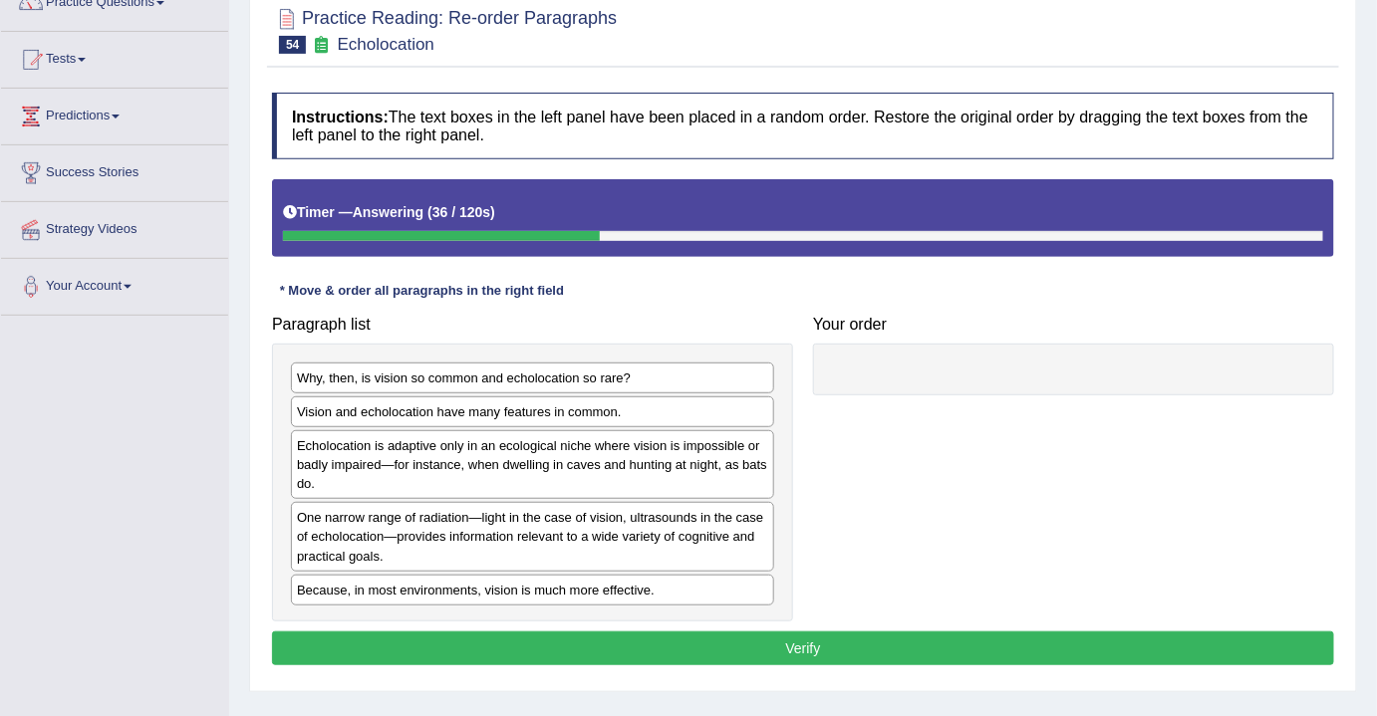
click at [424, 380] on div "Why, then, is vision so common and echolocation so rare?" at bounding box center [532, 378] width 483 height 31
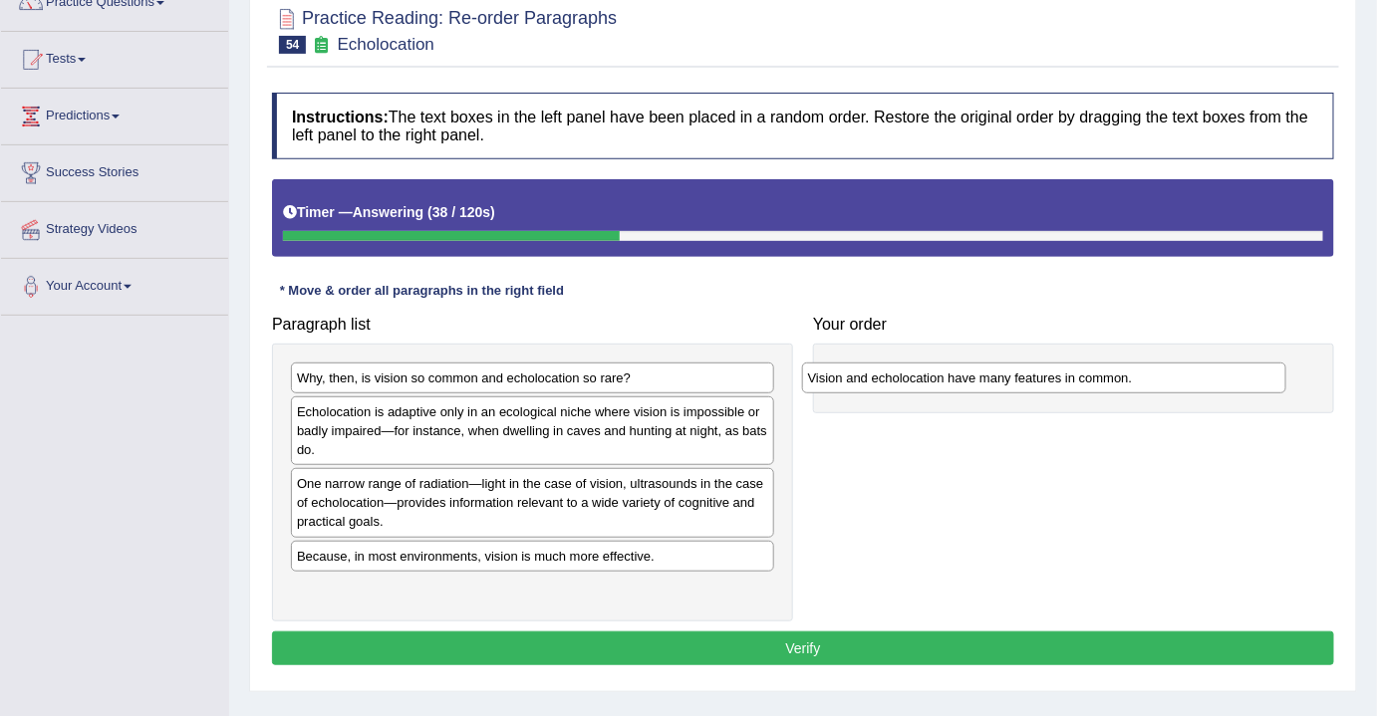
drag, startPoint x: 423, startPoint y: 404, endPoint x: 934, endPoint y: 370, distance: 512.2
click at [934, 370] on div "Vision and echolocation have many features in common." at bounding box center [1044, 378] width 484 height 31
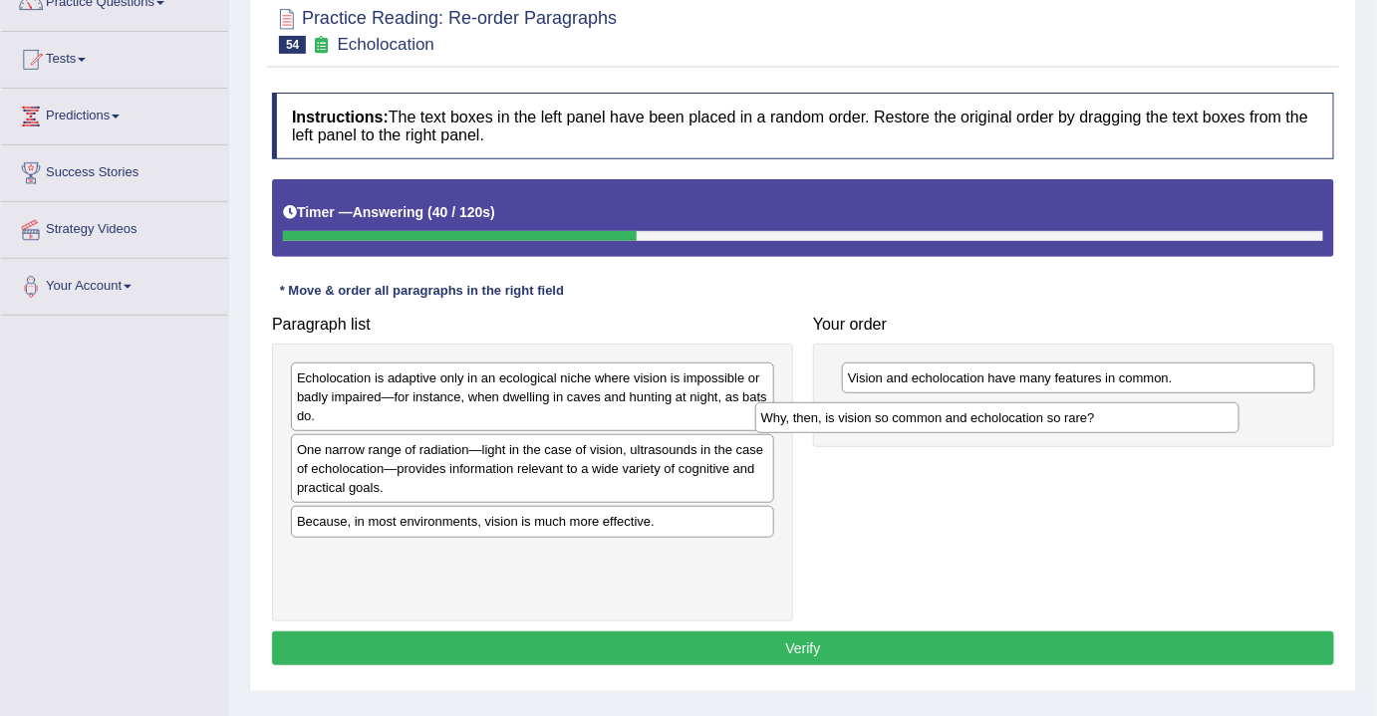
drag, startPoint x: 558, startPoint y: 371, endPoint x: 1022, endPoint y: 408, distance: 465.7
click at [1022, 408] on div "Why, then, is vision so common and echolocation so rare?" at bounding box center [997, 417] width 484 height 31
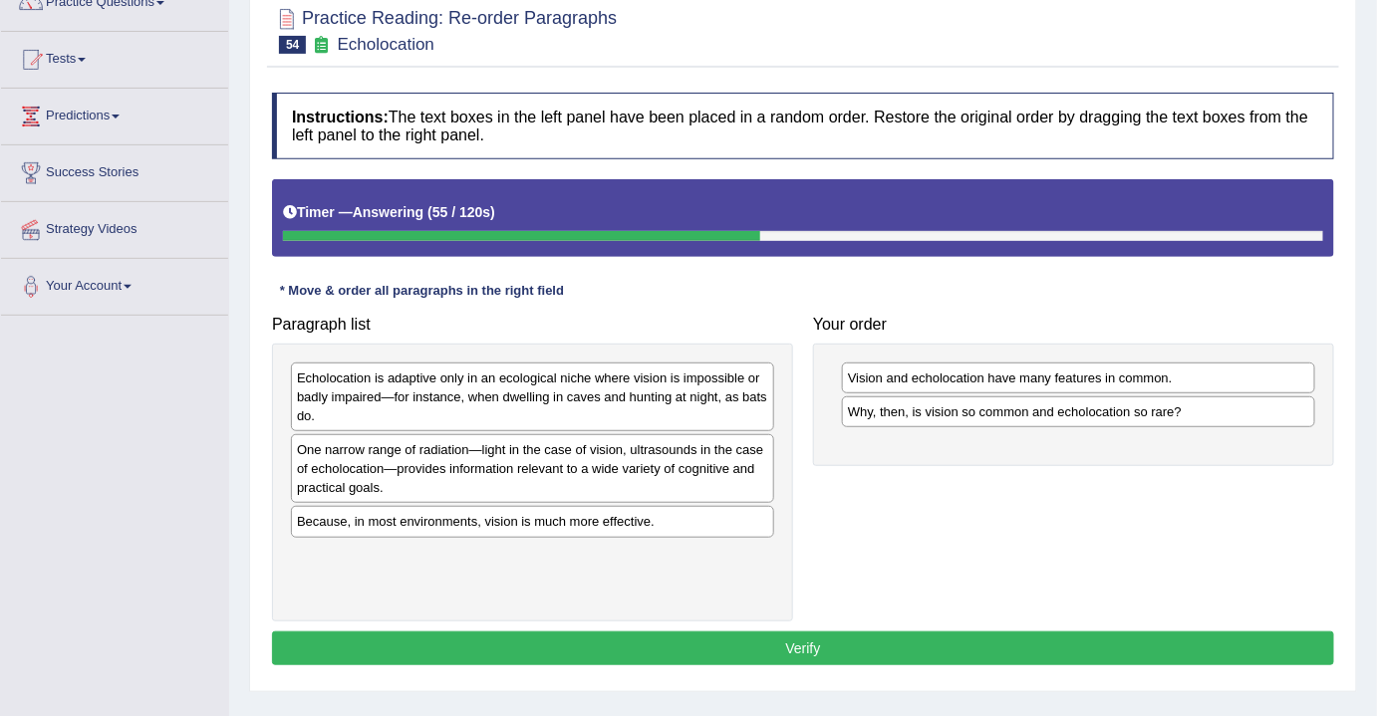
click at [468, 394] on div "Echolocation is adaptive only in an ecological niche where vision is impossible…" at bounding box center [532, 397] width 483 height 69
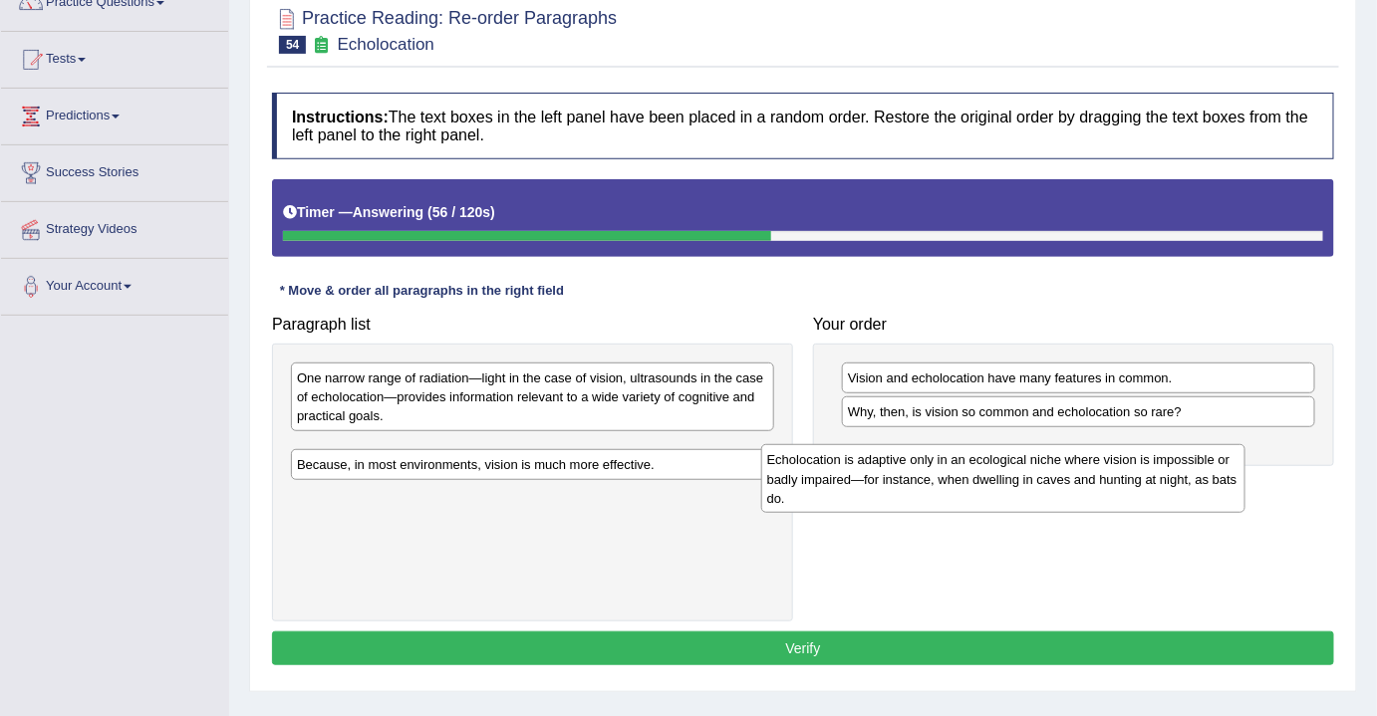
drag, startPoint x: 468, startPoint y: 394, endPoint x: 981, endPoint y: 475, distance: 519.3
click at [975, 477] on div "Echolocation is adaptive only in an ecological niche where vision is impossible…" at bounding box center [1003, 478] width 484 height 69
click at [982, 474] on div "Echolocation is adaptive only in an ecological niche where vision is impossible…" at bounding box center [1002, 478] width 484 height 69
click at [982, 474] on div "Paragraph list Echolocation is adaptive only in an ecological niche where visio…" at bounding box center [803, 464] width 1082 height 316
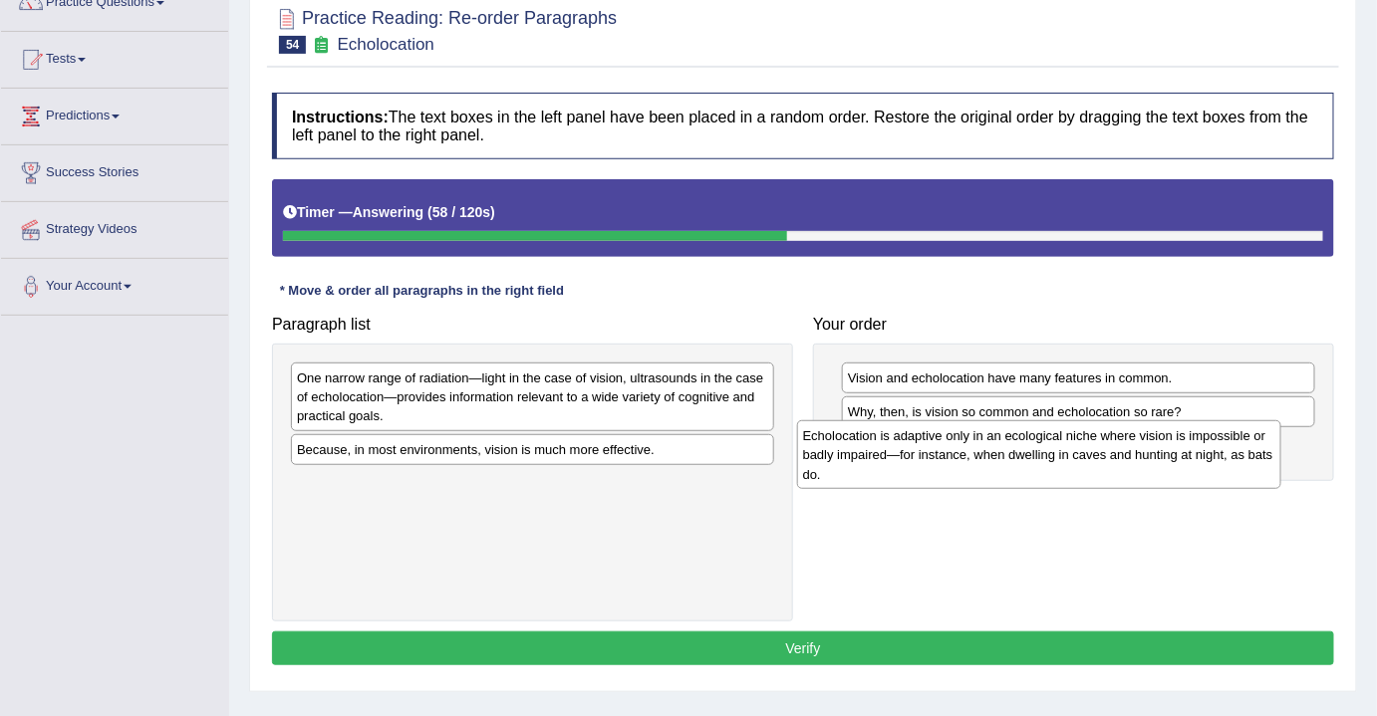
drag, startPoint x: 441, startPoint y: 462, endPoint x: 947, endPoint y: 449, distance: 506.2
click at [947, 449] on div "Echolocation is adaptive only in an ecological niche where vision is impossible…" at bounding box center [1039, 454] width 484 height 69
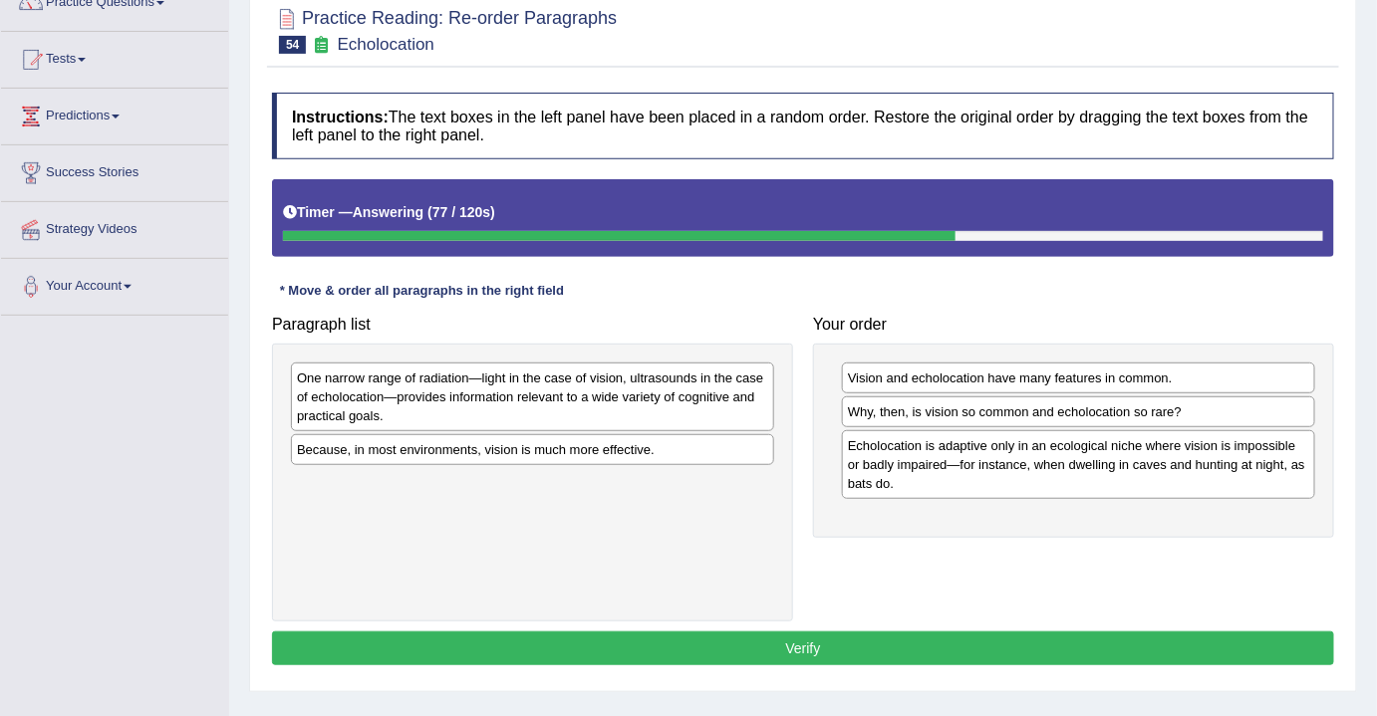
click at [488, 412] on div "One narrow range of radiation—light in the case of vision, ultrasounds in the c…" at bounding box center [532, 397] width 483 height 69
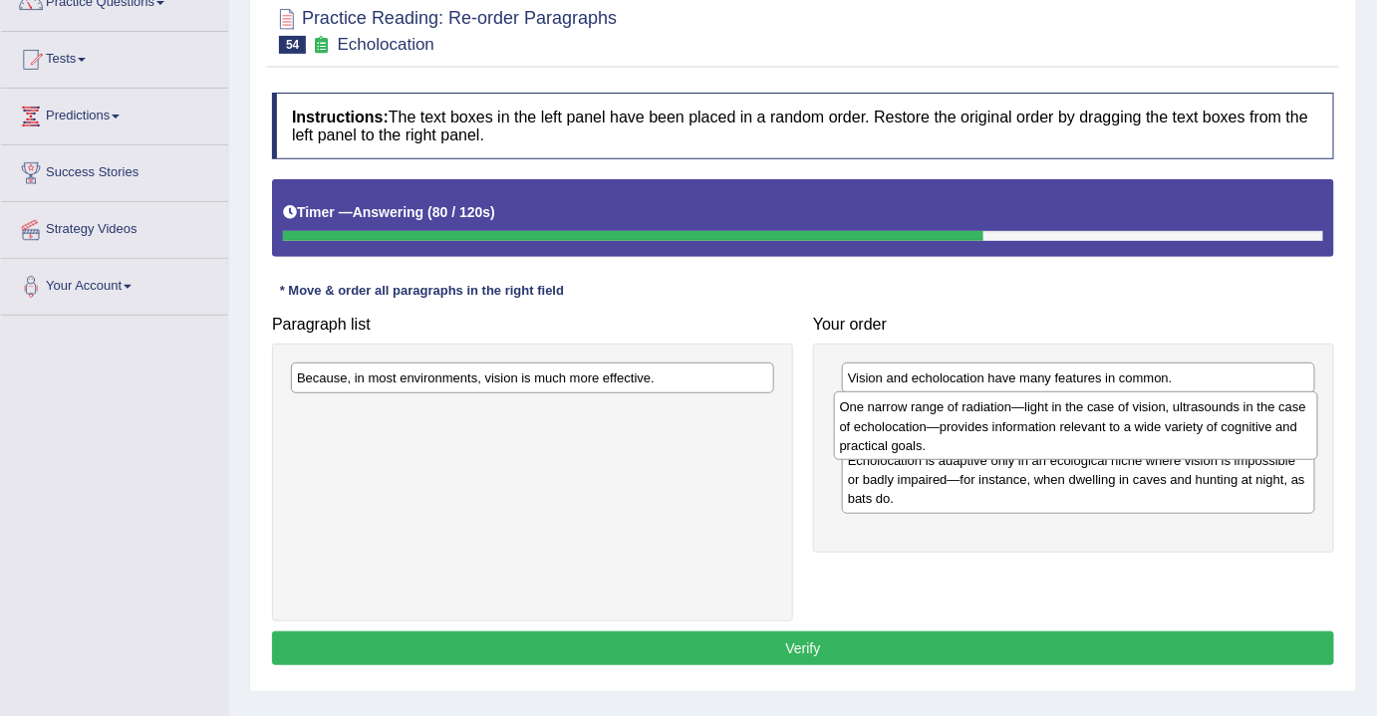
drag, startPoint x: 488, startPoint y: 412, endPoint x: 1031, endPoint y: 442, distance: 543.7
click at [1031, 442] on div "One narrow range of radiation—light in the case of vision, ultrasounds in the c…" at bounding box center [1076, 425] width 484 height 69
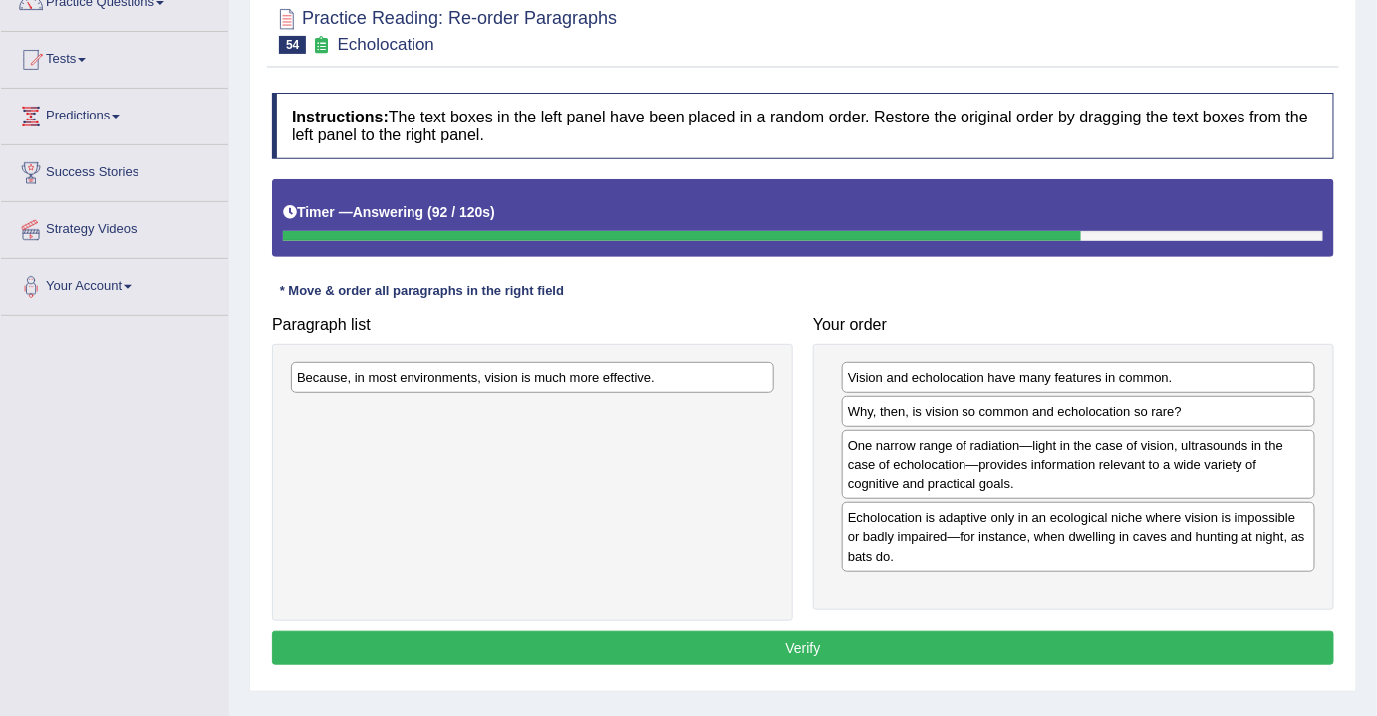
click at [446, 378] on div "Because, in most environments, vision is much more effective." at bounding box center [532, 378] width 483 height 31
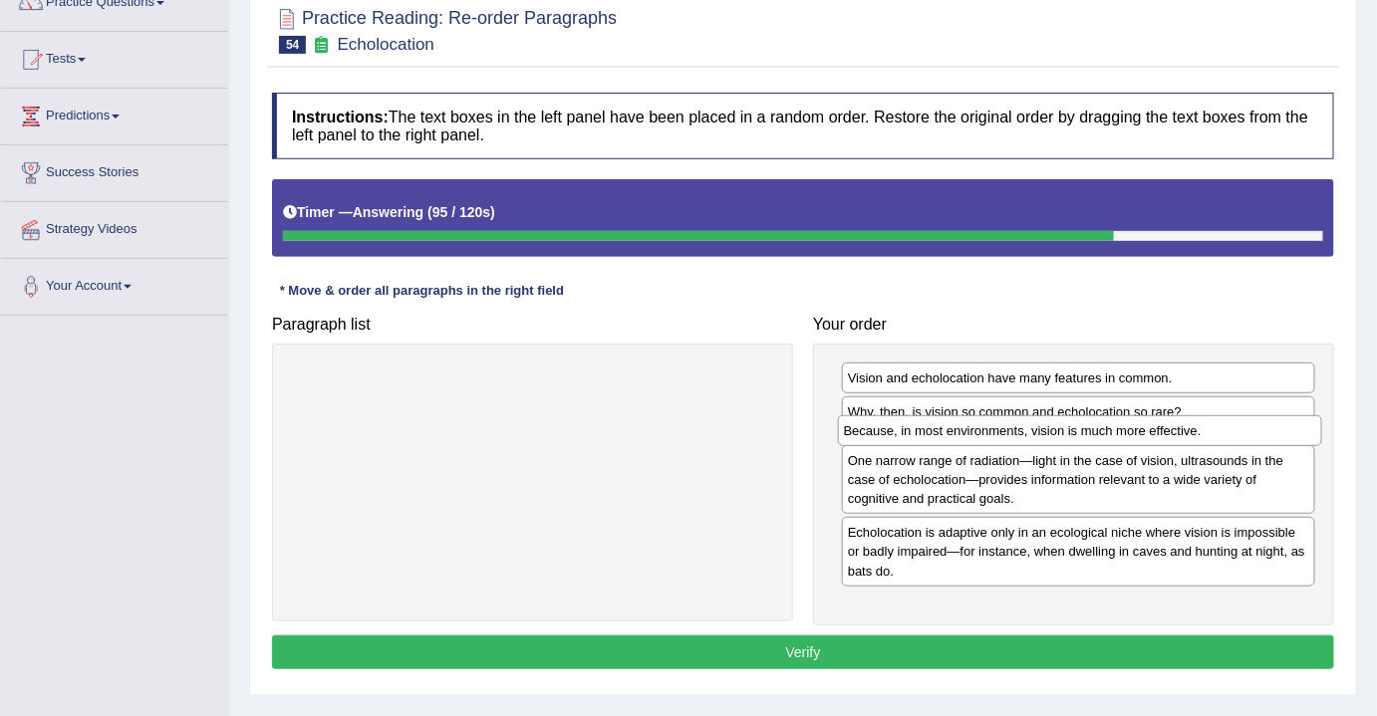
drag, startPoint x: 446, startPoint y: 378, endPoint x: 993, endPoint y: 432, distance: 549.6
click at [993, 432] on div "Because, in most environments, vision is much more effective." at bounding box center [1080, 430] width 484 height 31
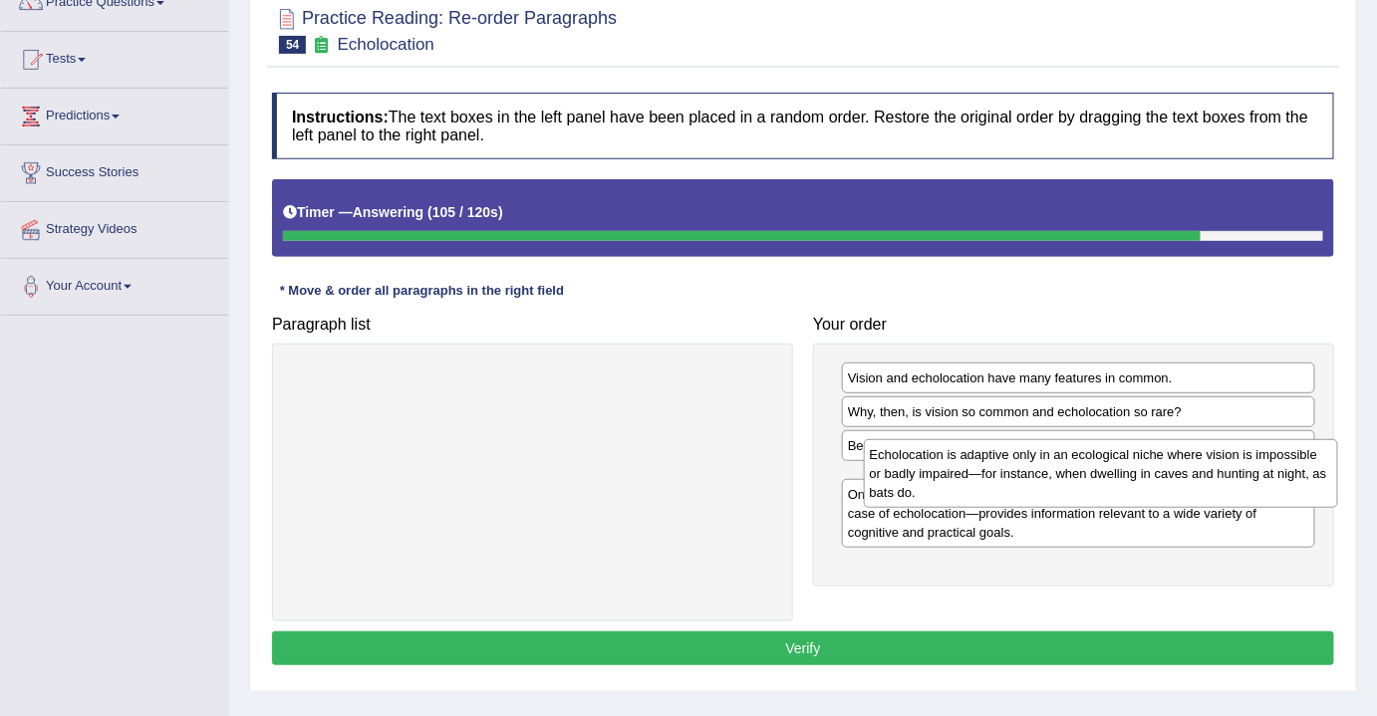
drag, startPoint x: 1022, startPoint y: 569, endPoint x: 1043, endPoint y: 474, distance: 96.9
click at [1043, 474] on div "Echolocation is adaptive only in an ecological niche where vision is impossible…" at bounding box center [1101, 473] width 474 height 69
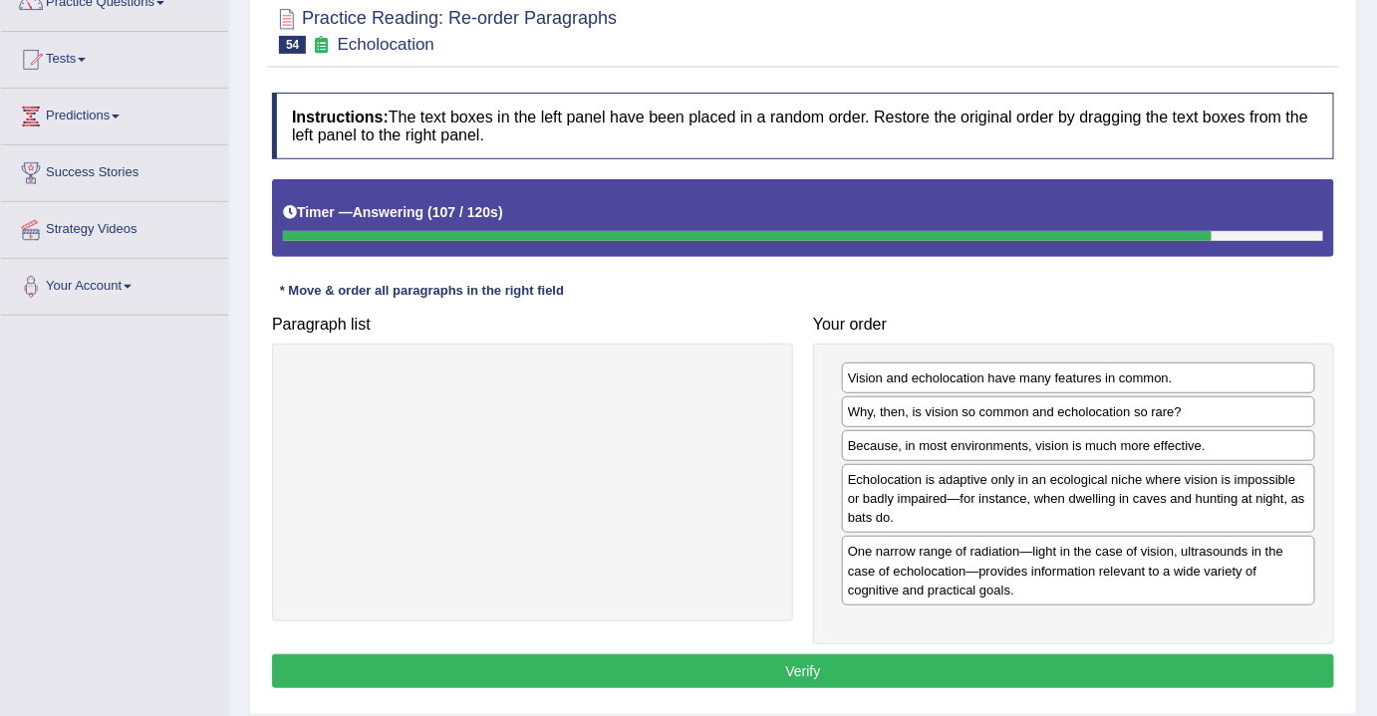
click at [769, 665] on button "Verify" at bounding box center [803, 671] width 1062 height 34
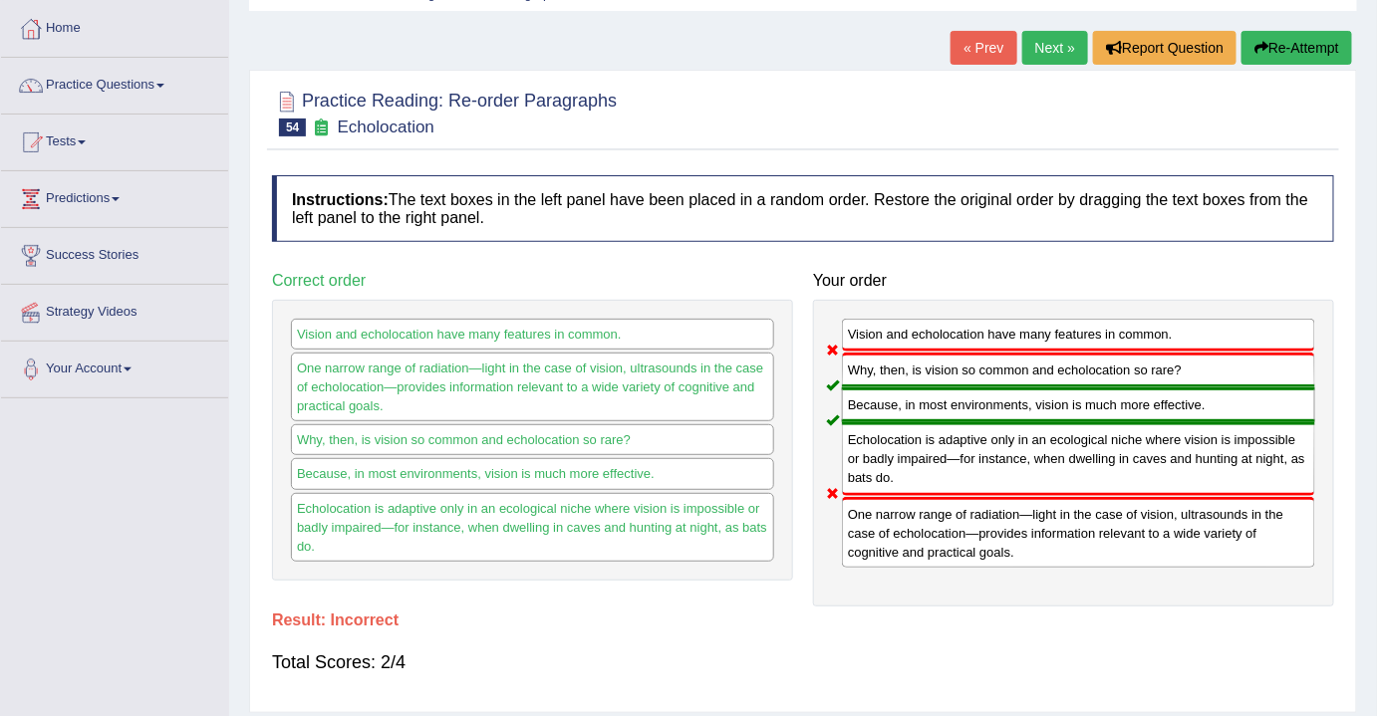
scroll to position [0, 0]
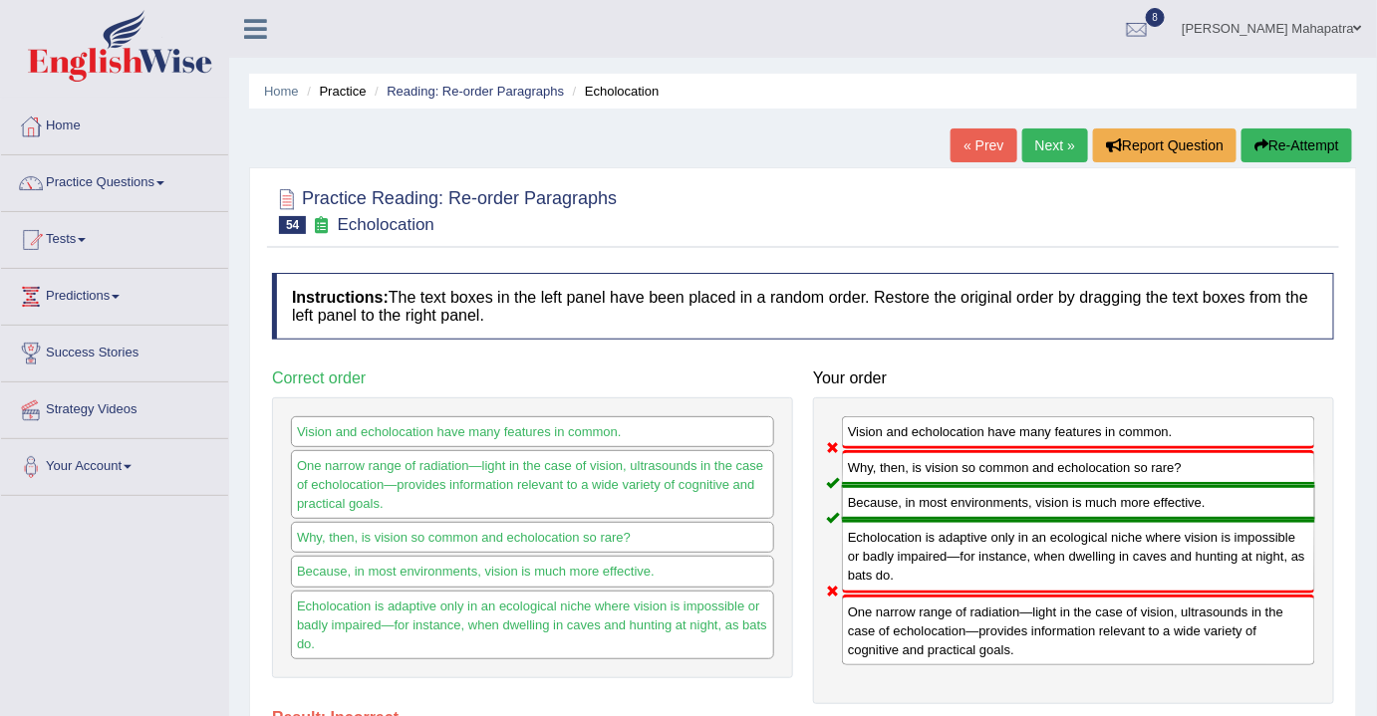
click at [1044, 144] on link "Next »" at bounding box center [1055, 146] width 66 height 34
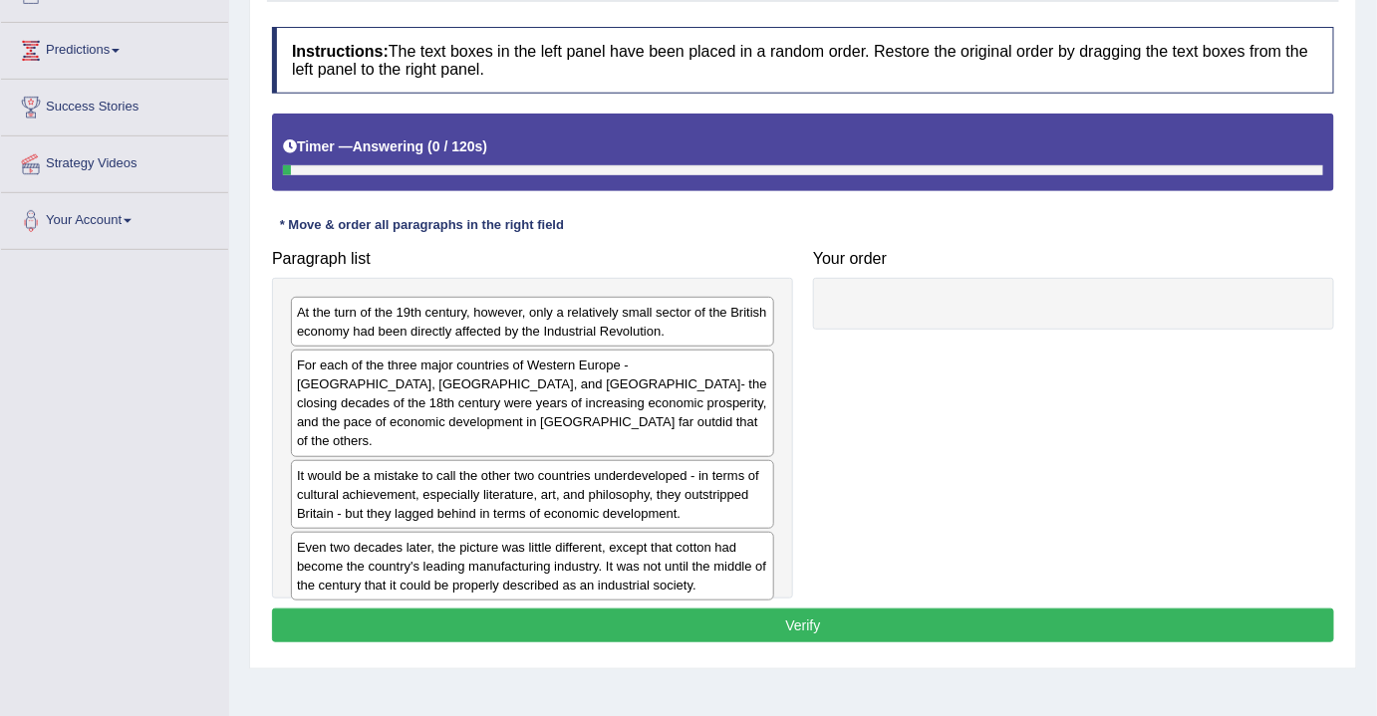
scroll to position [271, 0]
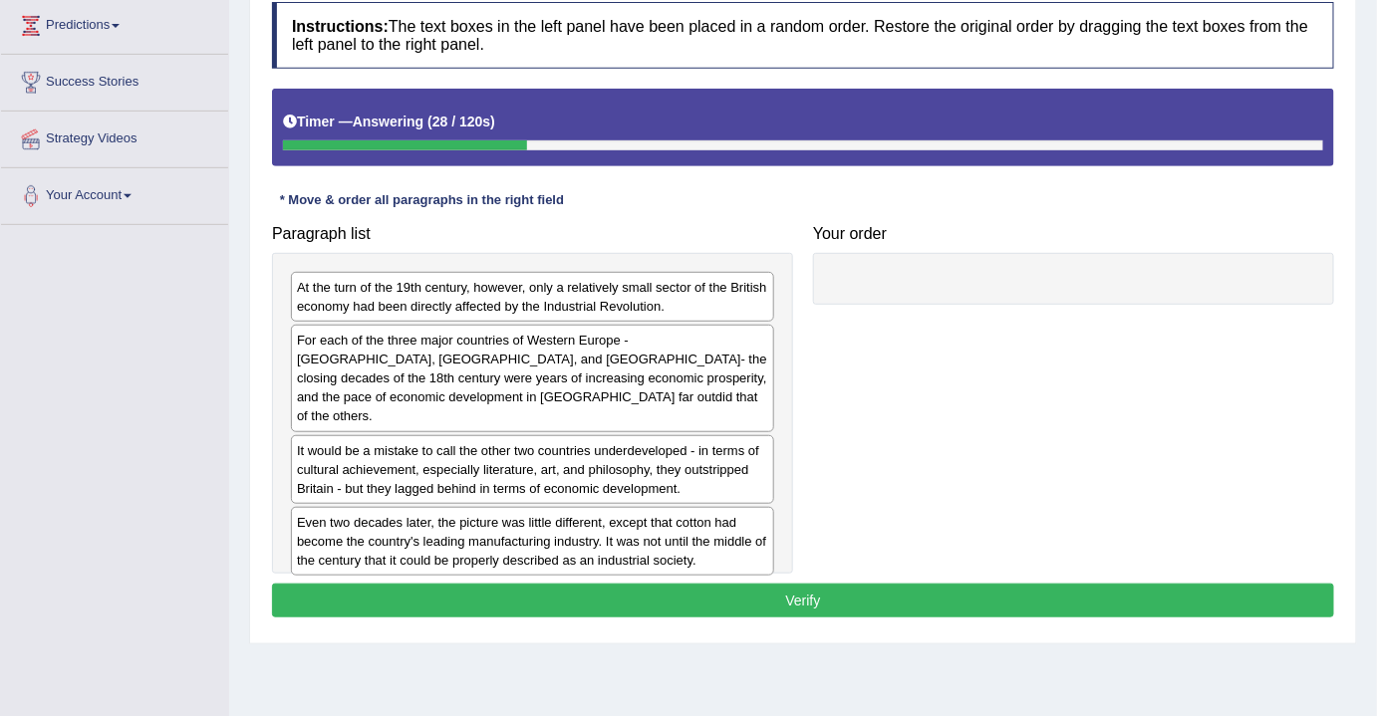
click at [506, 522] on div "Even two decades later, the picture was little different, except that cotton ha…" at bounding box center [532, 541] width 483 height 69
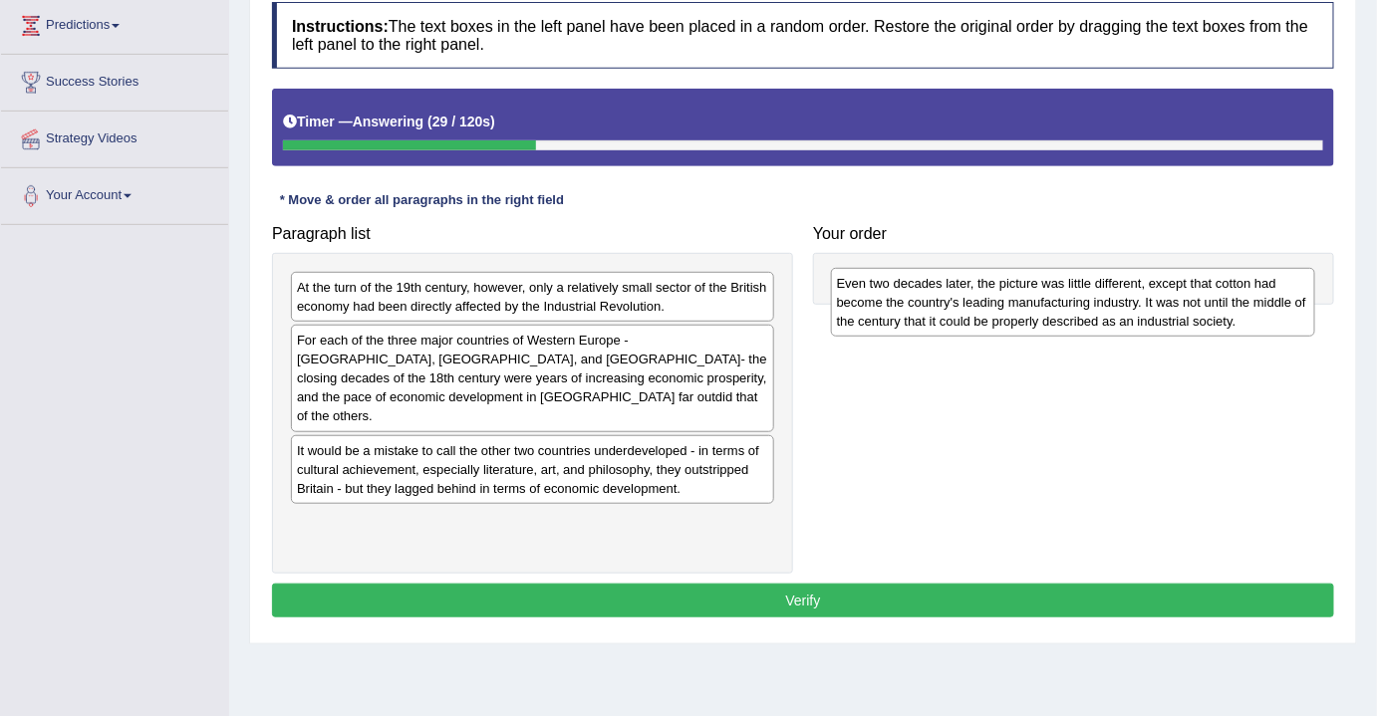
drag, startPoint x: 506, startPoint y: 522, endPoint x: 1040, endPoint y: 298, distance: 579.1
click at [1040, 298] on div "Even two decades later, the picture was little different, except that cotton ha…" at bounding box center [1073, 302] width 484 height 69
click at [1038, 299] on div "Even two decades later, the picture was little different, except that cotton ha…" at bounding box center [1067, 296] width 484 height 69
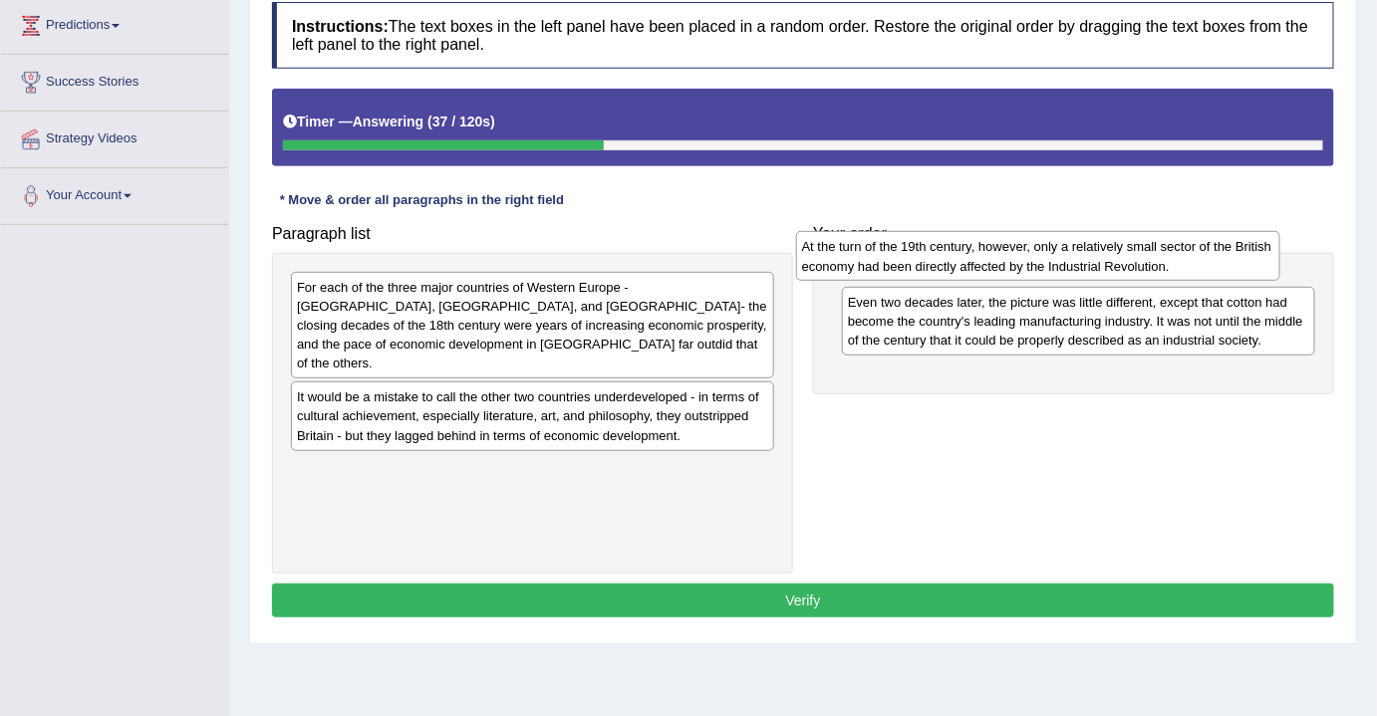
drag, startPoint x: 510, startPoint y: 293, endPoint x: 1017, endPoint y: 252, distance: 508.7
click at [1017, 252] on div "At the turn of the 19th century, however, only a relatively small sector of the…" at bounding box center [1038, 256] width 484 height 50
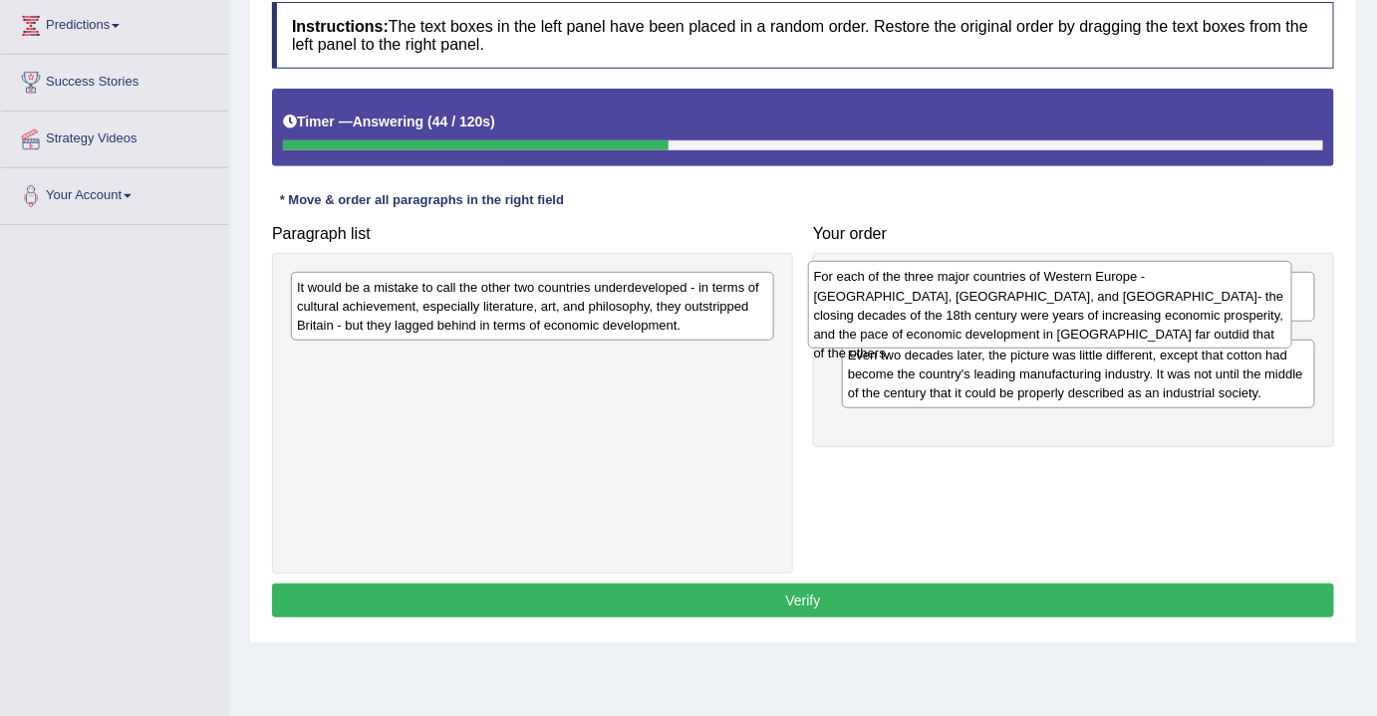
drag, startPoint x: 567, startPoint y: 306, endPoint x: 1084, endPoint y: 297, distance: 517.1
click at [1084, 297] on div "For each of the three major countries of Western Europe - [GEOGRAPHIC_DATA], [G…" at bounding box center [1050, 305] width 484 height 88
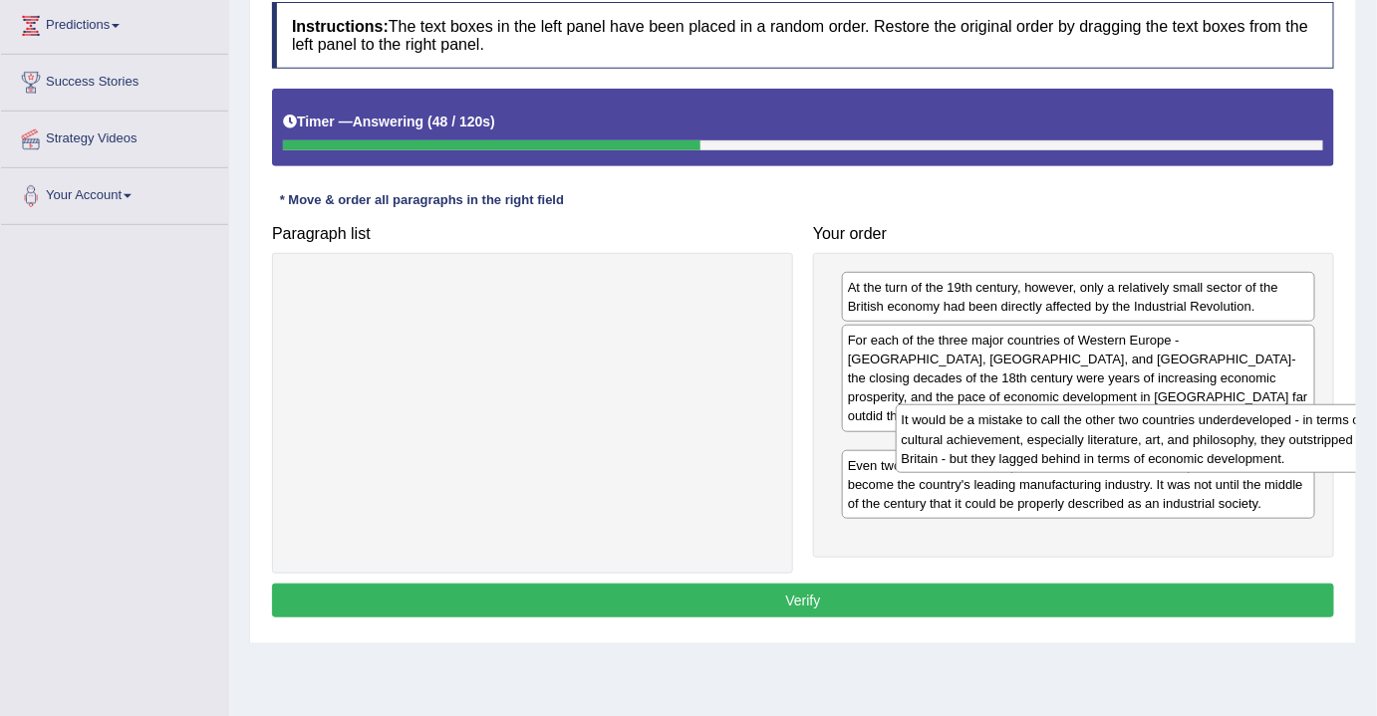
drag, startPoint x: 580, startPoint y: 319, endPoint x: 1149, endPoint y: 440, distance: 581.6
click at [1183, 451] on div "It would be a mistake to call the other two countries underdeveloped - in terms…" at bounding box center [1138, 438] width 484 height 69
click at [1151, 440] on div "It would be a mistake to call the other two countries underdeveloped - in terms…" at bounding box center [1138, 438] width 484 height 69
click at [1132, 439] on div "It would be a mistake to call the other two countries underdeveloped - in terms…" at bounding box center [1124, 440] width 484 height 69
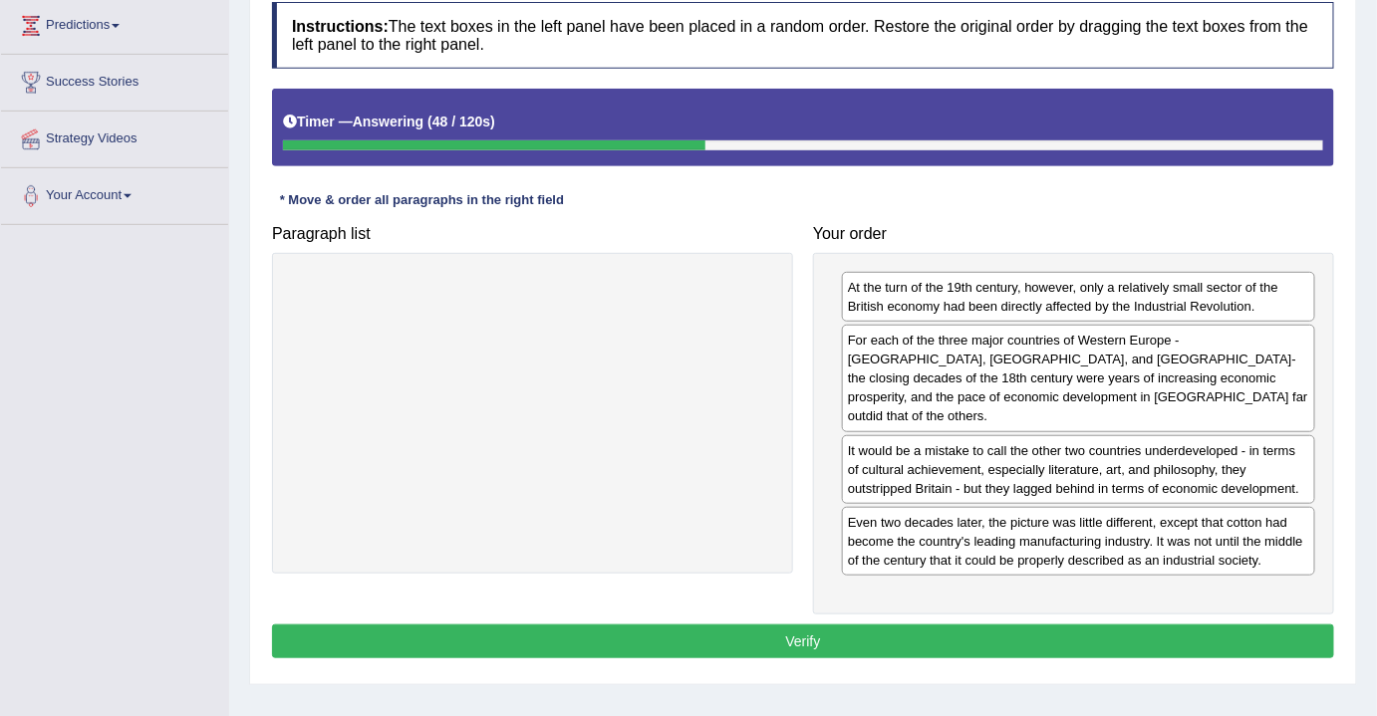
drag, startPoint x: 1132, startPoint y: 439, endPoint x: 1114, endPoint y: 425, distance: 22.7
click at [1111, 435] on div "It would be a mistake to call the other two countries underdeveloped - in terms…" at bounding box center [1078, 469] width 473 height 69
click at [815, 625] on button "Verify" at bounding box center [803, 642] width 1062 height 34
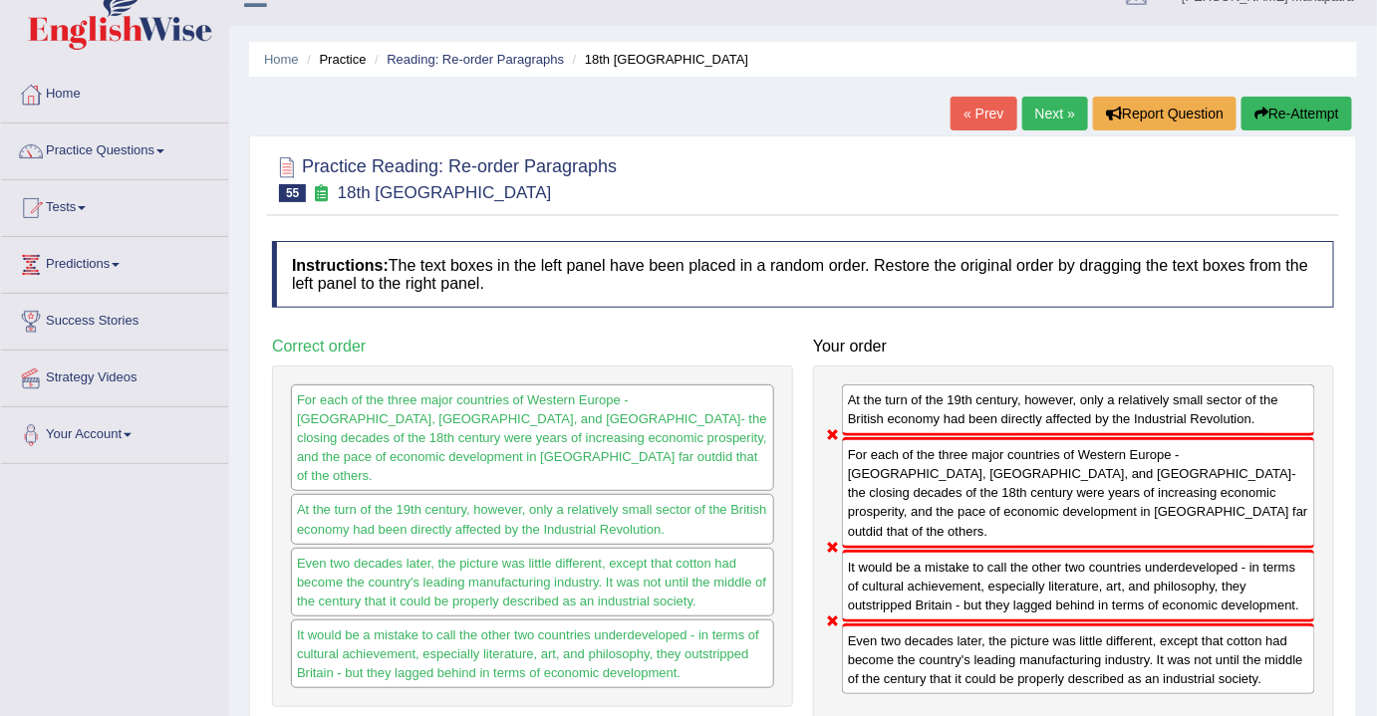
scroll to position [0, 0]
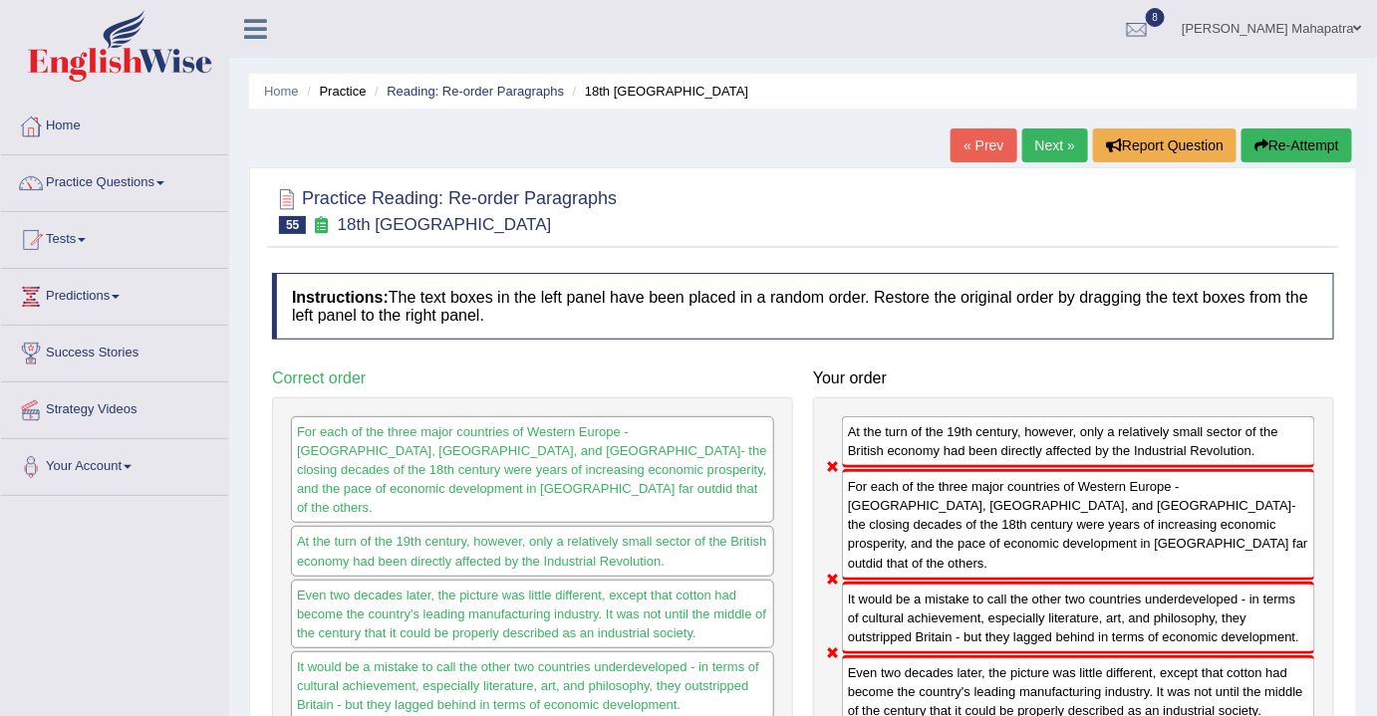
click at [1301, 143] on button "Re-Attempt" at bounding box center [1296, 146] width 111 height 34
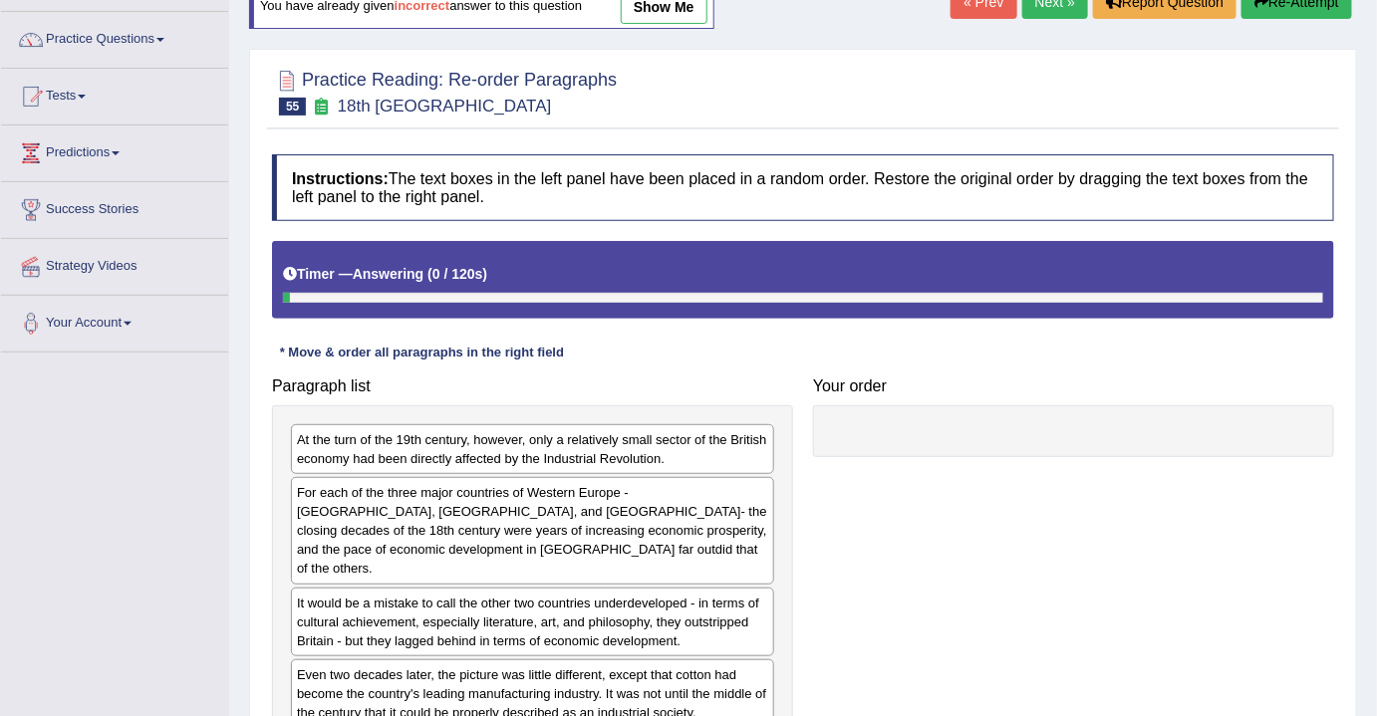
scroll to position [271, 0]
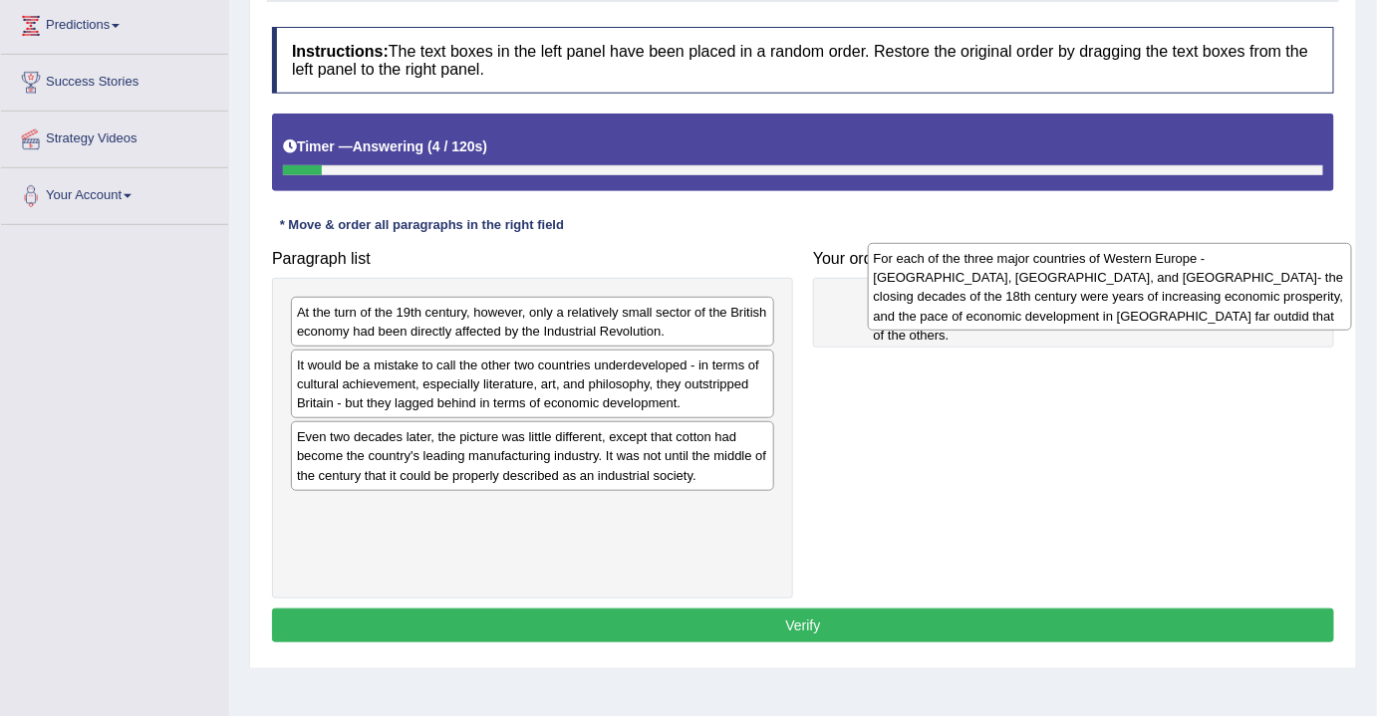
drag, startPoint x: 528, startPoint y: 401, endPoint x: 1071, endPoint y: 289, distance: 554.4
click at [1071, 289] on div "For each of the three major countries of Western Europe - Britain, France, and …" at bounding box center [1110, 287] width 484 height 88
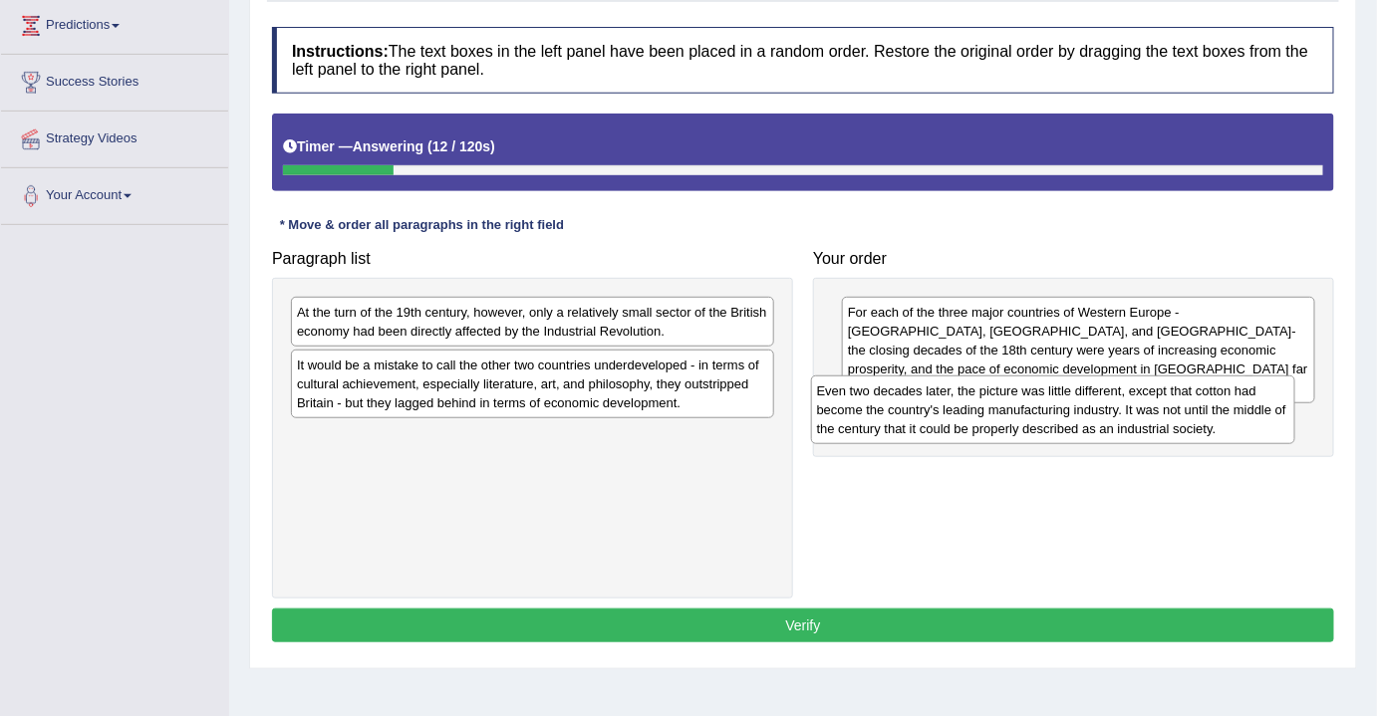
drag, startPoint x: 535, startPoint y: 456, endPoint x: 1062, endPoint y: 412, distance: 528.8
click at [1062, 412] on div "Even two decades later, the picture was little different, except that cotton ha…" at bounding box center [1053, 410] width 484 height 69
click at [1062, 412] on div "Even two decades later, the picture was little different, except that cotton ha…" at bounding box center [1060, 411] width 484 height 69
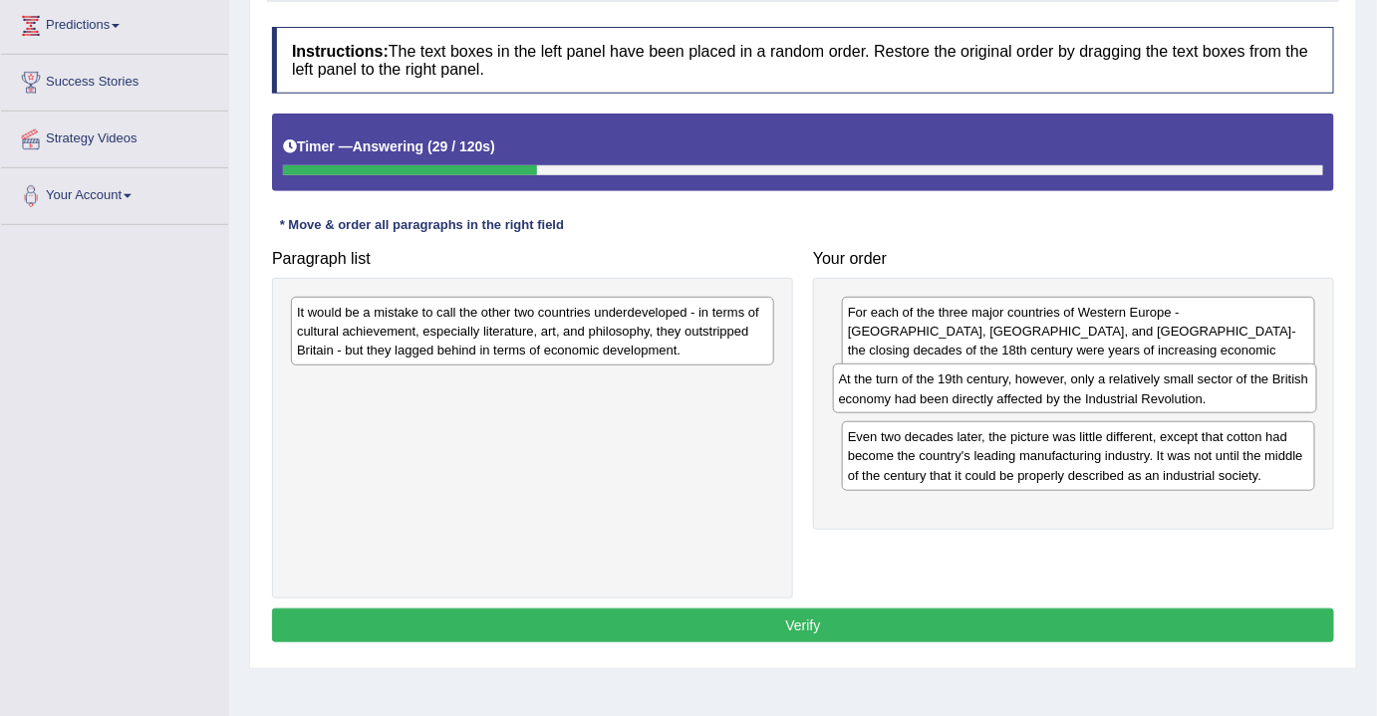
drag, startPoint x: 502, startPoint y: 315, endPoint x: 1044, endPoint y: 383, distance: 546.1
click at [1044, 383] on div "At the turn of the 19th century, however, only a relatively small sector of the…" at bounding box center [1075, 389] width 484 height 50
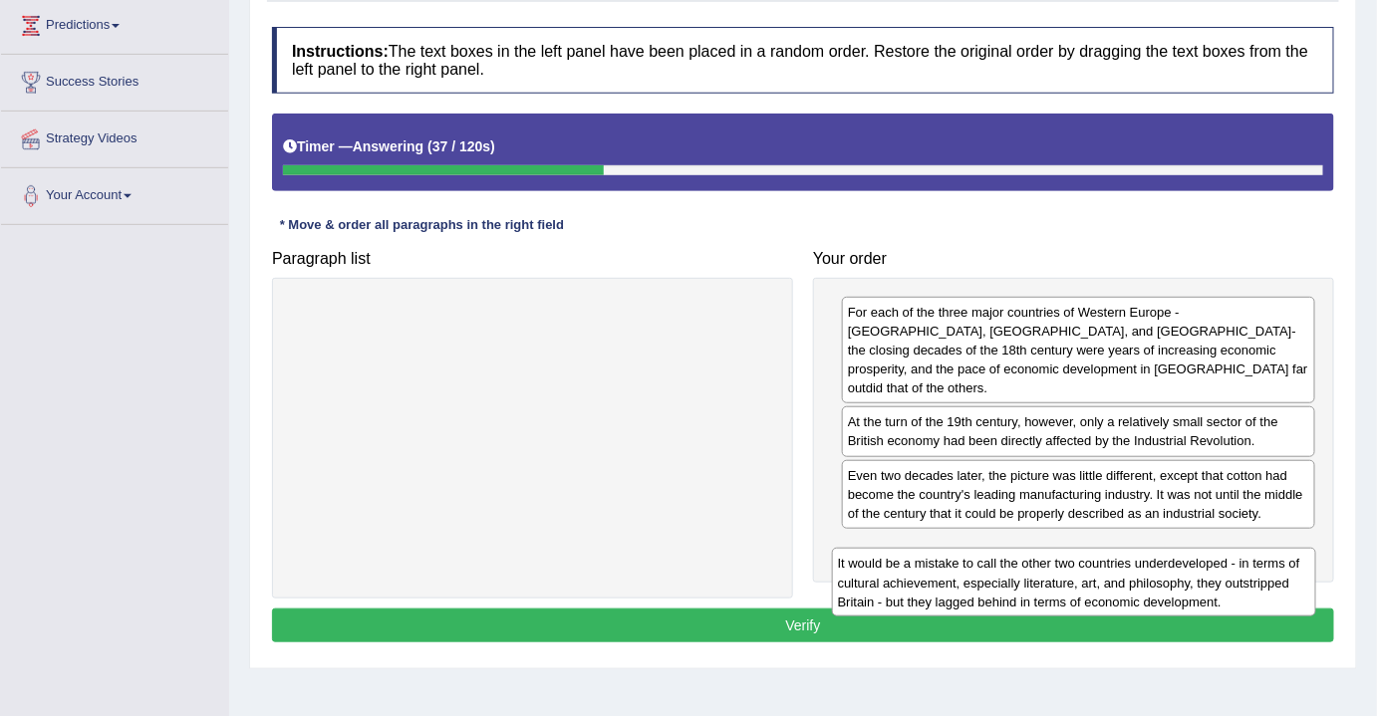
drag, startPoint x: 542, startPoint y: 329, endPoint x: 1114, endPoint y: 575, distance: 622.5
click at [1114, 576] on div "It would be a mistake to call the other two countries underdeveloped - in terms…" at bounding box center [1074, 582] width 484 height 69
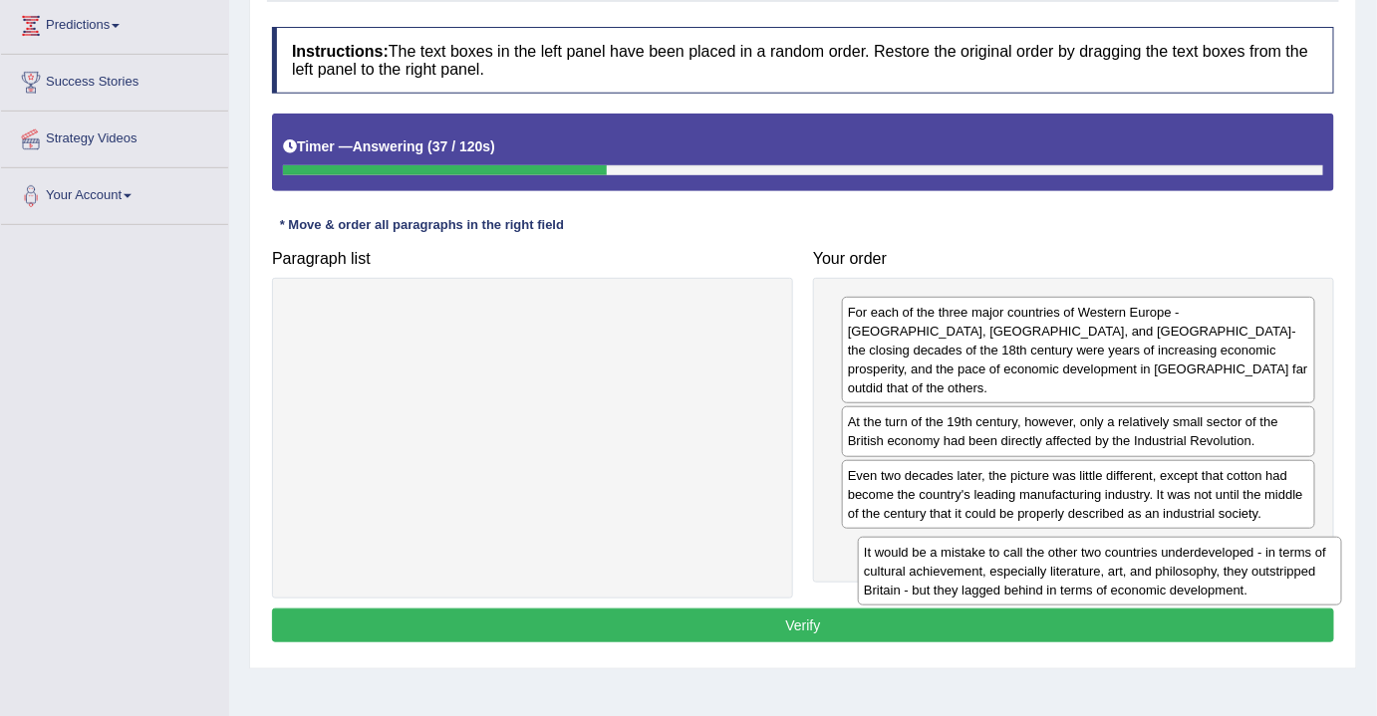
click at [1094, 537] on div "It would be a mistake to call the other two countries underdeveloped - in terms…" at bounding box center [1100, 571] width 484 height 69
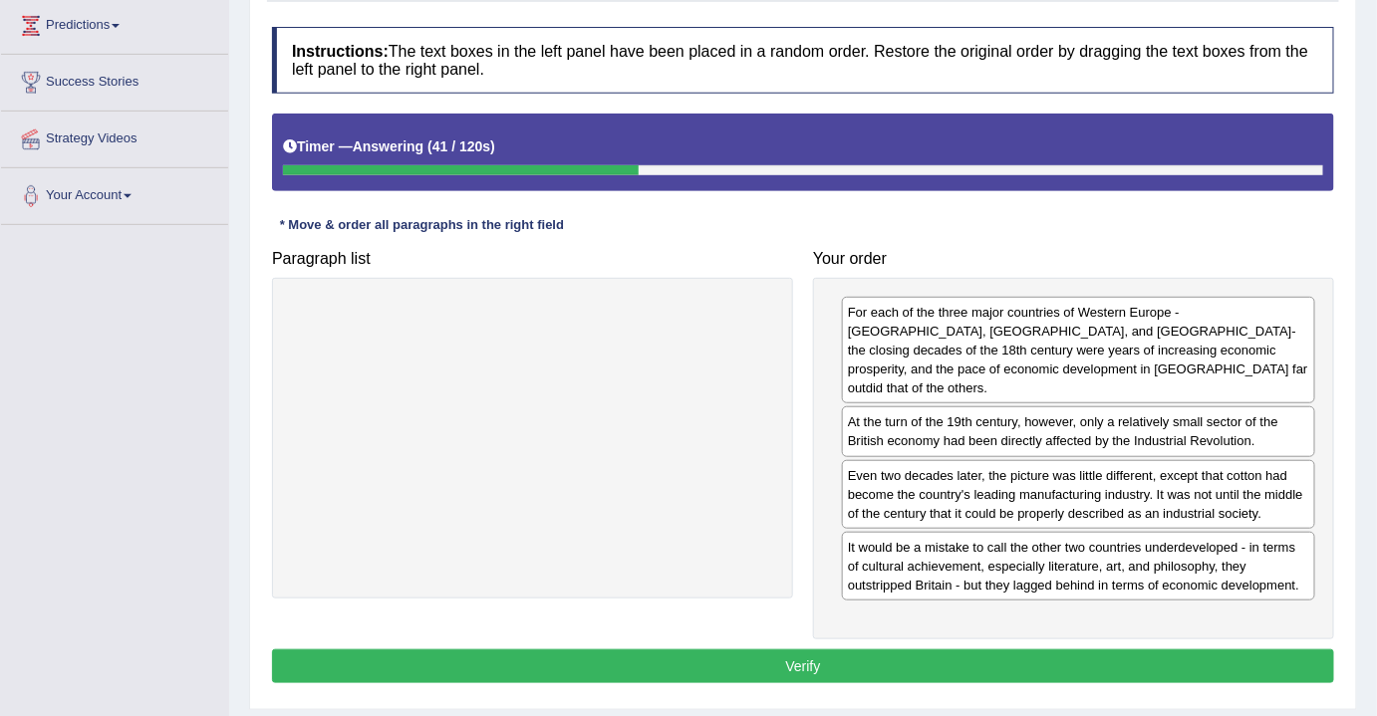
click at [775, 649] on button "Verify" at bounding box center [803, 666] width 1062 height 34
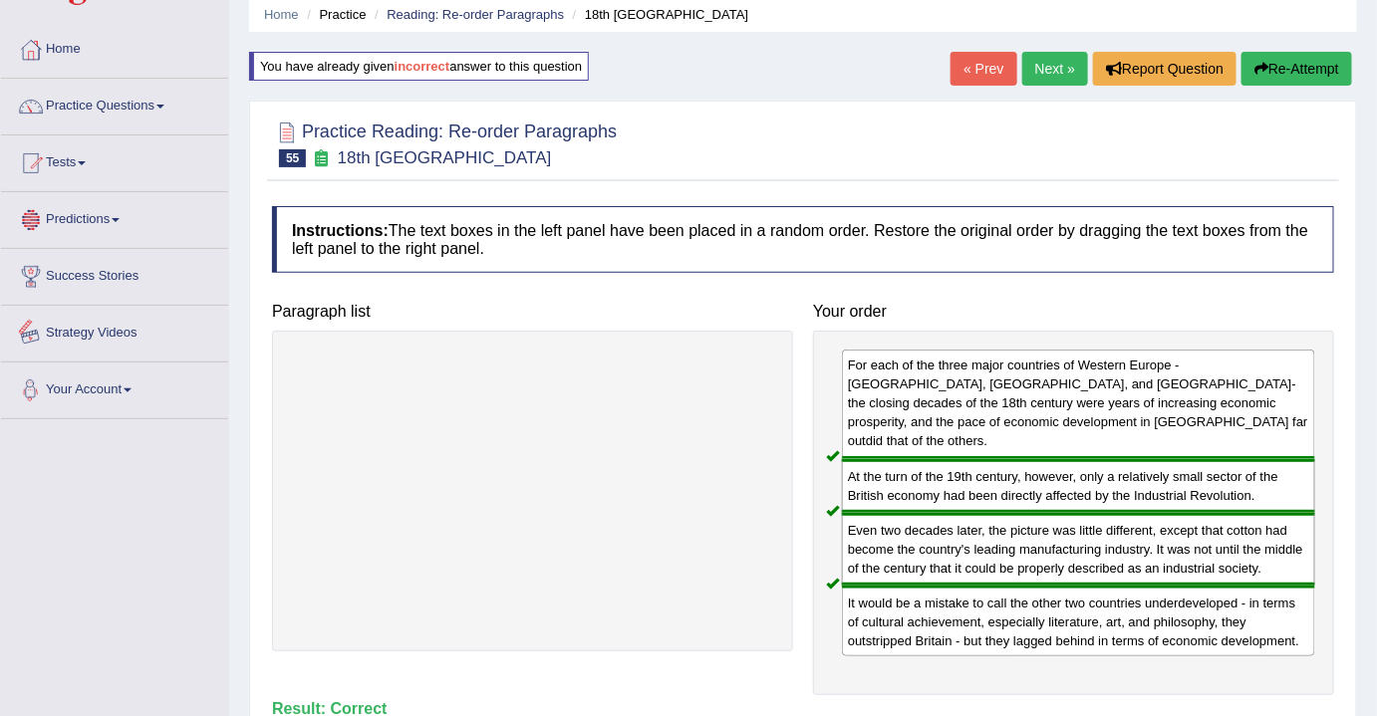
scroll to position [0, 0]
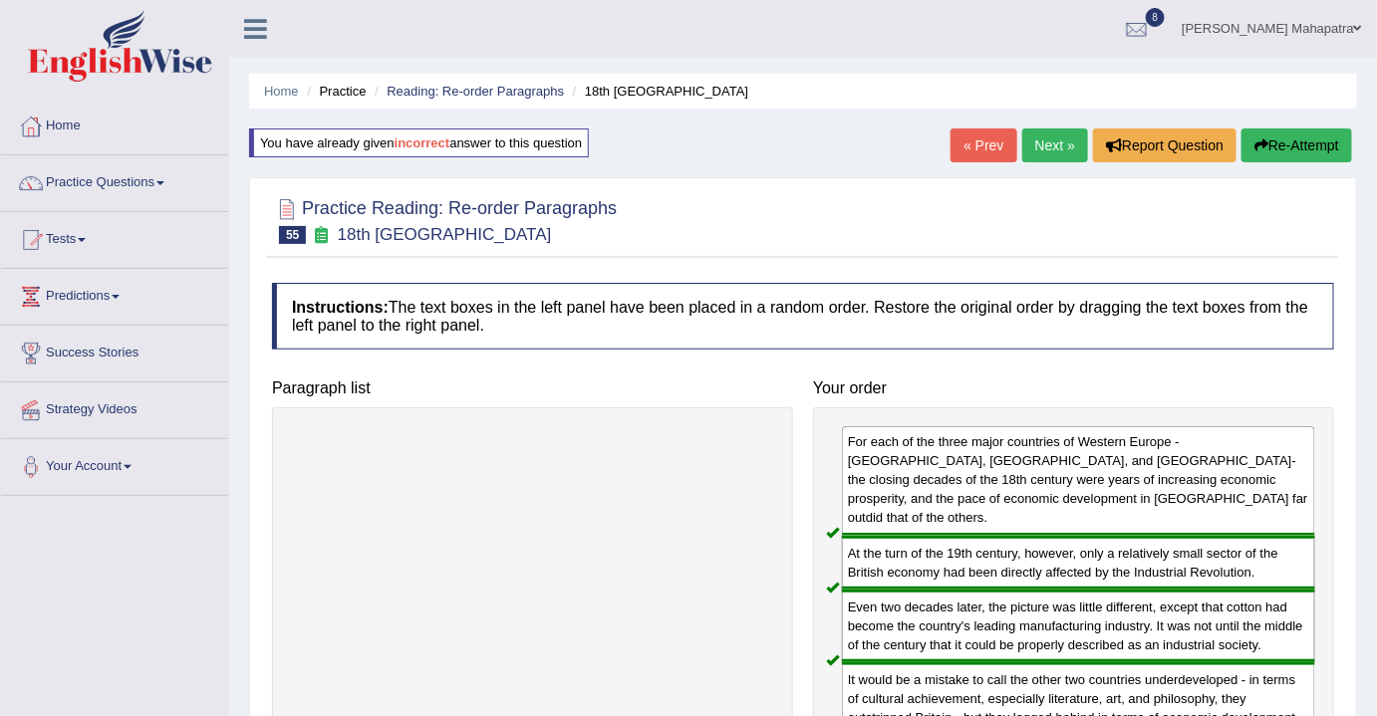
click at [1037, 142] on link "Next »" at bounding box center [1055, 146] width 66 height 34
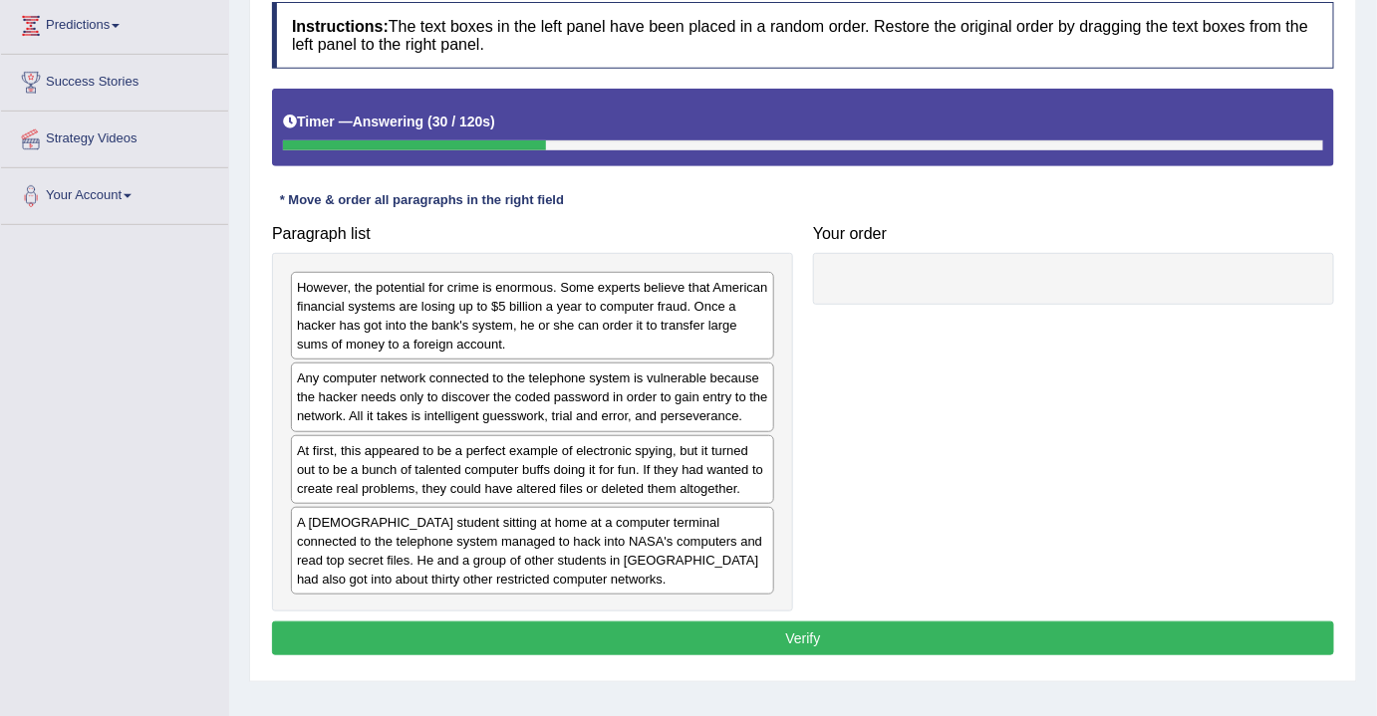
drag, startPoint x: 416, startPoint y: 554, endPoint x: 877, endPoint y: 456, distance: 470.5
click at [416, 554] on div "A [DEMOGRAPHIC_DATA] student sitting at home at a computer terminal connected t…" at bounding box center [532, 551] width 483 height 88
click at [582, 546] on div "A [DEMOGRAPHIC_DATA] student sitting at home at a computer terminal connected t…" at bounding box center [532, 551] width 483 height 88
drag, startPoint x: 877, startPoint y: 456, endPoint x: 974, endPoint y: 297, distance: 186.9
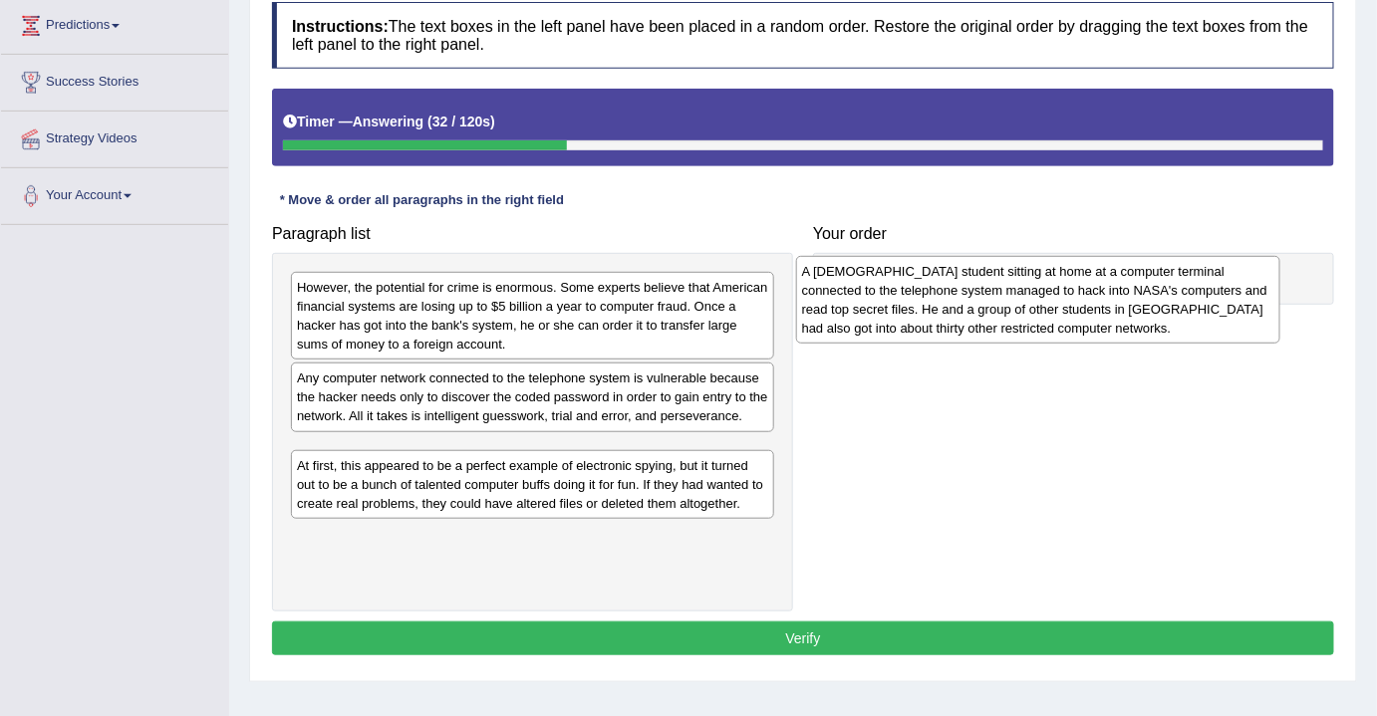
drag, startPoint x: 443, startPoint y: 562, endPoint x: 948, endPoint y: 307, distance: 565.8
click at [948, 307] on div "A [DEMOGRAPHIC_DATA] student sitting at home at a computer terminal connected t…" at bounding box center [1038, 300] width 484 height 88
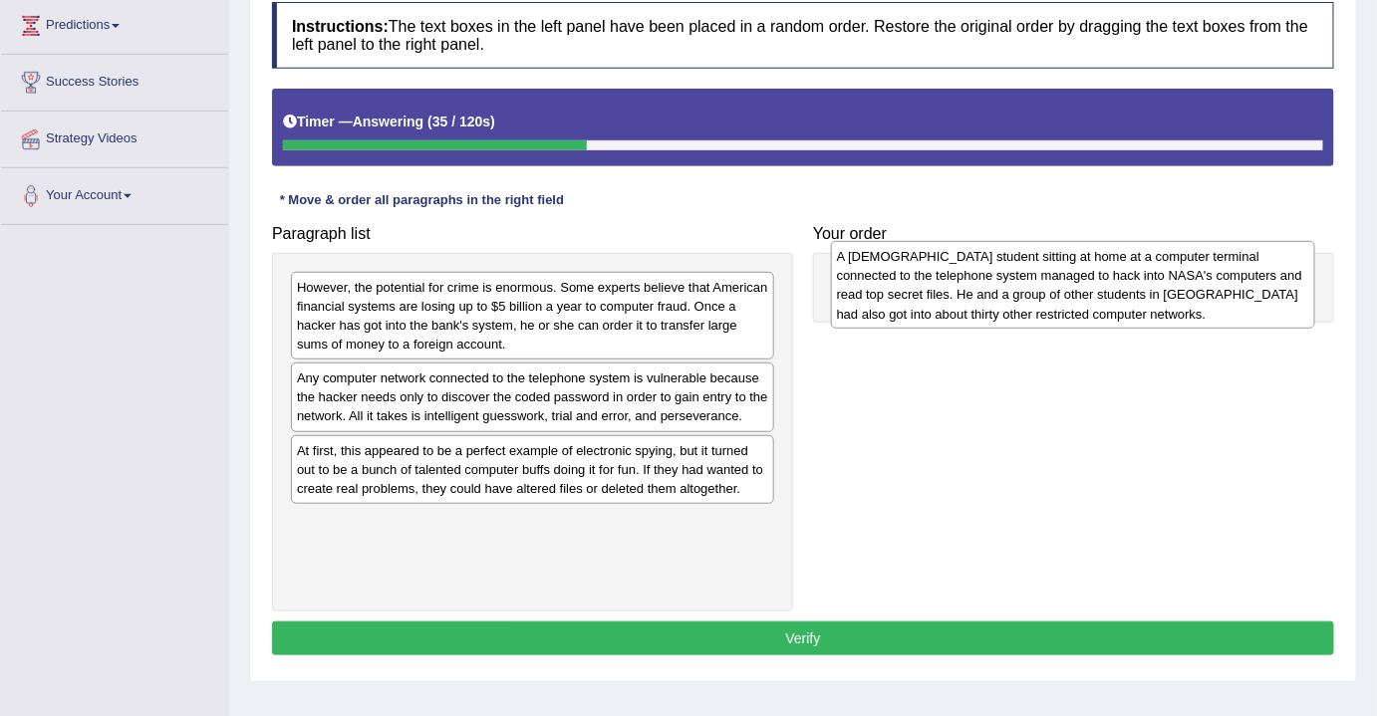
drag, startPoint x: 434, startPoint y: 481, endPoint x: 974, endPoint y: 289, distance: 573.1
click at [974, 289] on div "A [DEMOGRAPHIC_DATA] student sitting at home at a computer terminal connected t…" at bounding box center [1073, 285] width 484 height 88
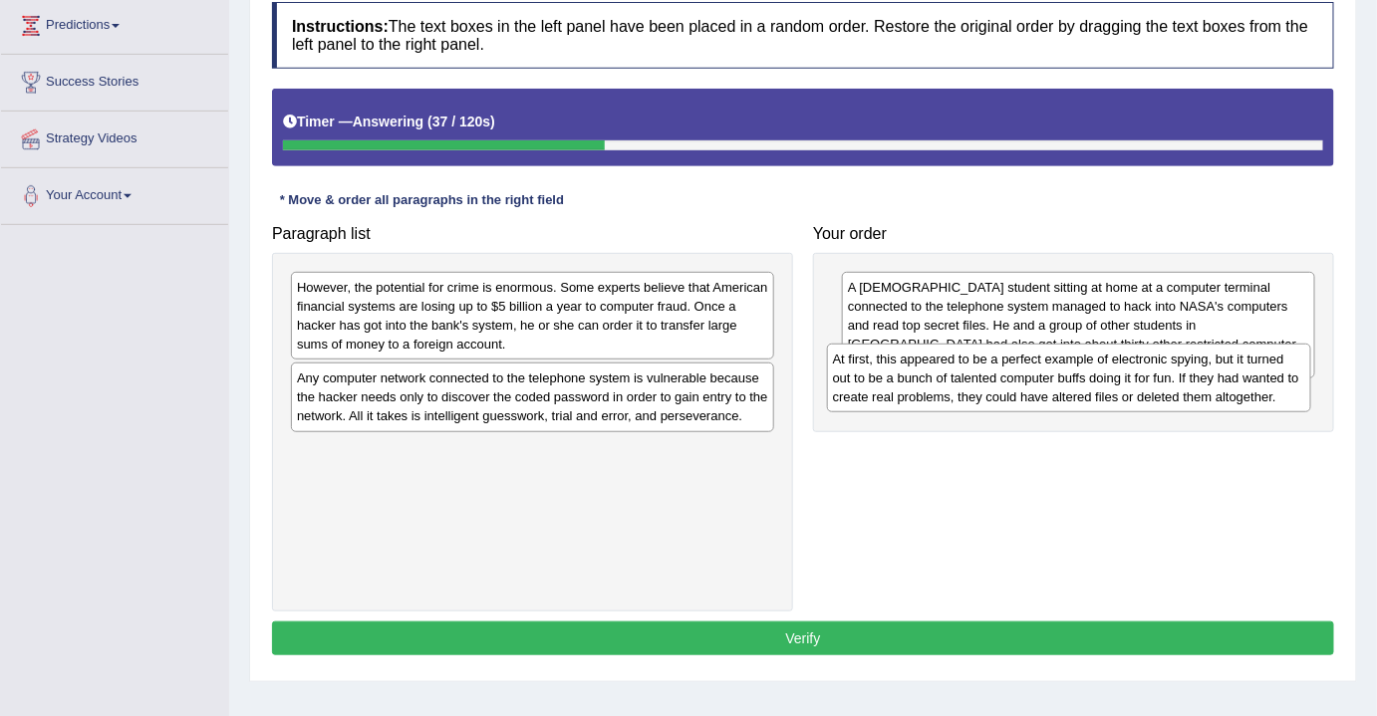
drag, startPoint x: 476, startPoint y: 472, endPoint x: 1012, endPoint y: 382, distance: 543.5
click at [1012, 382] on div "At first, this appeared to be a perfect example of electronic spying, but it tu…" at bounding box center [1069, 378] width 484 height 69
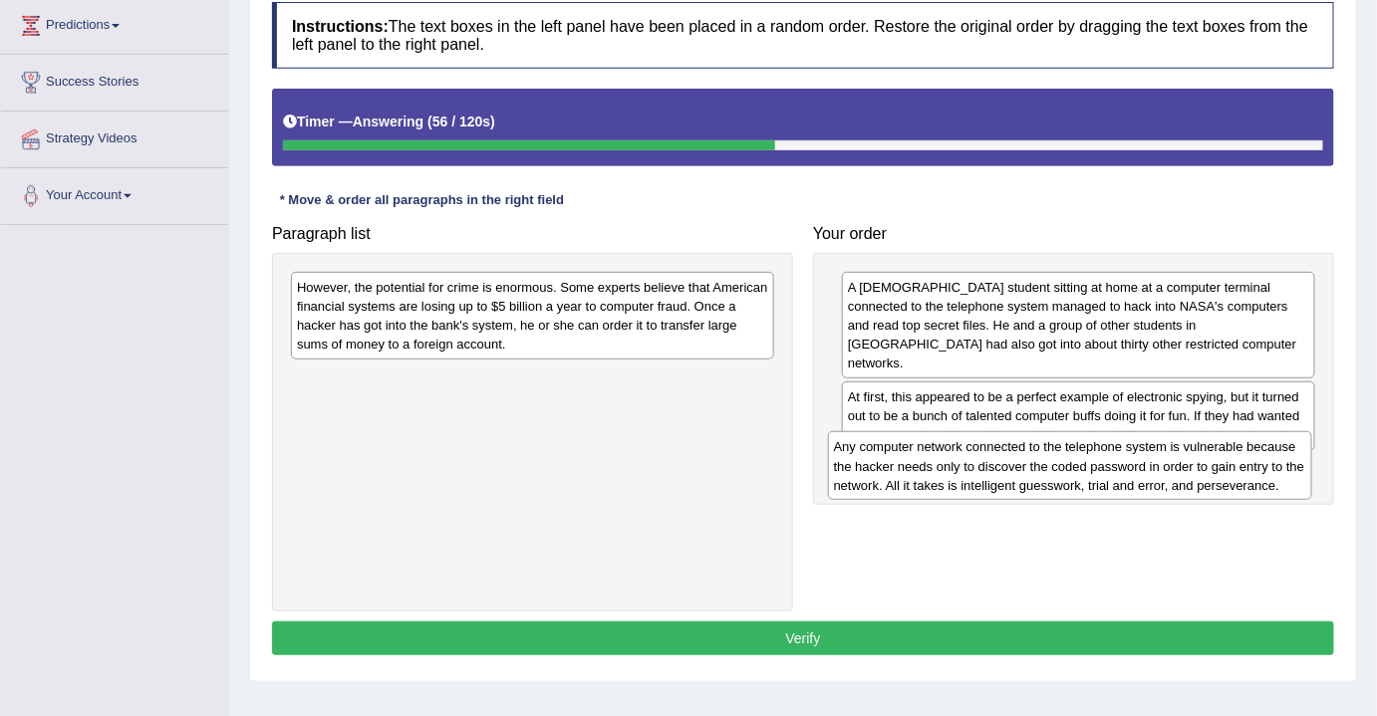
drag, startPoint x: 432, startPoint y: 400, endPoint x: 969, endPoint y: 465, distance: 540.8
click at [969, 465] on div "Any computer network connected to the telephone system is vulnerable because th…" at bounding box center [1070, 465] width 484 height 69
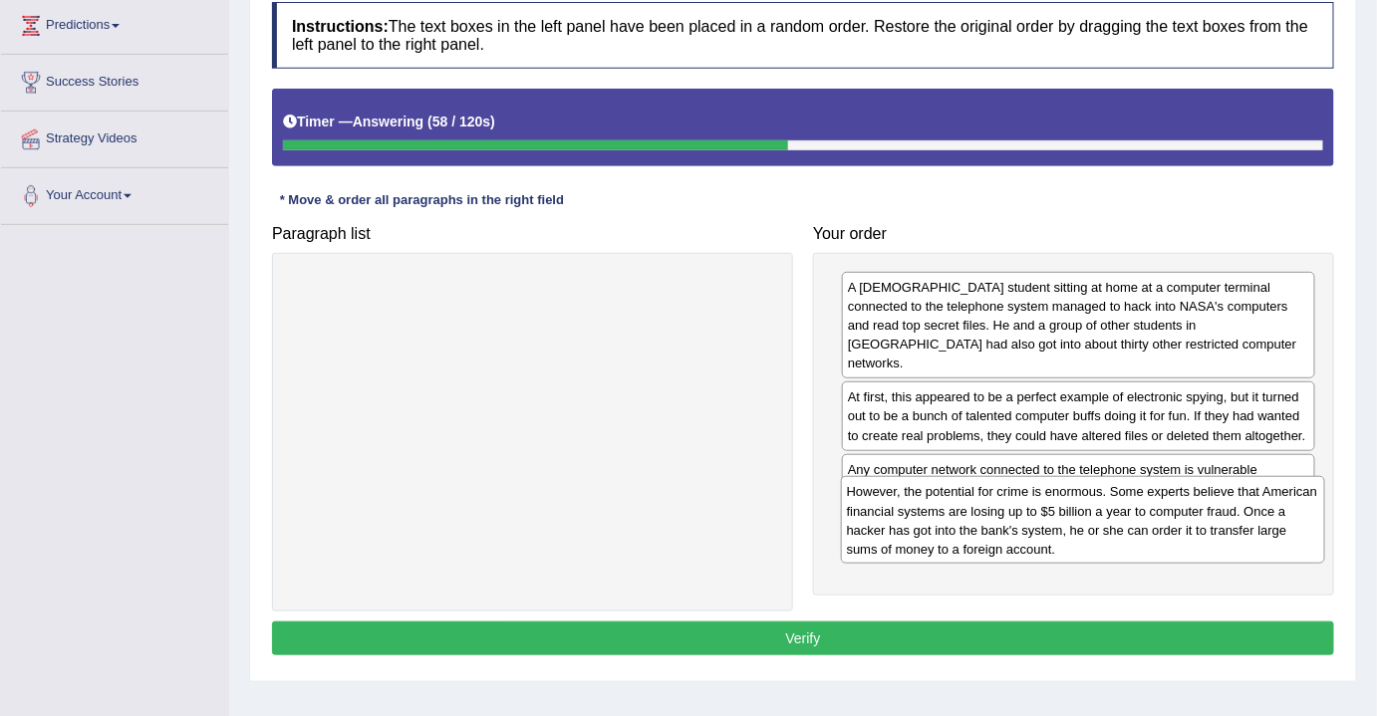
drag, startPoint x: 516, startPoint y: 318, endPoint x: 1066, endPoint y: 523, distance: 586.9
click at [1066, 523] on div "However, the potential for crime is enormous. Some experts believe that America…" at bounding box center [1083, 520] width 484 height 88
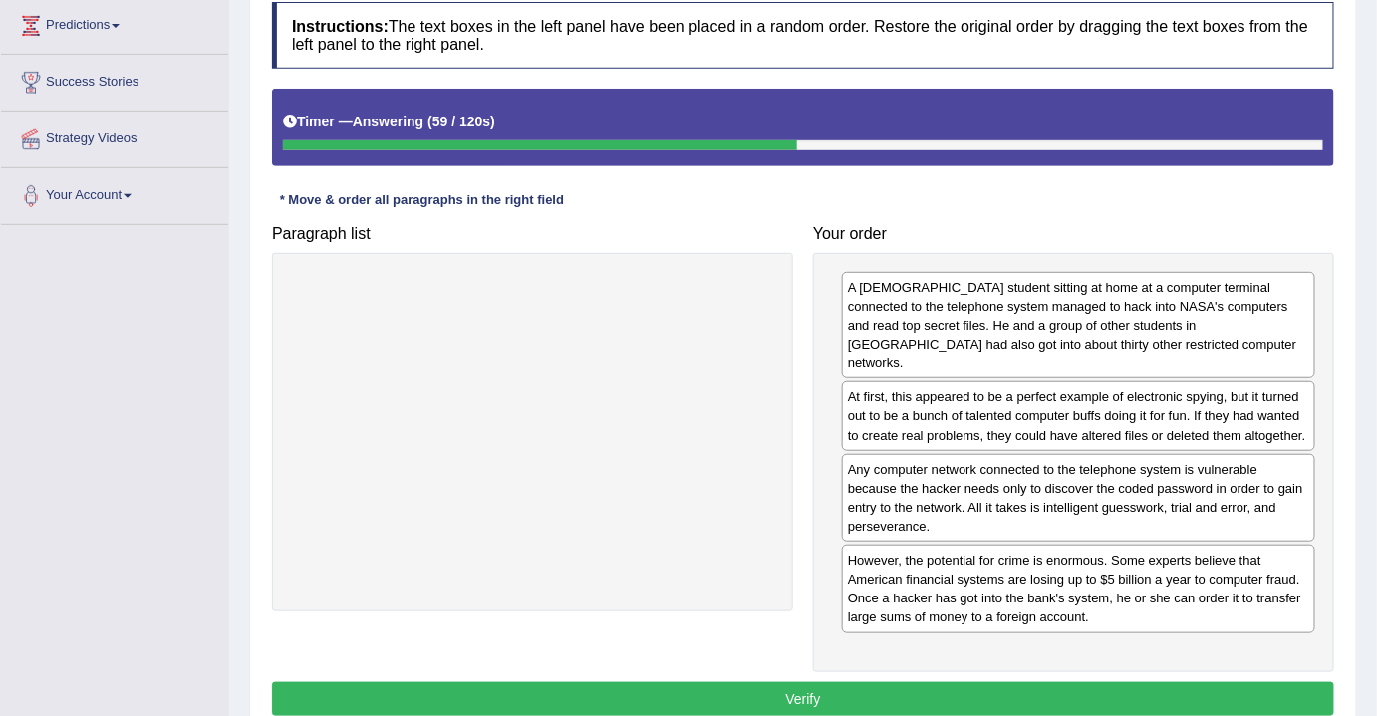
click at [797, 682] on button "Verify" at bounding box center [803, 699] width 1062 height 34
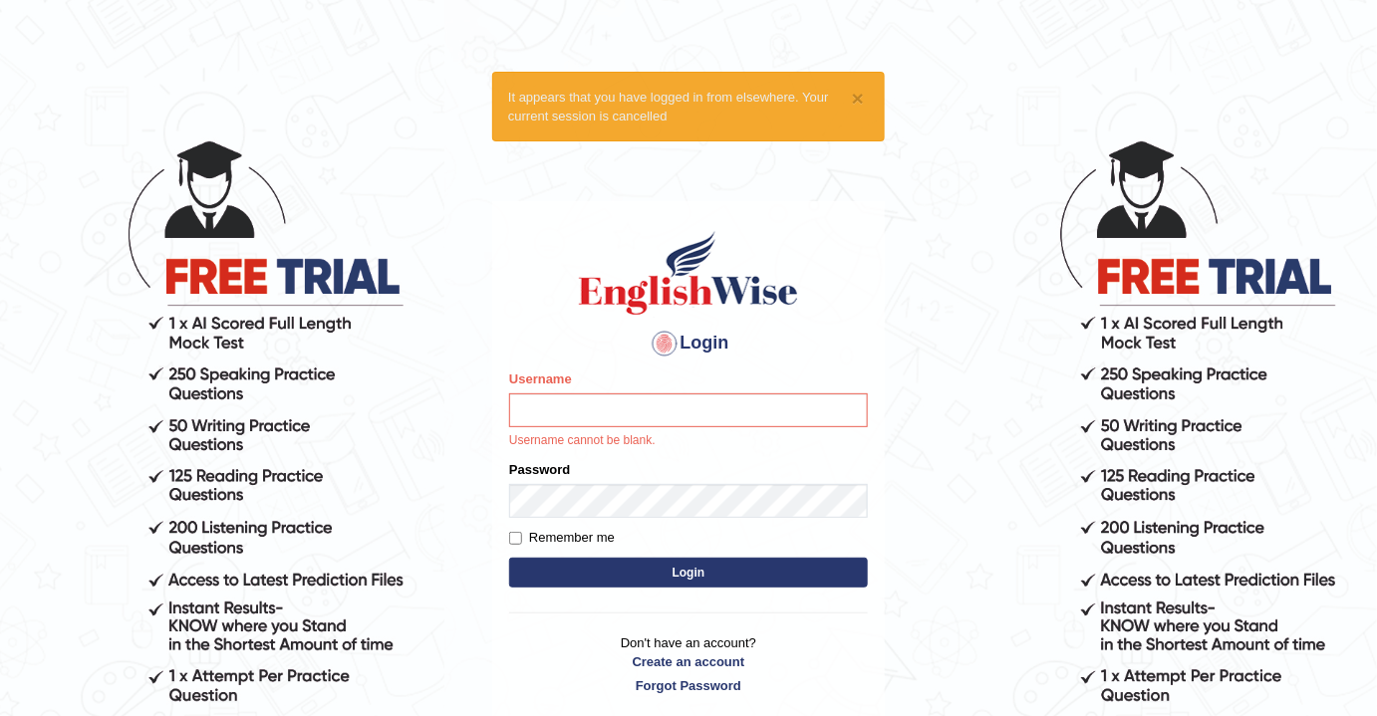
click at [975, 345] on body "× It appears that you have logged in from elsewhere. Your current session is ca…" at bounding box center [688, 427] width 1377 height 716
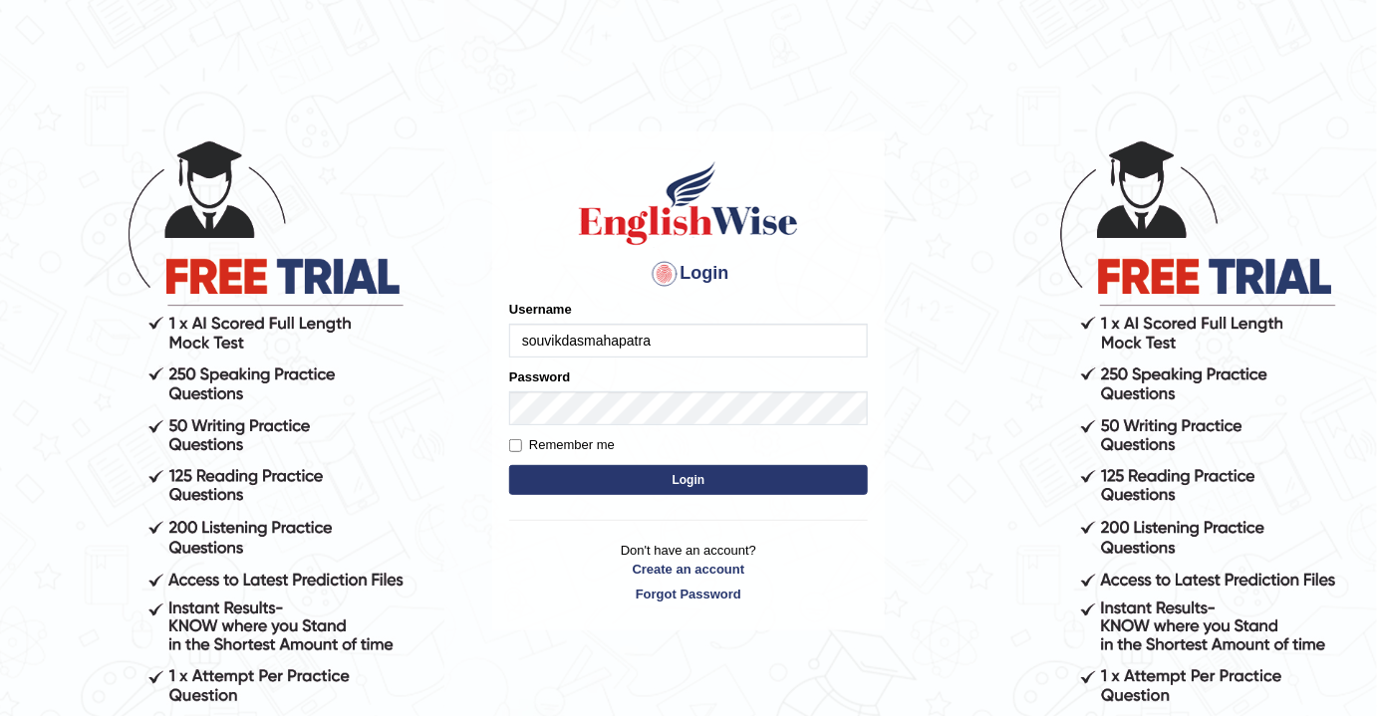
type input "souvikdasmahapatra"
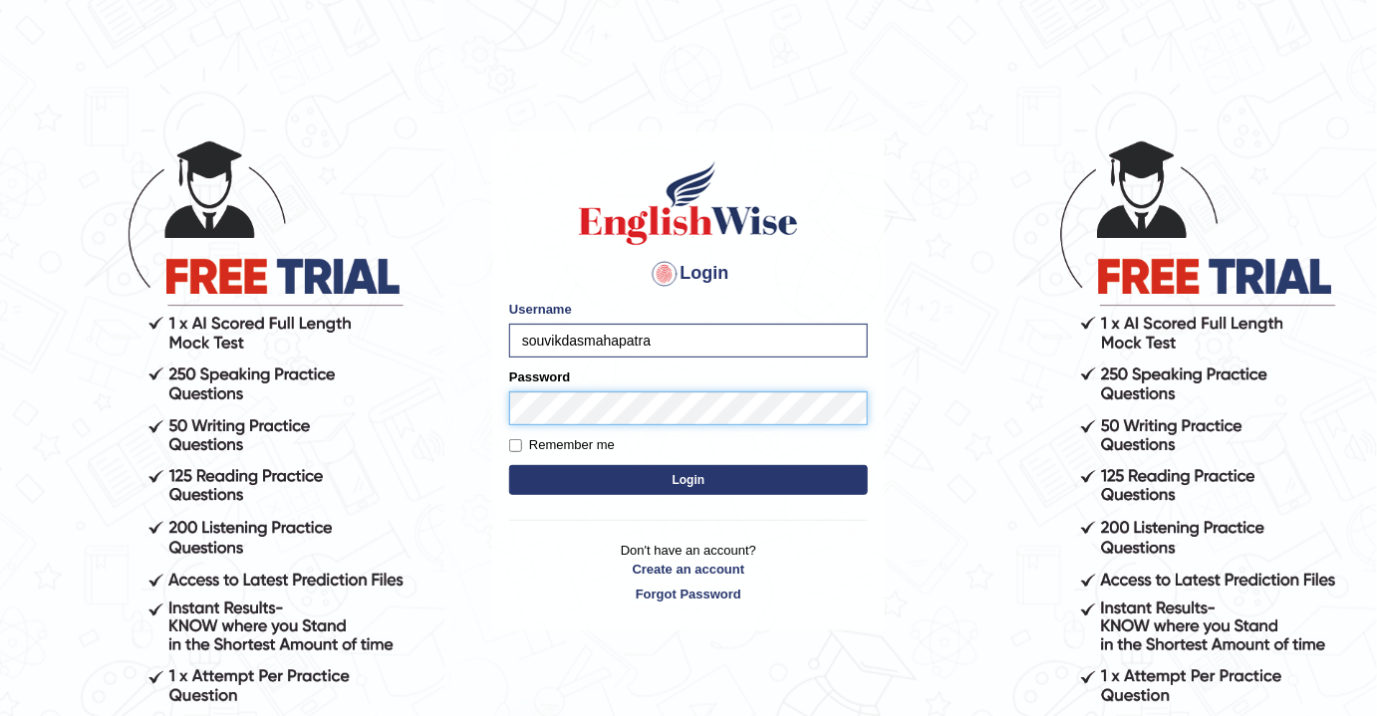
click at [509, 465] on button "Login" at bounding box center [688, 480] width 359 height 30
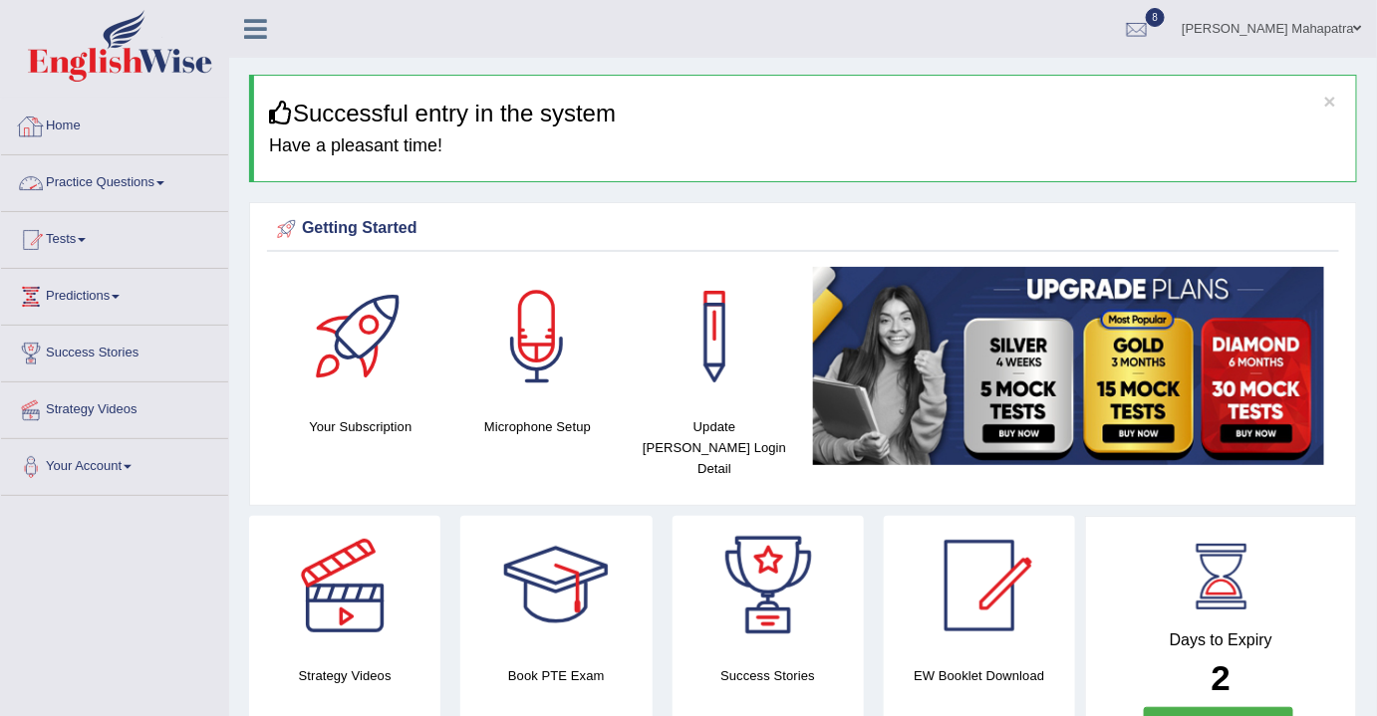
click at [102, 170] on link "Practice Questions" at bounding box center [114, 180] width 227 height 50
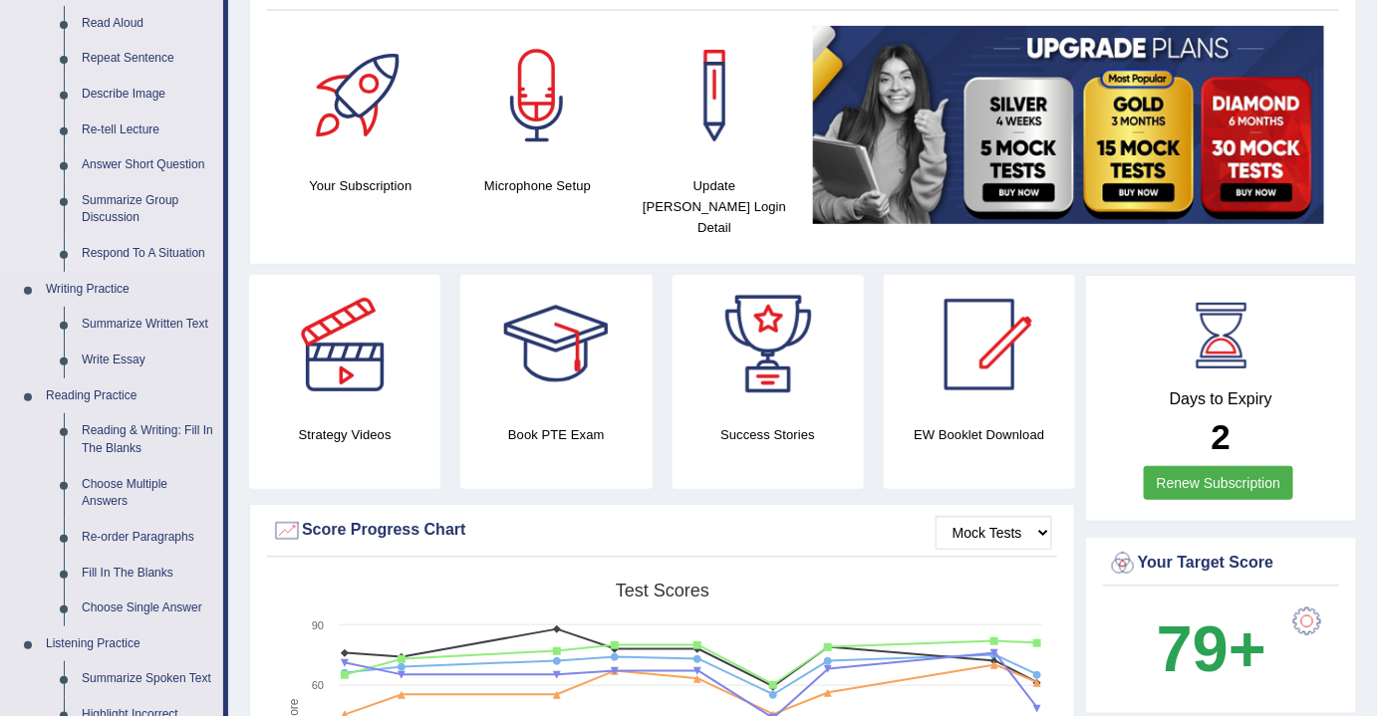
scroll to position [271, 0]
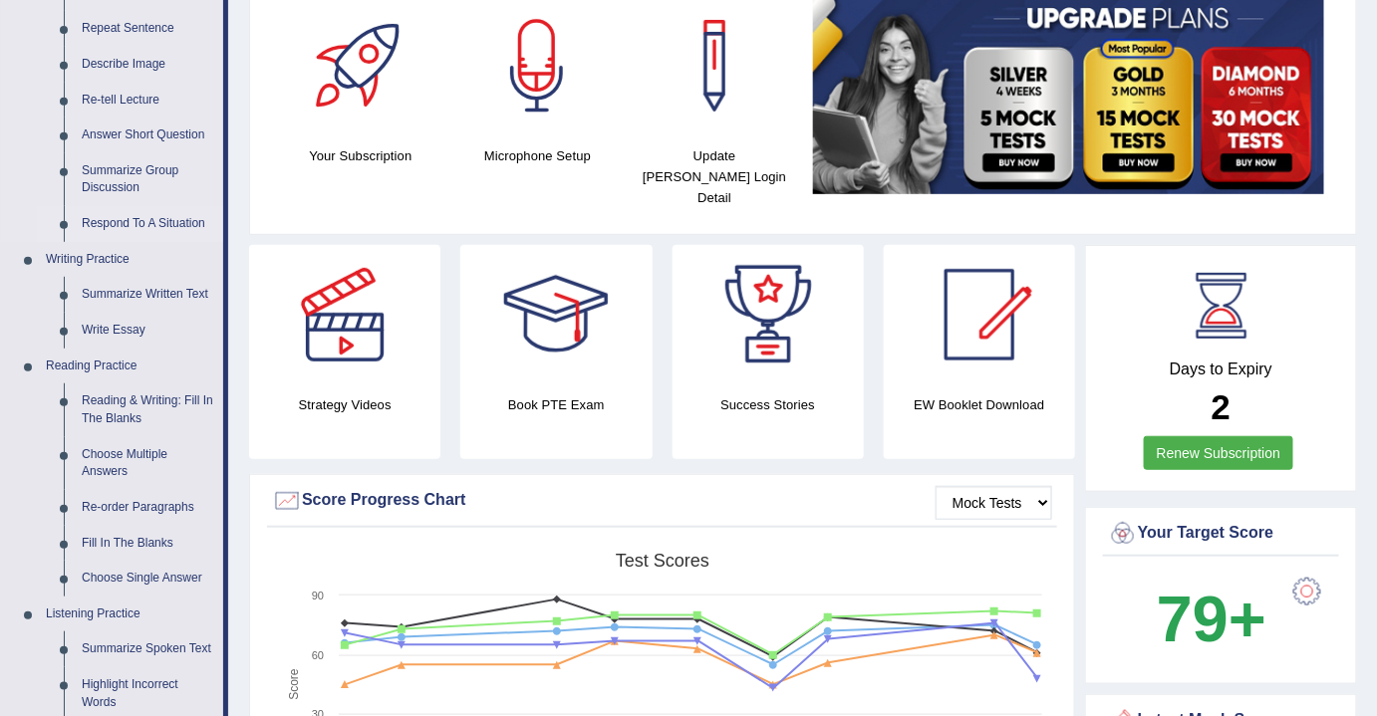
click at [128, 321] on link "Write Essay" at bounding box center [148, 331] width 150 height 36
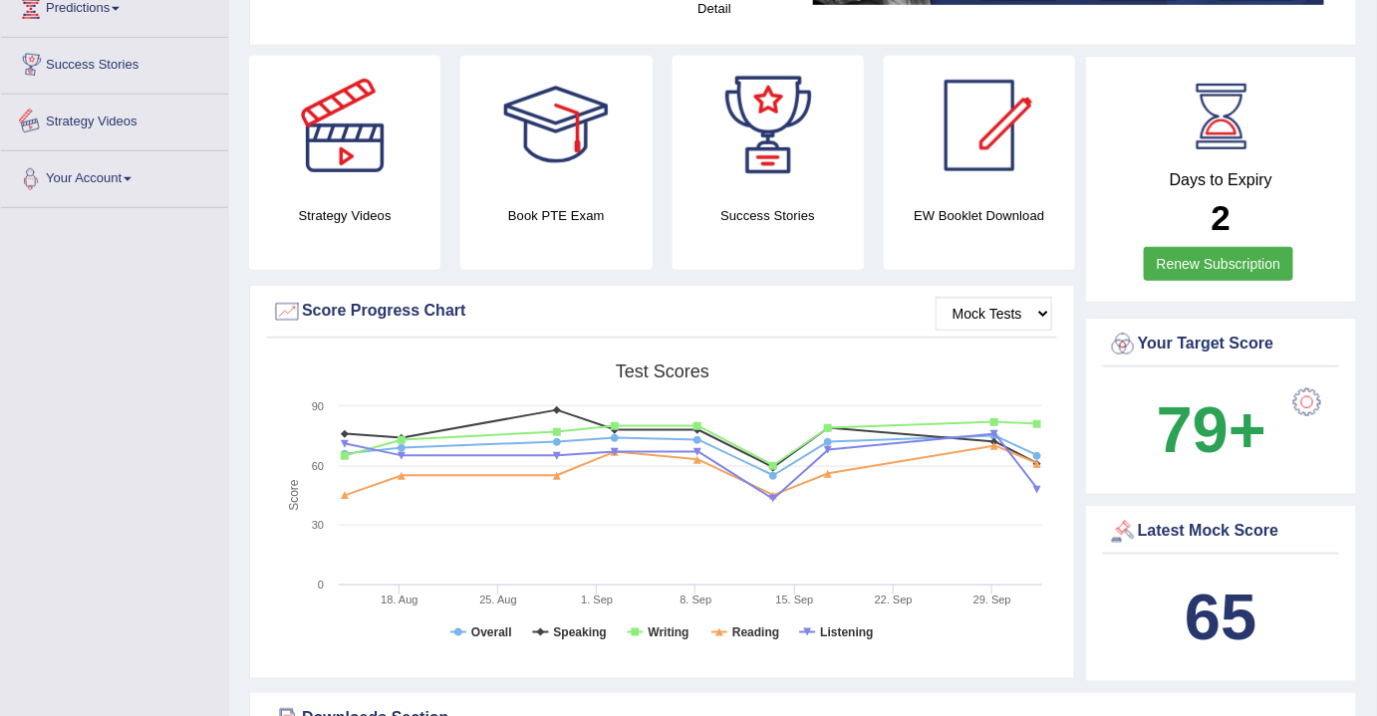
scroll to position [1334, 0]
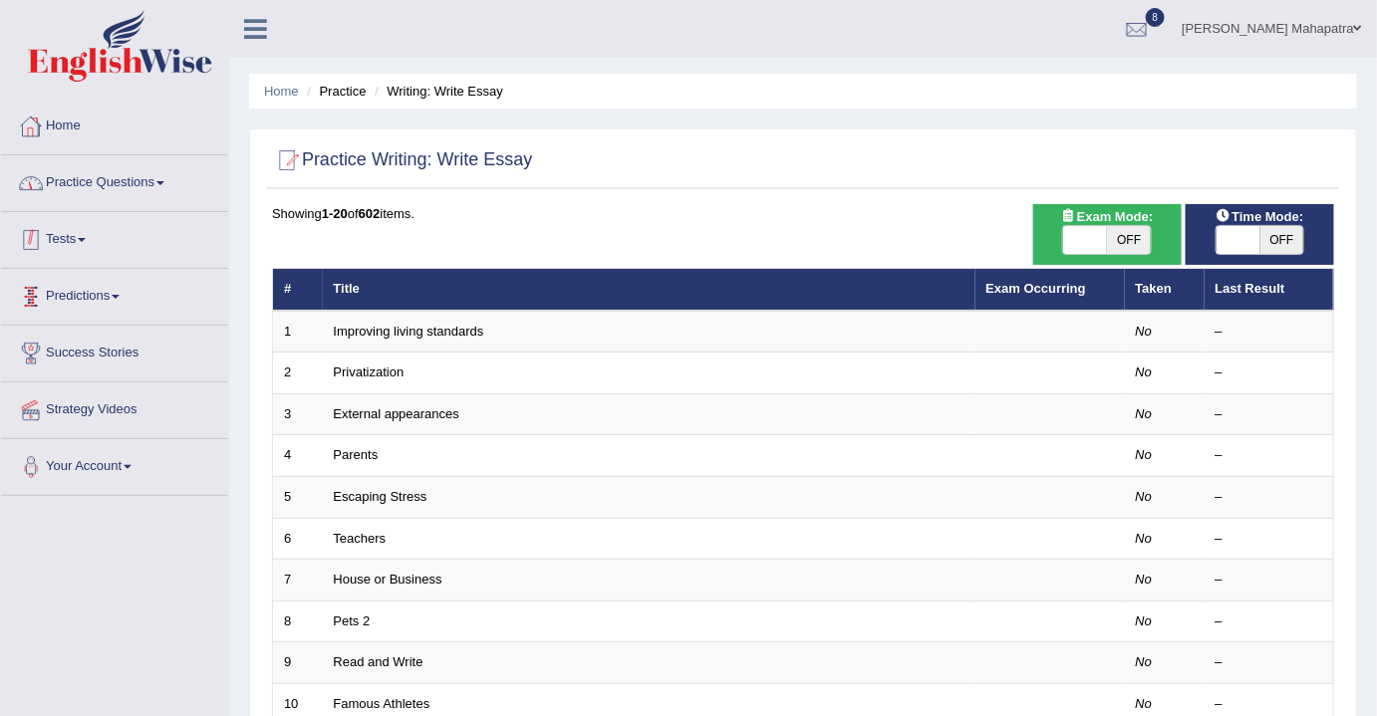
click at [84, 307] on link "Predictions" at bounding box center [114, 294] width 227 height 50
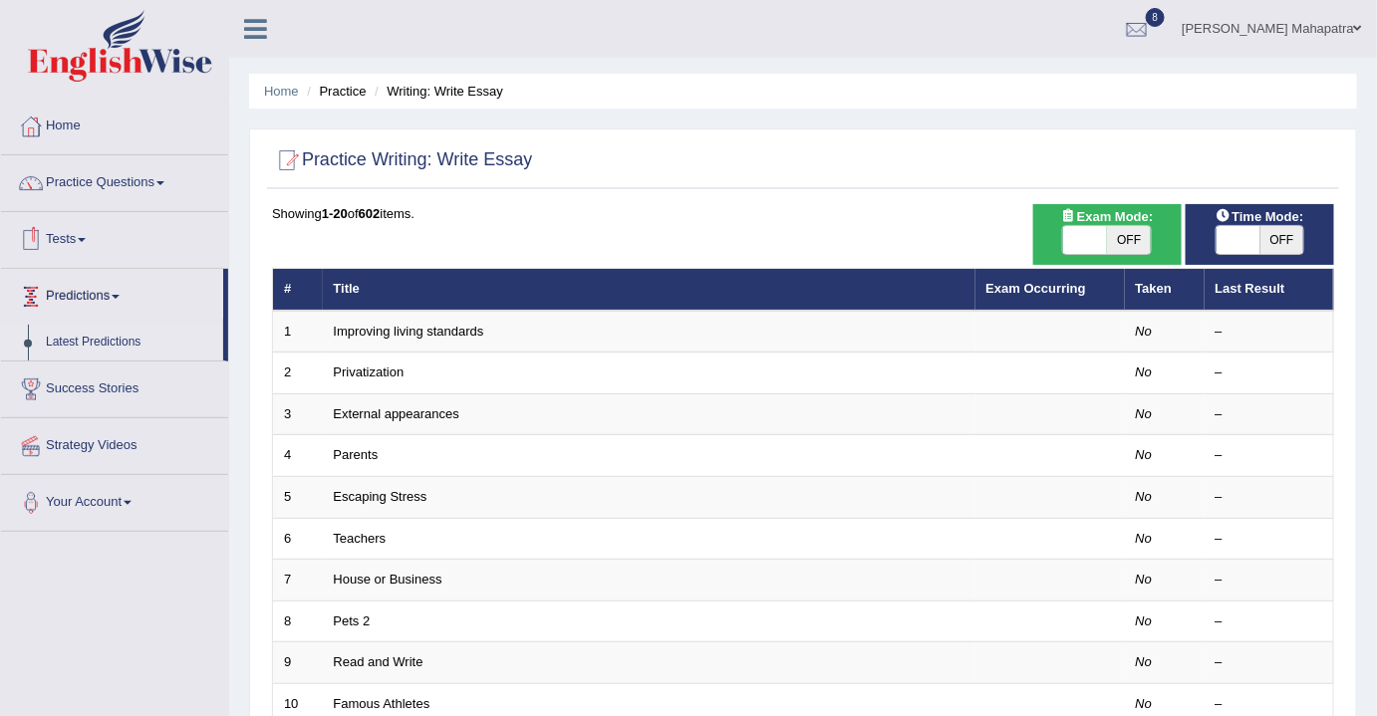
click at [88, 342] on link "Latest Predictions" at bounding box center [130, 343] width 186 height 36
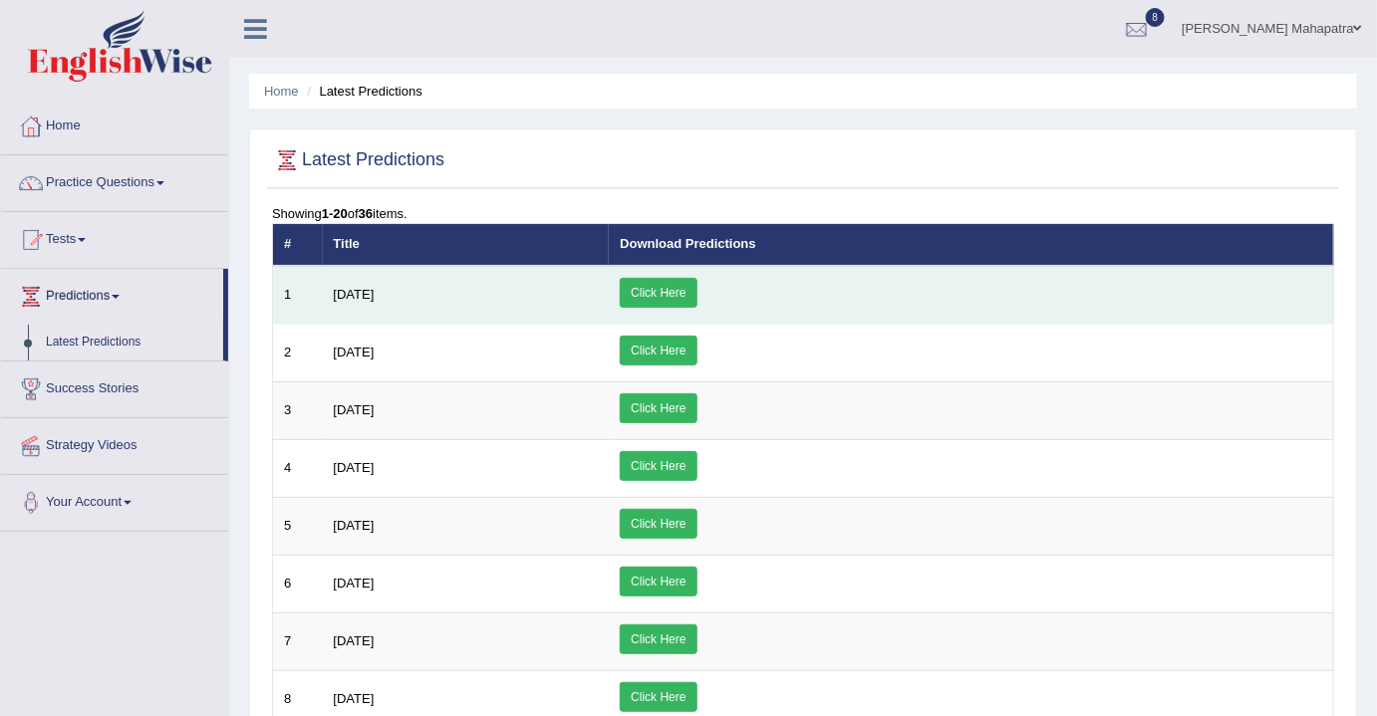
click at [696, 283] on link "Click Here" at bounding box center [658, 293] width 77 height 30
